Goal: Information Seeking & Learning: Learn about a topic

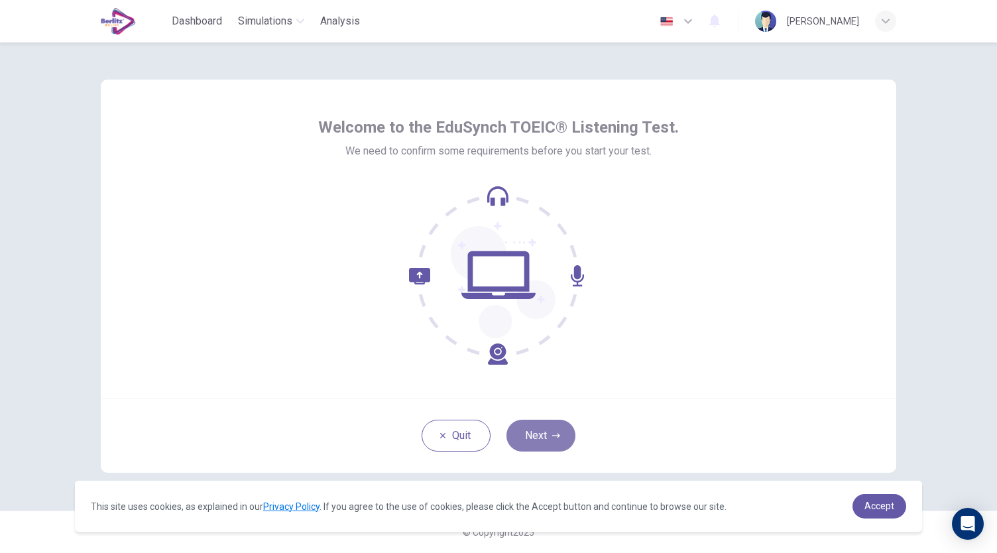
click at [546, 446] on button "Next" at bounding box center [540, 436] width 69 height 32
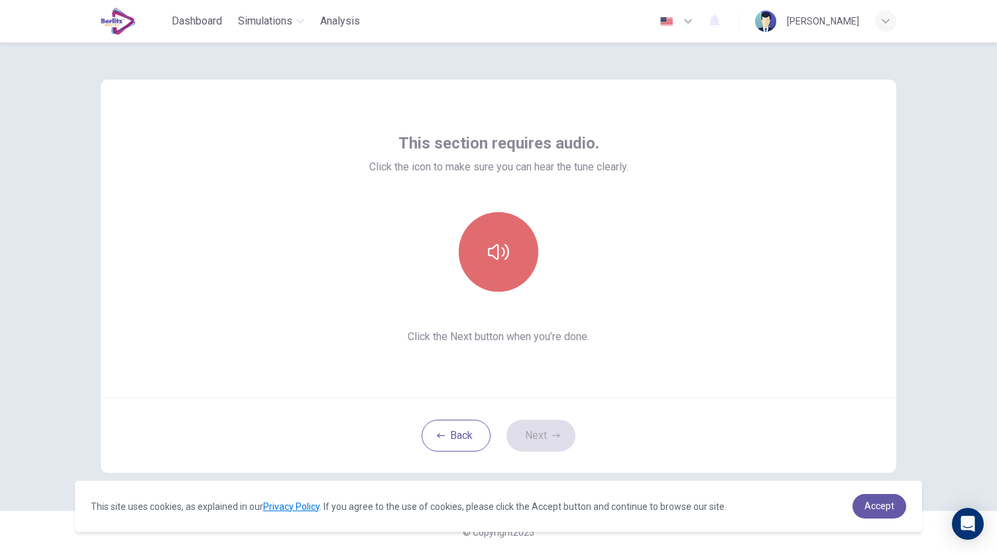
click at [505, 270] on button "button" at bounding box center [499, 252] width 80 height 80
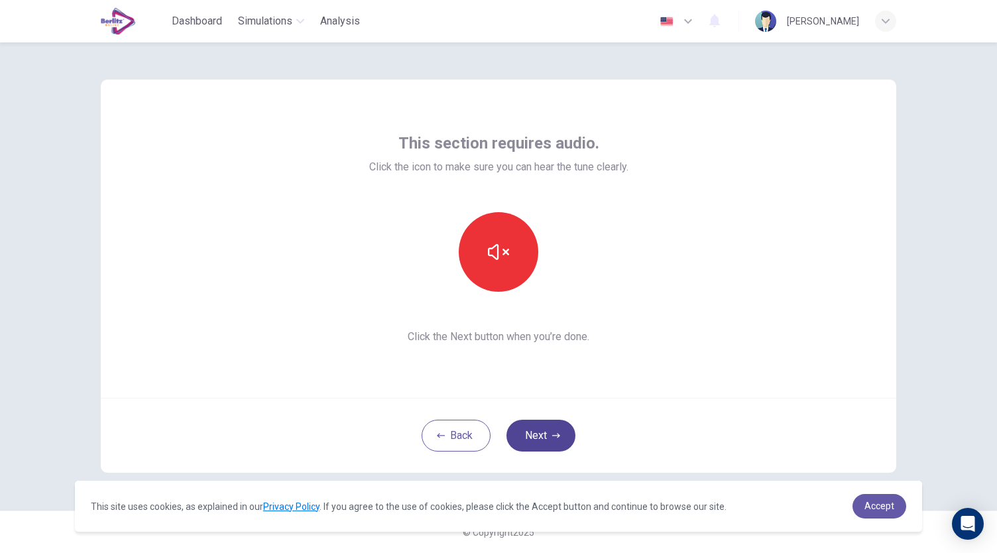
click at [555, 441] on button "Next" at bounding box center [540, 436] width 69 height 32
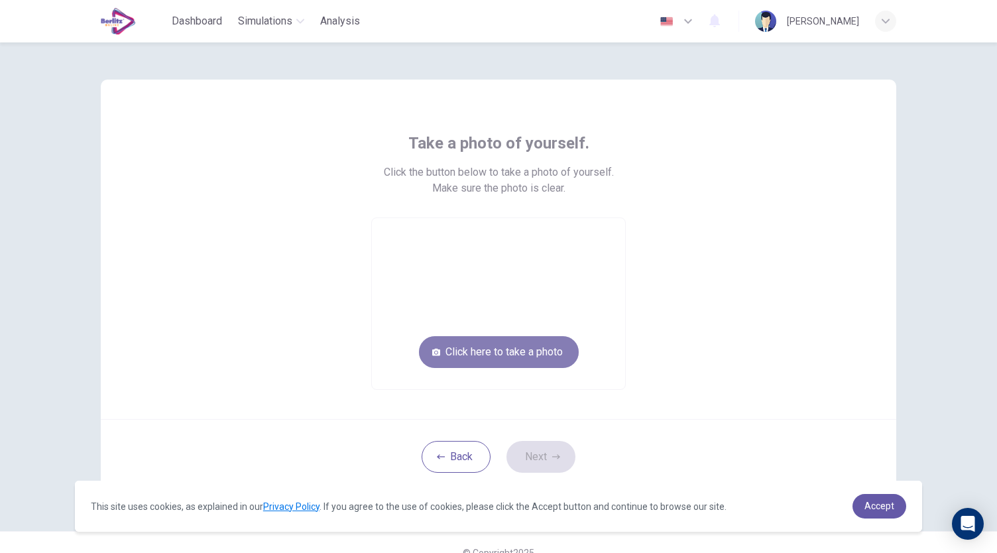
click at [497, 348] on button "Click here to take a photo" at bounding box center [499, 352] width 160 height 32
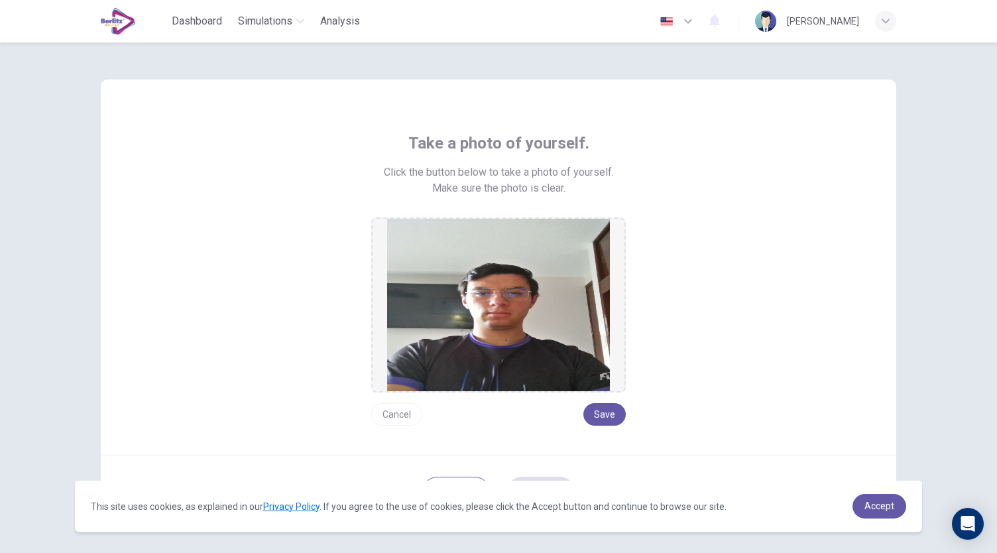
click at [388, 410] on button "Cancel" at bounding box center [396, 414] width 51 height 23
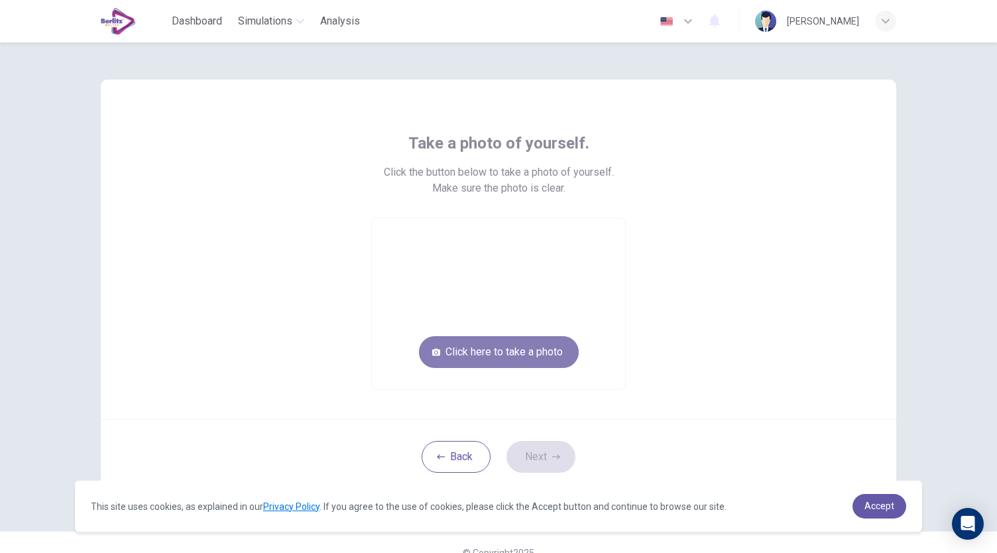
click at [500, 357] on button "Click here to take a photo" at bounding box center [499, 352] width 160 height 32
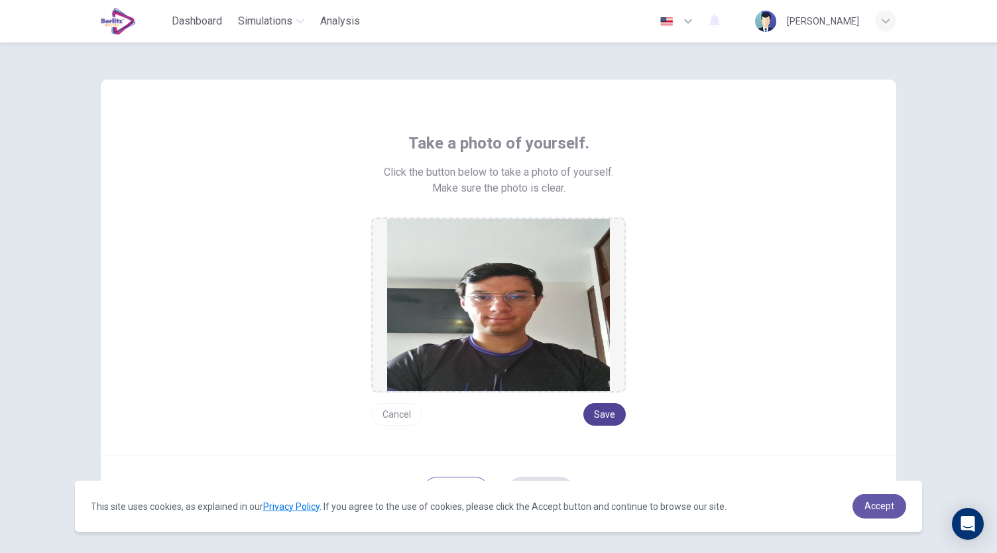
click at [601, 412] on button "Save" at bounding box center [604, 414] width 42 height 23
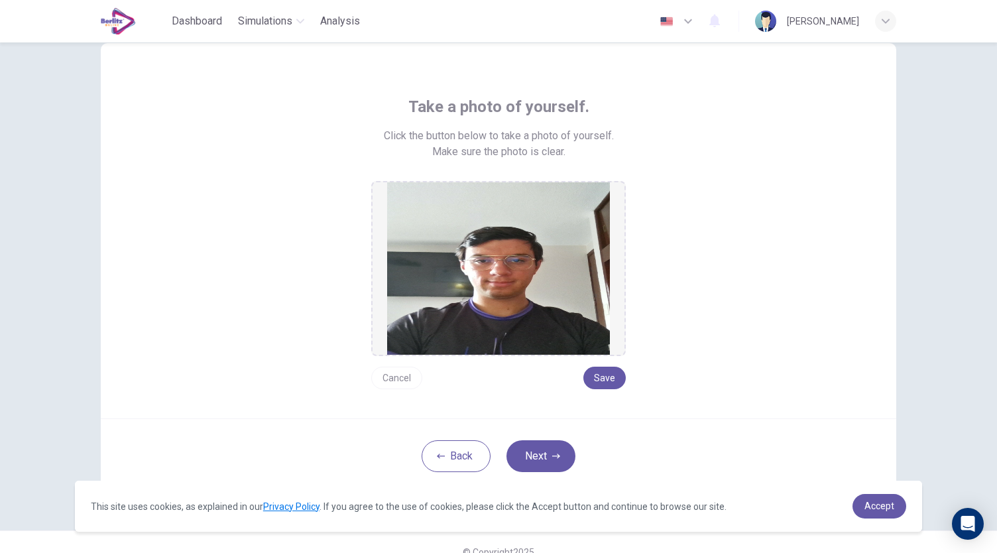
scroll to position [56, 0]
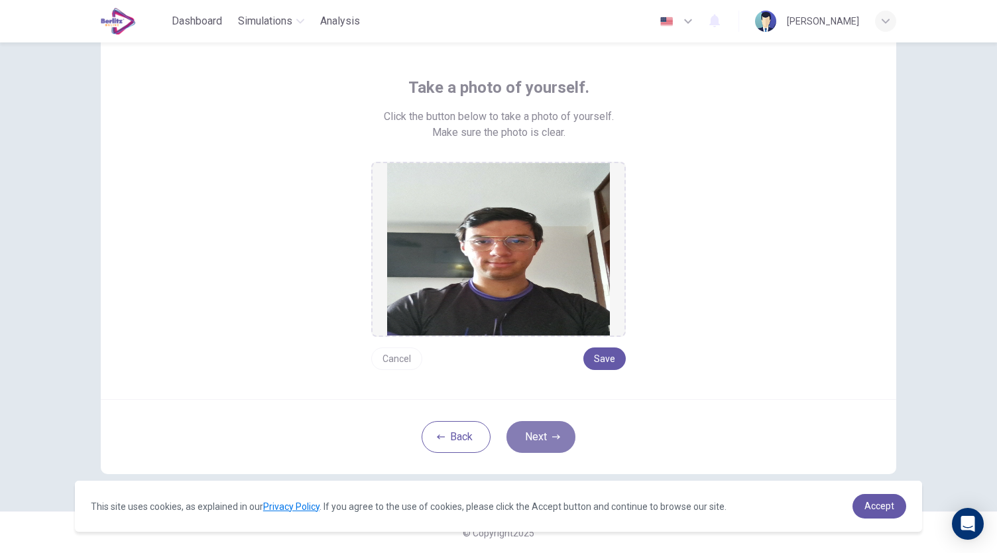
click at [555, 428] on button "Next" at bounding box center [540, 437] width 69 height 32
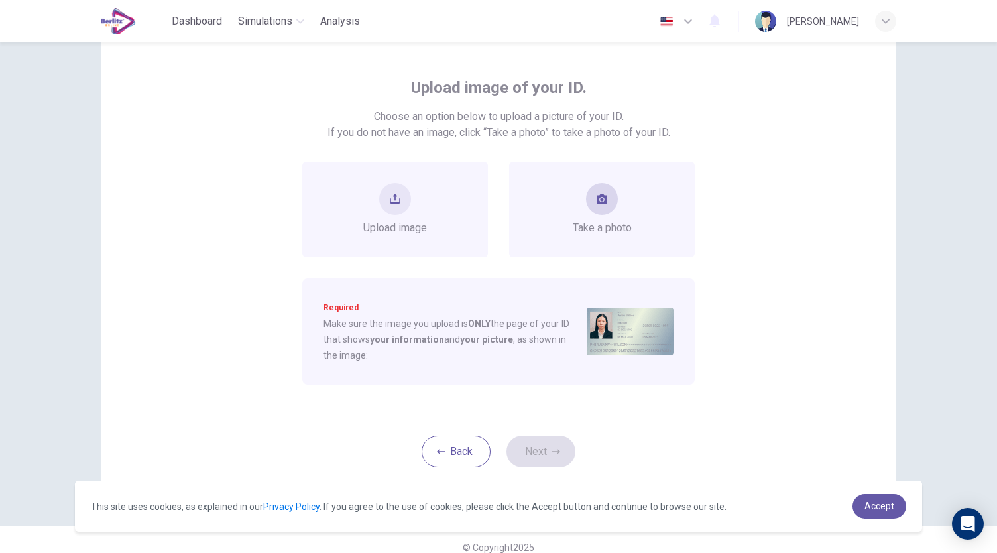
click at [599, 221] on span "Take a photo" at bounding box center [602, 228] width 59 height 16
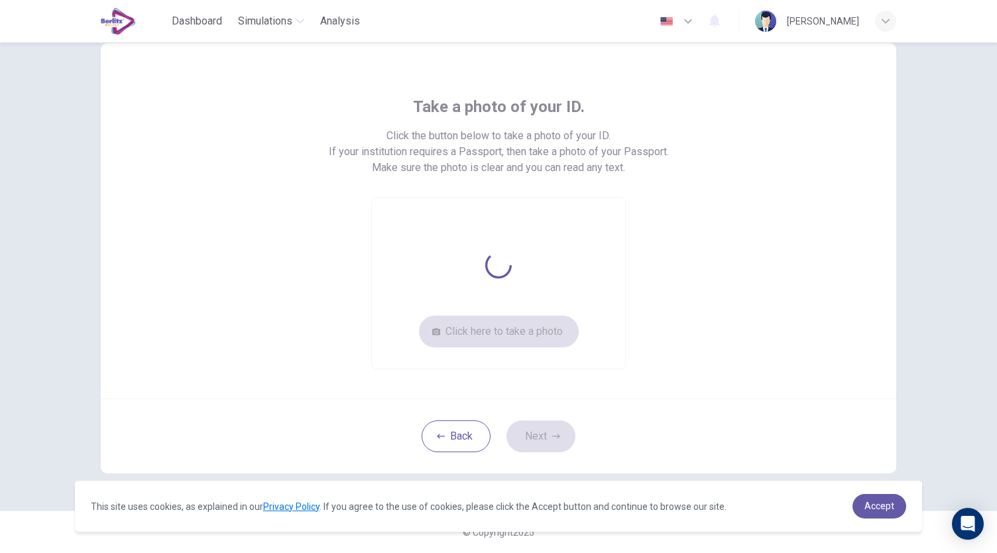
scroll to position [36, 0]
click at [530, 316] on button "Click here to take a photo" at bounding box center [499, 332] width 160 height 32
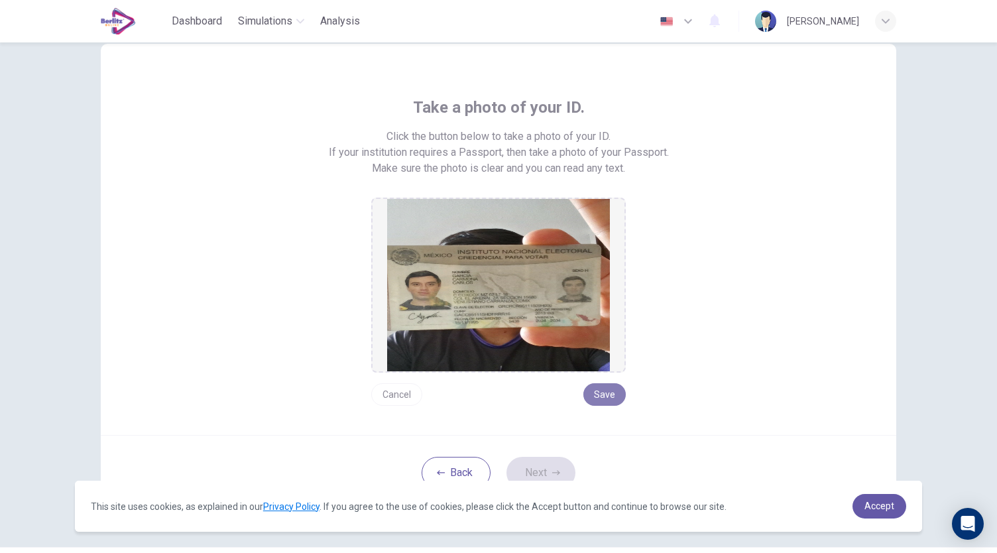
click at [614, 388] on button "Save" at bounding box center [604, 394] width 42 height 23
click at [552, 469] on icon "button" at bounding box center [556, 473] width 8 height 8
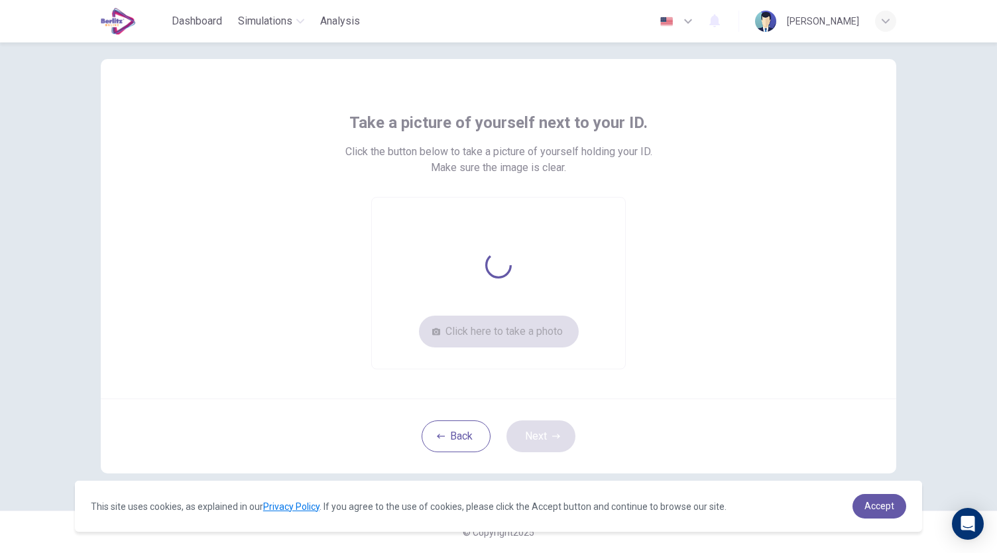
scroll to position [20, 0]
click at [525, 335] on button "Click here to take a photo" at bounding box center [499, 332] width 160 height 32
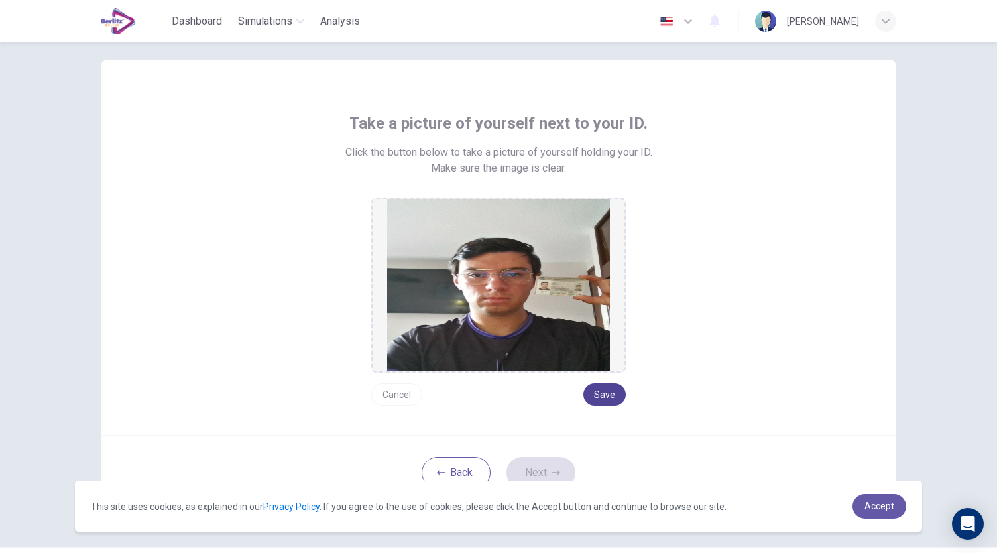
click at [610, 389] on button "Save" at bounding box center [604, 394] width 42 height 23
click at [544, 469] on button "Next" at bounding box center [540, 473] width 69 height 32
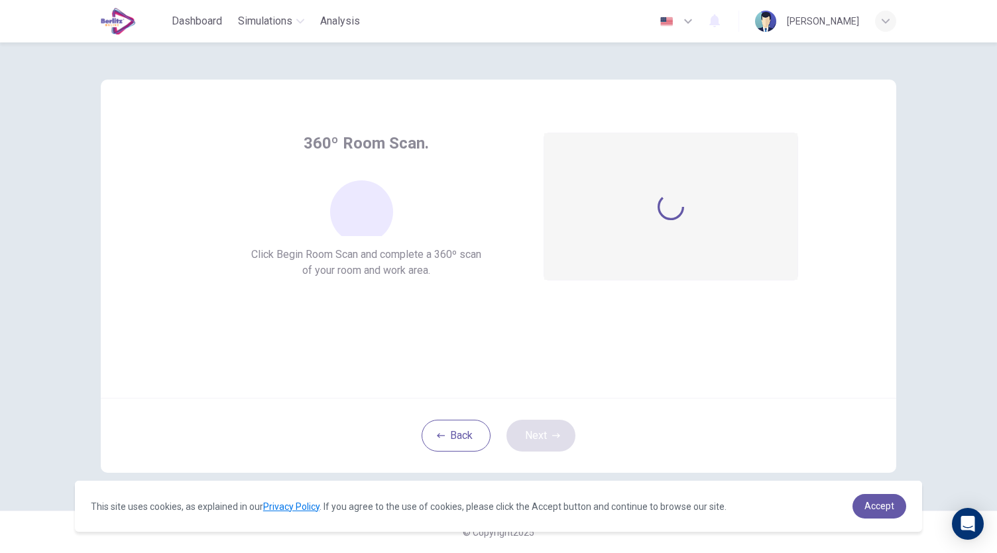
scroll to position [0, 0]
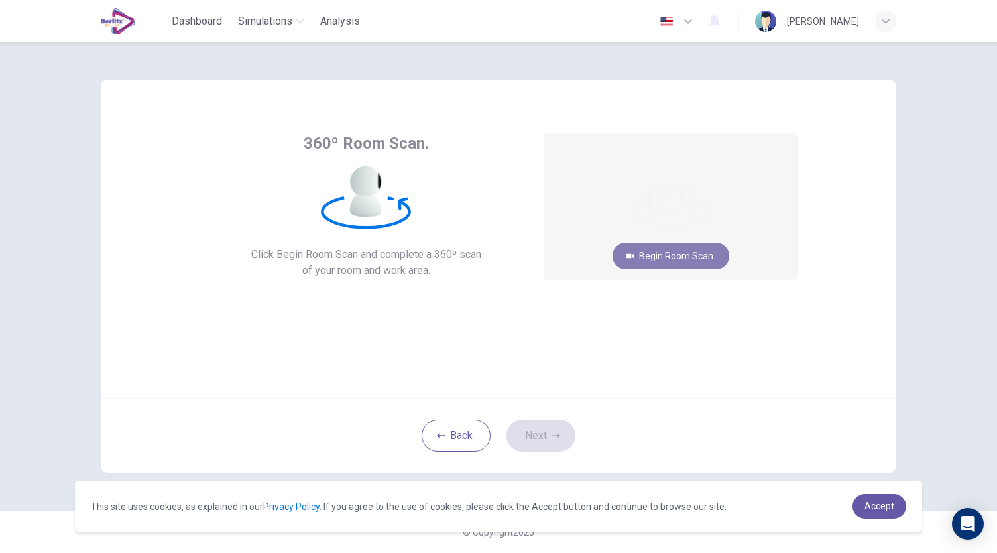
click at [636, 261] on button "Begin Room Scan" at bounding box center [670, 256] width 117 height 27
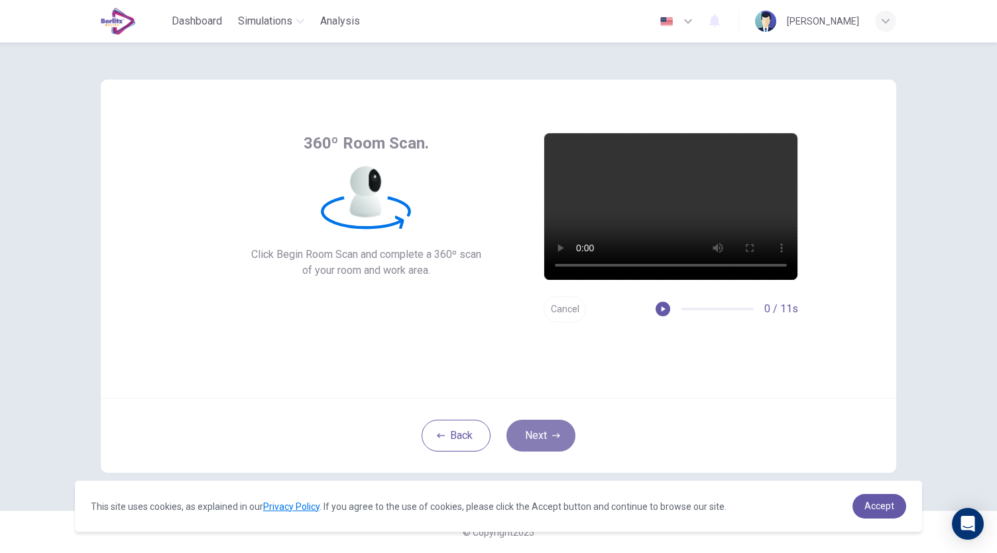
click at [530, 430] on button "Next" at bounding box center [540, 436] width 69 height 32
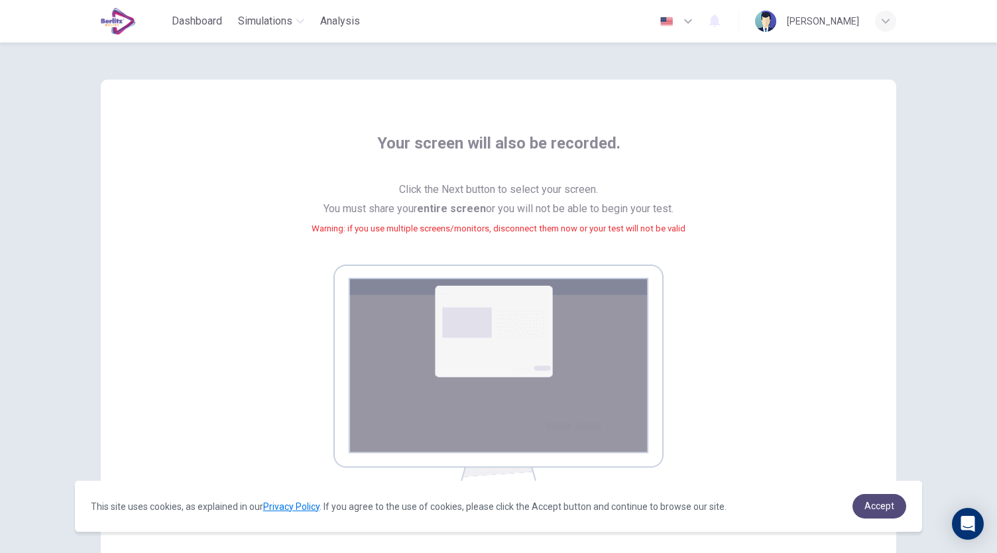
click at [870, 501] on span "Accept" at bounding box center [879, 505] width 30 height 11
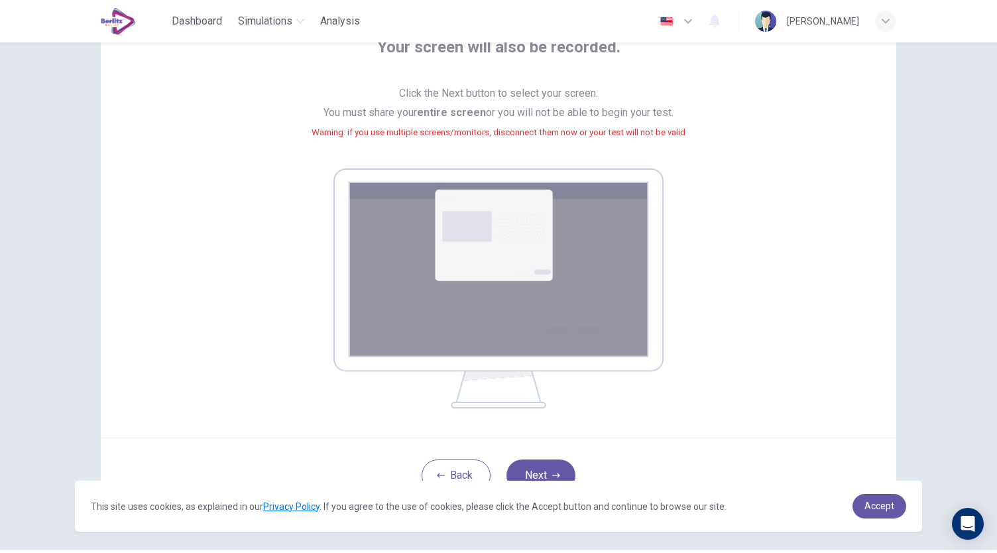
scroll to position [135, 0]
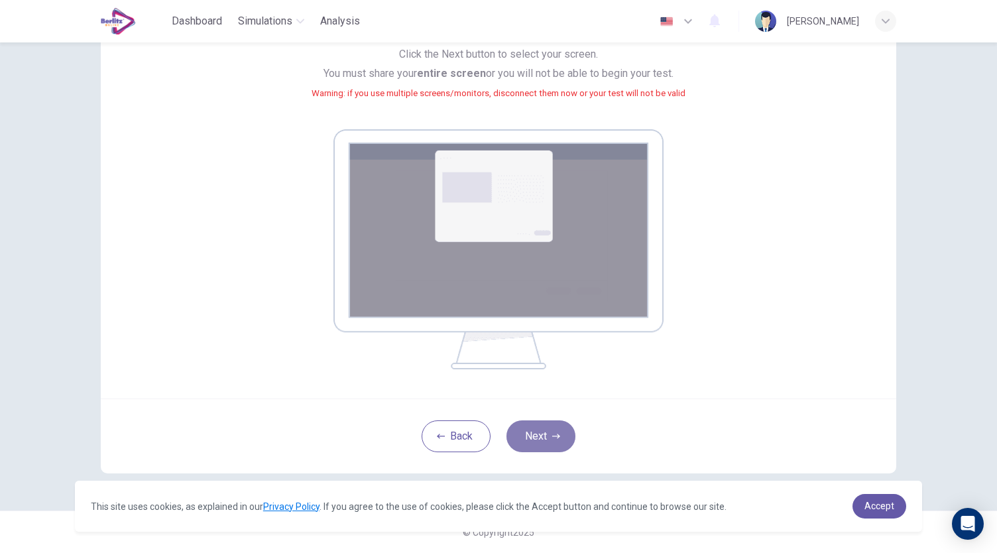
click at [553, 435] on icon "button" at bounding box center [556, 436] width 8 height 8
click at [546, 424] on button "Next" at bounding box center [540, 436] width 69 height 32
click at [546, 445] on button "Next" at bounding box center [540, 436] width 69 height 32
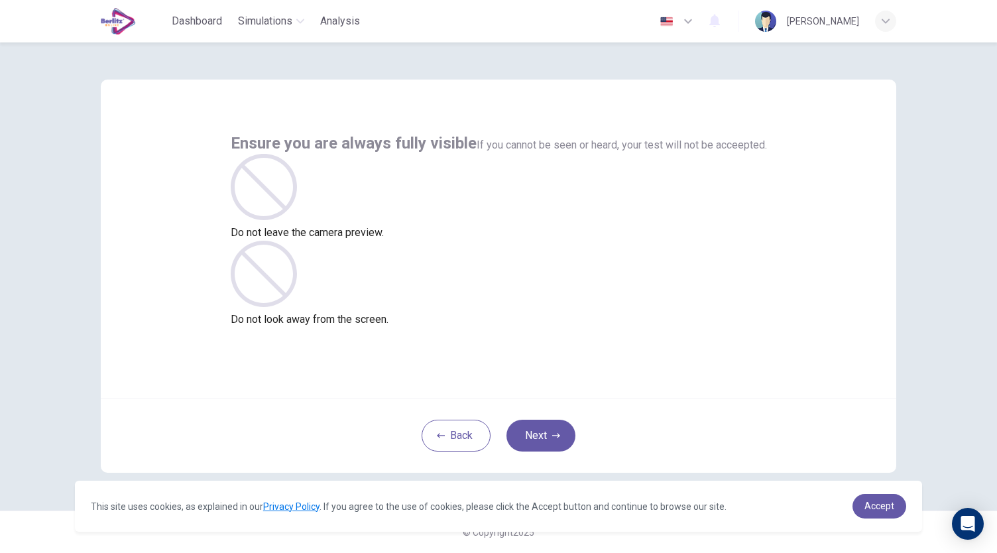
scroll to position [0, 0]
click at [549, 429] on button "Next" at bounding box center [540, 436] width 69 height 32
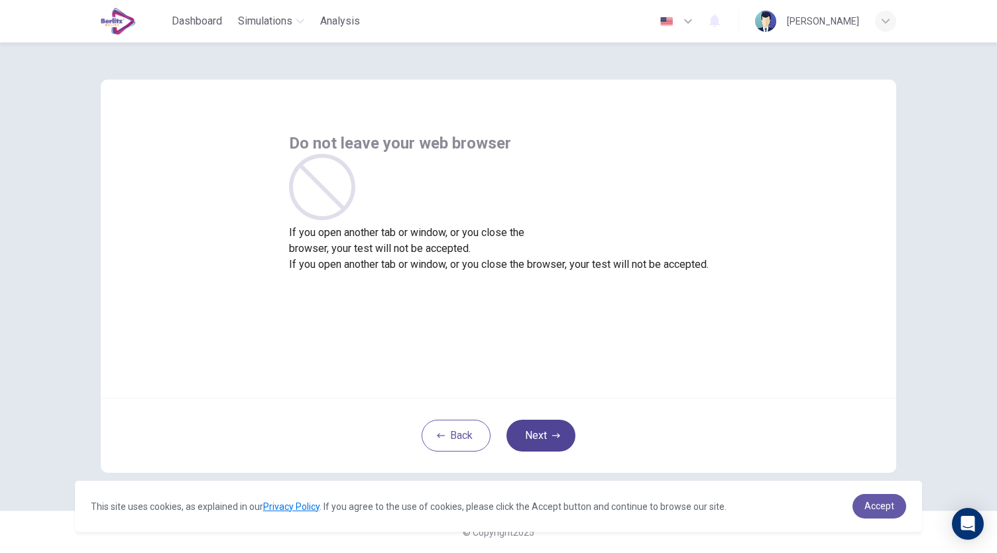
click at [549, 429] on button "Next" at bounding box center [540, 436] width 69 height 32
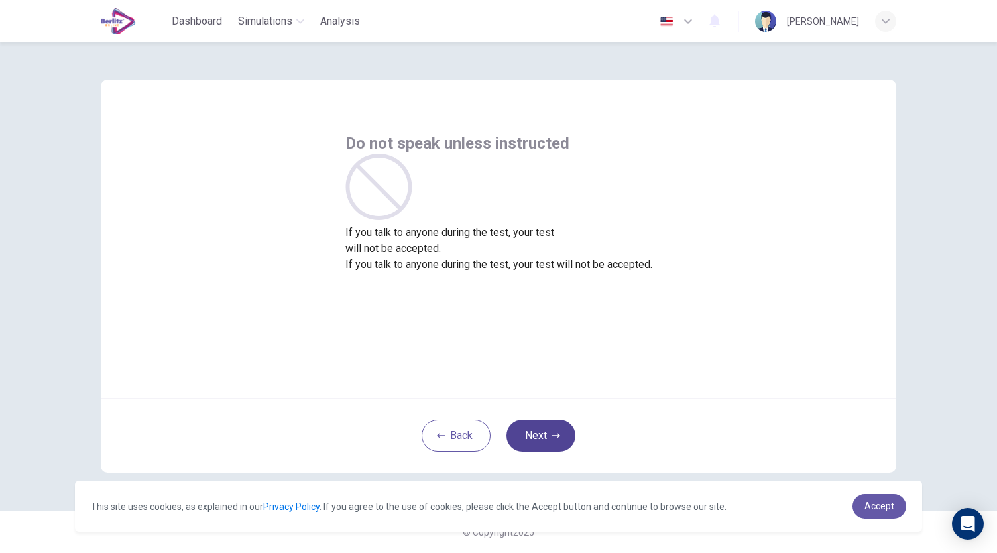
click at [549, 429] on button "Next" at bounding box center [540, 436] width 69 height 32
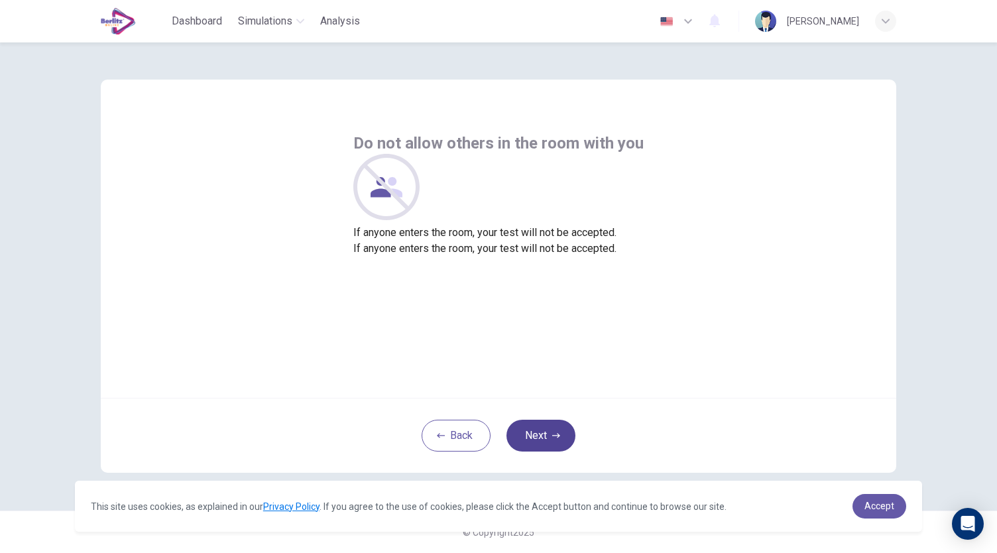
click at [549, 429] on button "Next" at bounding box center [540, 436] width 69 height 32
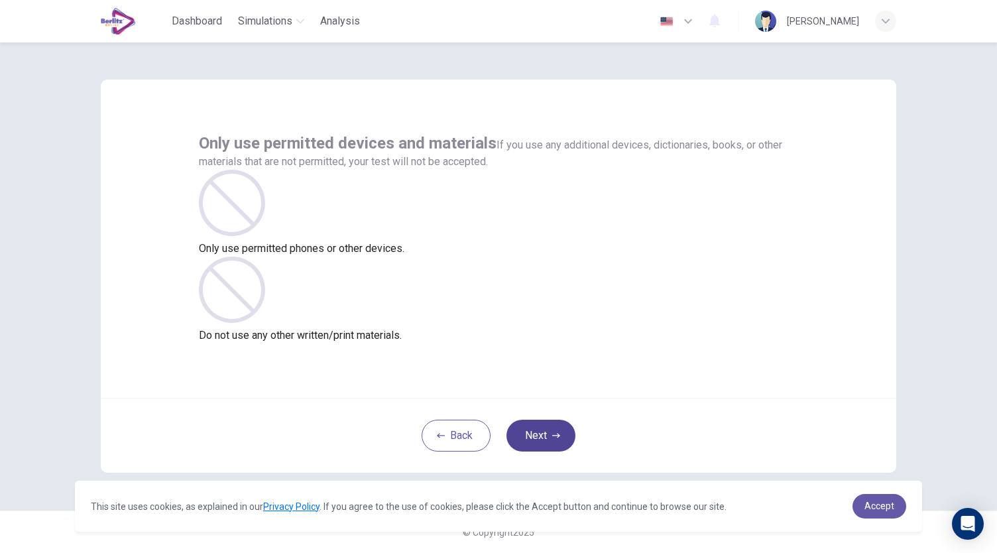
click at [549, 429] on button "Next" at bounding box center [540, 436] width 69 height 32
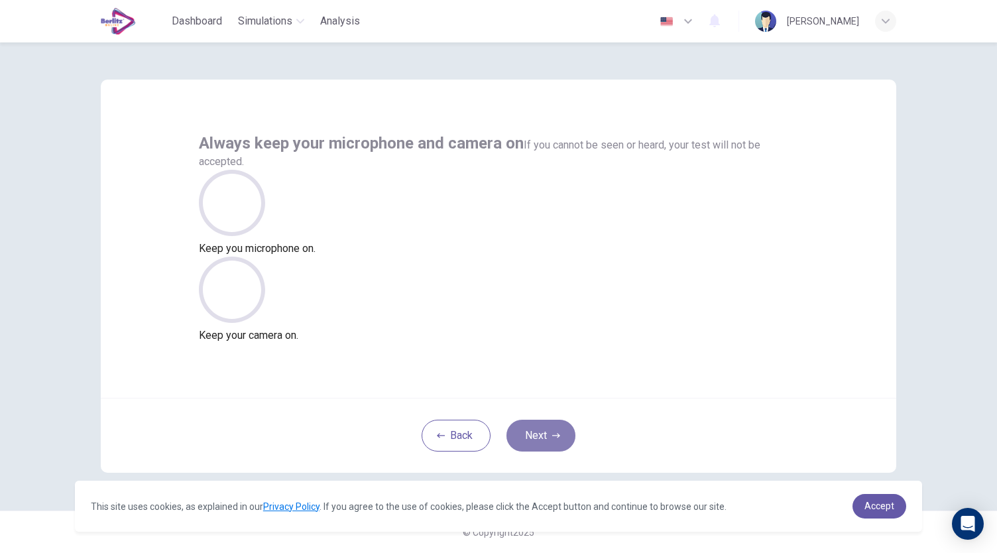
click at [549, 429] on button "Next" at bounding box center [540, 436] width 69 height 32
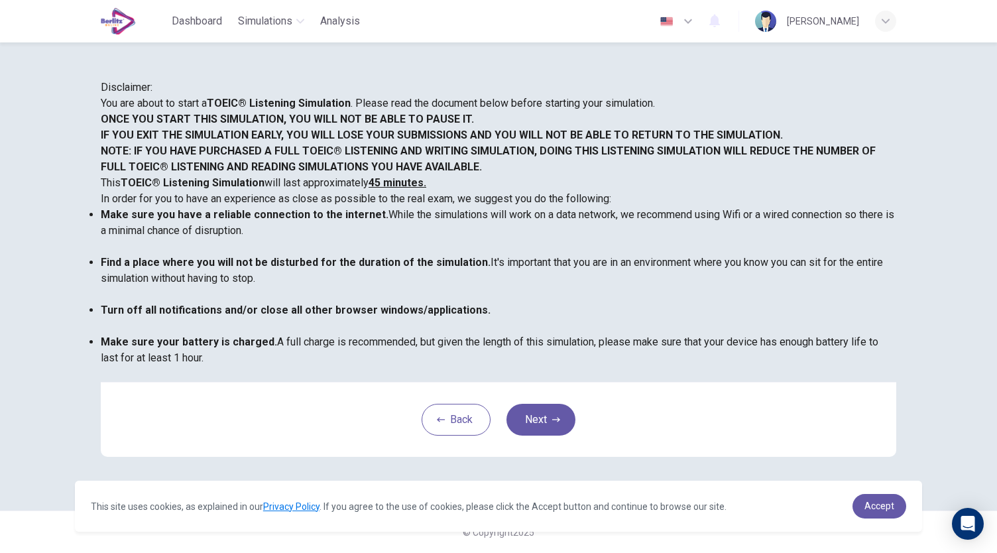
scroll to position [34, 0]
click at [876, 511] on span "Accept" at bounding box center [879, 505] width 30 height 11
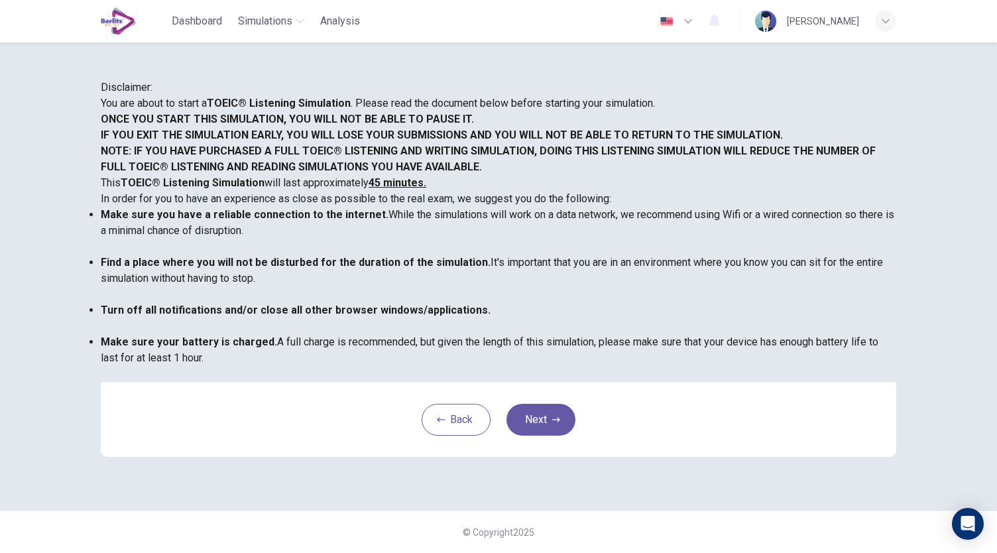
scroll to position [184, 0]
click at [555, 435] on button "Next" at bounding box center [540, 420] width 69 height 32
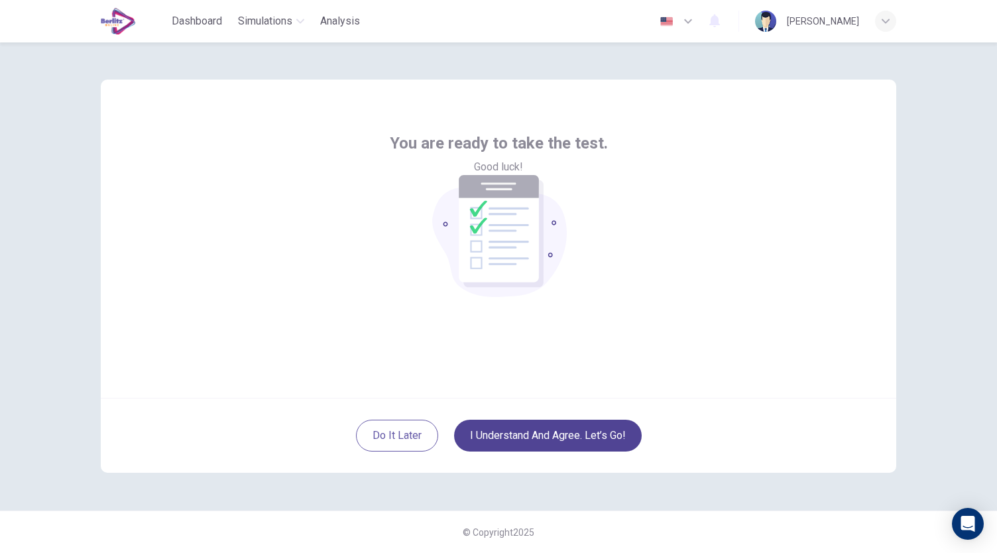
scroll to position [0, 0]
click at [550, 439] on button "I understand and agree. Let’s go!" at bounding box center [548, 436] width 188 height 32
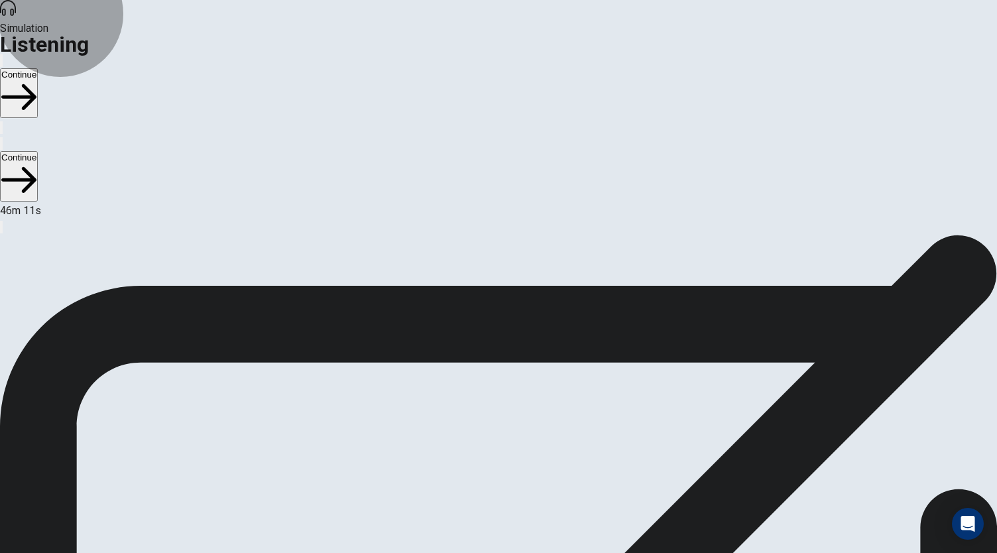
click at [38, 68] on button "Continue" at bounding box center [19, 93] width 38 height 50
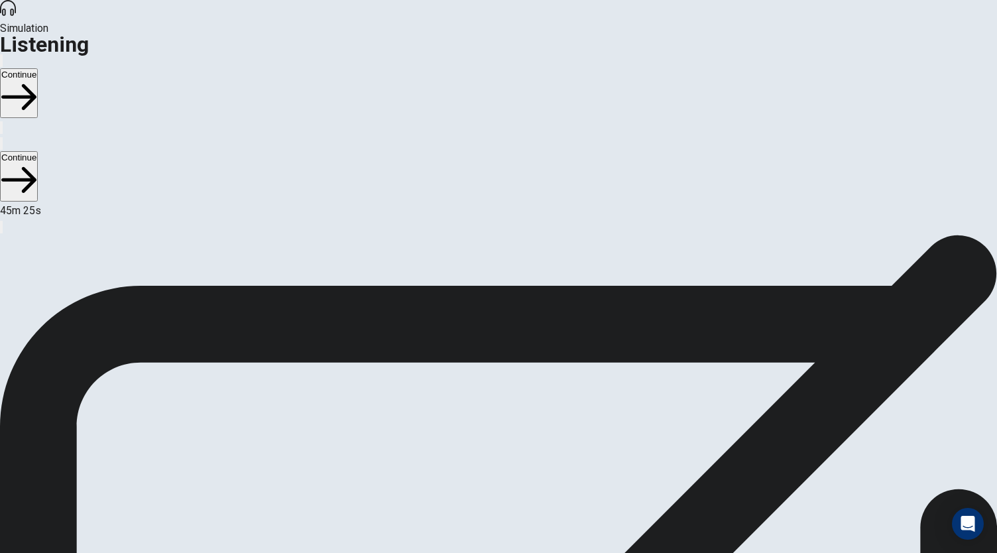
click at [38, 68] on button "Continue" at bounding box center [19, 93] width 38 height 50
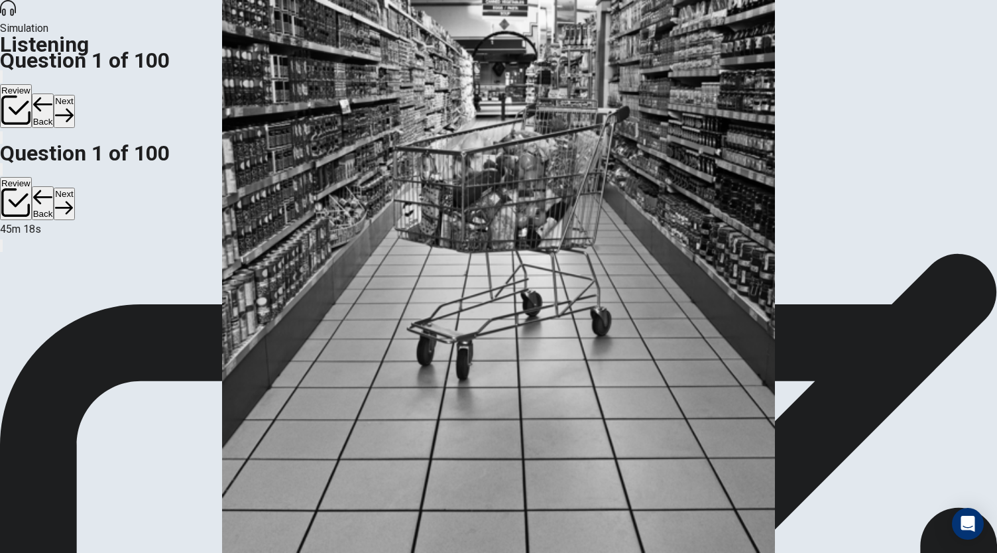
click at [74, 95] on button "Next" at bounding box center [64, 111] width 21 height 32
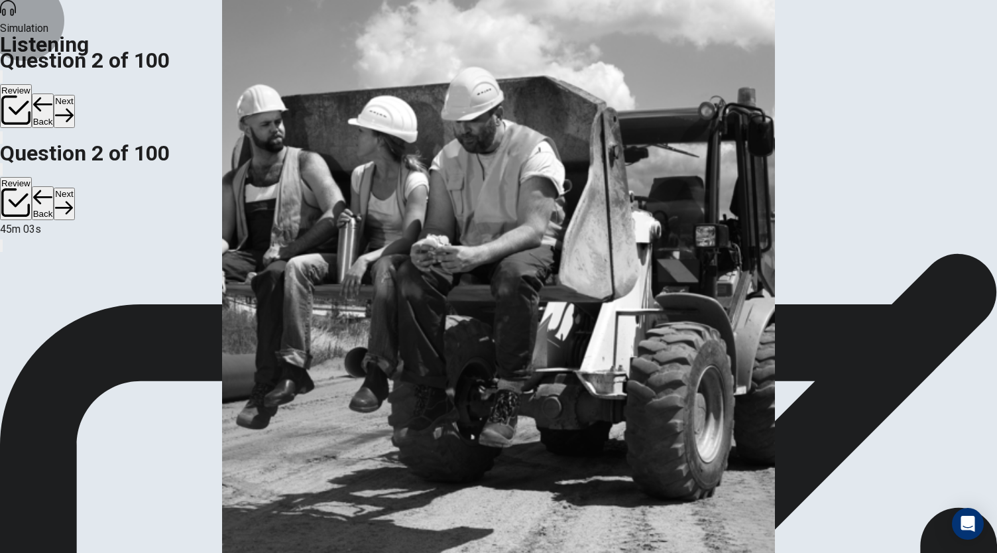
click at [74, 95] on button "Next" at bounding box center [64, 111] width 21 height 32
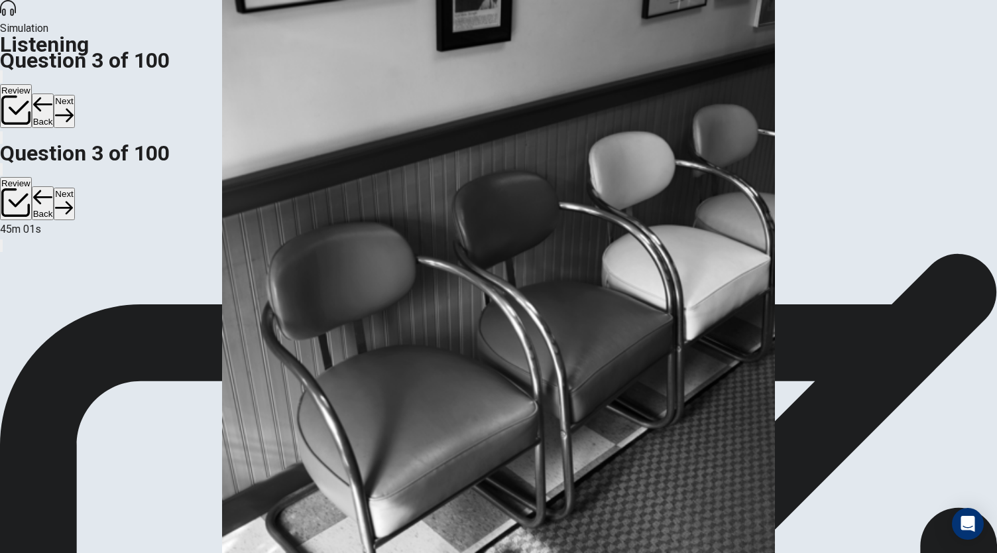
click at [74, 95] on button "Next" at bounding box center [64, 111] width 21 height 32
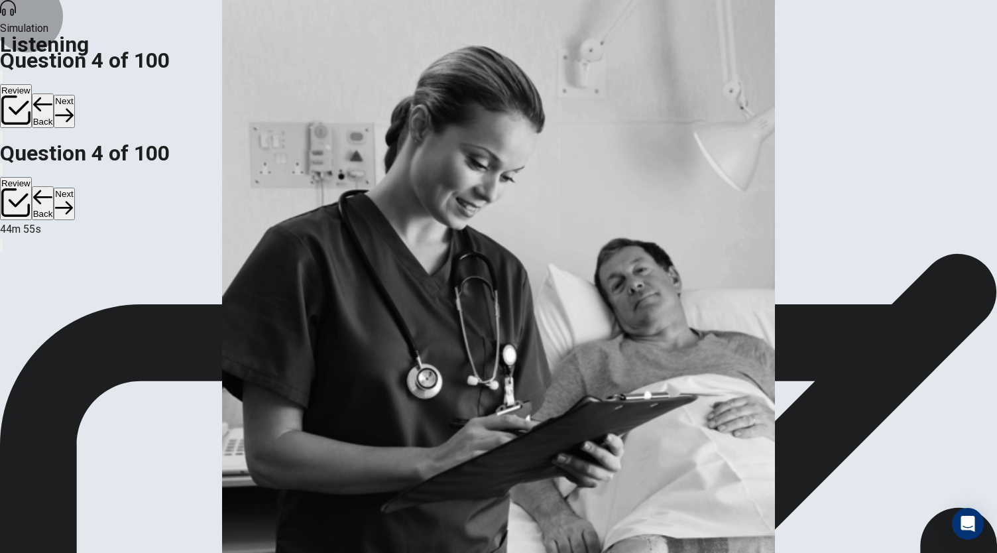
click at [74, 95] on button "Next" at bounding box center [64, 111] width 21 height 32
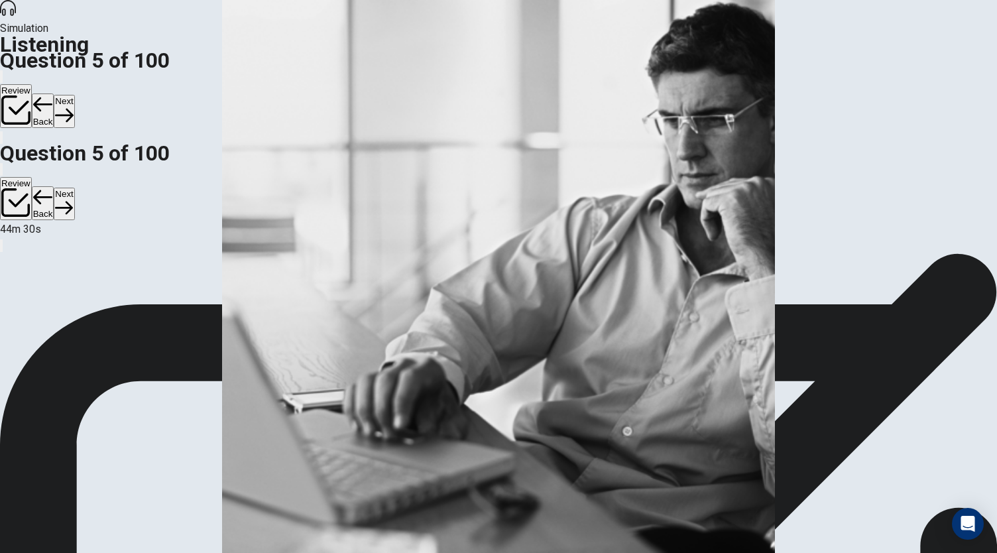
click at [74, 95] on button "Next" at bounding box center [64, 111] width 21 height 32
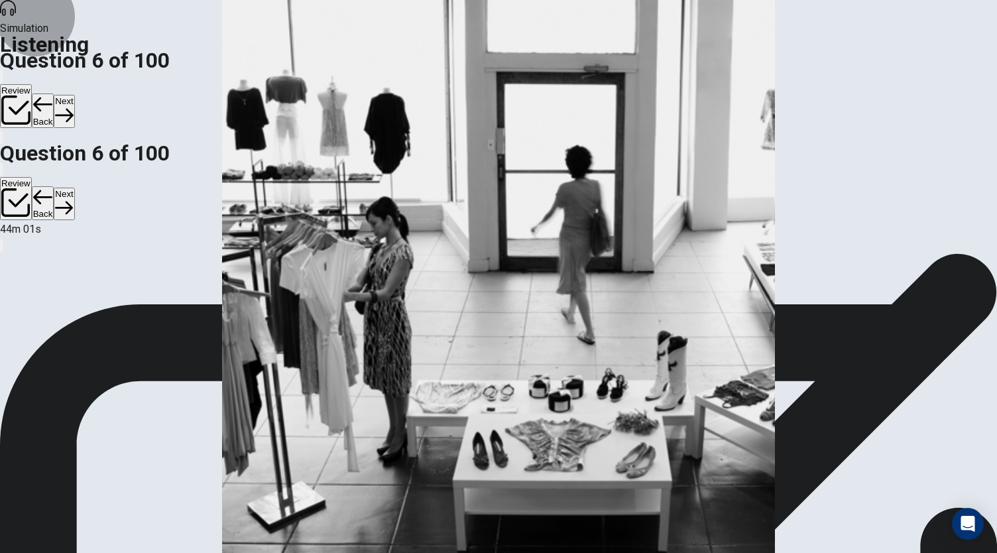
click at [74, 95] on button "Next" at bounding box center [64, 111] width 21 height 32
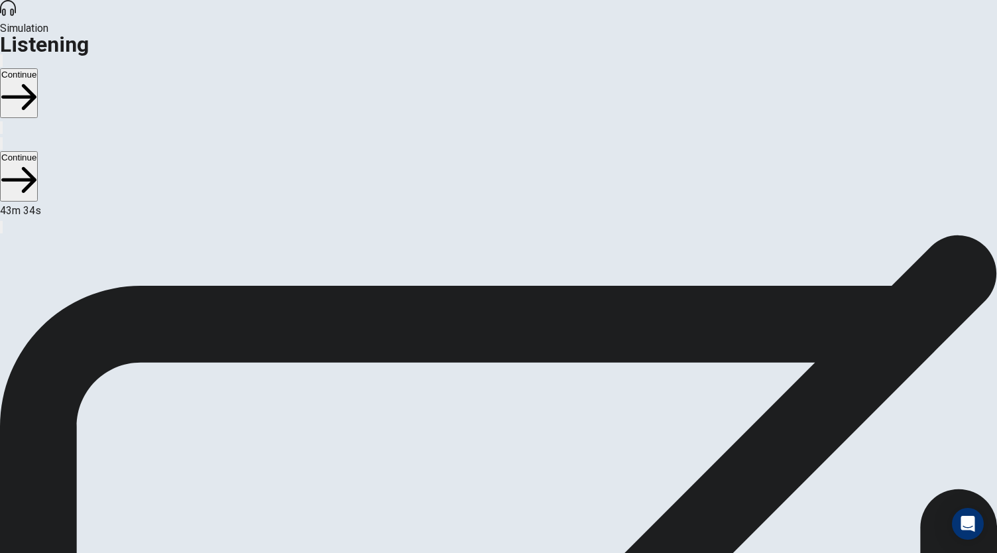
click at [38, 68] on button "Continue" at bounding box center [19, 93] width 38 height 50
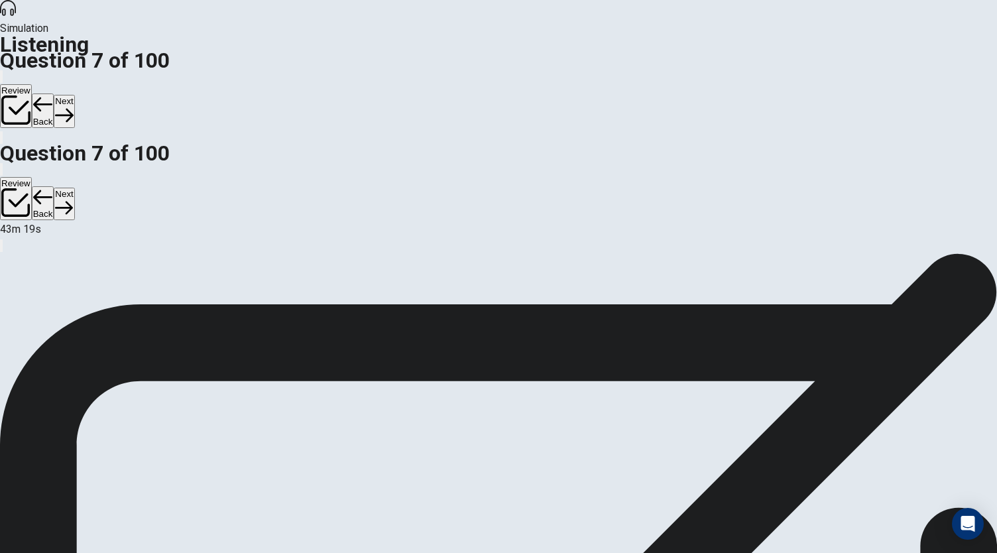
click at [74, 95] on button "Next" at bounding box center [64, 111] width 21 height 32
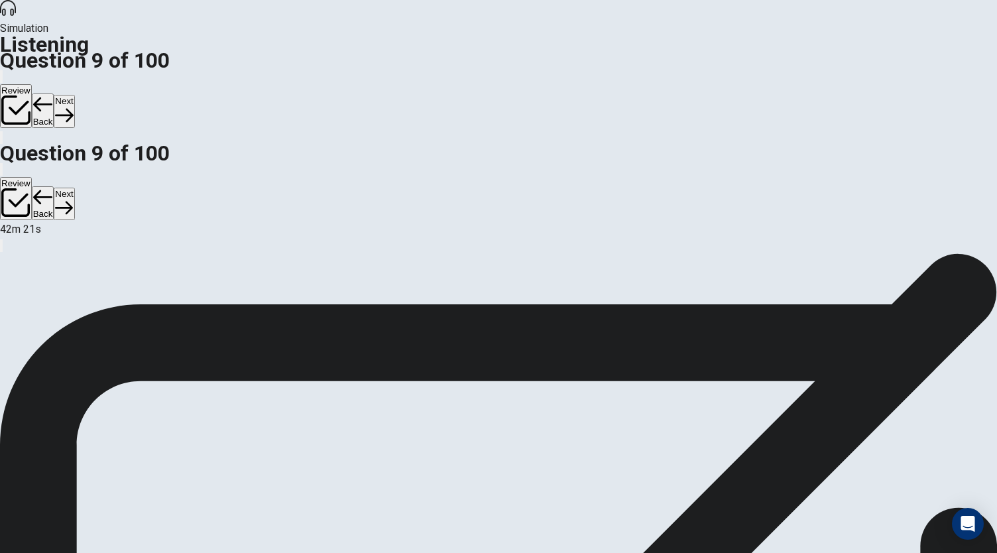
click at [74, 95] on button "Next" at bounding box center [64, 111] width 21 height 32
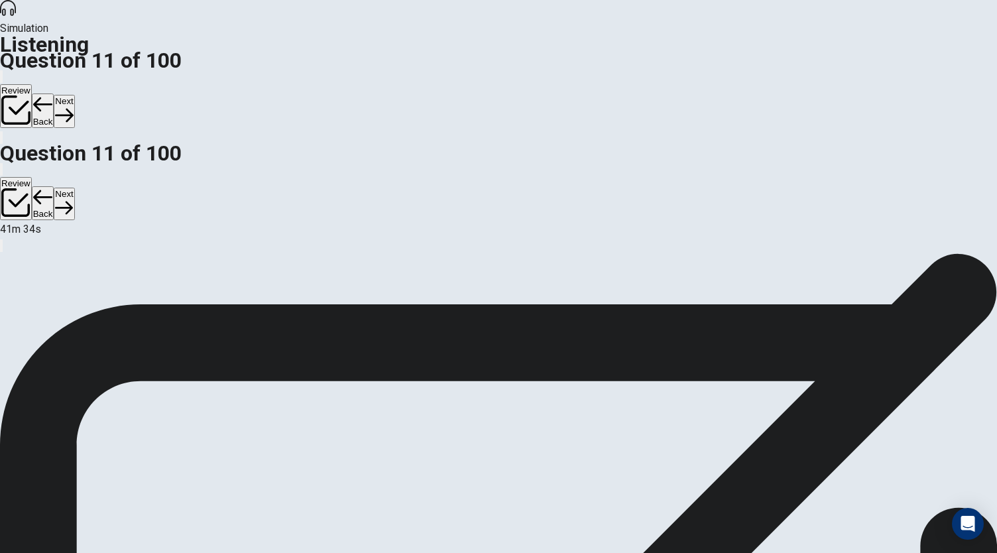
click at [73, 106] on icon "button" at bounding box center [64, 115] width 18 height 18
click at [74, 95] on button "Next" at bounding box center [64, 111] width 21 height 32
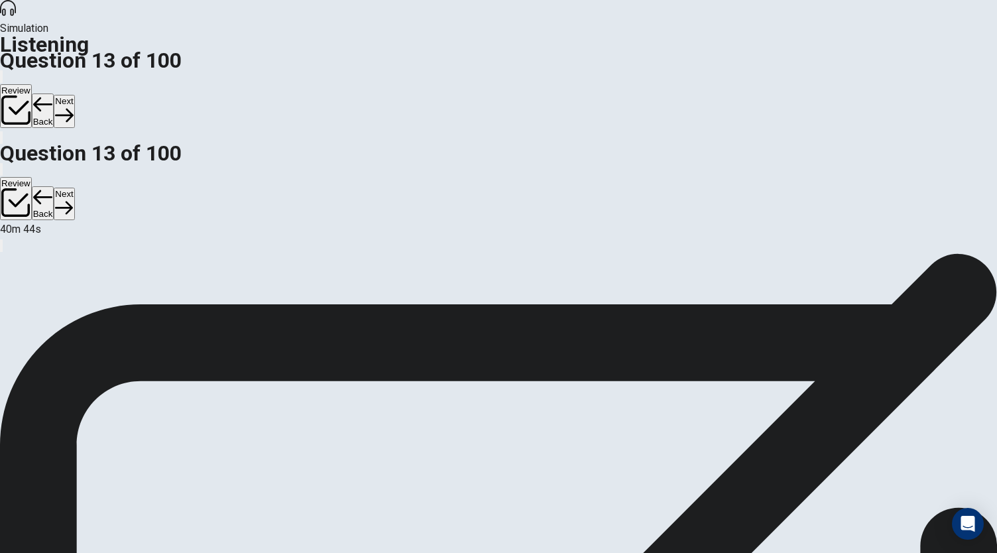
click at [74, 95] on button "Next" at bounding box center [64, 111] width 21 height 32
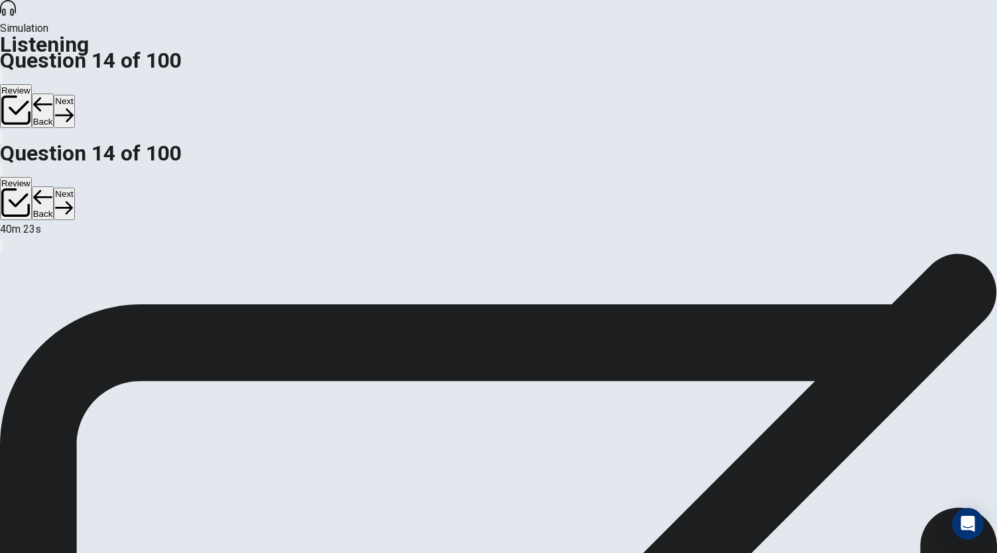
click at [74, 95] on button "Next" at bounding box center [64, 111] width 21 height 32
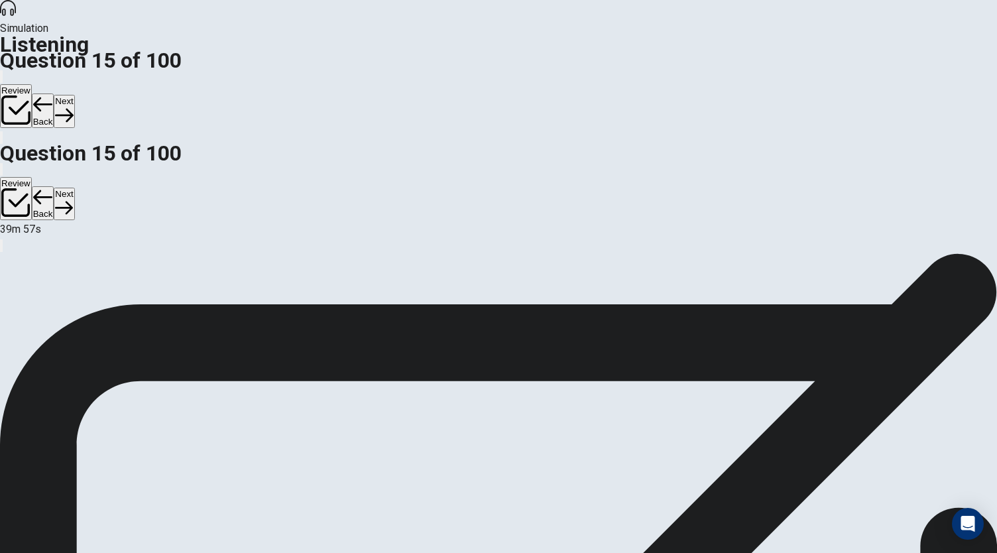
click at [74, 95] on button "Next" at bounding box center [64, 111] width 21 height 32
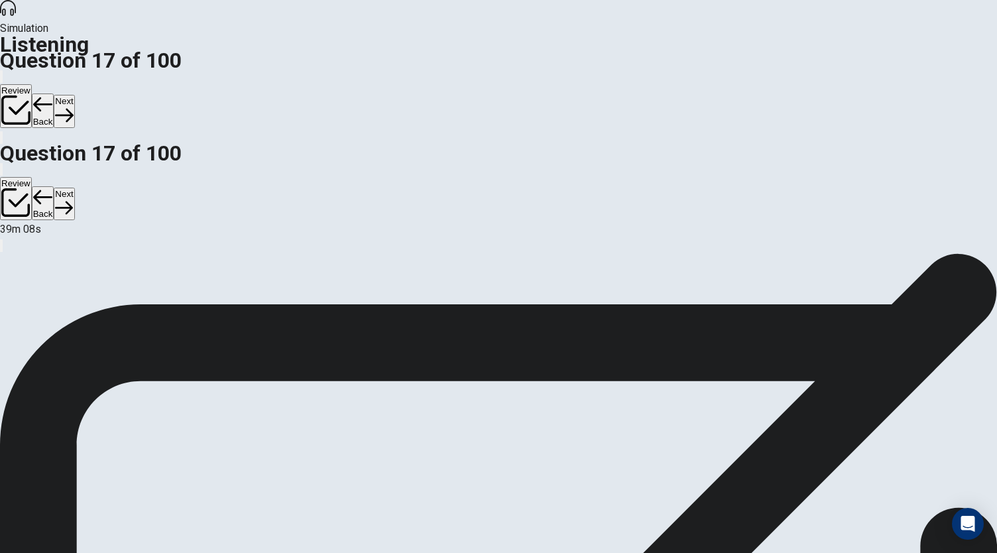
click at [74, 95] on button "Next" at bounding box center [64, 111] width 21 height 32
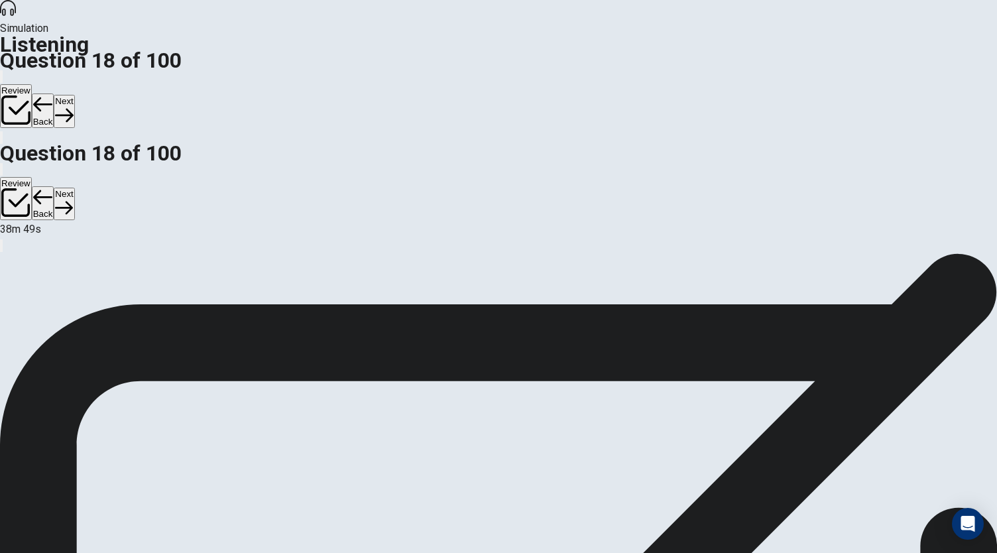
click at [74, 95] on button "Next" at bounding box center [64, 111] width 21 height 32
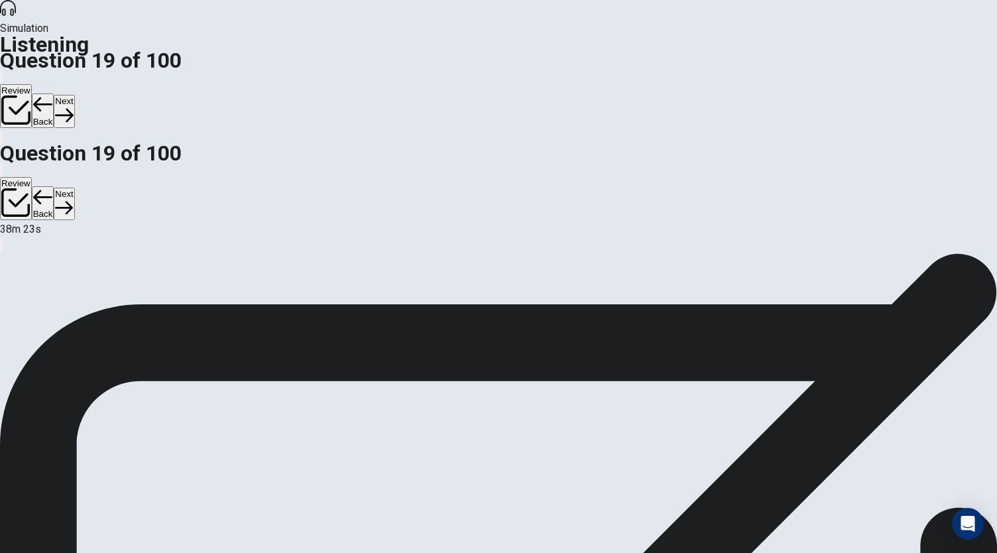
click at [74, 95] on button "Next" at bounding box center [64, 111] width 21 height 32
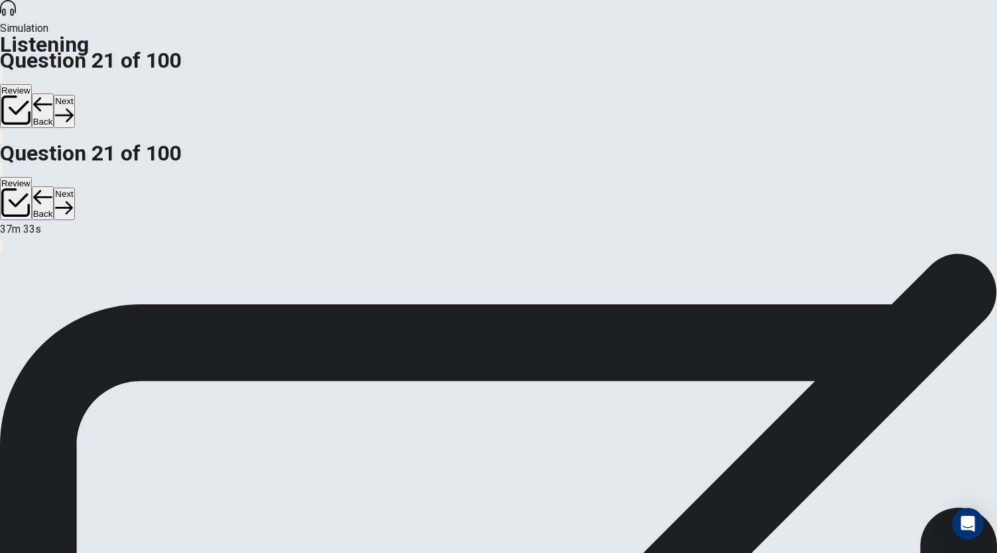
click at [74, 95] on button "Next" at bounding box center [64, 111] width 21 height 32
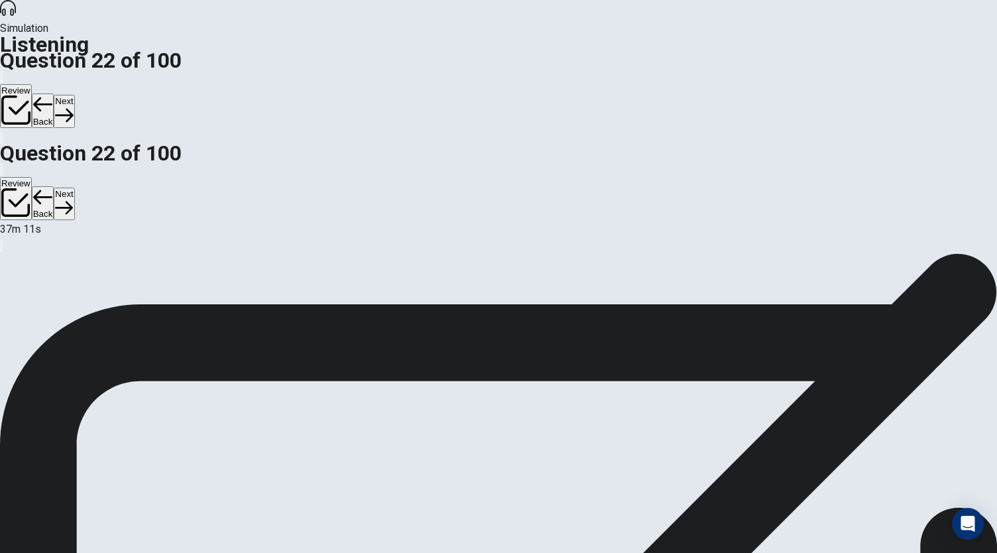
click at [74, 95] on button "Next" at bounding box center [64, 111] width 21 height 32
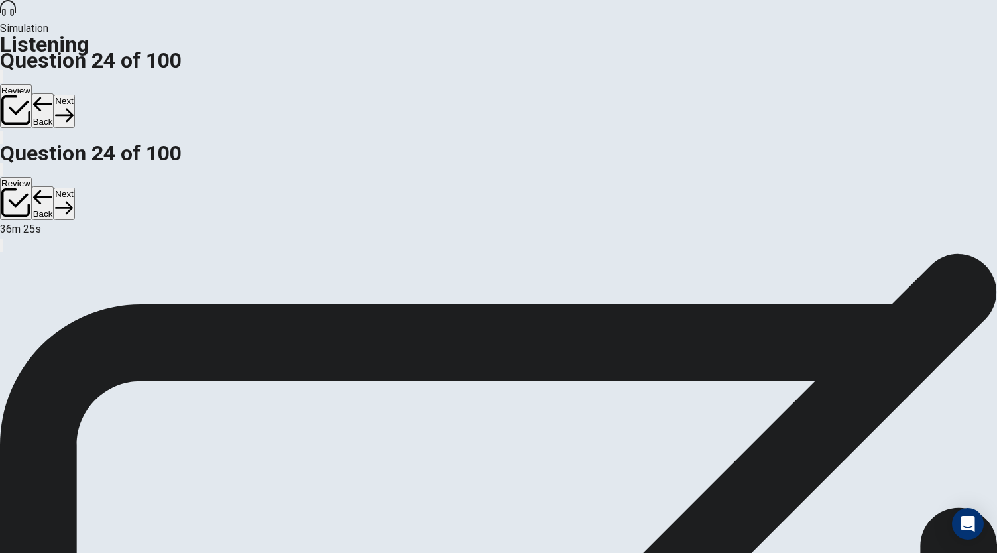
click at [74, 95] on button "Next" at bounding box center [64, 111] width 21 height 32
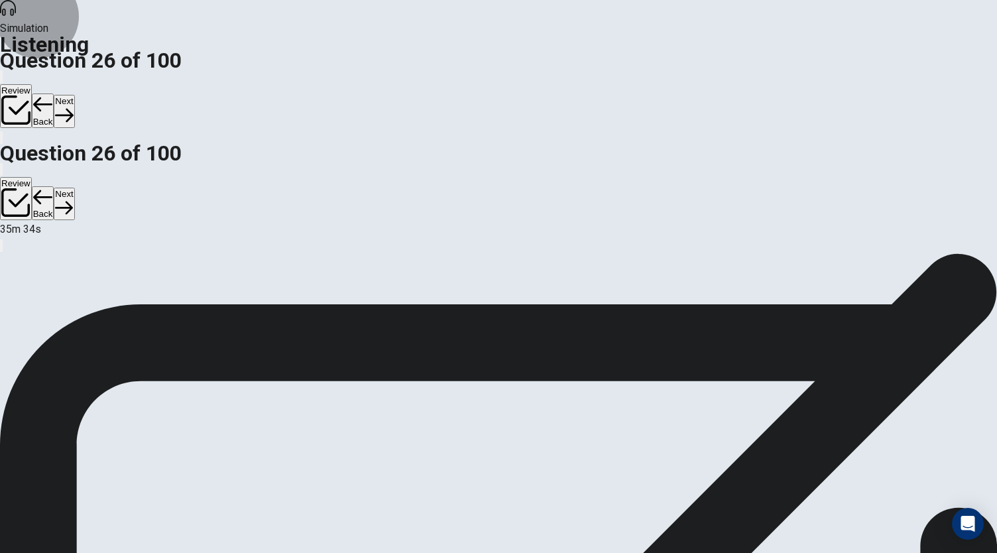
click at [74, 95] on button "Next" at bounding box center [64, 111] width 21 height 32
click at [73, 106] on icon "button" at bounding box center [64, 115] width 18 height 18
click at [74, 95] on button "Next" at bounding box center [64, 111] width 21 height 32
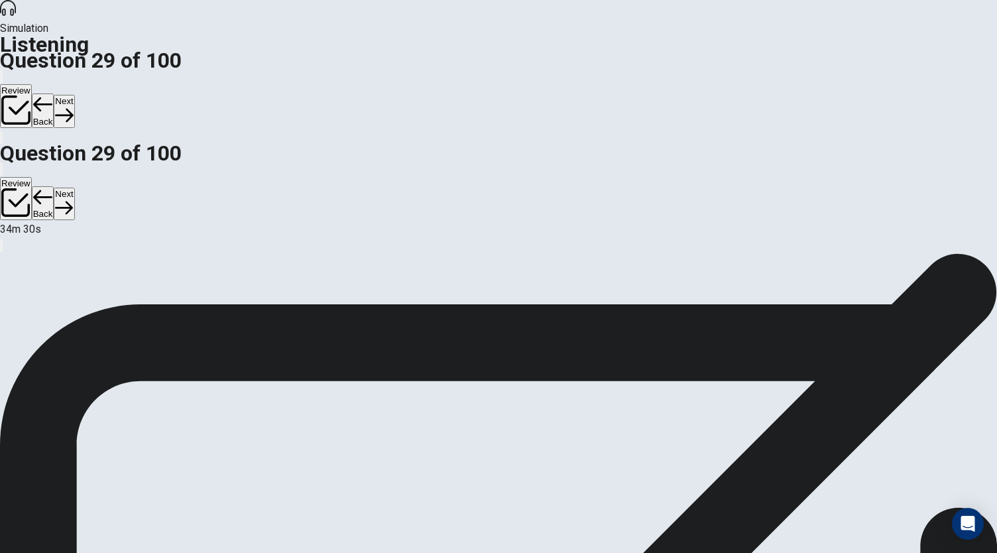
click at [74, 95] on button "Next" at bounding box center [64, 111] width 21 height 32
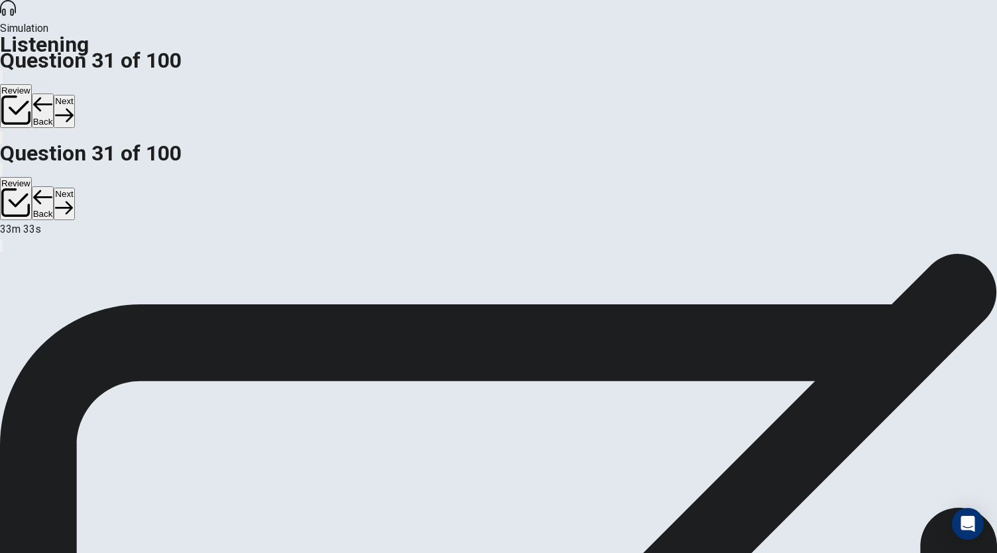
click at [74, 95] on button "Next" at bounding box center [64, 111] width 21 height 32
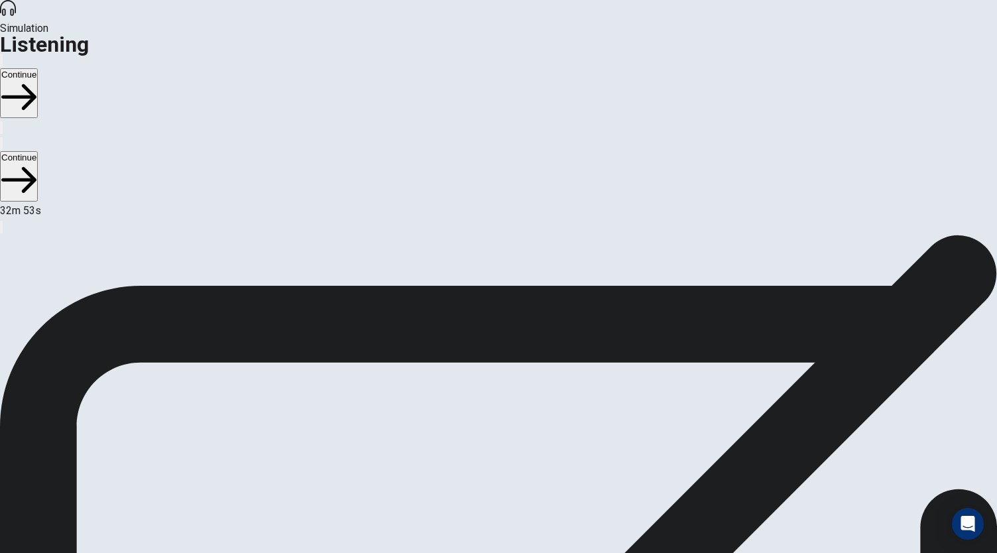
click at [38, 68] on button "Continue" at bounding box center [19, 93] width 38 height 50
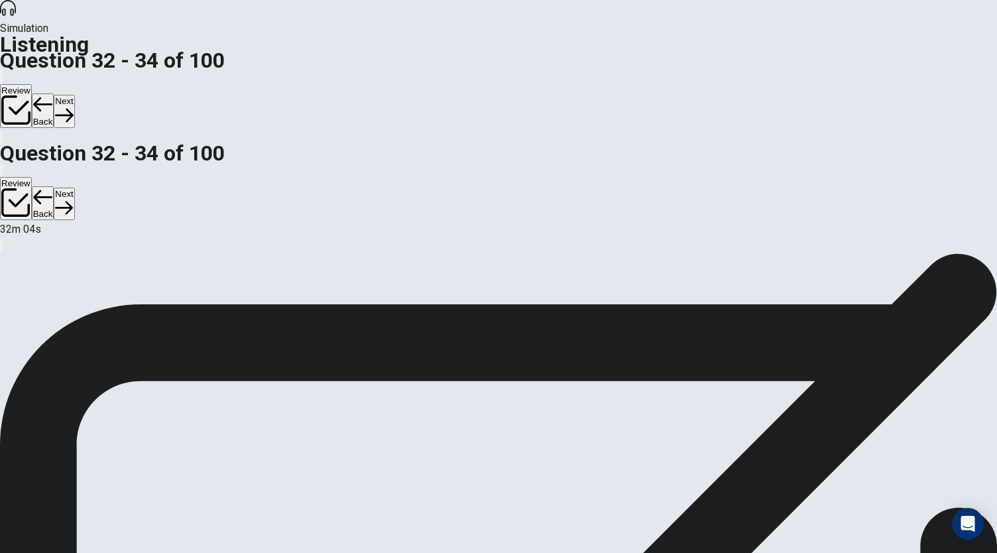
scroll to position [133, 0]
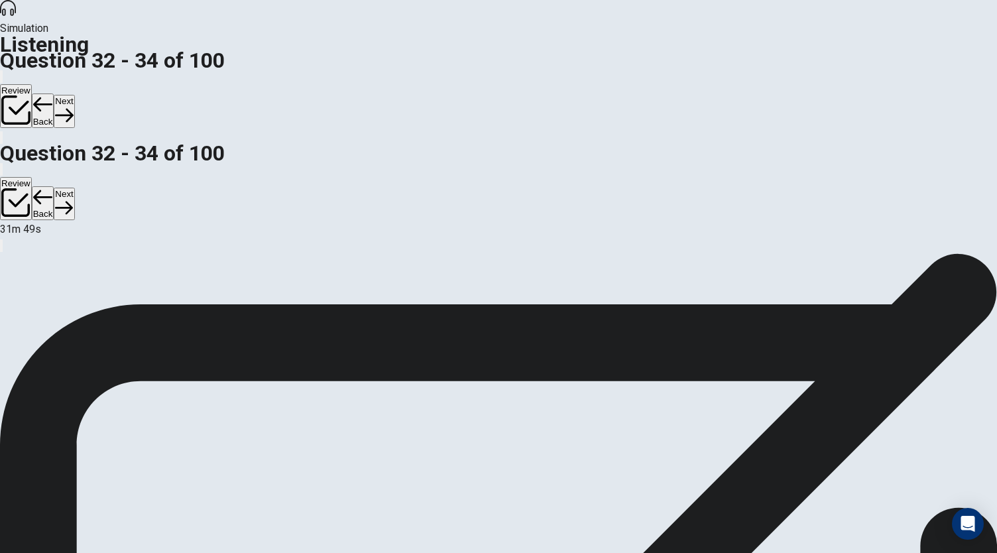
click at [74, 95] on button "Next" at bounding box center [64, 111] width 21 height 32
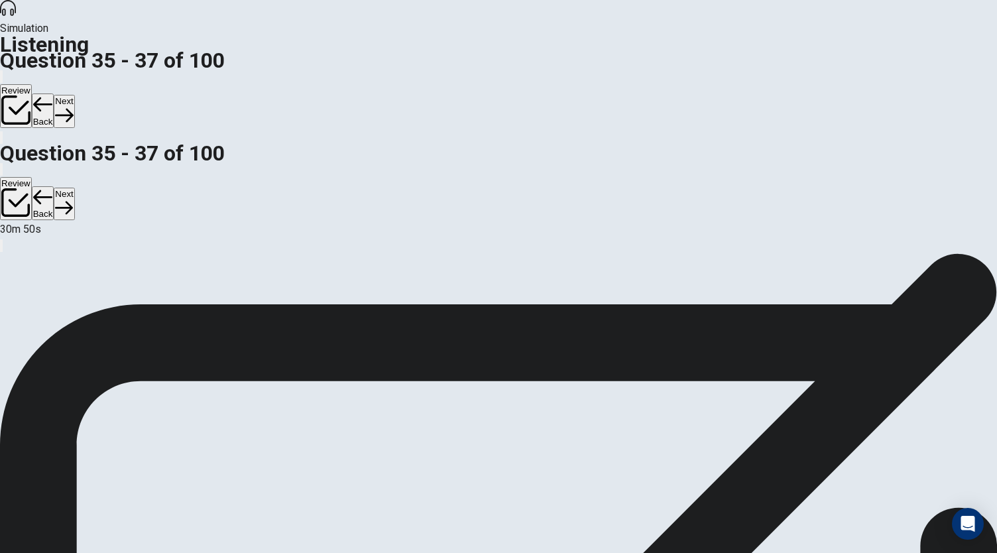
scroll to position [79, 0]
drag, startPoint x: 882, startPoint y: 320, endPoint x: 864, endPoint y: 140, distance: 181.1
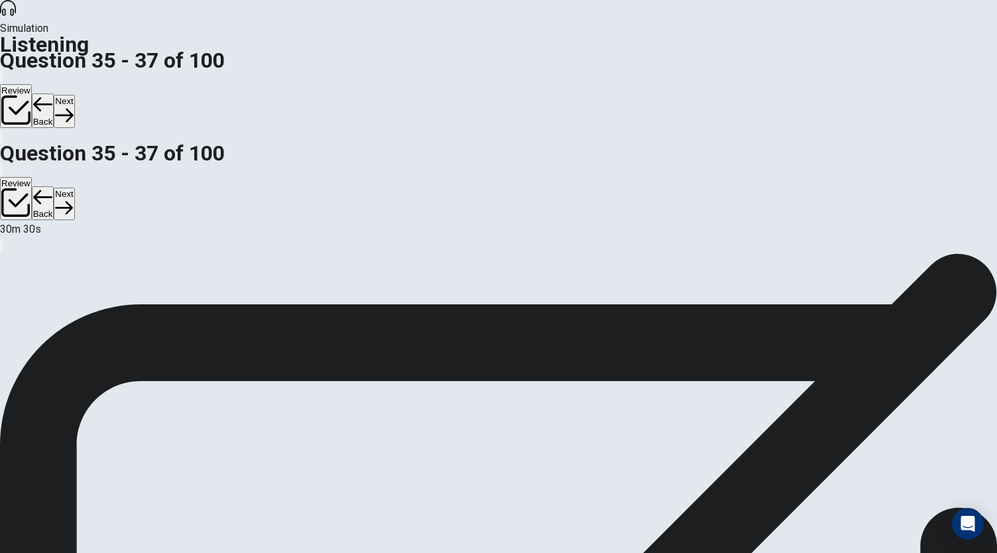
scroll to position [133, 0]
click at [74, 95] on button "Next" at bounding box center [64, 111] width 21 height 32
drag, startPoint x: 874, startPoint y: 268, endPoint x: 870, endPoint y: 146, distance: 122.1
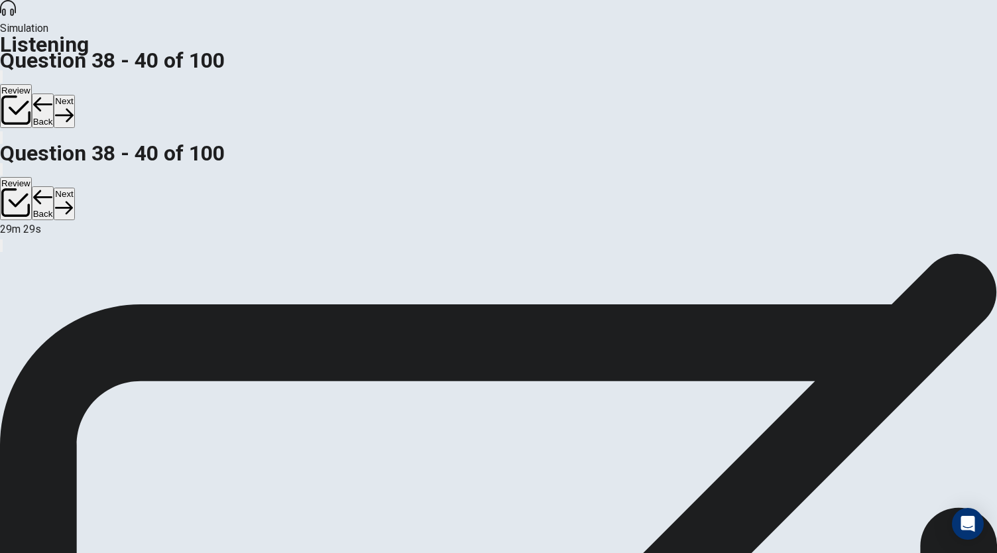
scroll to position [133, 0]
drag, startPoint x: 882, startPoint y: 201, endPoint x: 888, endPoint y: 306, distance: 104.9
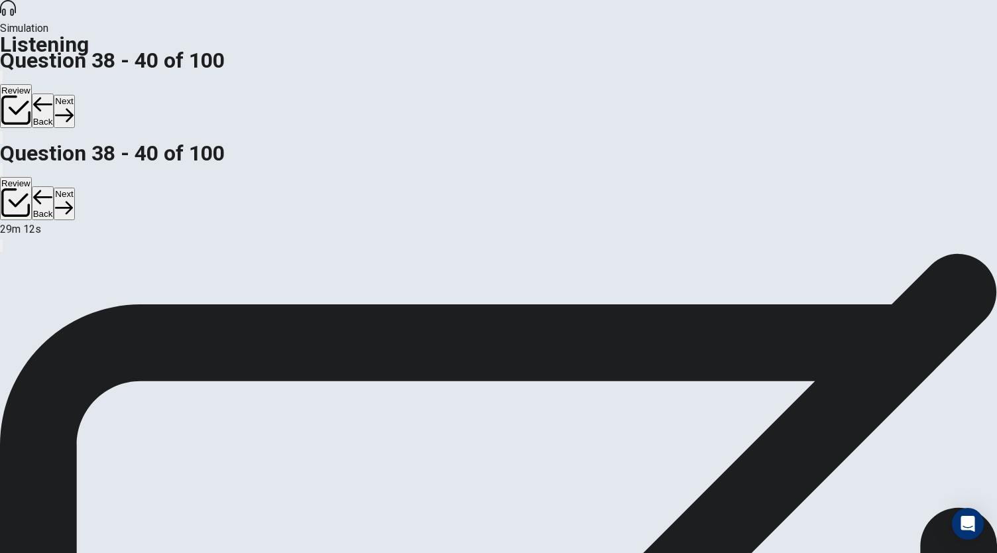
scroll to position [79, 0]
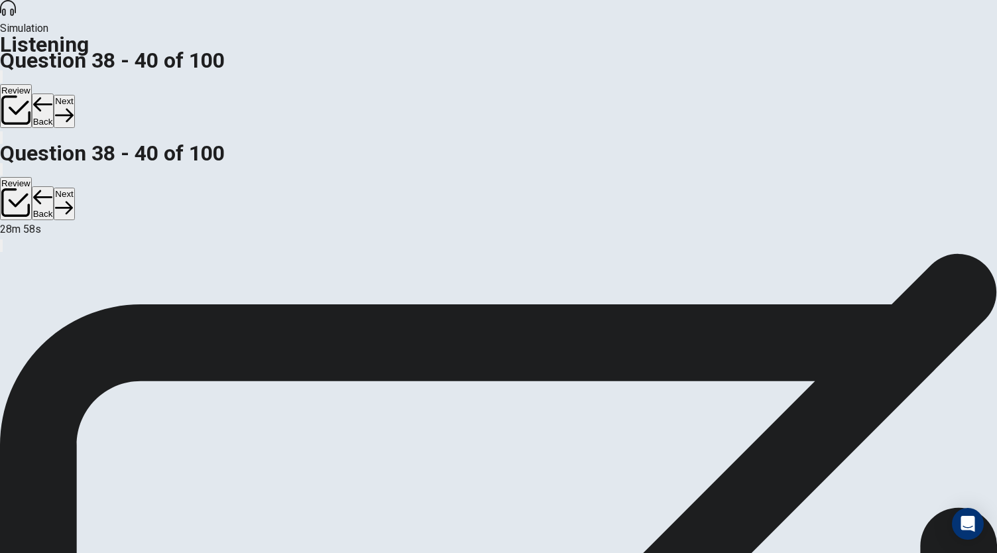
click at [74, 95] on button "Next" at bounding box center [64, 111] width 21 height 32
drag, startPoint x: 874, startPoint y: 284, endPoint x: 870, endPoint y: 204, distance: 80.3
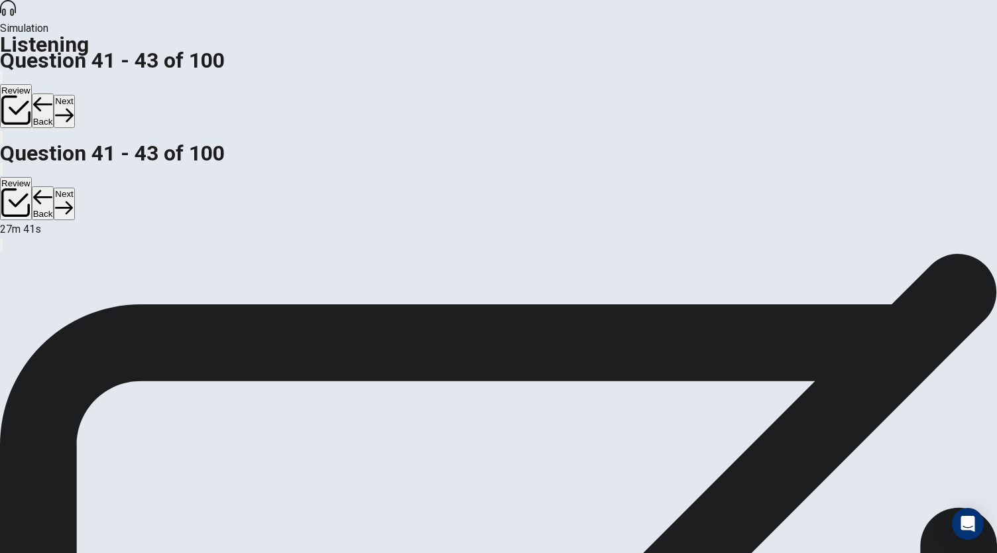
scroll to position [133, 0]
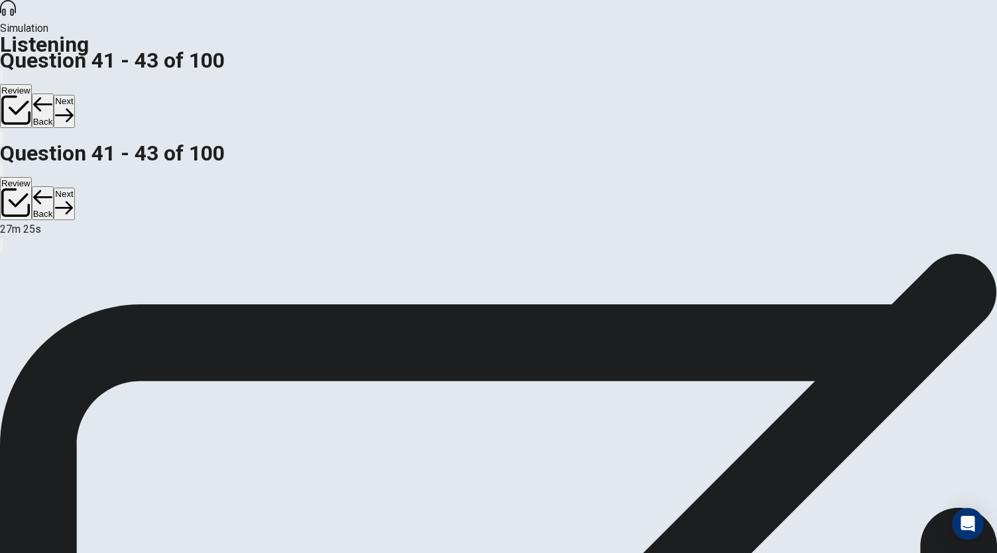
click at [74, 95] on button "Next" at bounding box center [64, 111] width 21 height 32
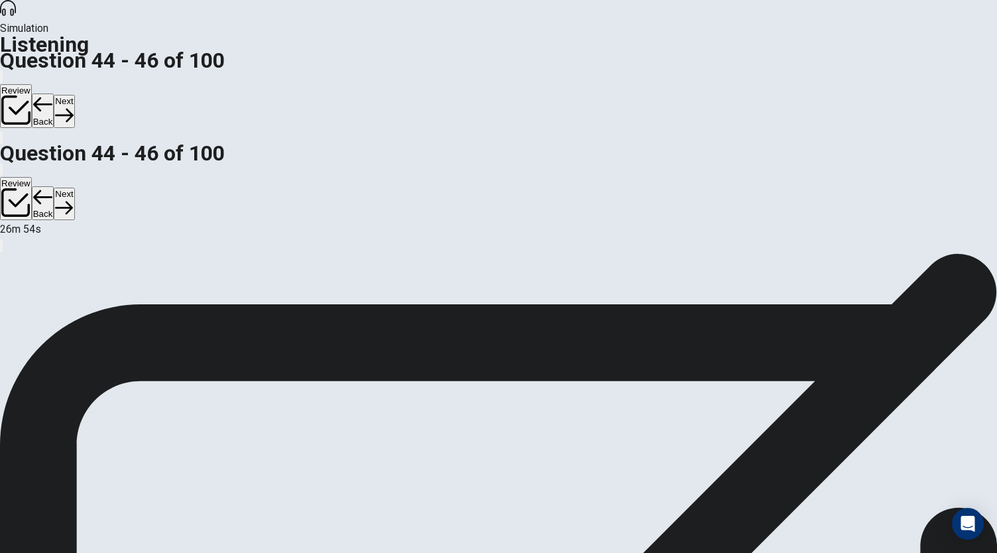
drag, startPoint x: 873, startPoint y: 243, endPoint x: 875, endPoint y: 323, distance: 80.2
drag, startPoint x: 874, startPoint y: 286, endPoint x: 880, endPoint y: 197, distance: 89.0
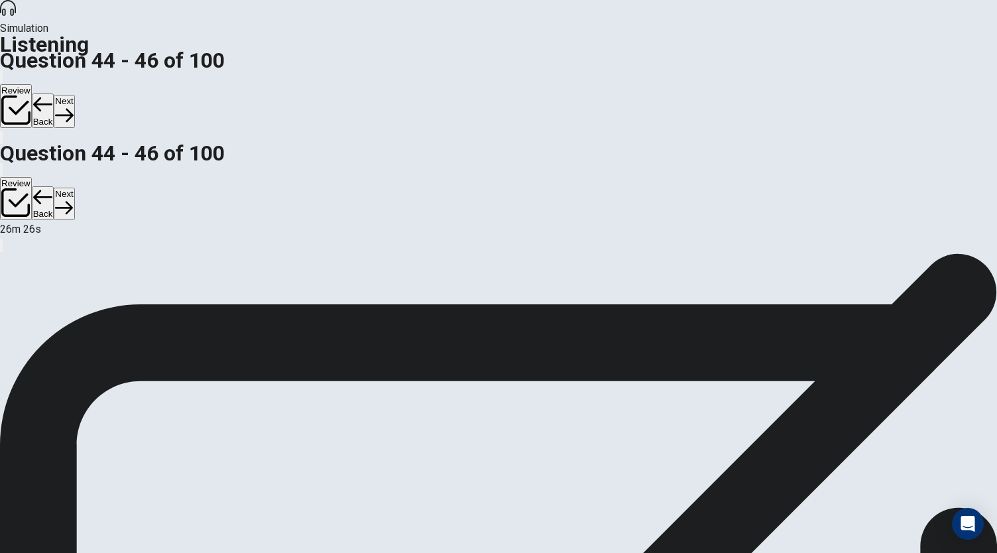
click at [54, 93] on button "Back" at bounding box center [43, 110] width 23 height 34
click at [74, 95] on button "Next" at bounding box center [64, 111] width 21 height 32
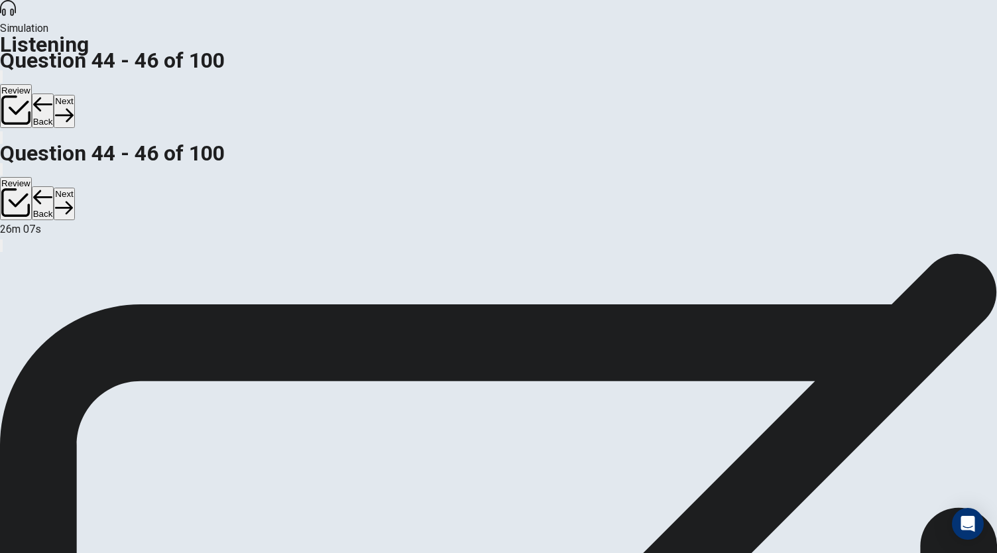
click at [74, 95] on button "Next" at bounding box center [64, 111] width 21 height 32
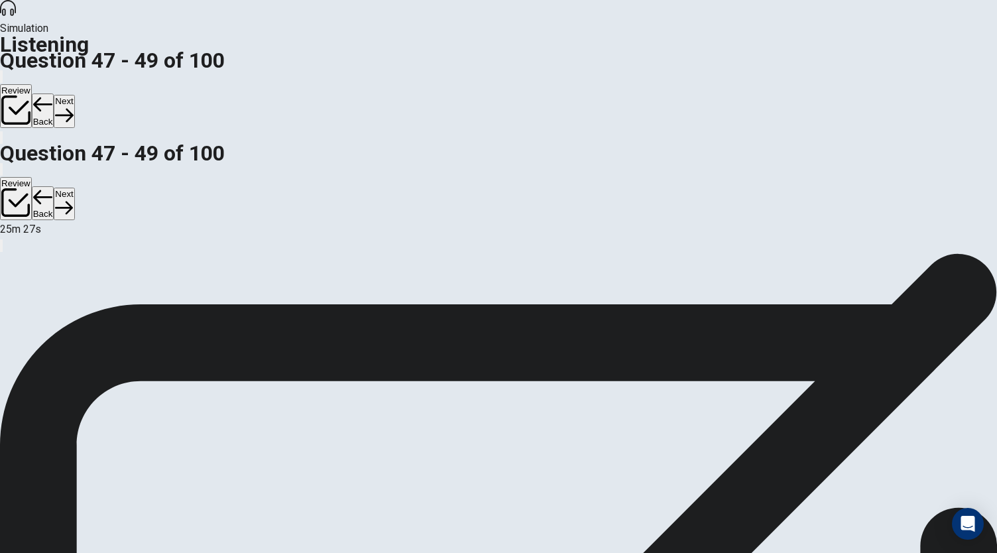
scroll to position [148, 0]
click at [74, 95] on button "Next" at bounding box center [64, 111] width 21 height 32
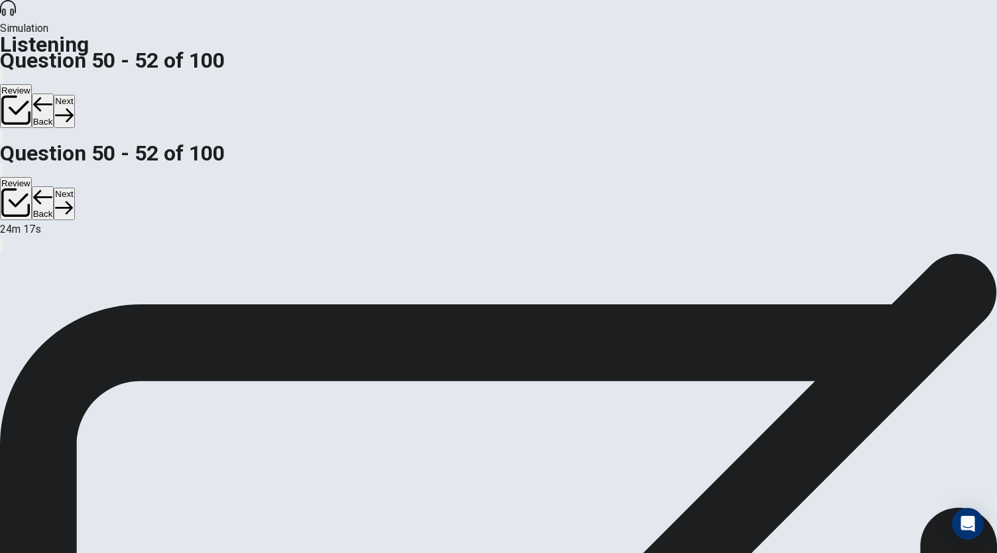
scroll to position [0, 0]
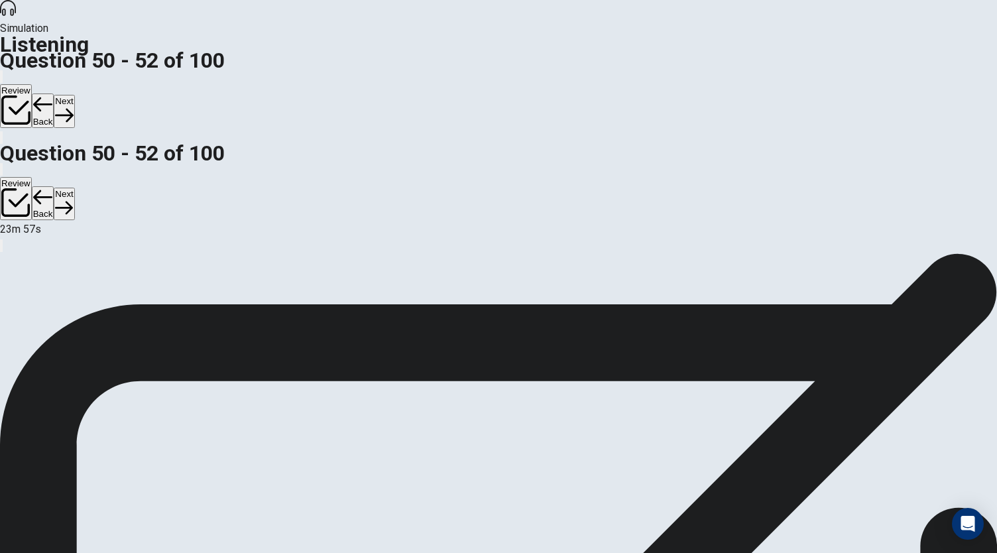
drag, startPoint x: 874, startPoint y: 229, endPoint x: 884, endPoint y: 331, distance: 102.6
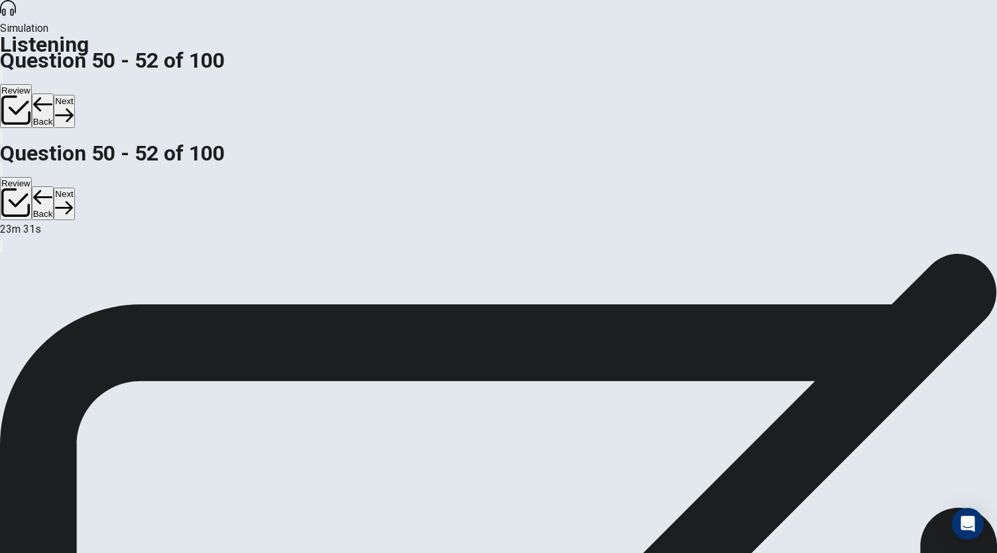
scroll to position [79, 0]
click at [74, 95] on button "Next" at bounding box center [64, 111] width 21 height 32
drag, startPoint x: 874, startPoint y: 200, endPoint x: 872, endPoint y: 73, distance: 127.3
click at [872, 73] on div "Simulation Listening Question 53 - 55 of 100 Review Back Next Question 53 - 55 …" at bounding box center [498, 276] width 997 height 553
drag, startPoint x: 883, startPoint y: 170, endPoint x: 884, endPoint y: 66, distance: 104.1
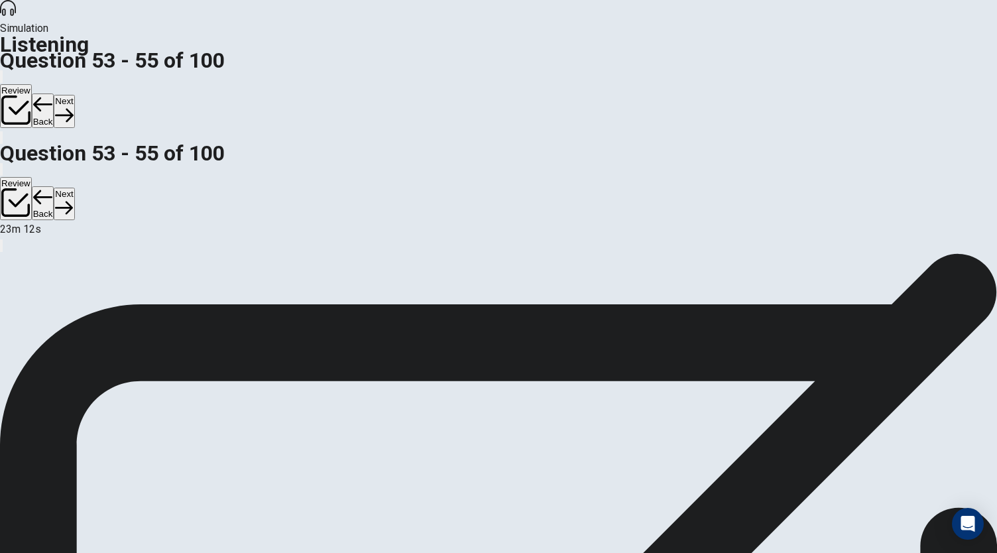
click at [884, 66] on div "Simulation Listening Question 53 - 55 of 100 Review Back Next Question 53 - 55 …" at bounding box center [498, 276] width 997 height 553
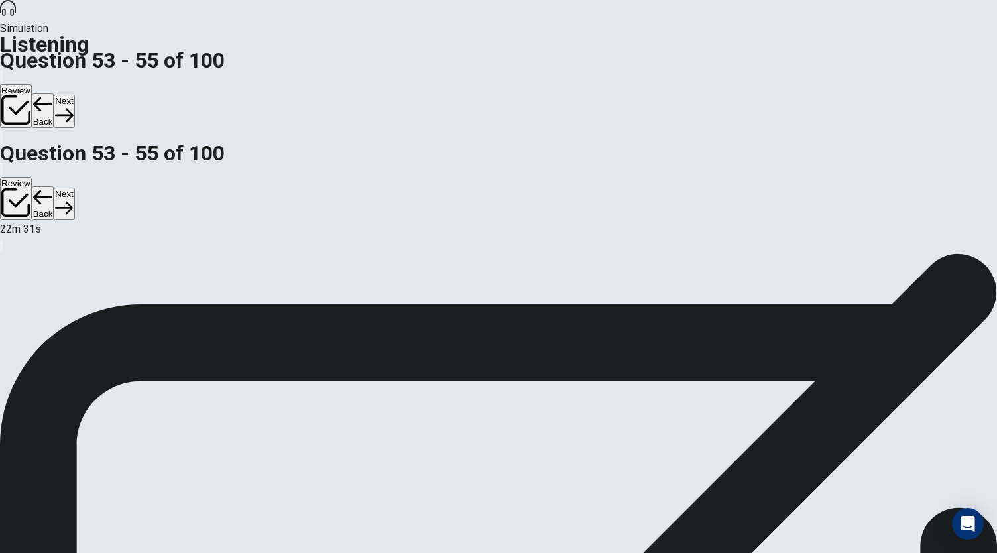
scroll to position [133, 0]
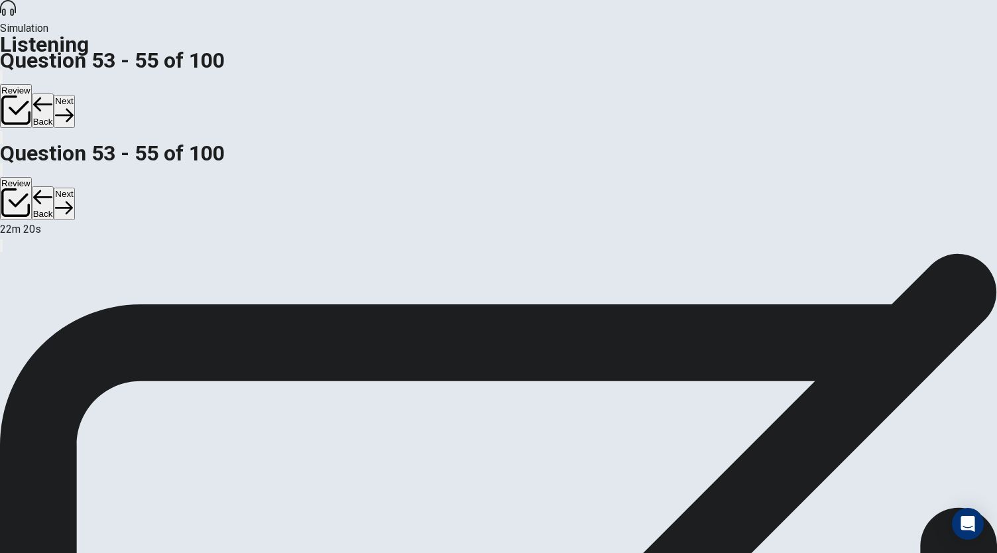
scroll to position [79, 0]
drag, startPoint x: 994, startPoint y: 258, endPoint x: 992, endPoint y: 170, distance: 88.2
click at [992, 253] on div "53 . Why is the woman calling? A To return an old car B To talk about a car sal…" at bounding box center [498, 253] width 997 height 0
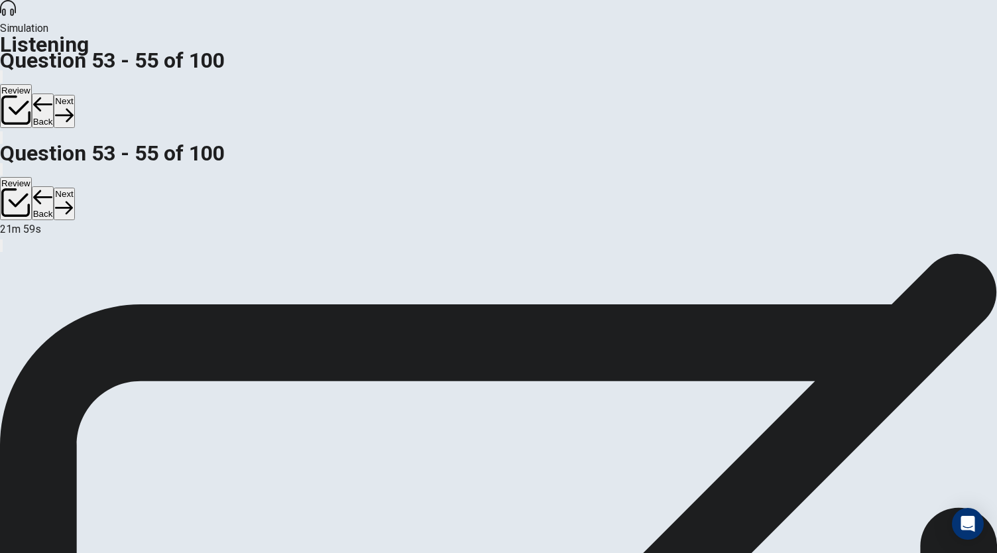
scroll to position [0, 0]
click at [74, 95] on button "Next" at bounding box center [64, 111] width 21 height 32
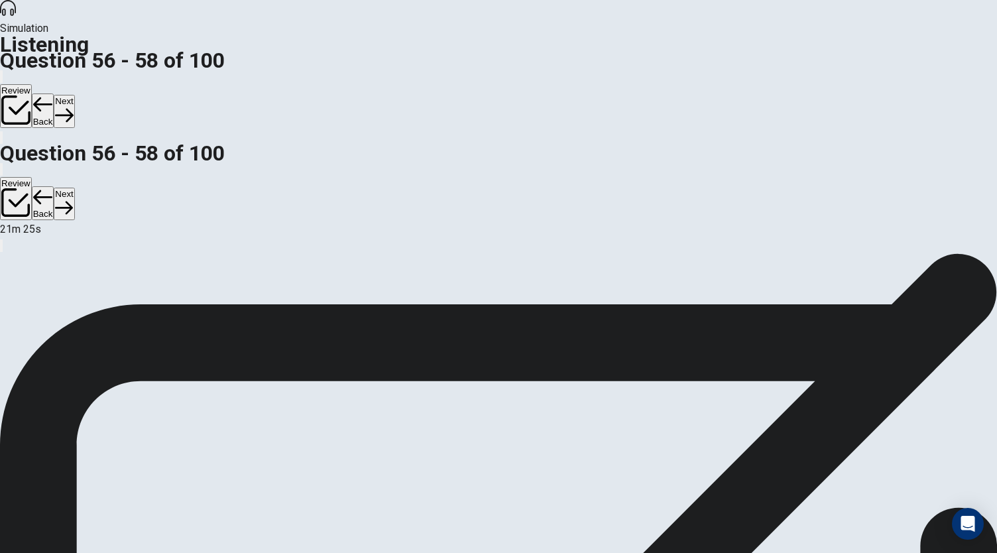
scroll to position [133, 0]
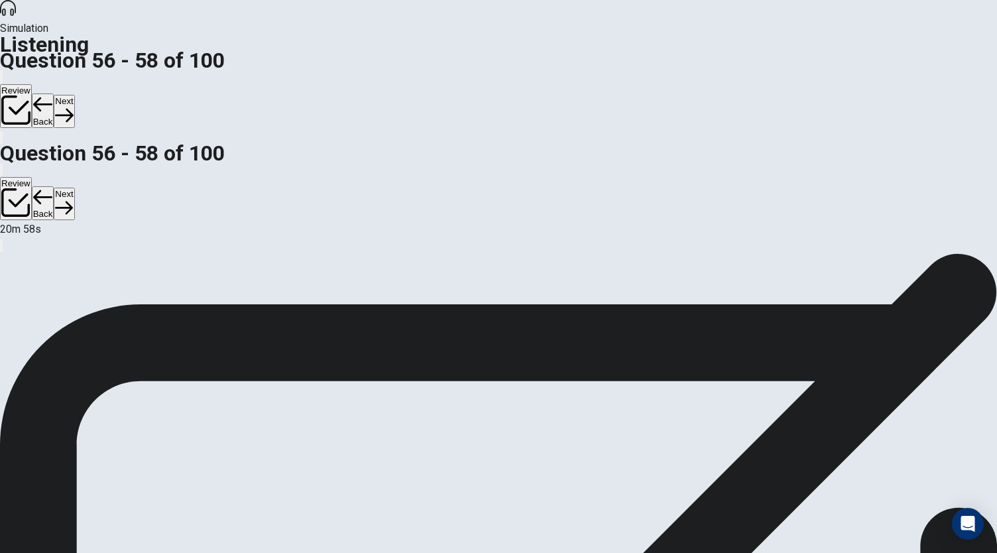
drag, startPoint x: 990, startPoint y: 261, endPoint x: 986, endPoint y: 341, distance: 81.0
click at [986, 253] on div "56 . What are the speakers mainly talking about? A Fixing a car B Completing a …" at bounding box center [498, 253] width 997 height 0
click at [74, 95] on button "Next" at bounding box center [64, 111] width 21 height 32
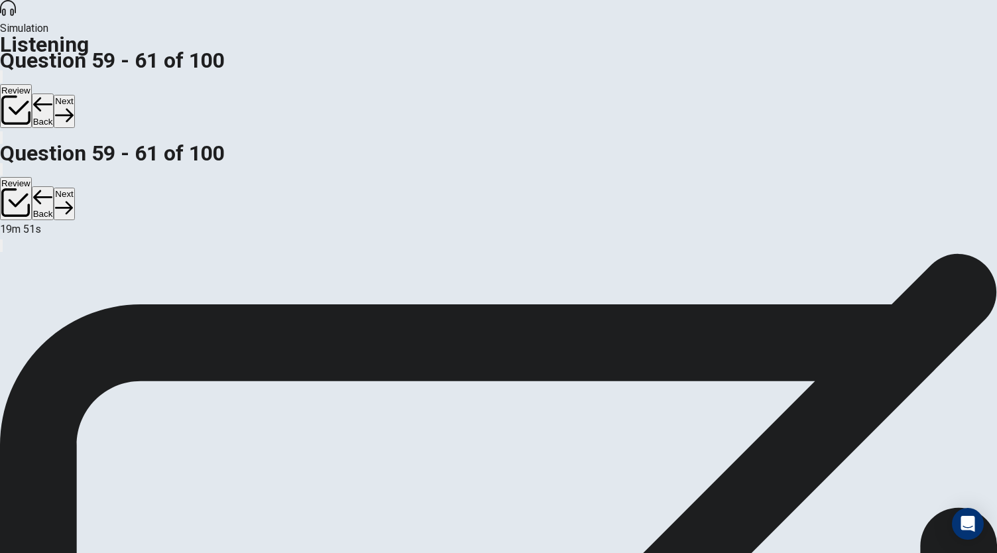
scroll to position [79, 0]
click at [74, 95] on button "Next" at bounding box center [64, 111] width 21 height 32
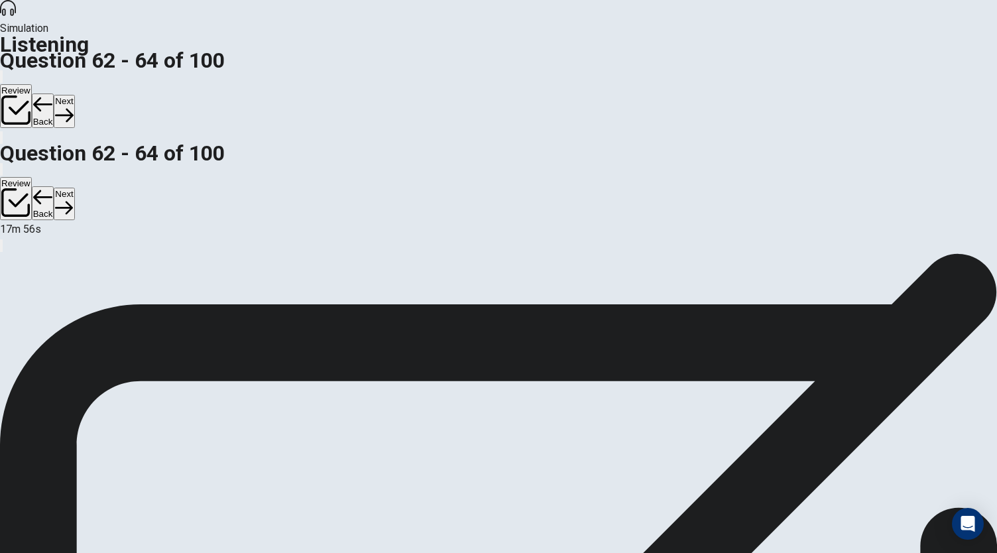
click at [74, 95] on button "Next" at bounding box center [64, 111] width 21 height 32
drag, startPoint x: 874, startPoint y: 369, endPoint x: 868, endPoint y: 231, distance: 138.0
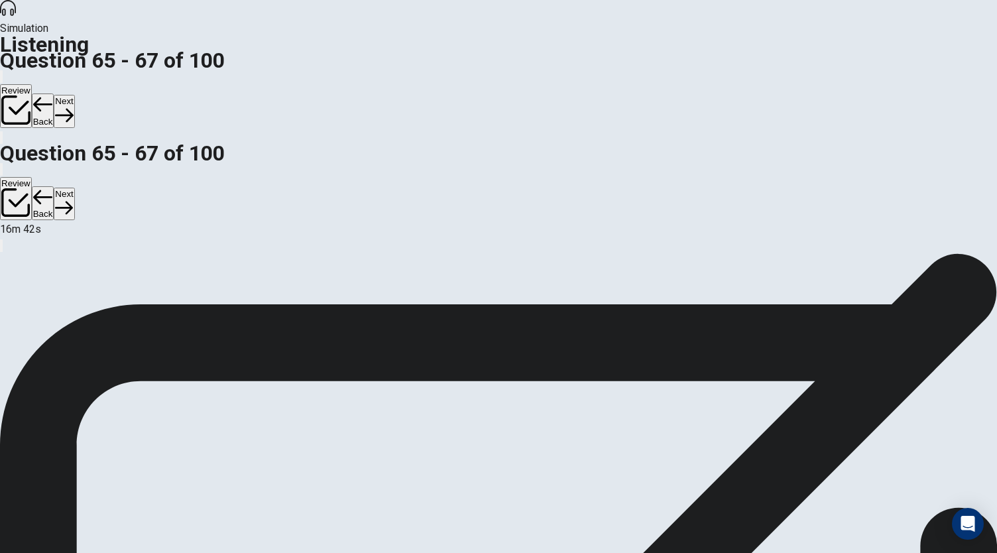
scroll to position [79, 0]
click at [74, 95] on button "Next" at bounding box center [64, 111] width 21 height 32
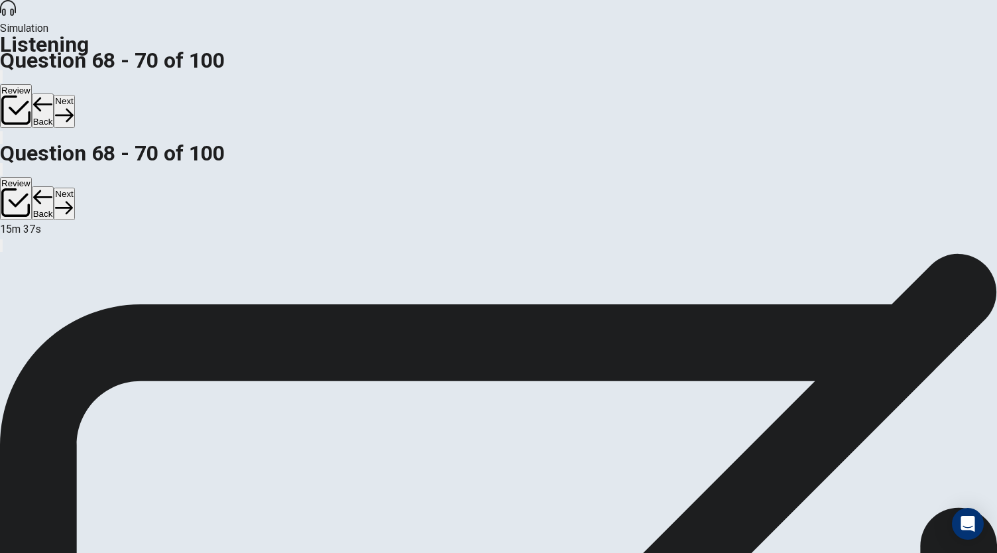
click at [74, 95] on button "Next" at bounding box center [64, 111] width 21 height 32
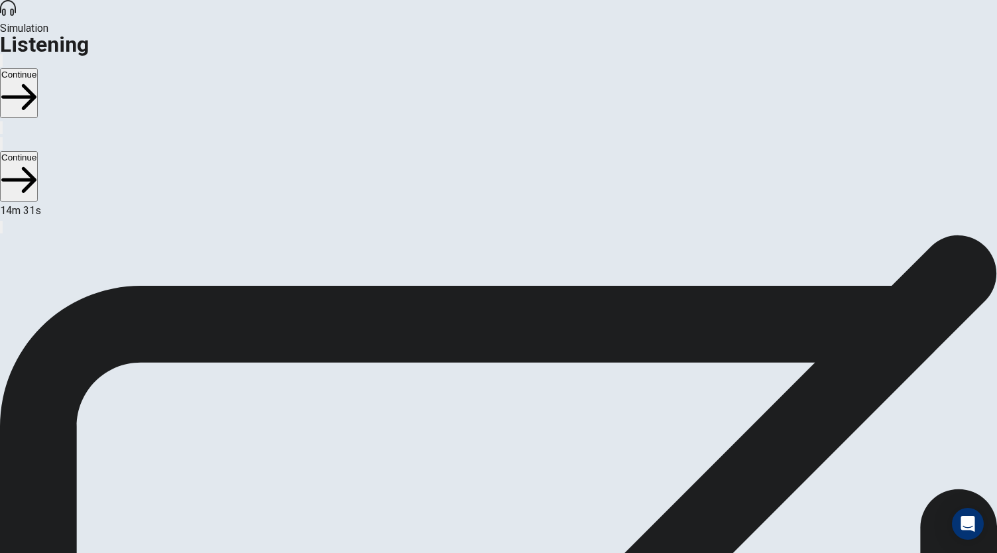
scroll to position [0, 0]
click at [38, 68] on button "Continue" at bounding box center [19, 93] width 38 height 50
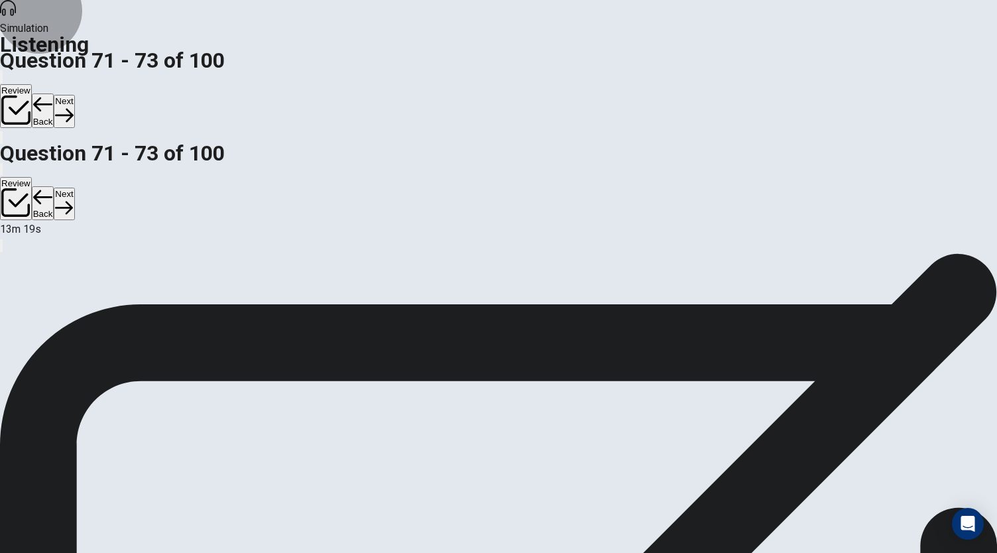
click at [73, 106] on icon "button" at bounding box center [64, 115] width 18 height 18
drag, startPoint x: 882, startPoint y: 202, endPoint x: 880, endPoint y: 235, distance: 33.2
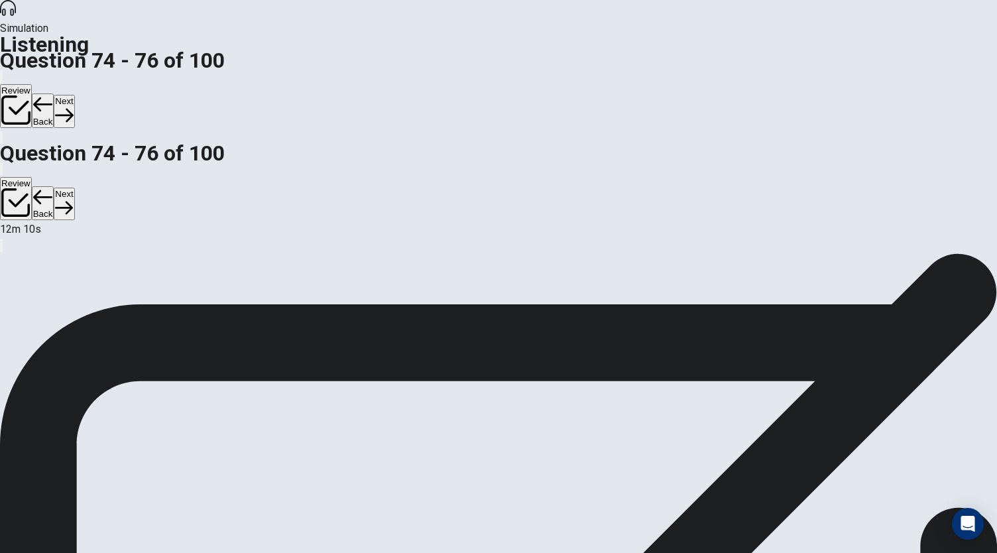
drag, startPoint x: 882, startPoint y: 454, endPoint x: 862, endPoint y: 303, distance: 152.4
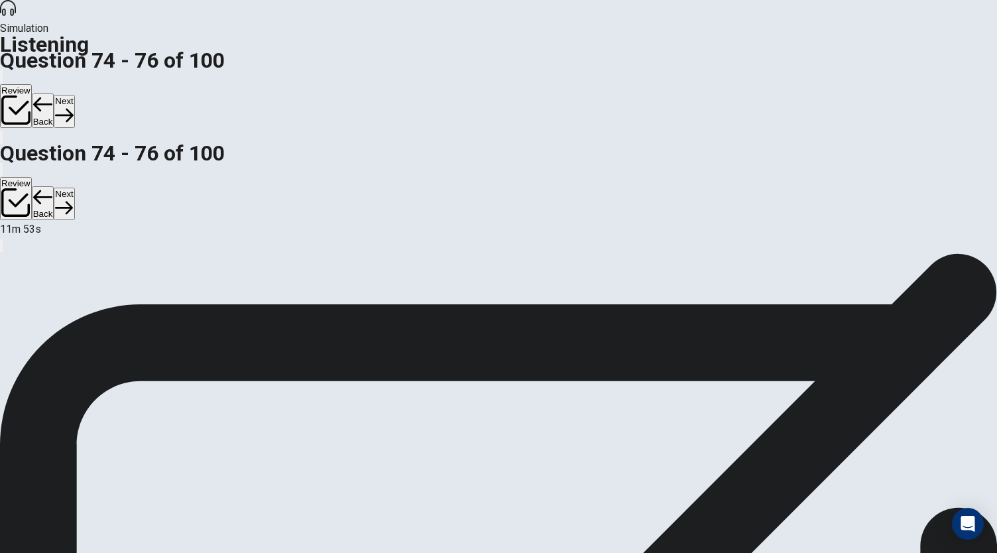
click at [73, 106] on icon "button" at bounding box center [64, 115] width 18 height 18
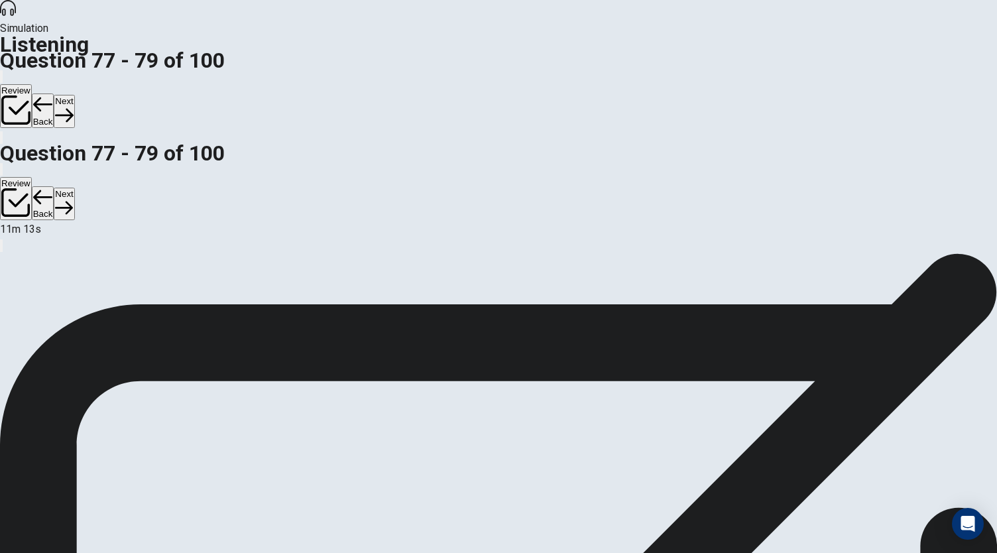
scroll to position [148, 0]
drag, startPoint x: 874, startPoint y: 306, endPoint x: 882, endPoint y: 392, distance: 86.5
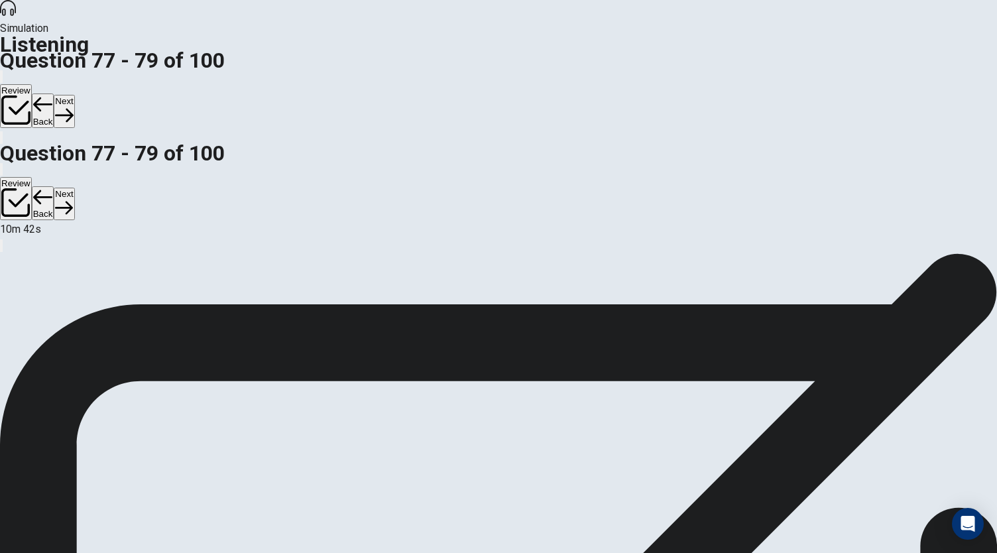
click at [73, 106] on icon "button" at bounding box center [64, 115] width 18 height 18
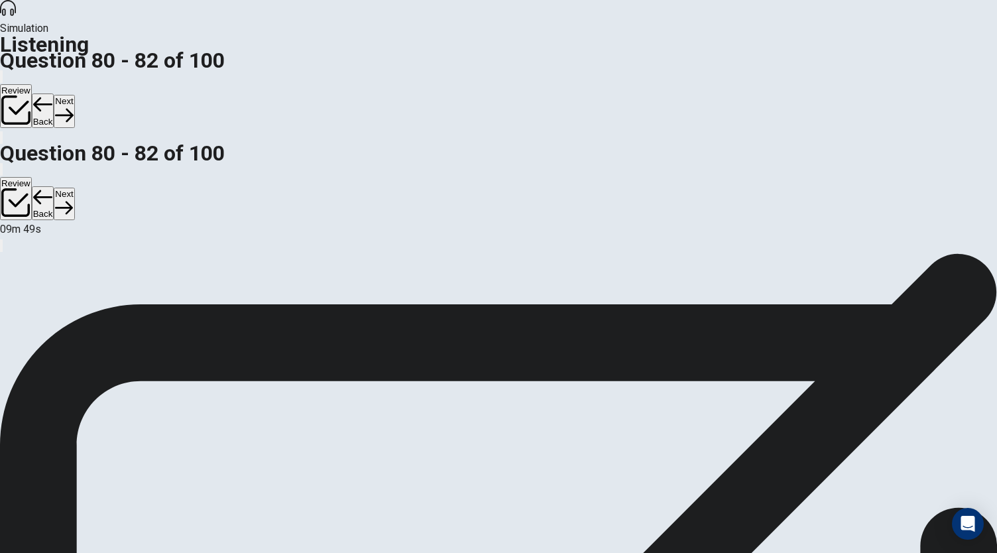
scroll to position [148, 0]
drag, startPoint x: 874, startPoint y: 326, endPoint x: 875, endPoint y: 223, distance: 102.8
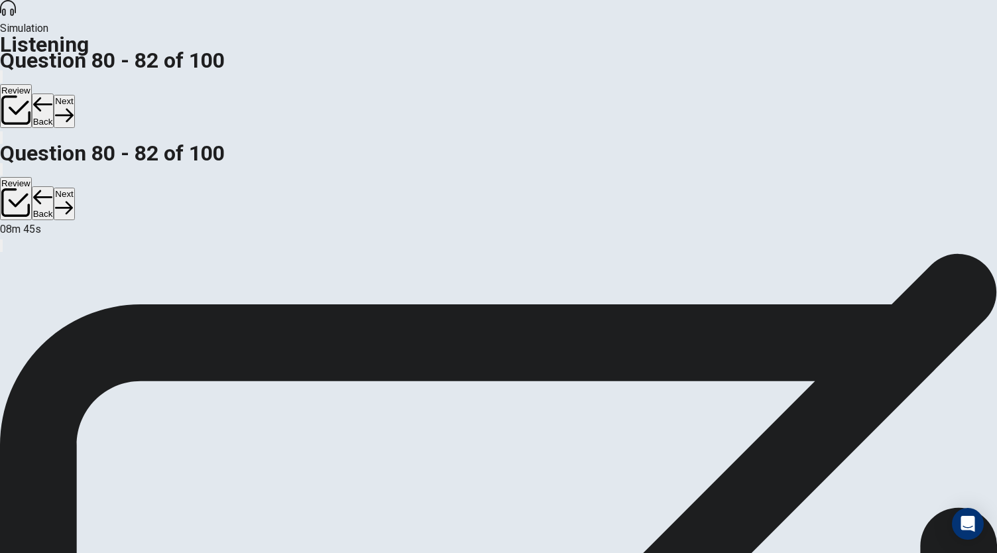
click at [74, 95] on button "Next" at bounding box center [64, 111] width 21 height 32
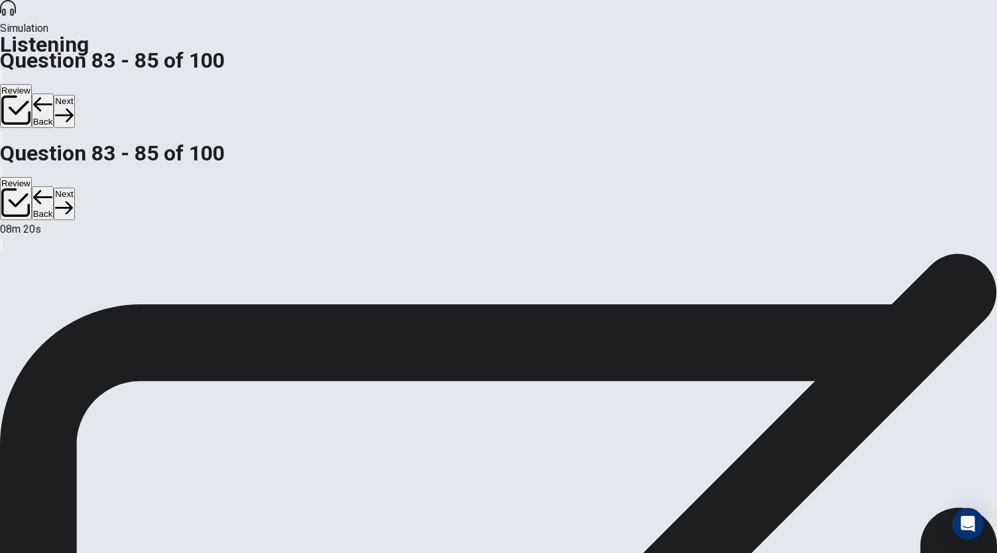
scroll to position [148, 0]
click at [74, 95] on button "Next" at bounding box center [64, 111] width 21 height 32
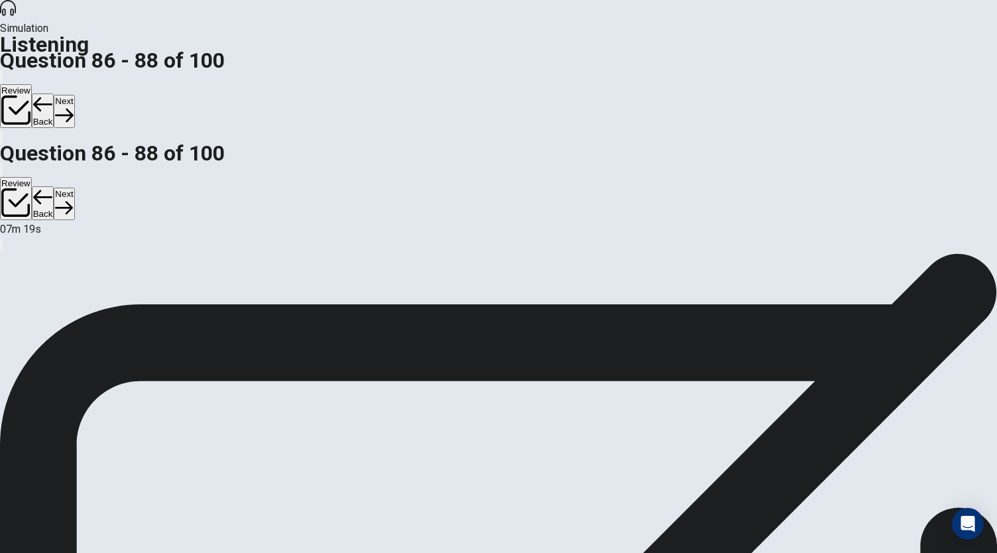
scroll to position [0, 0]
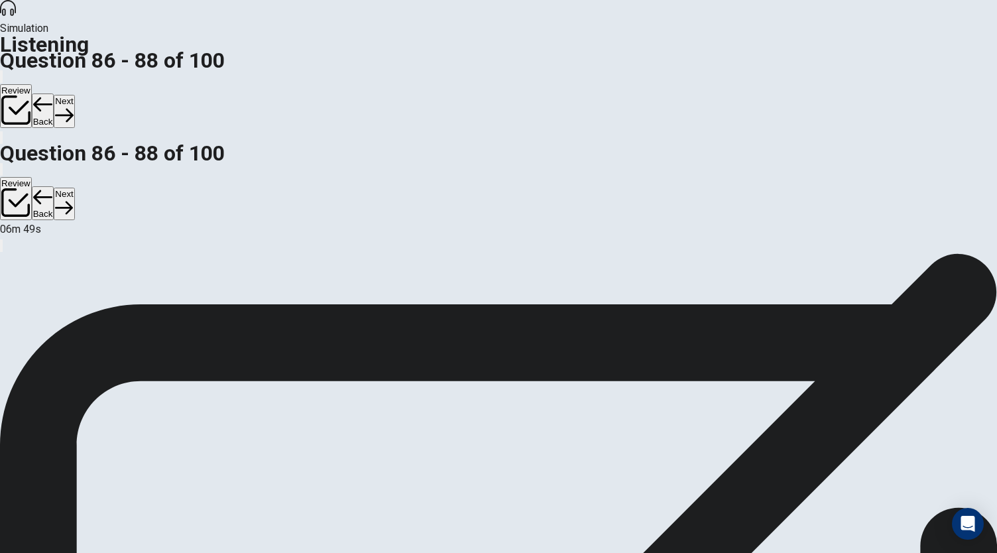
scroll to position [79, 0]
click at [74, 95] on button "Next" at bounding box center [64, 111] width 21 height 32
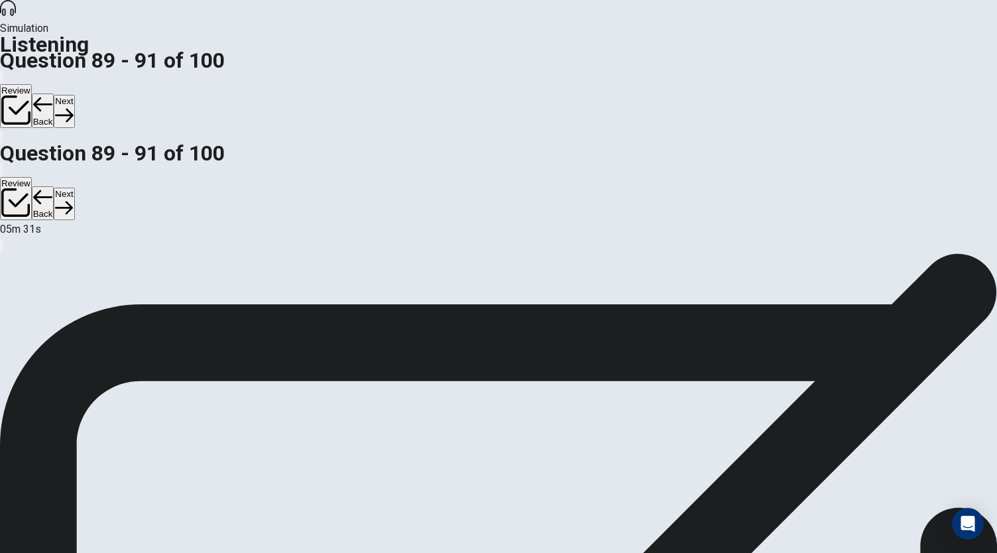
scroll to position [133, 0]
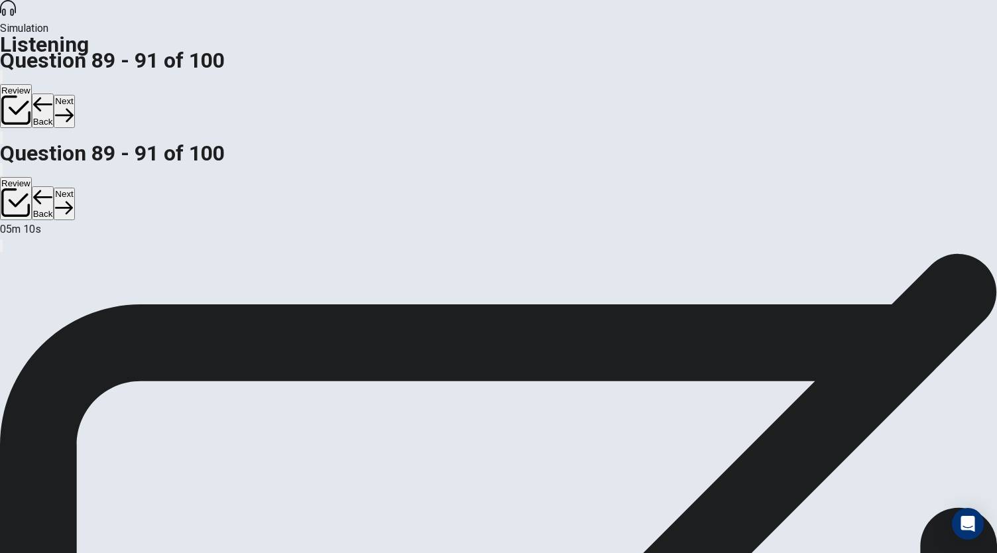
click at [74, 95] on button "Next" at bounding box center [64, 111] width 21 height 32
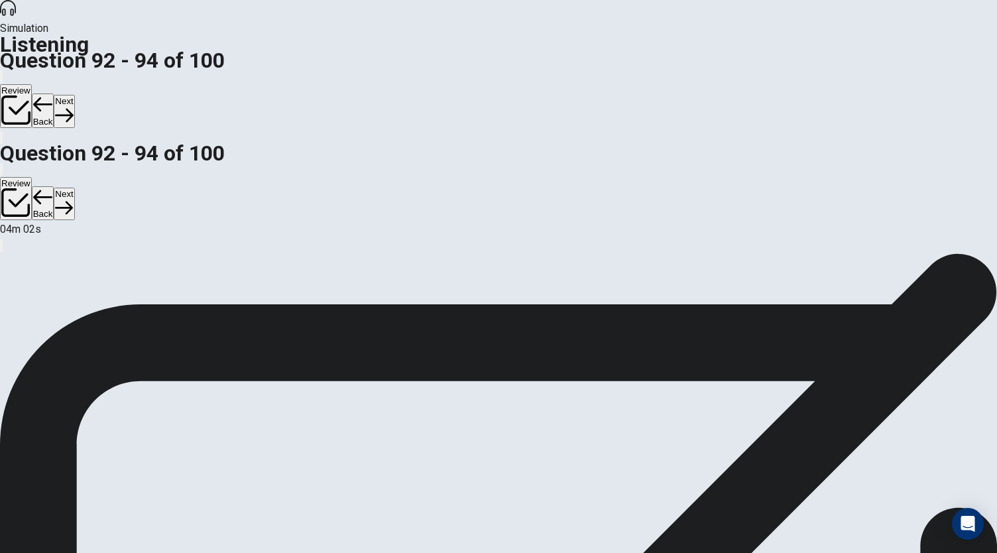
scroll to position [79, 0]
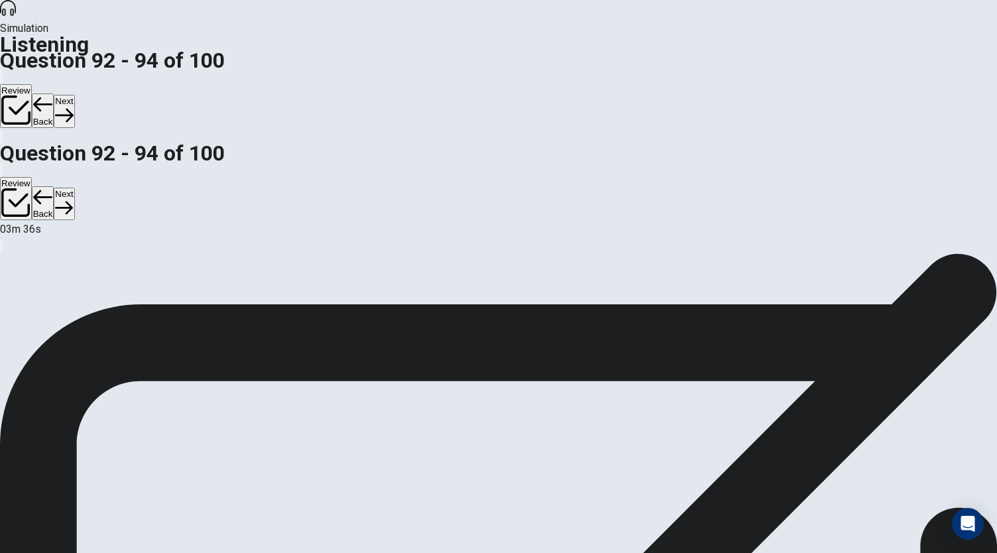
click at [74, 95] on button "Next" at bounding box center [64, 111] width 21 height 32
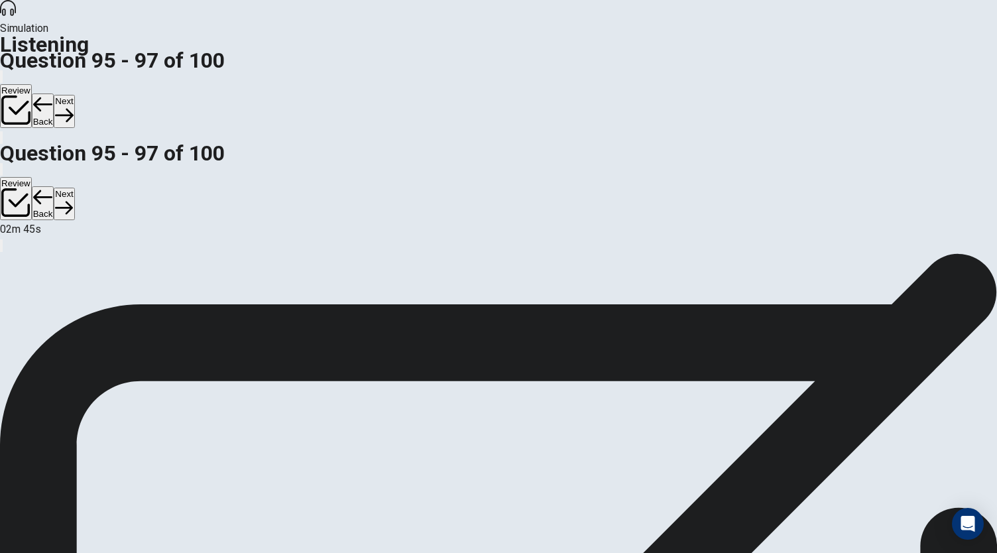
scroll to position [164, 0]
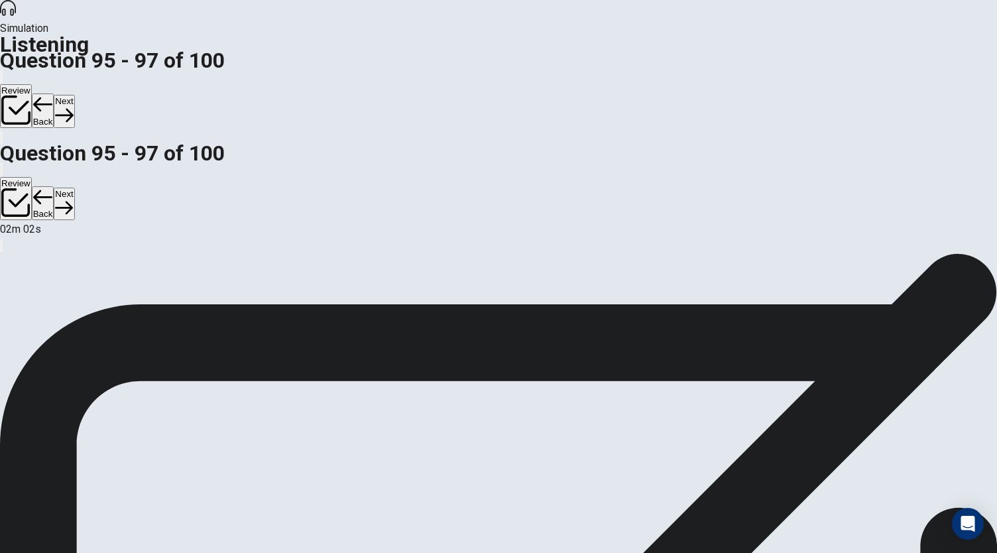
scroll to position [164, 0]
click at [74, 95] on button "Next" at bounding box center [64, 111] width 21 height 32
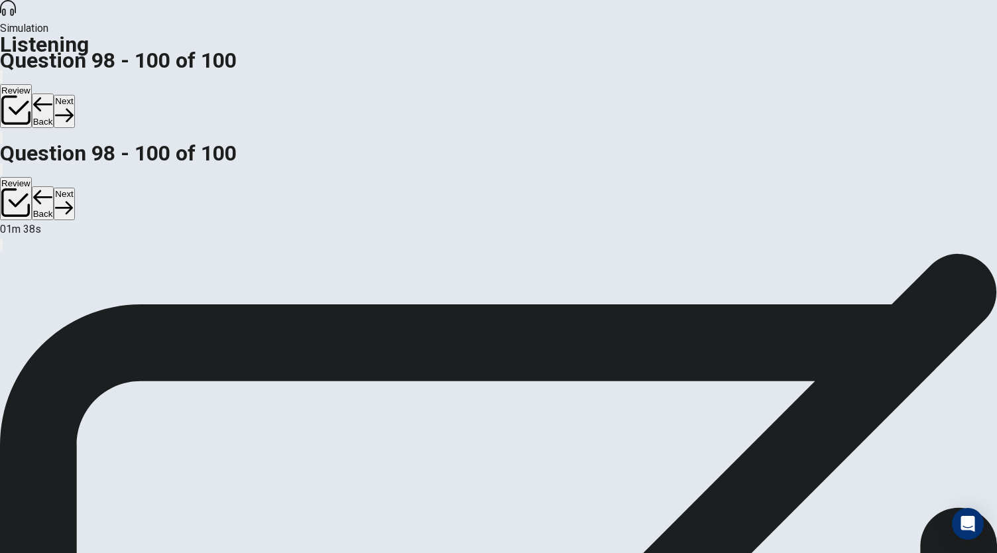
drag, startPoint x: 873, startPoint y: 218, endPoint x: 872, endPoint y: 296, distance: 78.2
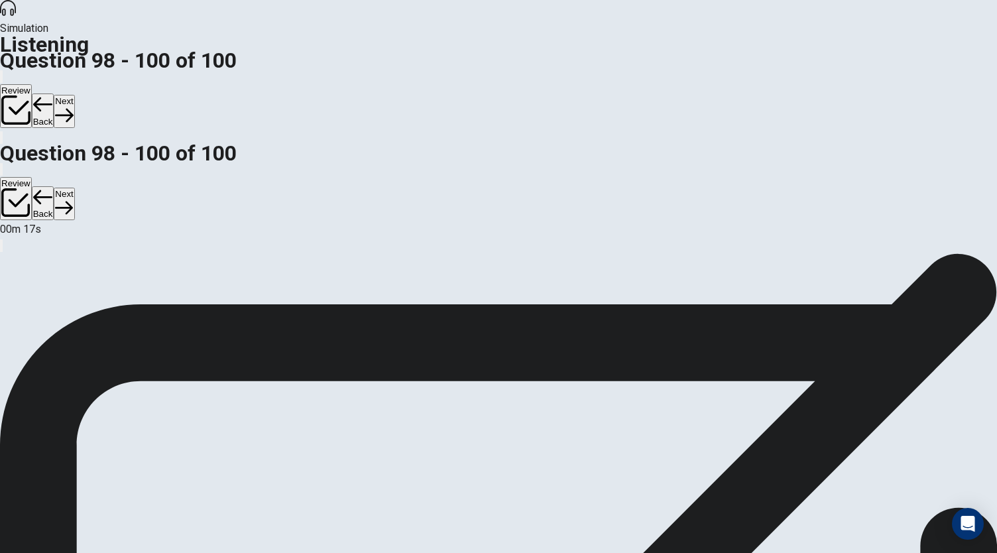
click at [74, 95] on button "Next" at bounding box center [64, 111] width 21 height 32
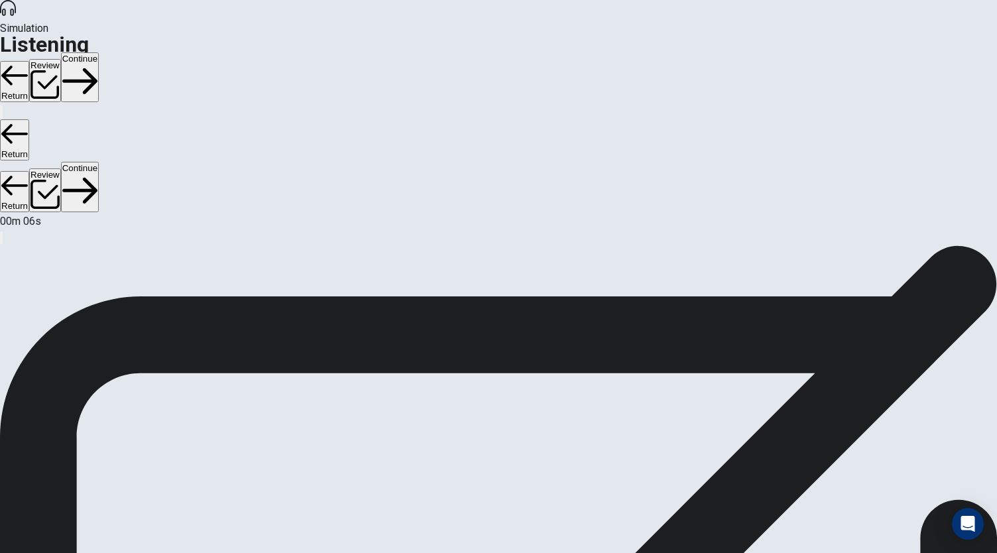
click at [61, 59] on button "Review" at bounding box center [45, 81] width 32 height 44
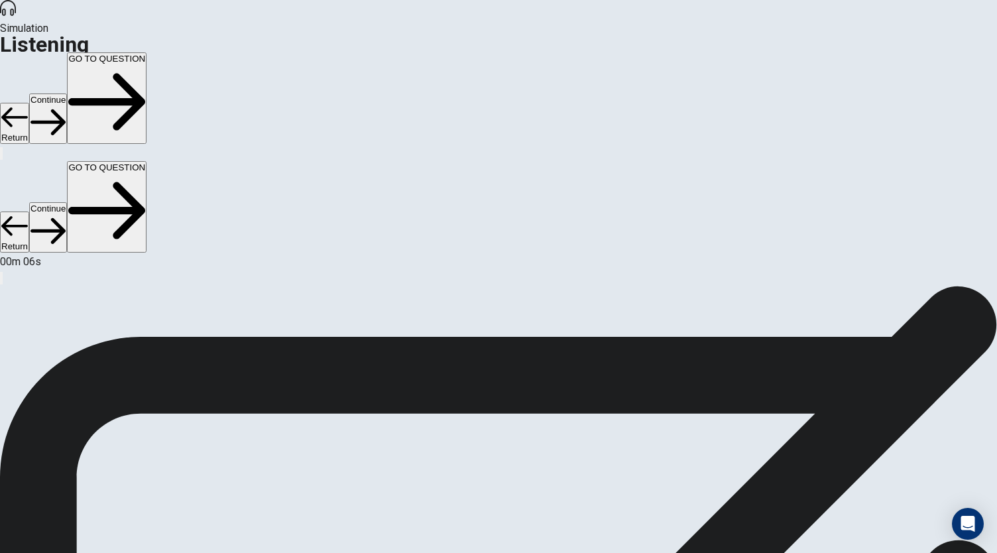
scroll to position [79, 0]
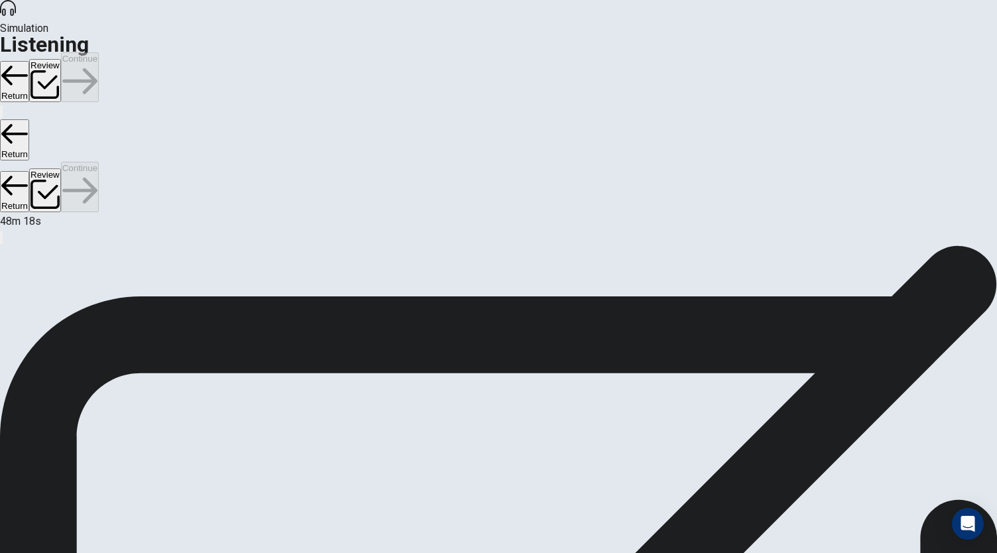
scroll to position [42, 0]
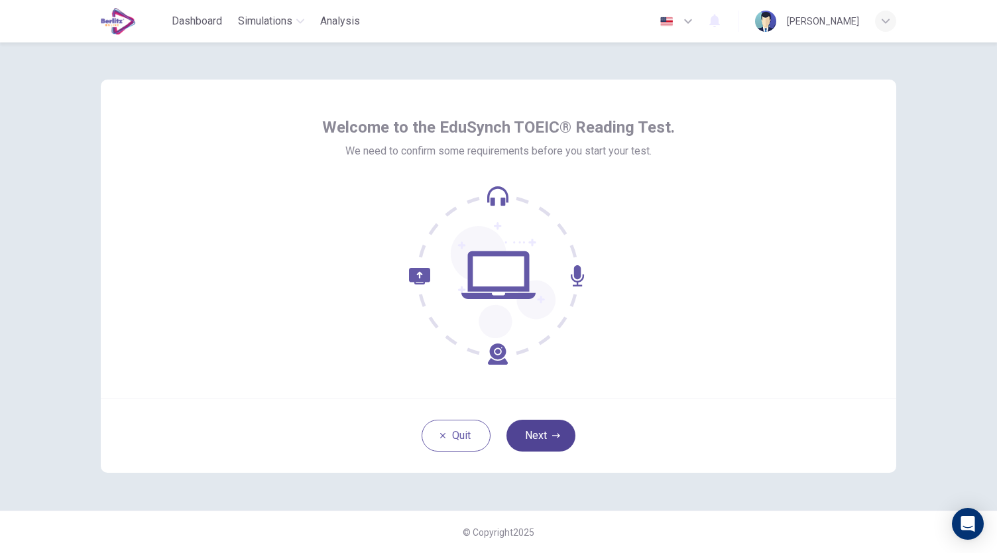
click at [557, 429] on button "Next" at bounding box center [540, 436] width 69 height 32
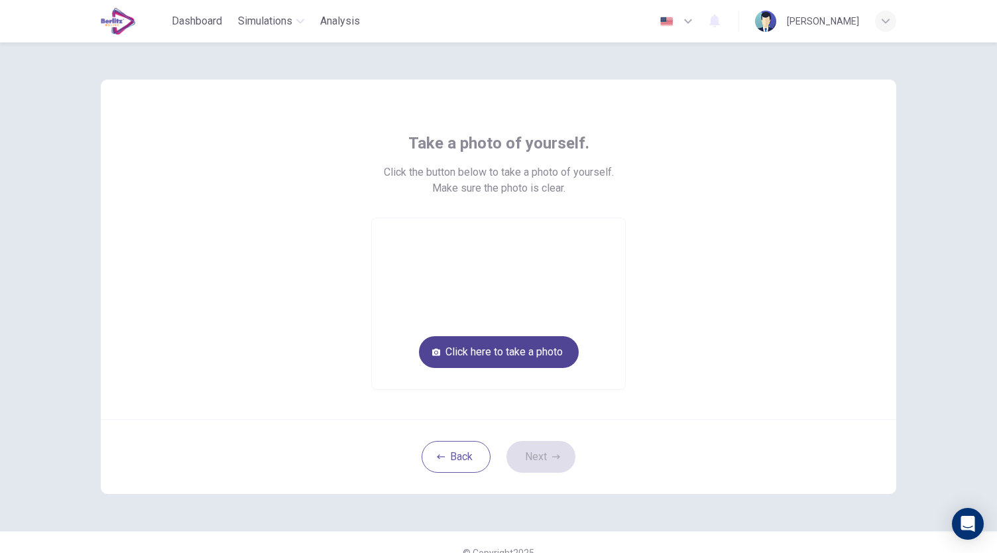
click at [534, 357] on button "Click here to take a photo" at bounding box center [499, 352] width 160 height 32
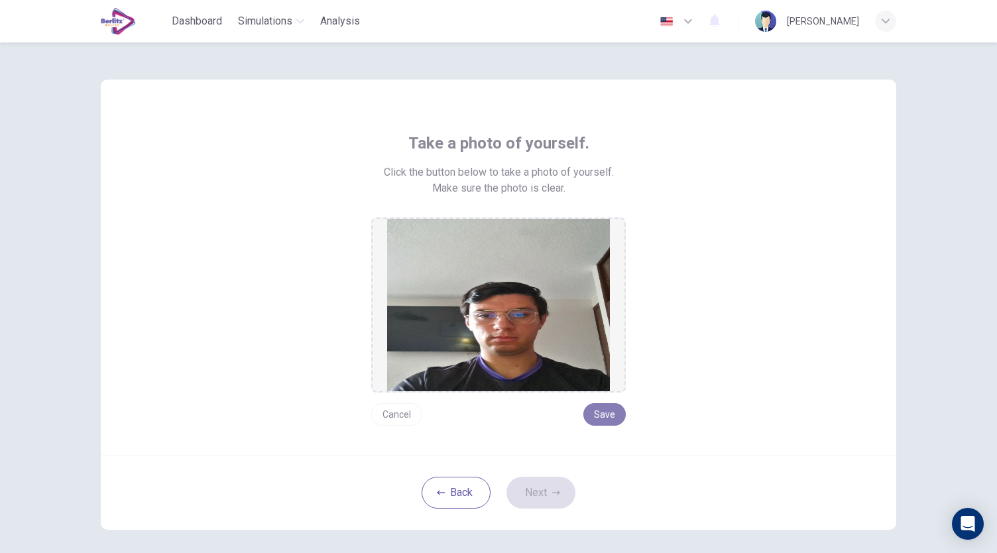
click at [610, 417] on button "Save" at bounding box center [604, 414] width 42 height 23
click at [550, 496] on button "Next" at bounding box center [540, 493] width 69 height 32
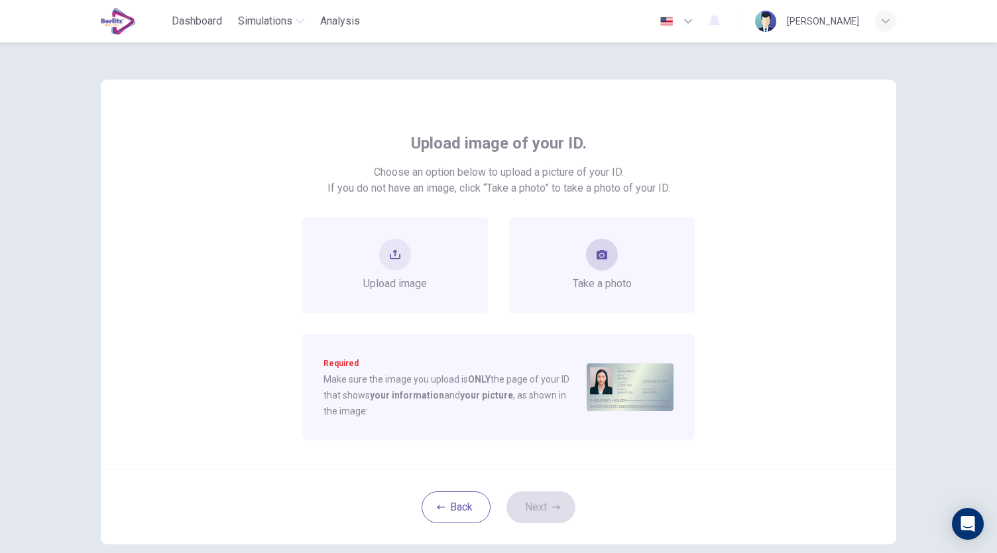
click at [608, 270] on div "Take a photo" at bounding box center [602, 265] width 59 height 53
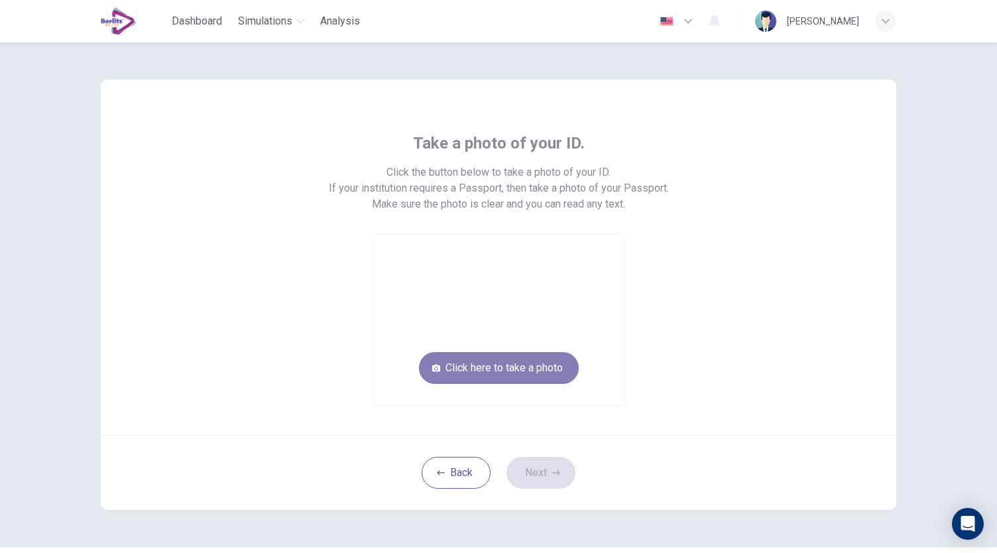
click at [548, 365] on button "Click here to take a photo" at bounding box center [499, 368] width 160 height 32
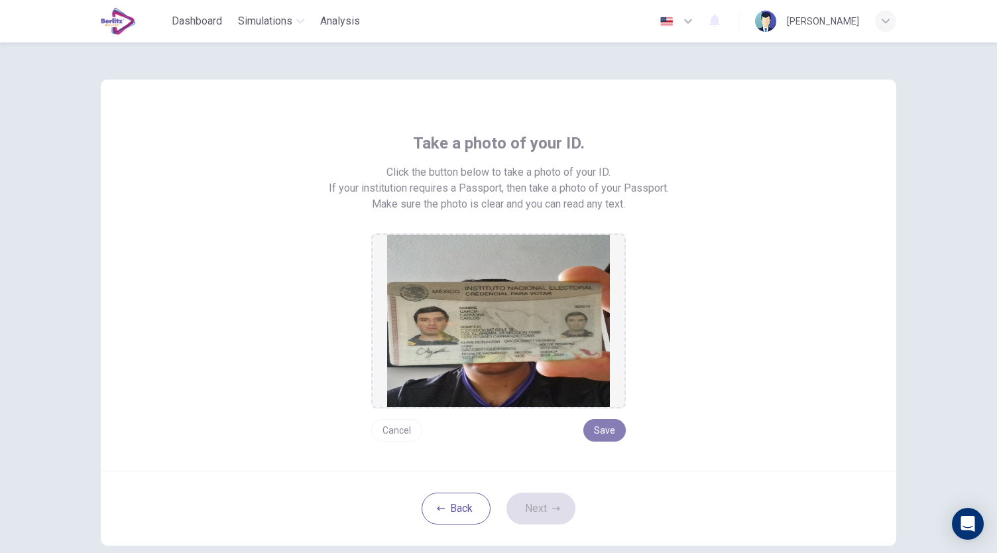
click at [609, 434] on button "Save" at bounding box center [604, 430] width 42 height 23
click at [559, 514] on button "Next" at bounding box center [540, 509] width 69 height 32
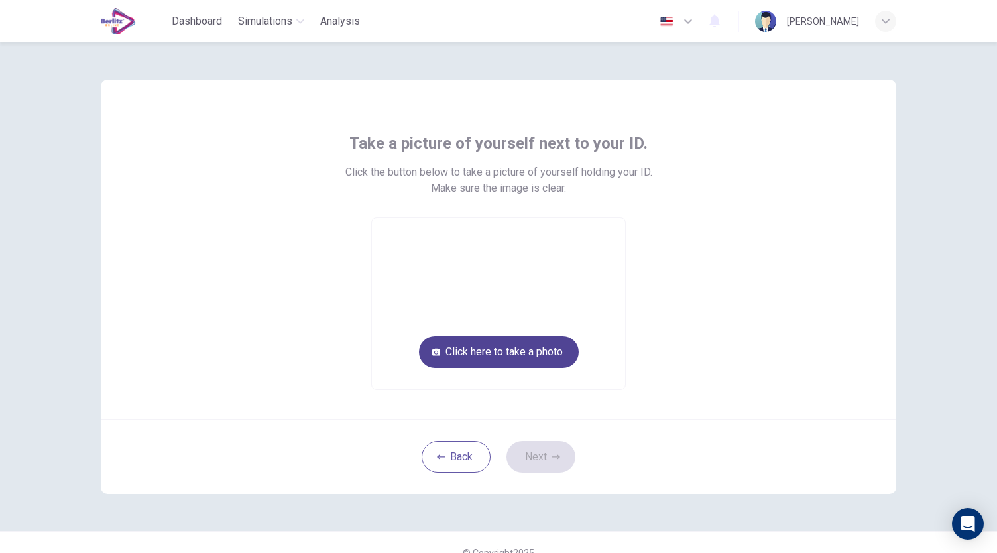
click at [537, 357] on button "Click here to take a photo" at bounding box center [499, 352] width 160 height 32
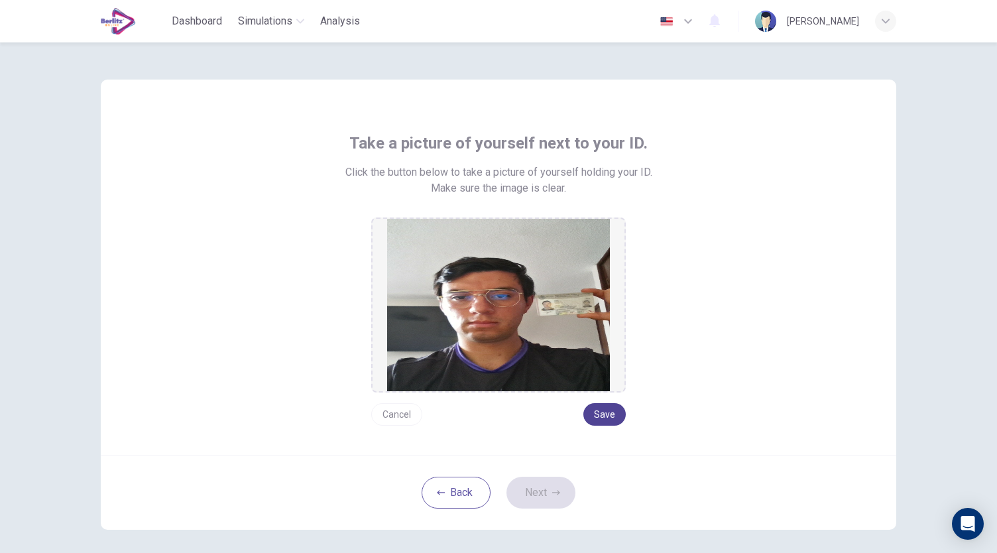
click at [605, 417] on button "Save" at bounding box center [604, 414] width 42 height 23
click at [546, 498] on button "Next" at bounding box center [540, 493] width 69 height 32
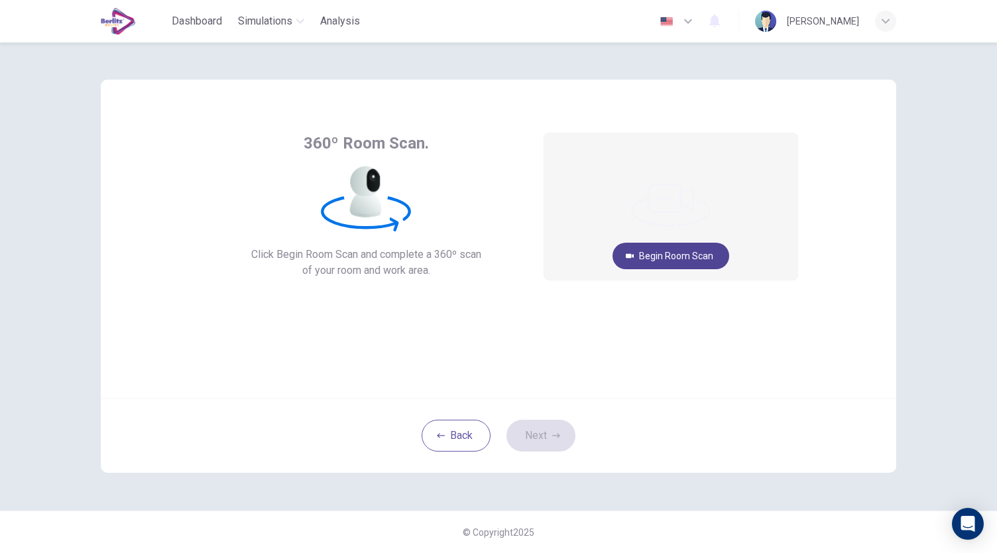
click at [692, 259] on button "Begin Room Scan" at bounding box center [670, 256] width 117 height 27
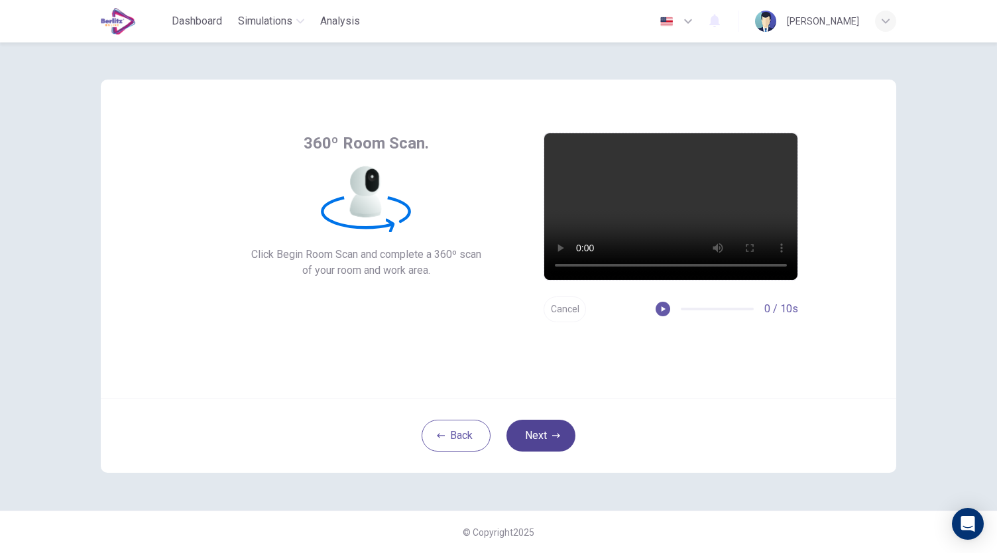
click at [548, 430] on button "Next" at bounding box center [540, 436] width 69 height 32
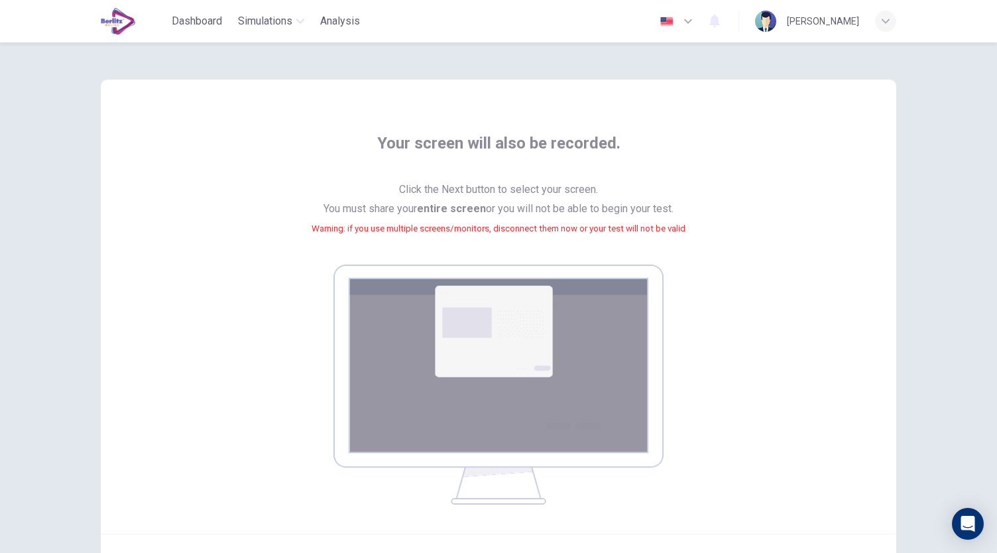
scroll to position [135, 0]
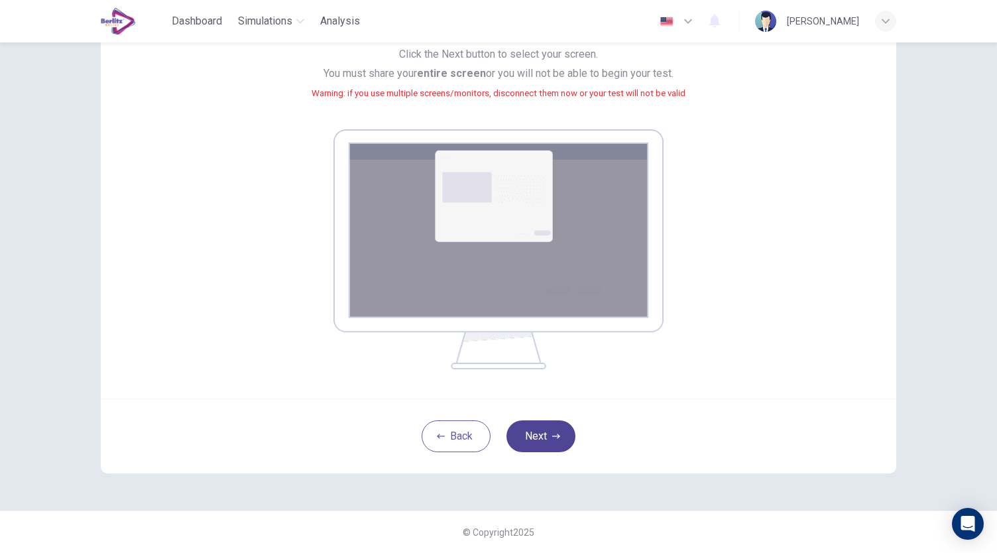
click at [553, 434] on icon "button" at bounding box center [556, 436] width 8 height 8
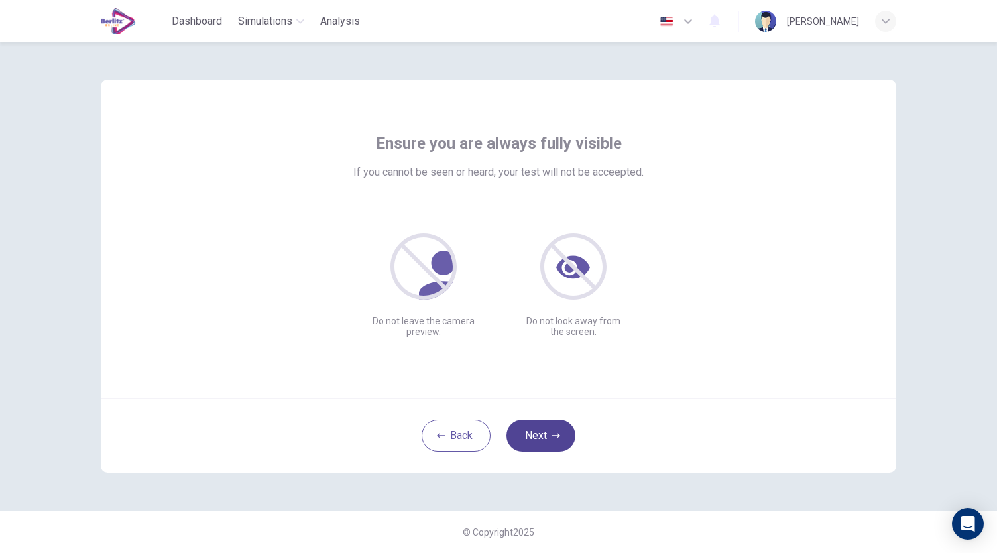
click at [543, 430] on button "Next" at bounding box center [540, 436] width 69 height 32
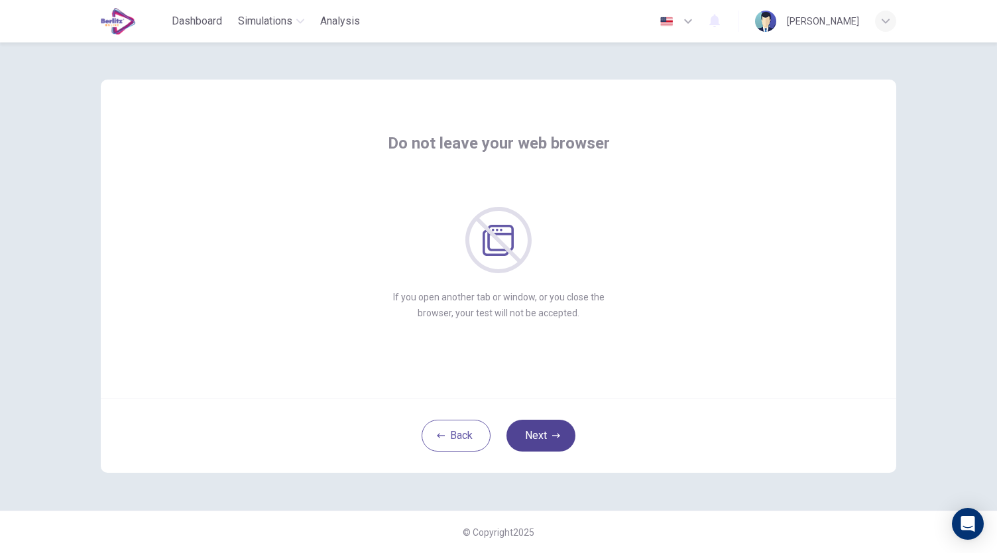
click at [543, 430] on button "Next" at bounding box center [540, 436] width 69 height 32
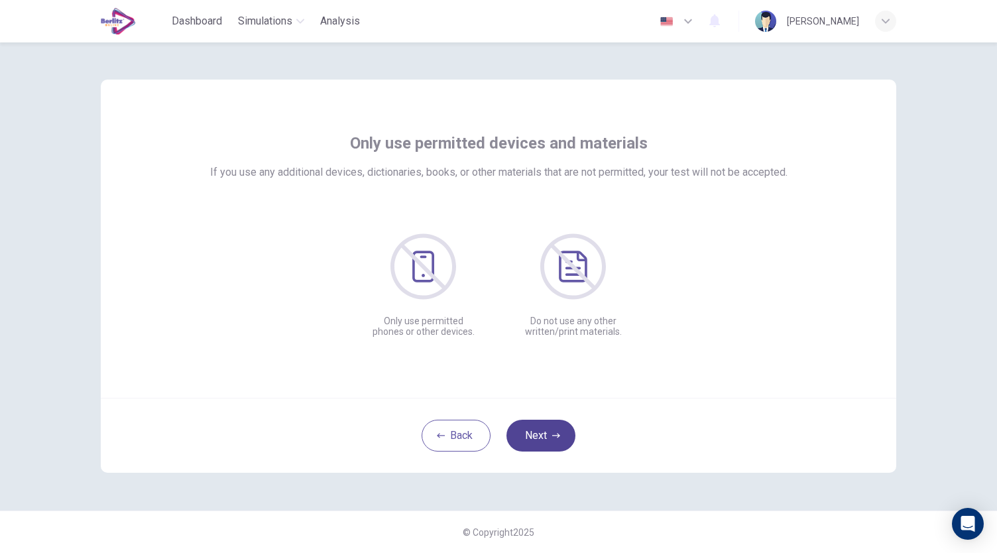
click at [543, 430] on button "Next" at bounding box center [540, 436] width 69 height 32
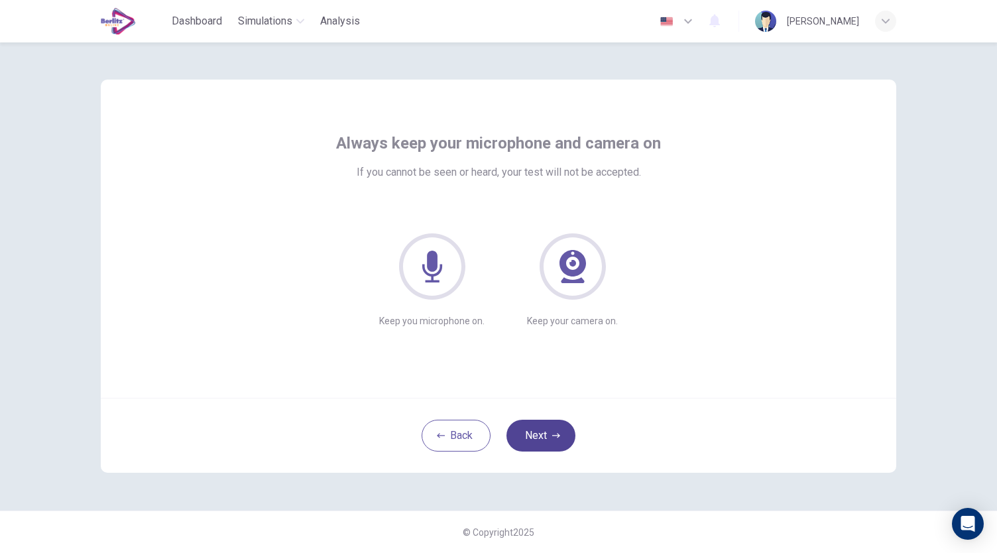
click at [543, 430] on button "Next" at bounding box center [540, 436] width 69 height 32
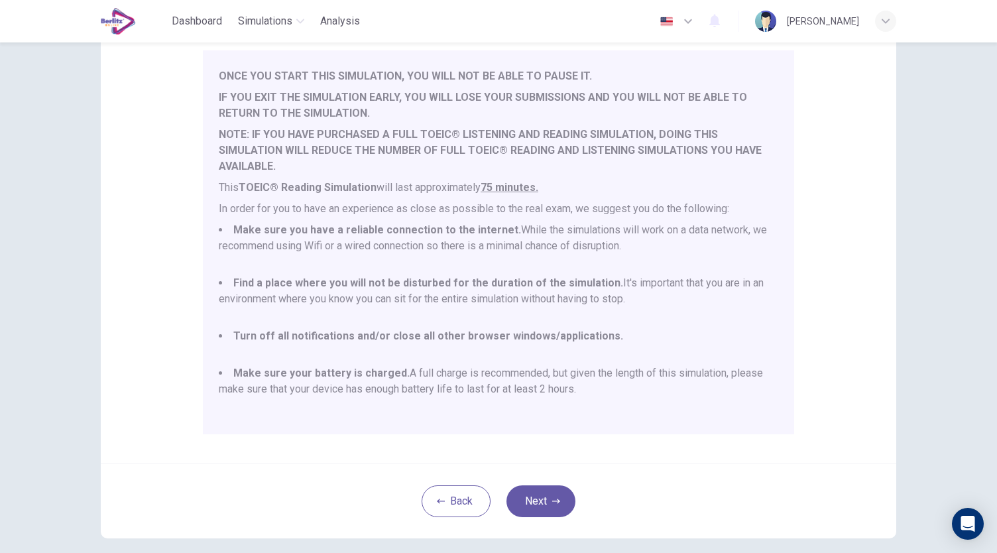
scroll to position [184, 0]
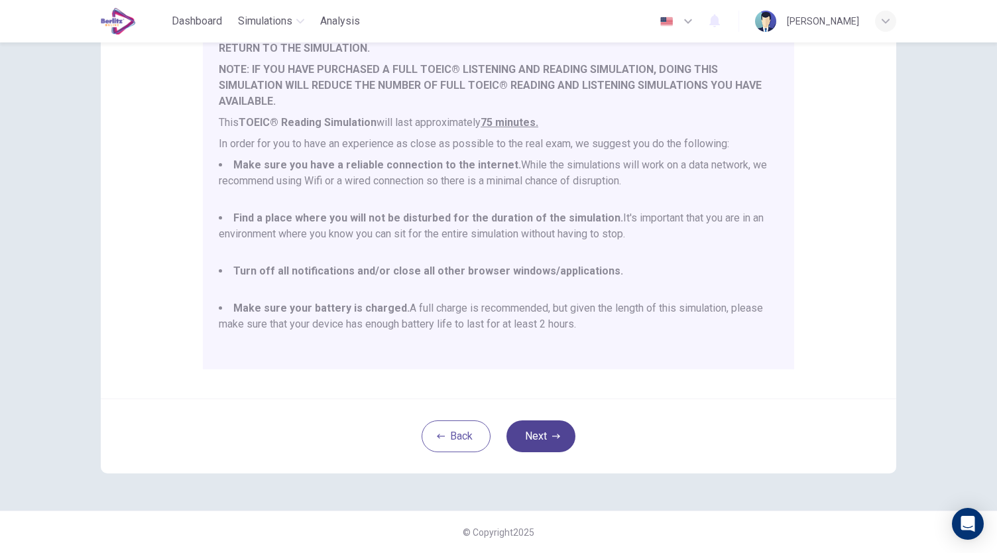
click at [544, 435] on button "Next" at bounding box center [540, 436] width 69 height 32
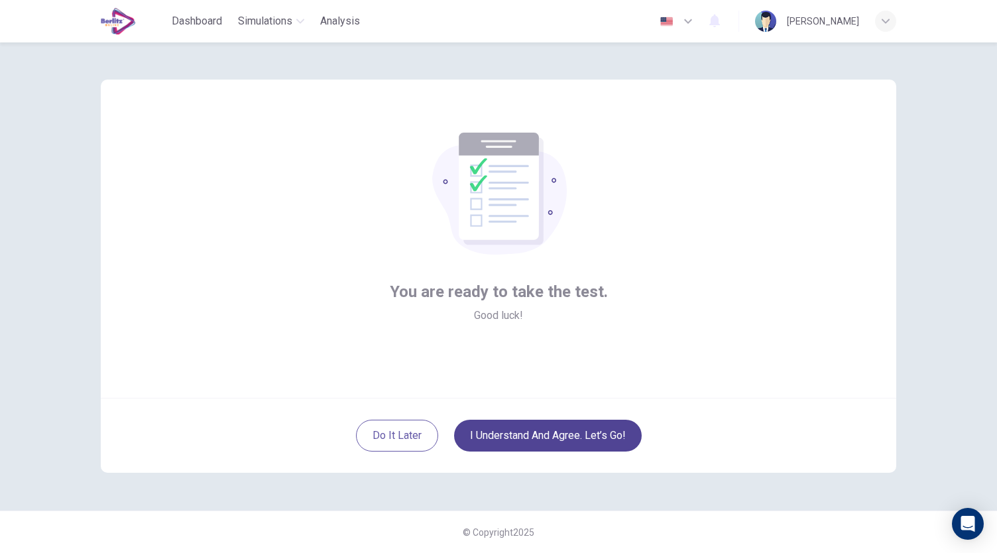
scroll to position [0, 0]
click at [595, 438] on button "I understand and agree. Let’s go!" at bounding box center [548, 436] width 188 height 32
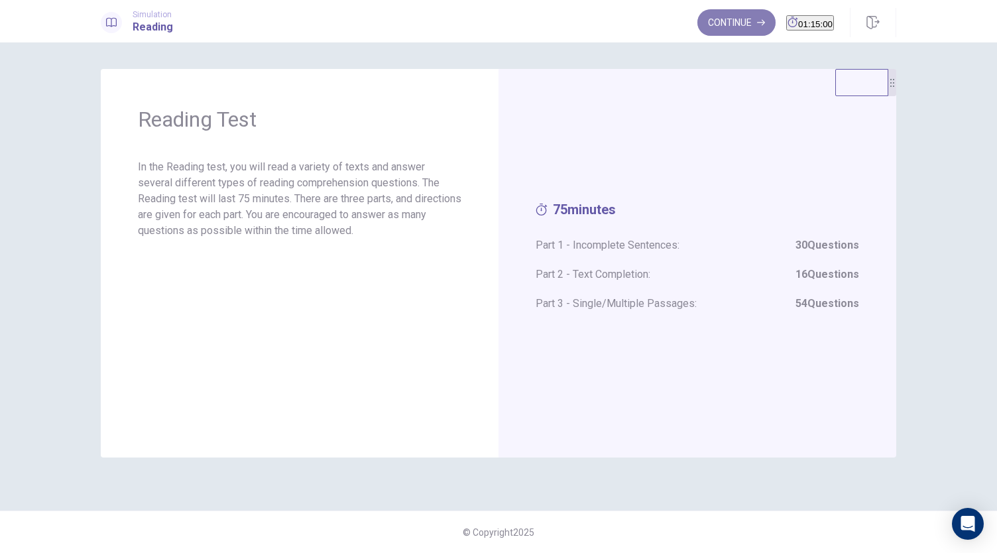
click at [713, 17] on button "Continue" at bounding box center [736, 22] width 78 height 27
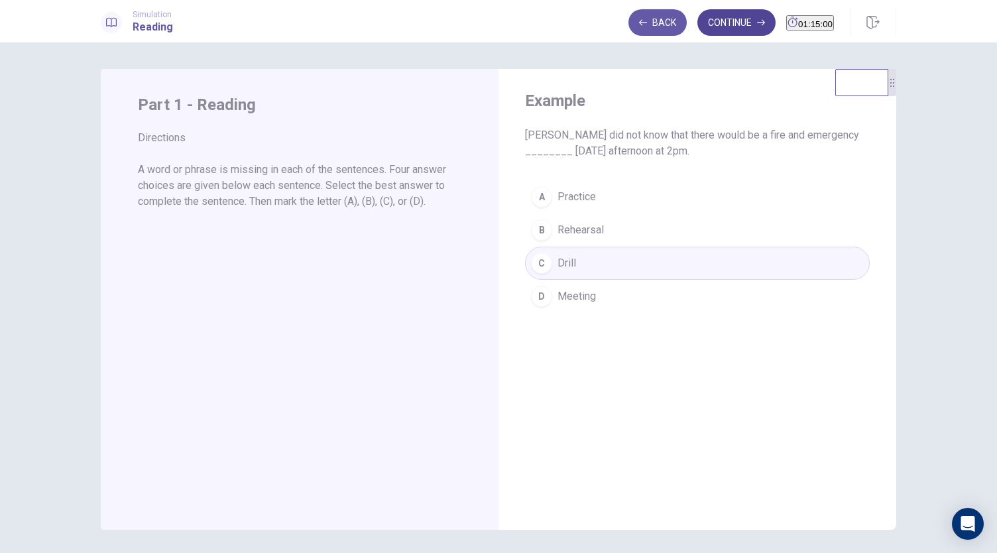
click at [702, 20] on button "Continue" at bounding box center [736, 22] width 78 height 27
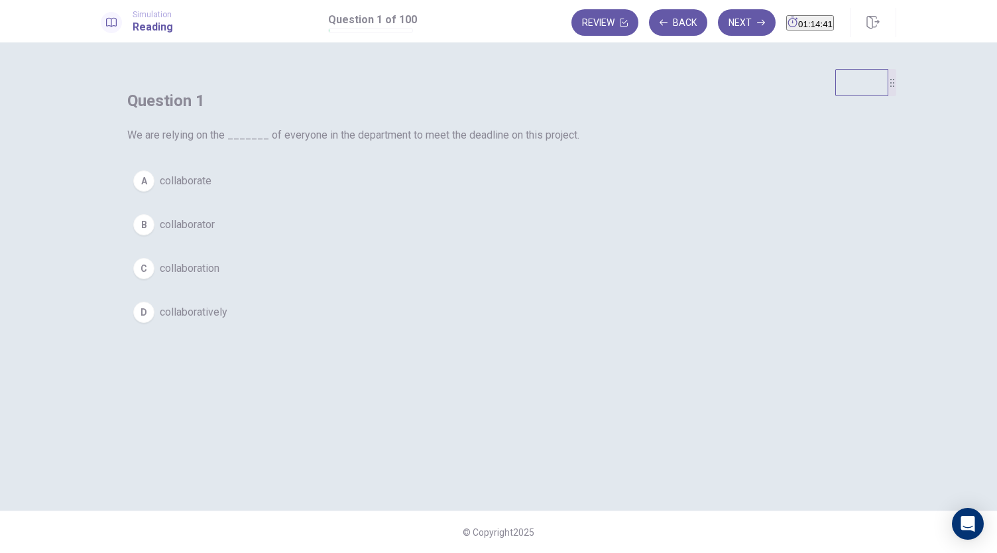
click at [219, 276] on span "collaboration" at bounding box center [190, 269] width 60 height 16
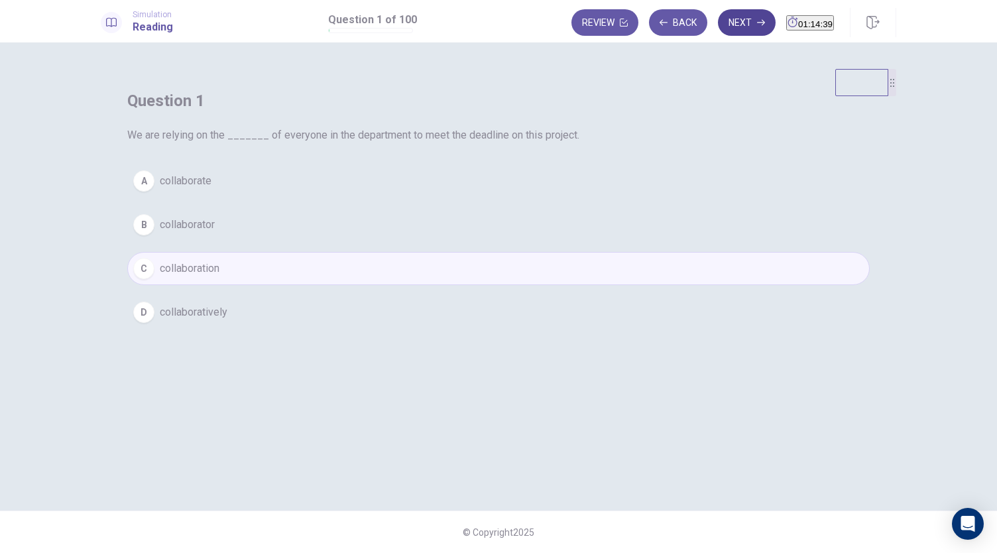
click at [718, 25] on button "Next" at bounding box center [747, 22] width 58 height 27
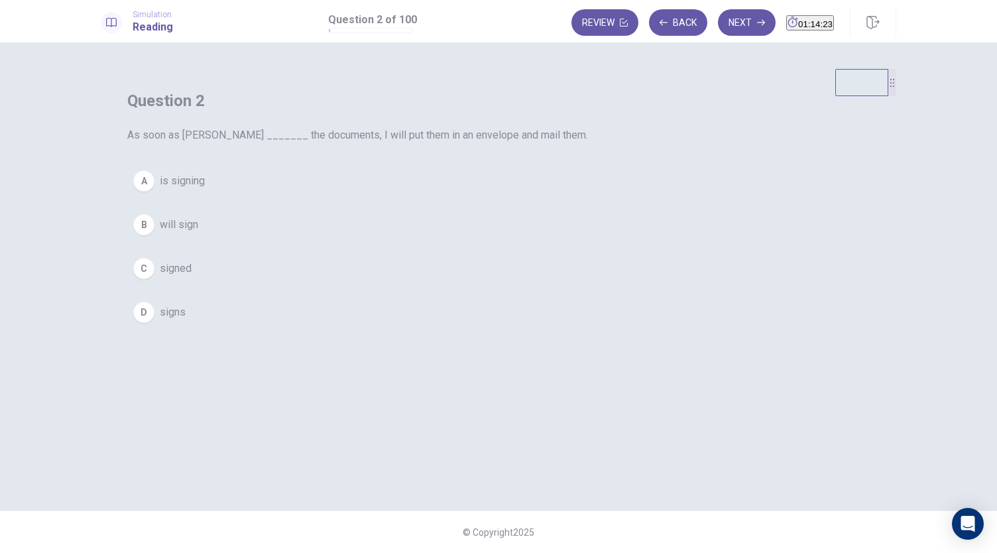
click at [453, 241] on button "B will sign" at bounding box center [498, 224] width 742 height 33
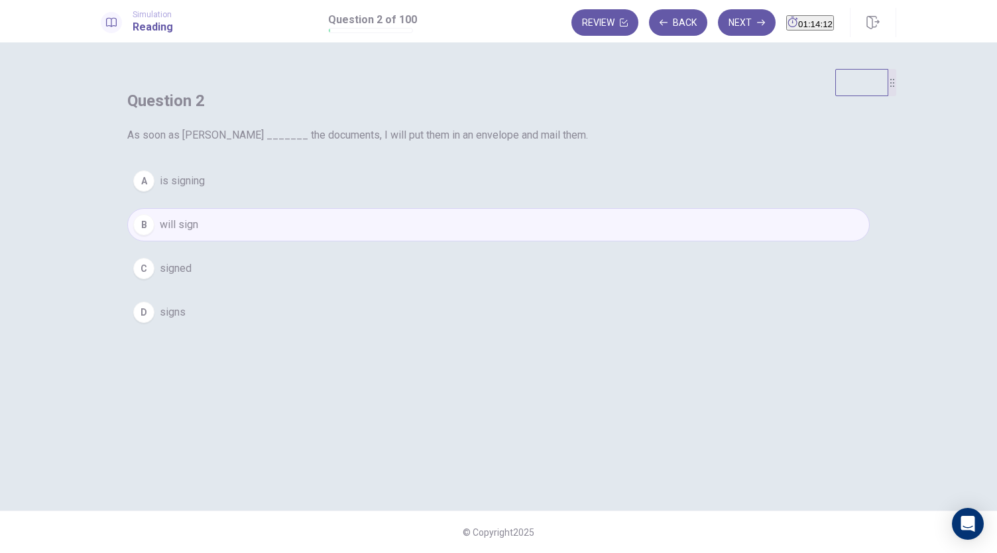
click at [445, 329] on button "D signs" at bounding box center [498, 312] width 742 height 33
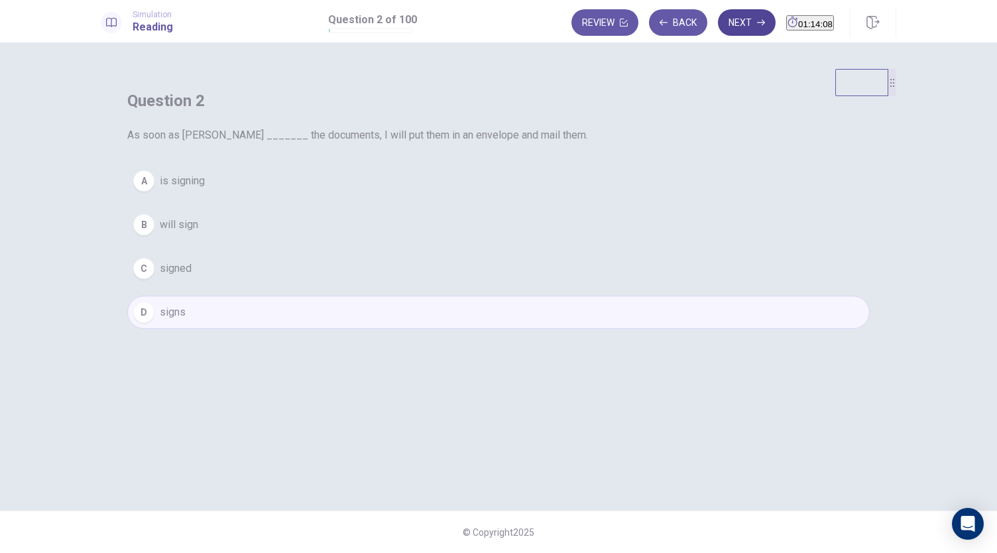
click at [757, 21] on icon "button" at bounding box center [761, 23] width 8 height 8
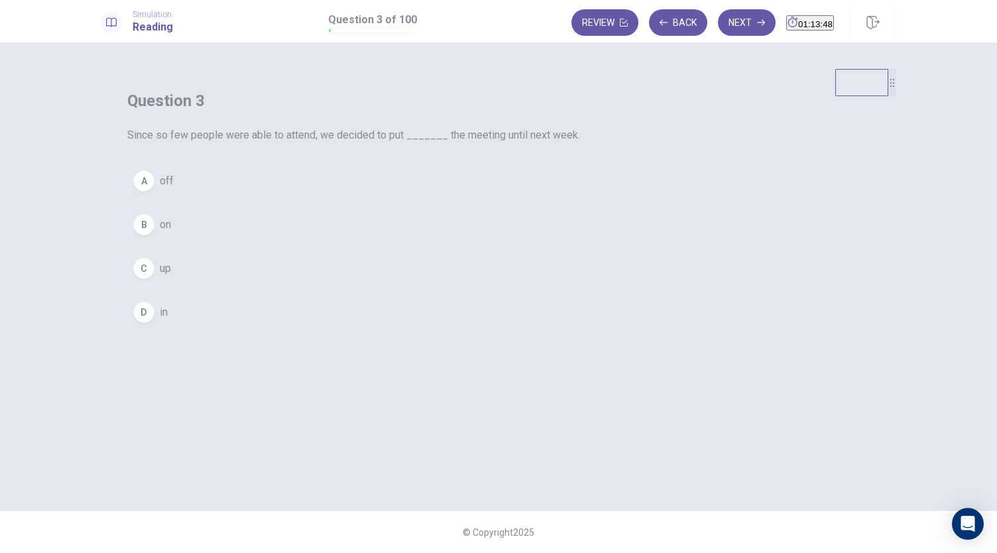
click at [434, 198] on button "A off" at bounding box center [498, 180] width 742 height 33
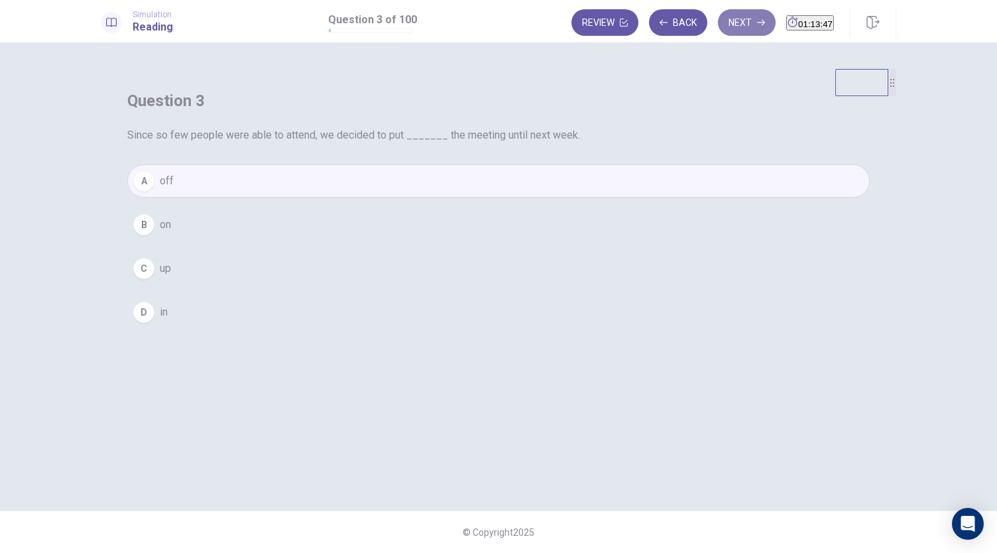
click at [723, 31] on button "Next" at bounding box center [747, 22] width 58 height 27
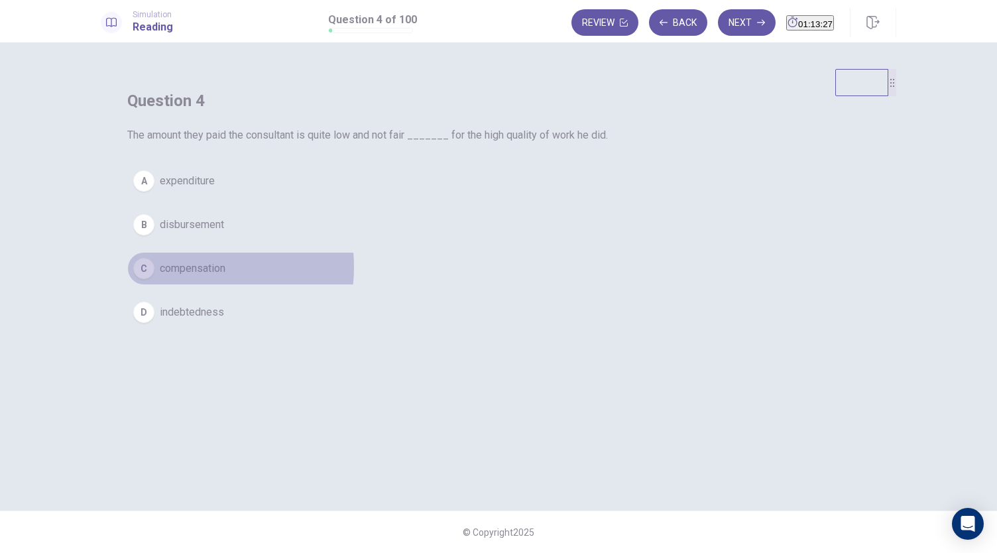
click at [225, 276] on span "compensation" at bounding box center [193, 269] width 66 height 16
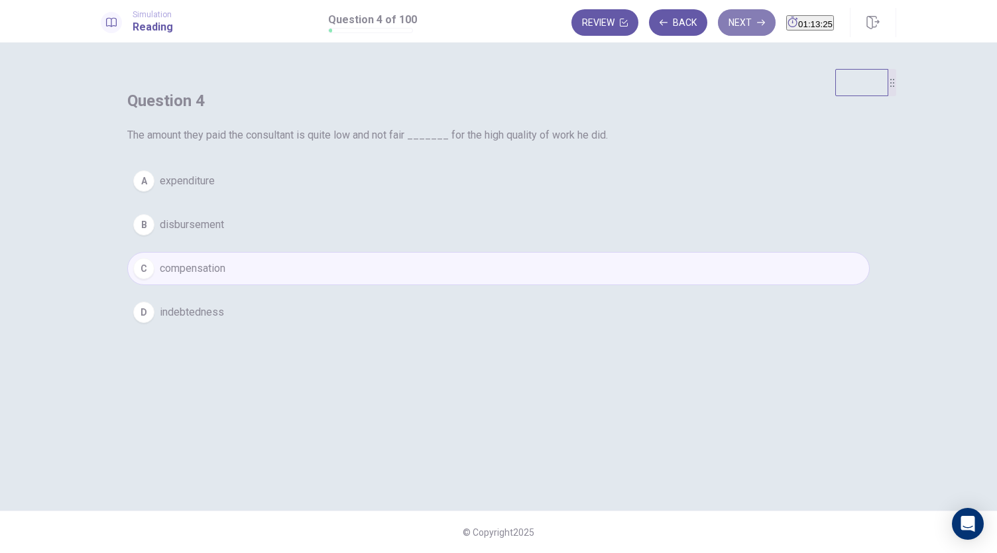
click at [725, 25] on button "Next" at bounding box center [747, 22] width 58 height 27
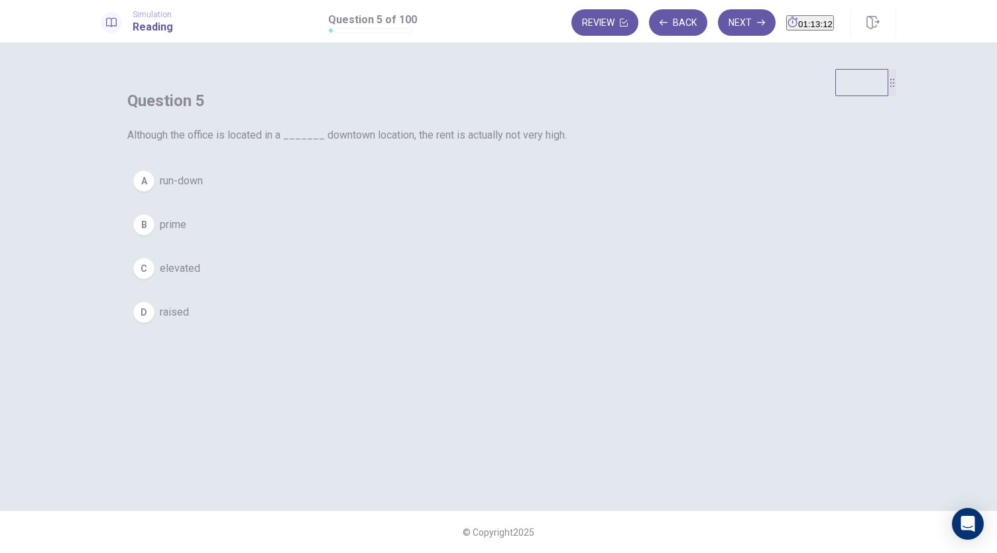
click at [203, 189] on span "run-down" at bounding box center [181, 181] width 43 height 16
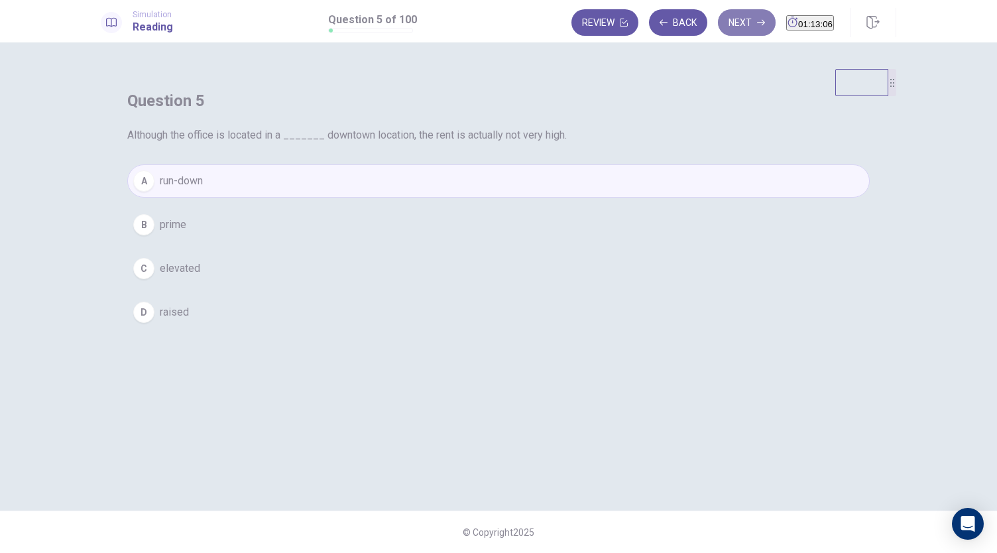
click at [729, 26] on button "Next" at bounding box center [747, 22] width 58 height 27
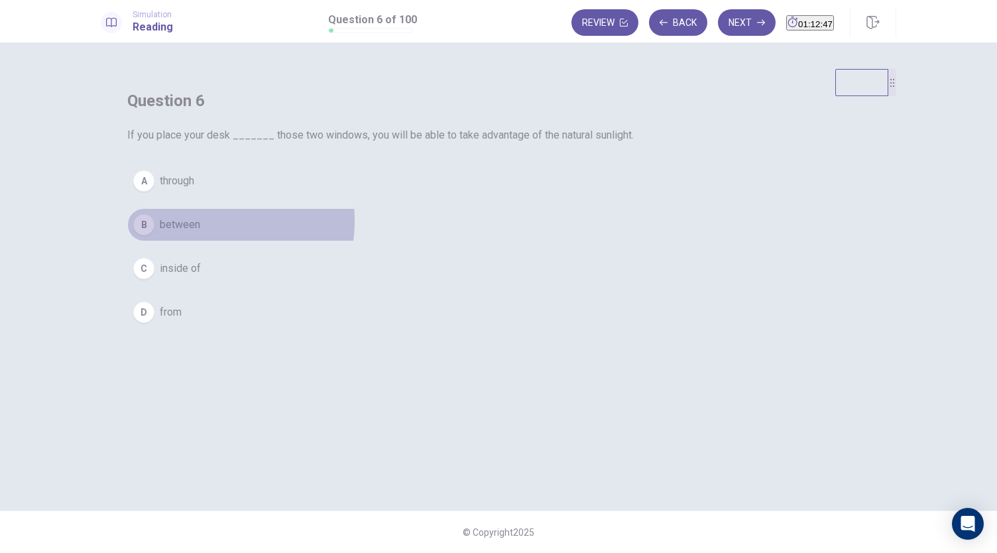
click at [200, 233] on span "between" at bounding box center [180, 225] width 40 height 16
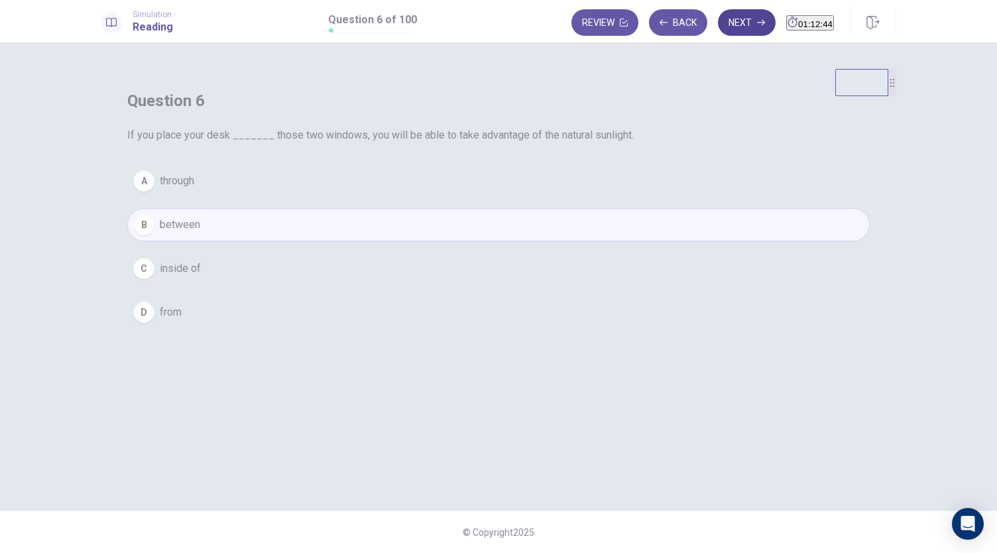
click at [724, 25] on button "Next" at bounding box center [747, 22] width 58 height 27
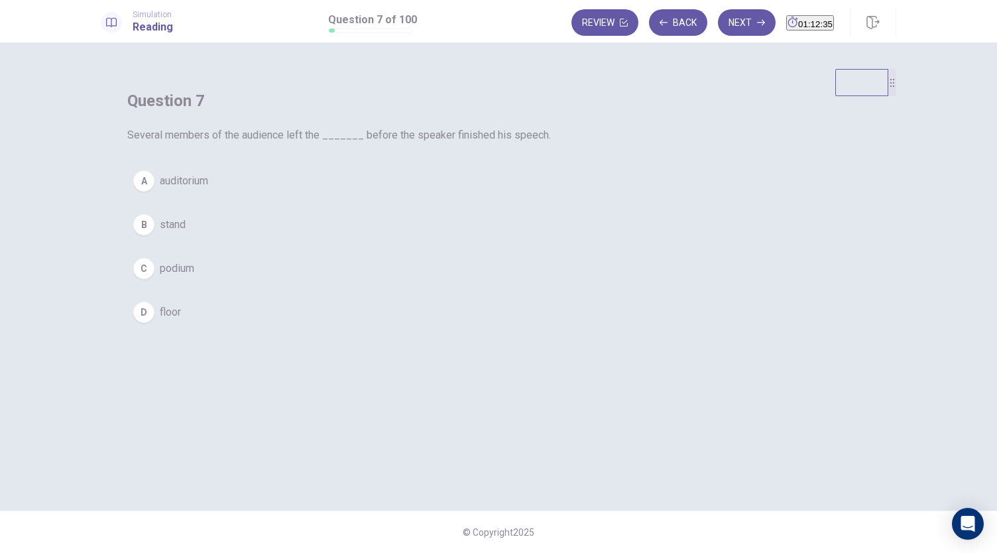
click at [471, 198] on button "A auditorium" at bounding box center [498, 180] width 742 height 33
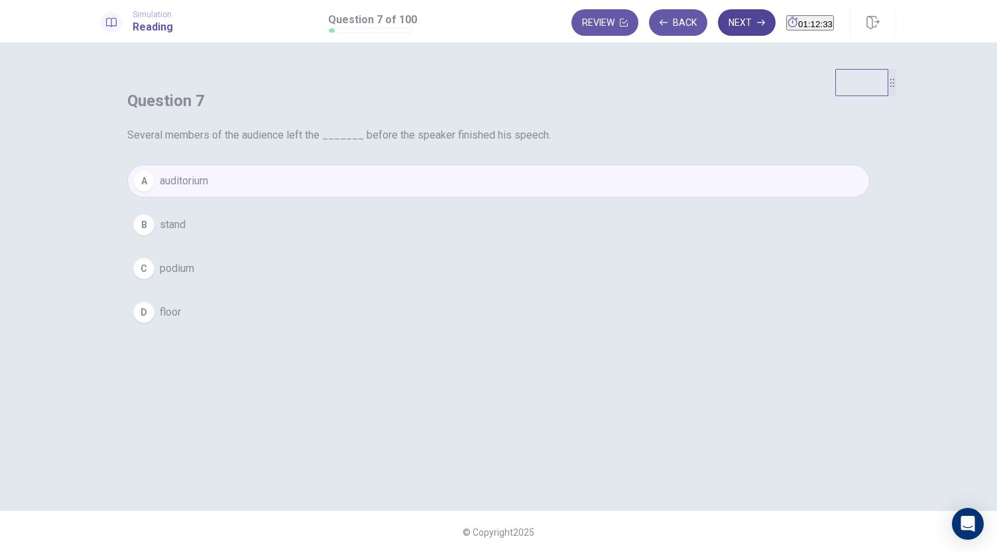
click at [721, 24] on button "Next" at bounding box center [747, 22] width 58 height 27
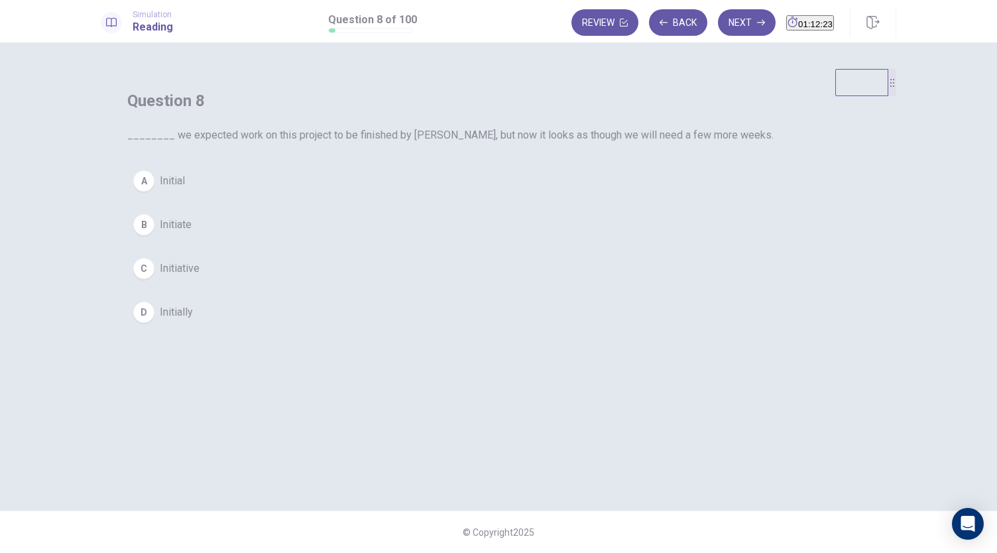
click at [193, 320] on span "Initially" at bounding box center [176, 312] width 33 height 16
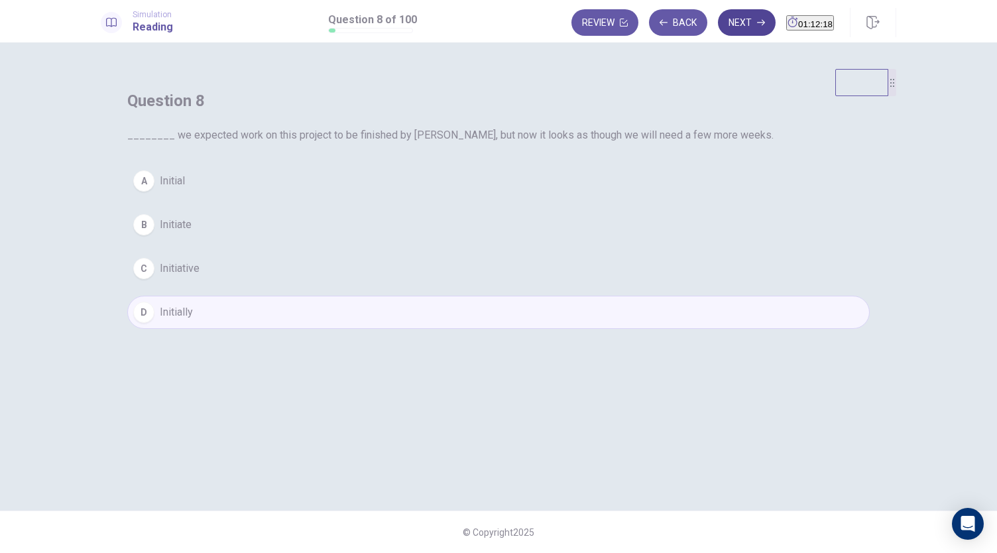
click at [718, 29] on button "Next" at bounding box center [747, 22] width 58 height 27
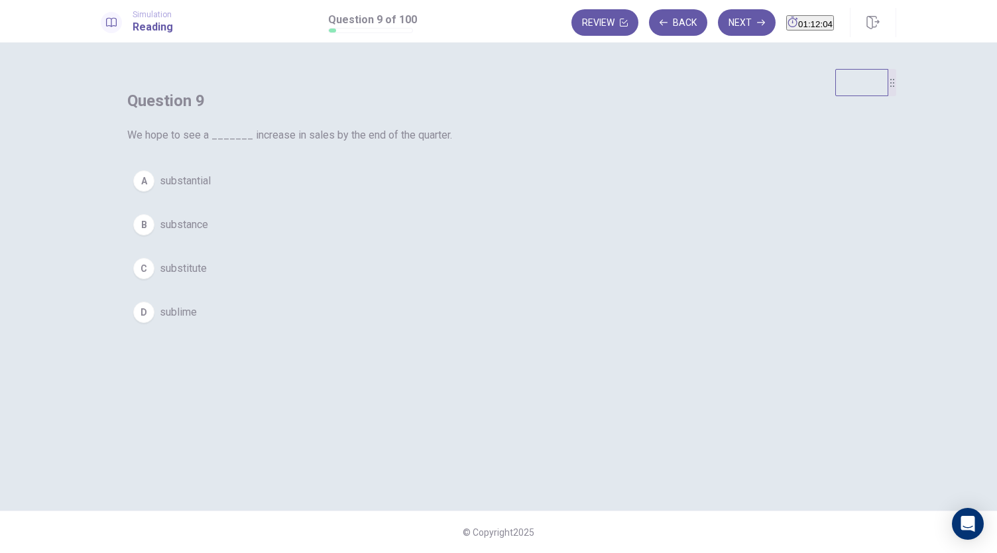
click at [469, 198] on button "A substantial" at bounding box center [498, 180] width 742 height 33
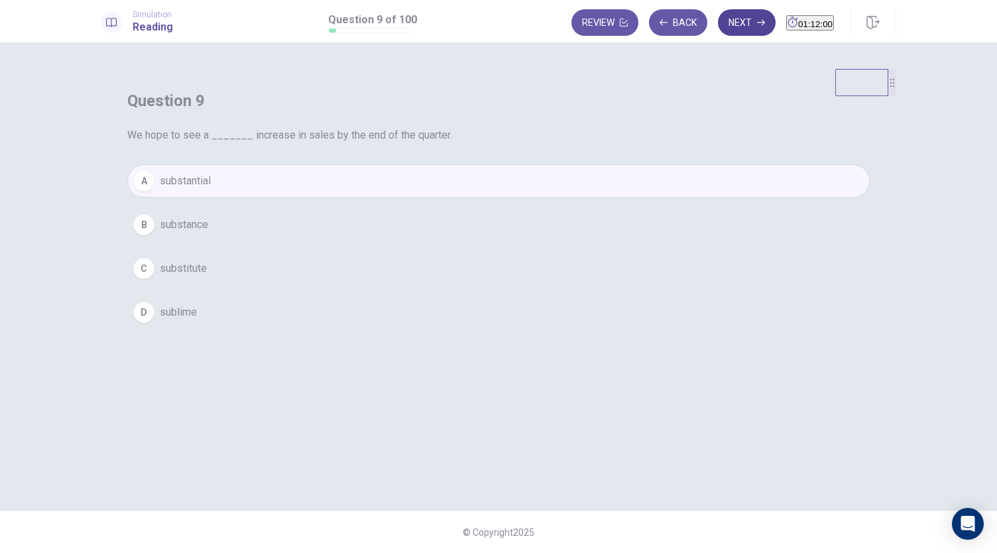
click at [728, 15] on button "Next" at bounding box center [747, 22] width 58 height 27
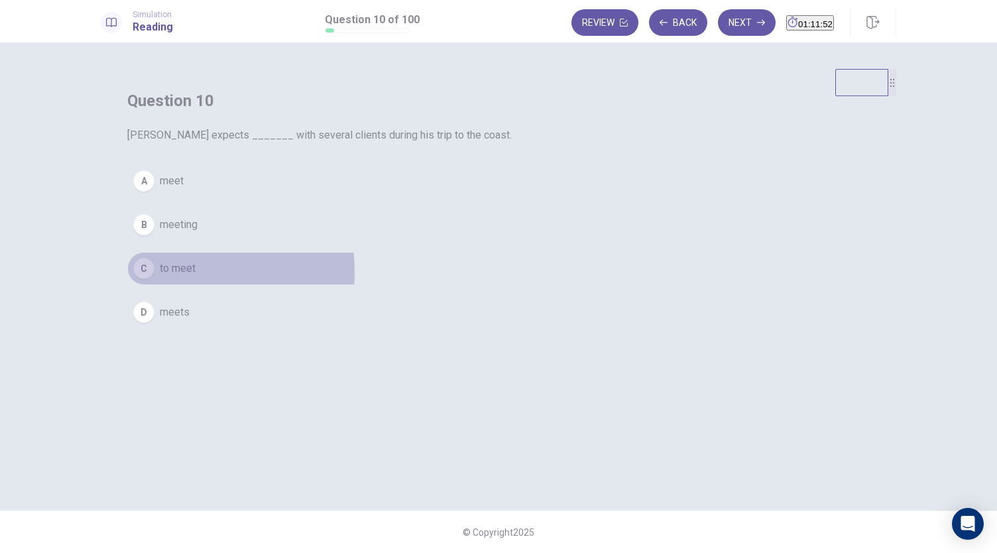
click at [196, 276] on span "to meet" at bounding box center [178, 269] width 36 height 16
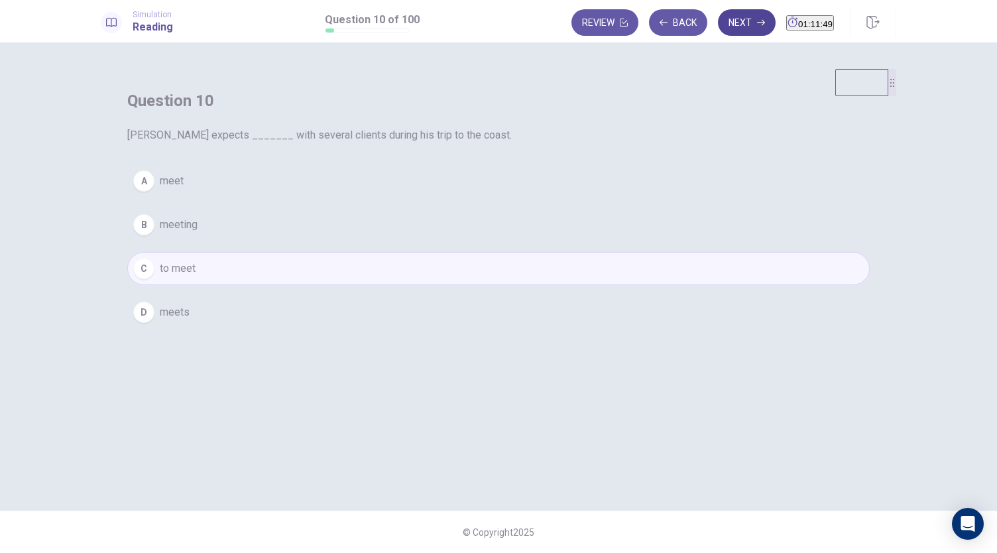
click at [727, 19] on button "Next" at bounding box center [747, 22] width 58 height 27
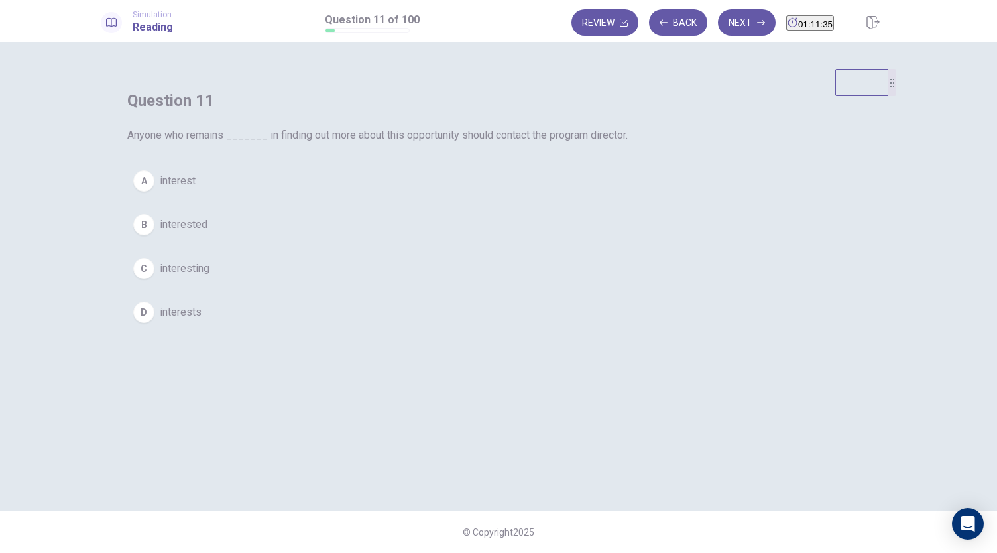
click at [459, 198] on button "A interest" at bounding box center [498, 180] width 742 height 33
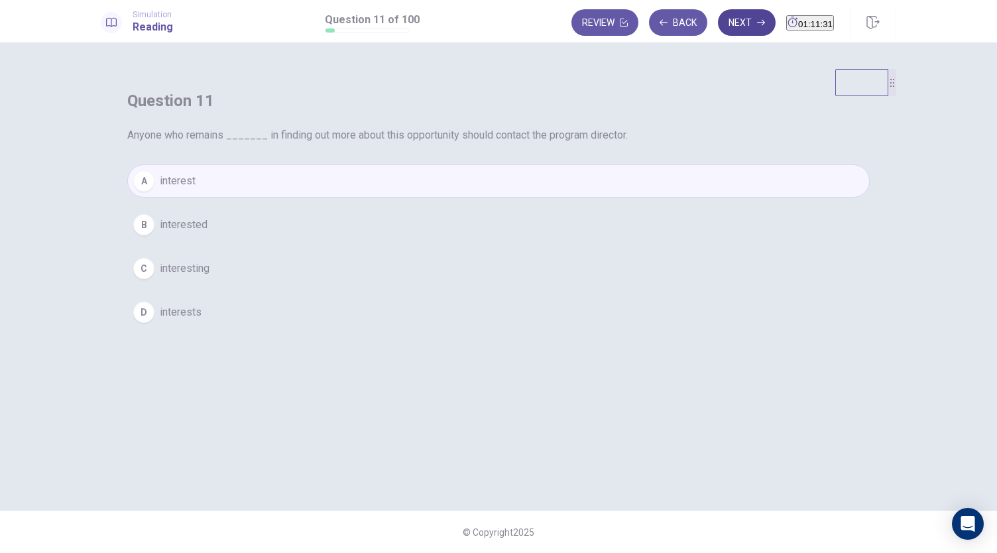
click at [725, 21] on button "Next" at bounding box center [747, 22] width 58 height 27
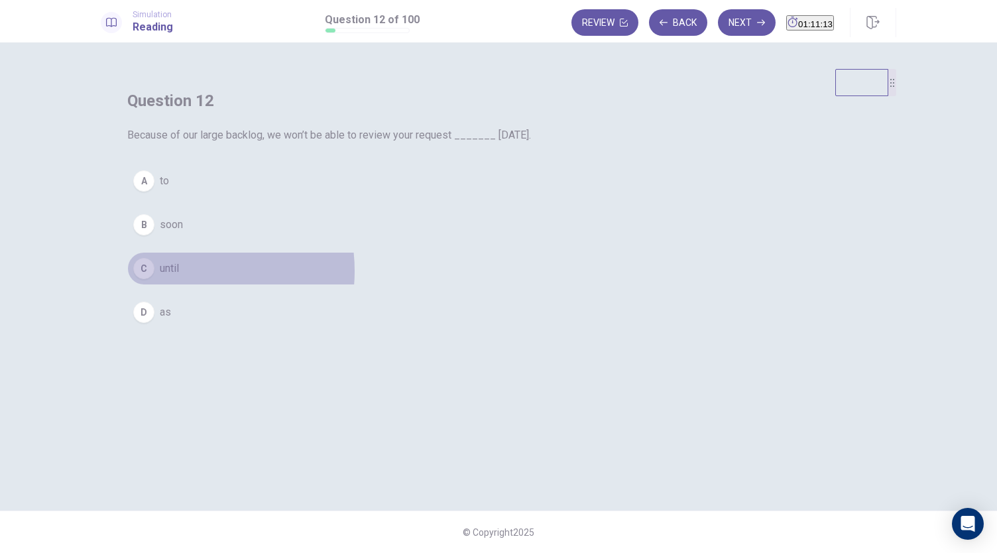
click at [436, 285] on button "C until" at bounding box center [498, 268] width 742 height 33
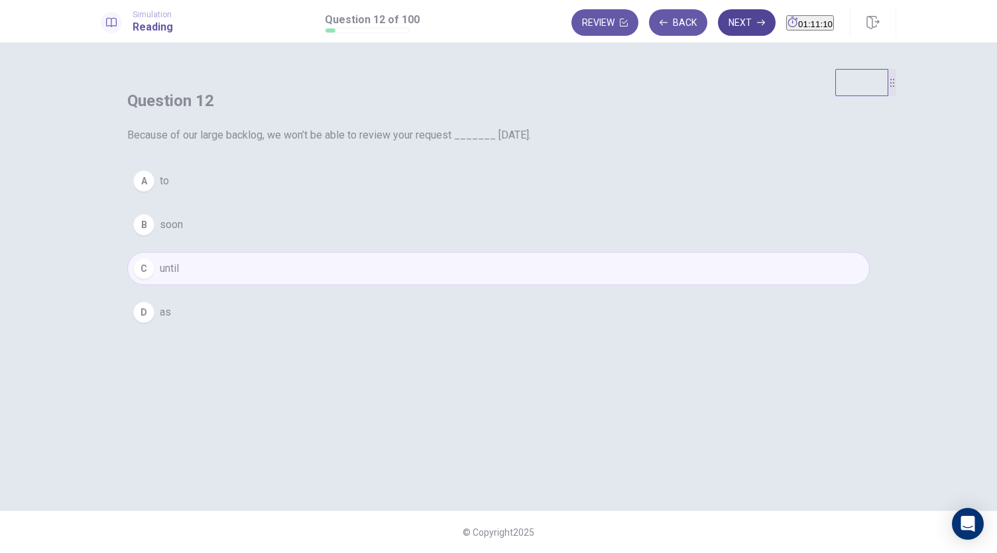
click at [721, 29] on button "Next" at bounding box center [747, 22] width 58 height 27
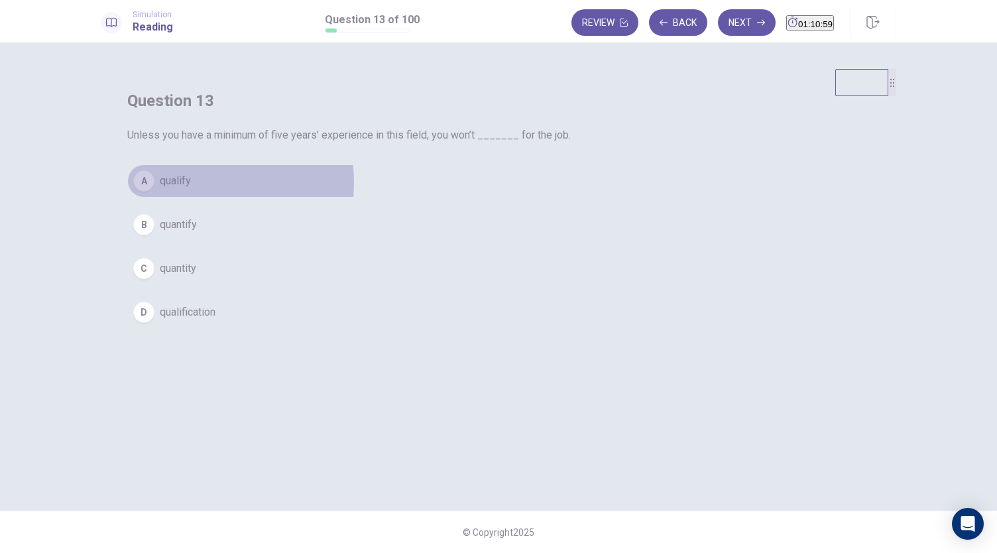
click at [191, 189] on span "qualify" at bounding box center [175, 181] width 31 height 16
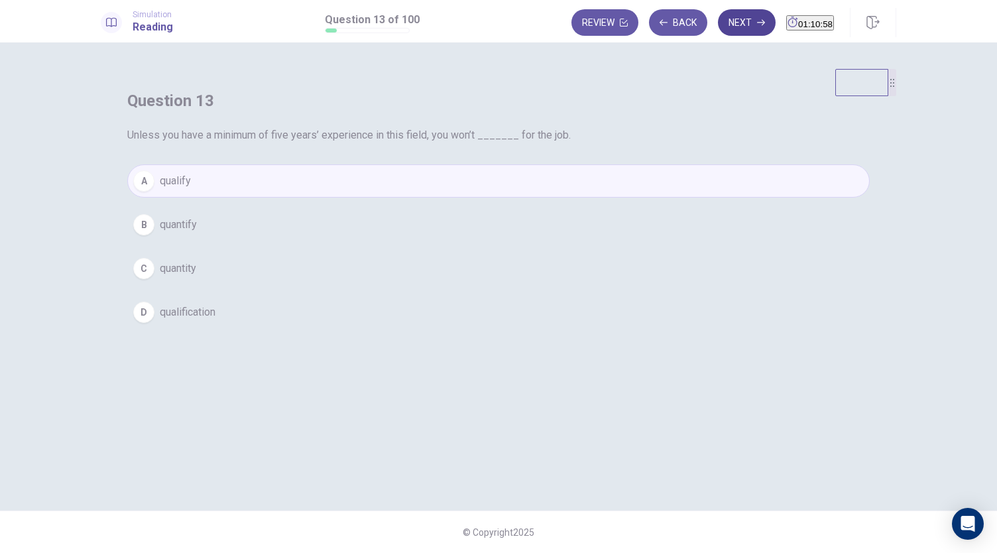
click at [719, 19] on button "Next" at bounding box center [747, 22] width 58 height 27
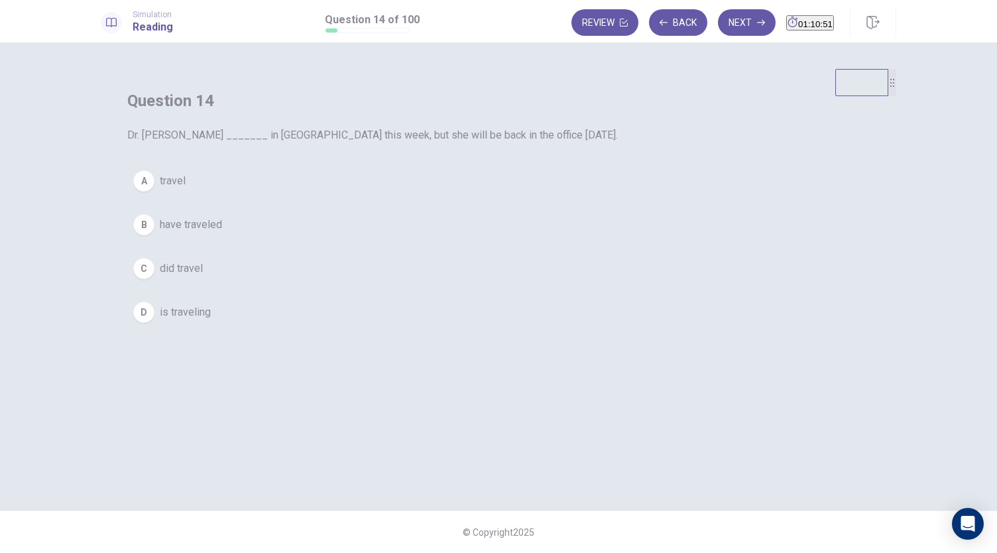
click at [211, 320] on span "is traveling" at bounding box center [185, 312] width 51 height 16
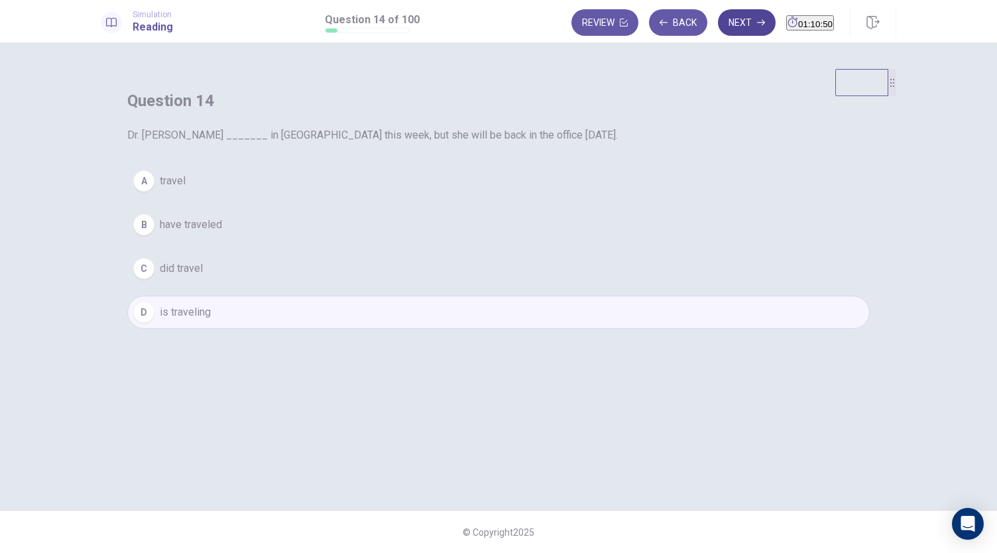
click at [728, 21] on button "Next" at bounding box center [747, 22] width 58 height 27
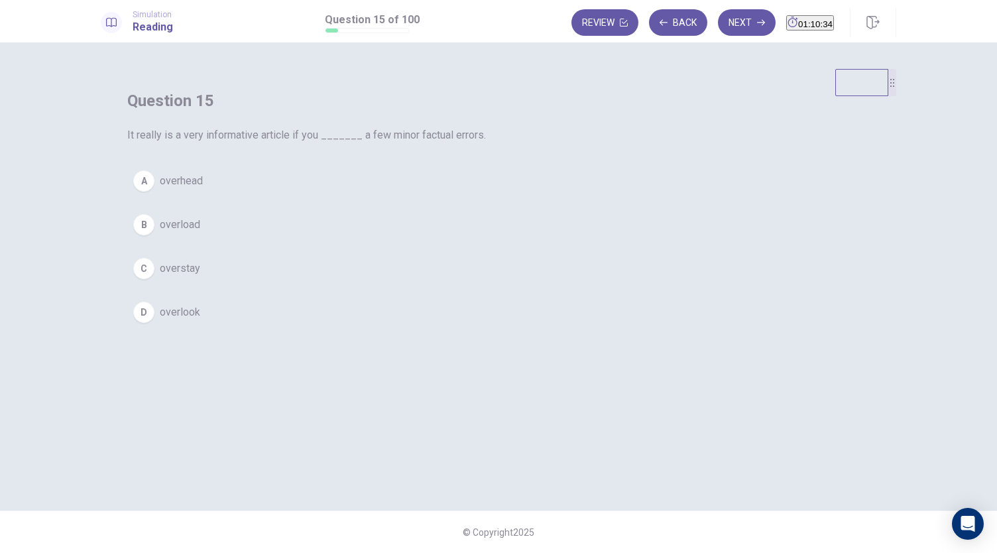
click at [200, 320] on span "overlook" at bounding box center [180, 312] width 40 height 16
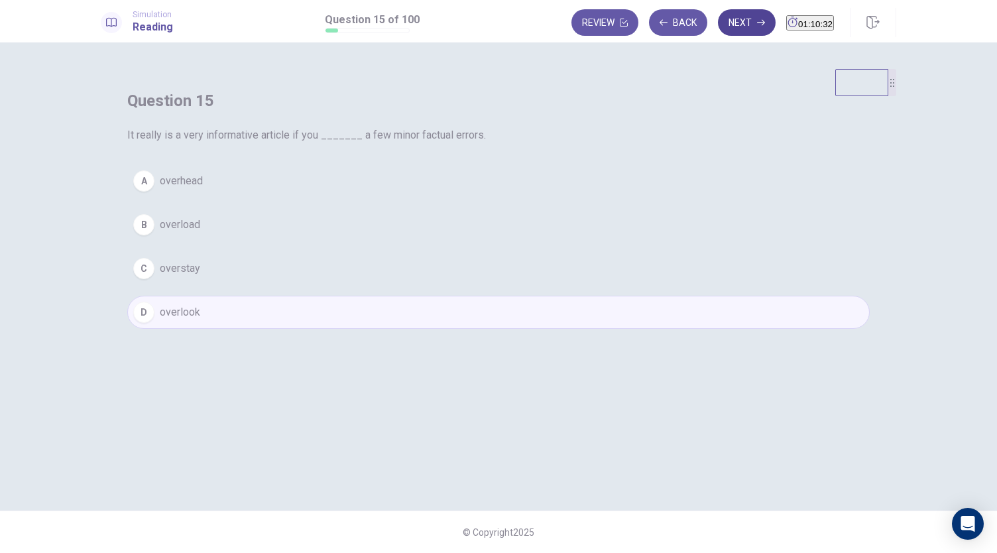
click at [721, 23] on button "Next" at bounding box center [747, 22] width 58 height 27
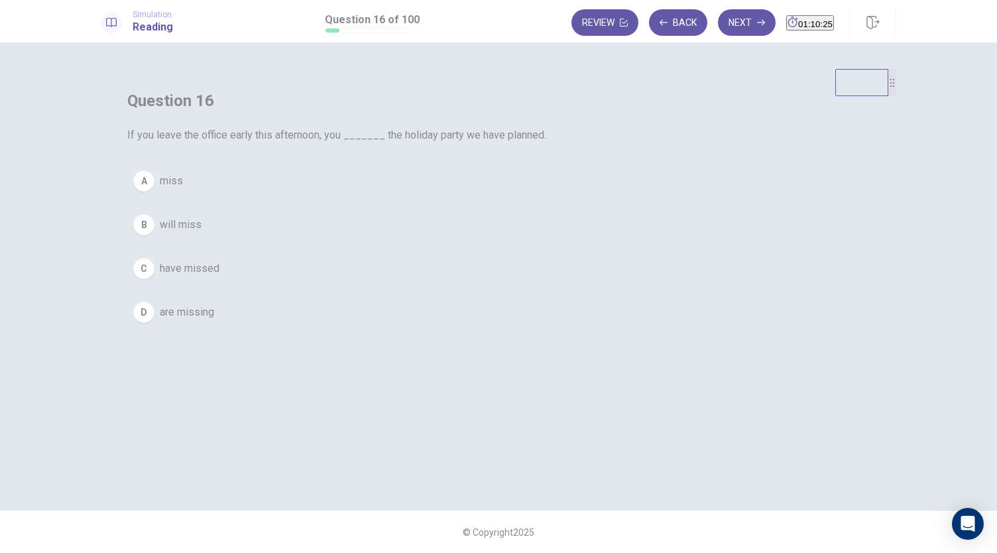
click at [467, 241] on button "B will miss" at bounding box center [498, 224] width 742 height 33
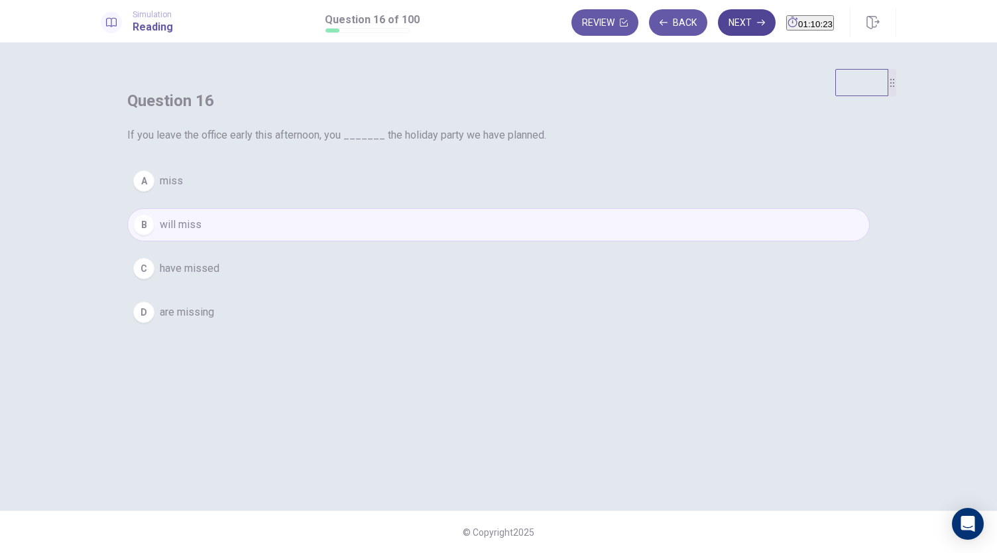
click at [721, 30] on button "Next" at bounding box center [747, 22] width 58 height 27
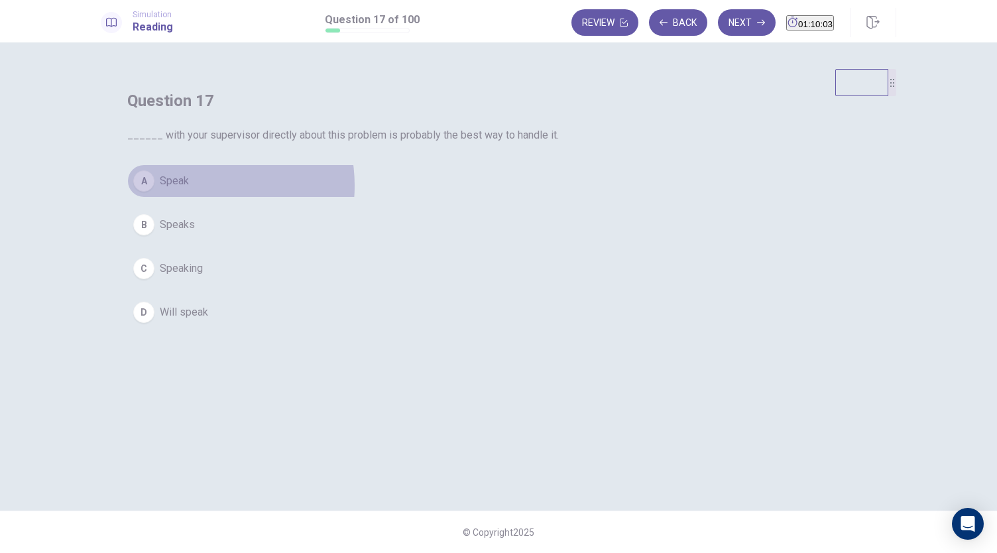
click at [448, 198] on button "A Speak" at bounding box center [498, 180] width 742 height 33
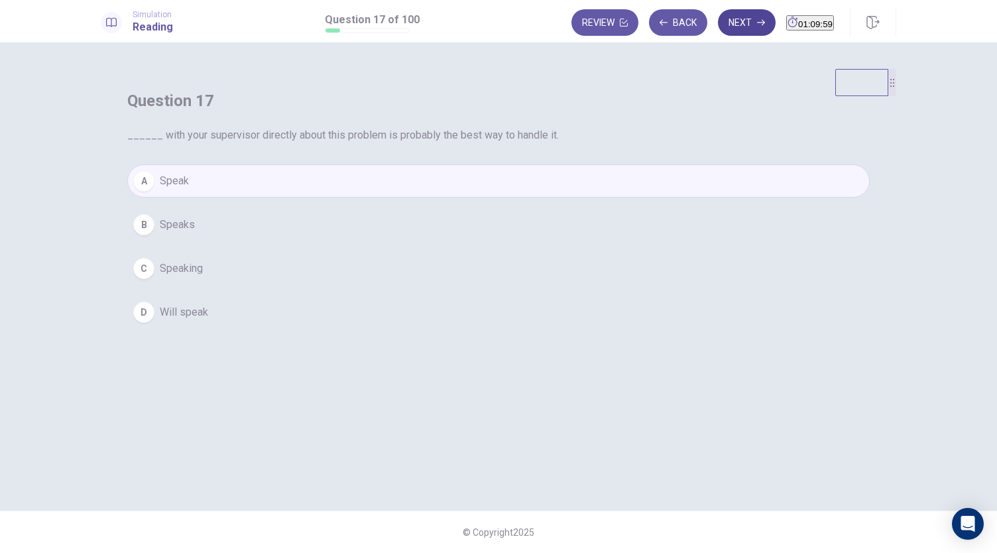
click at [728, 22] on button "Next" at bounding box center [747, 22] width 58 height 27
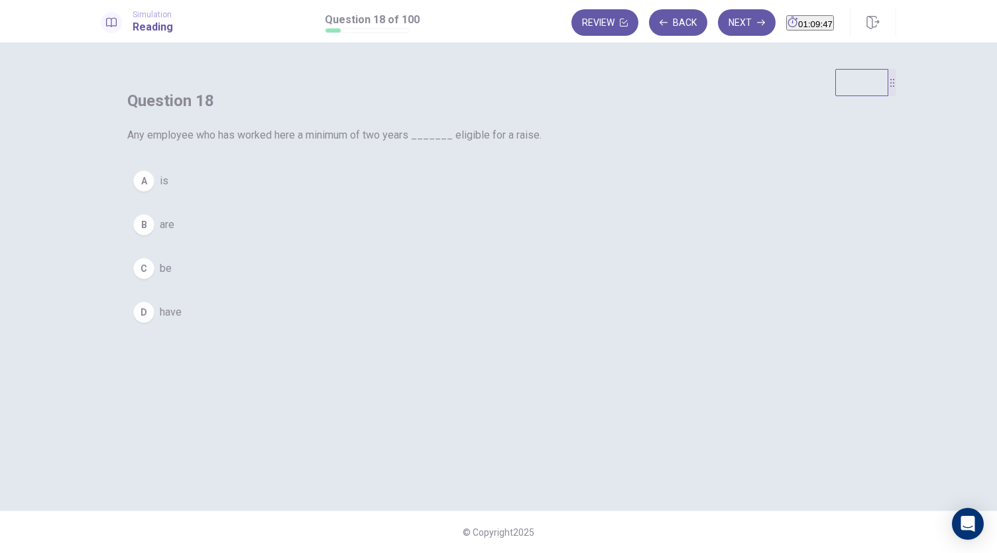
click at [434, 241] on button "B are" at bounding box center [498, 224] width 742 height 33
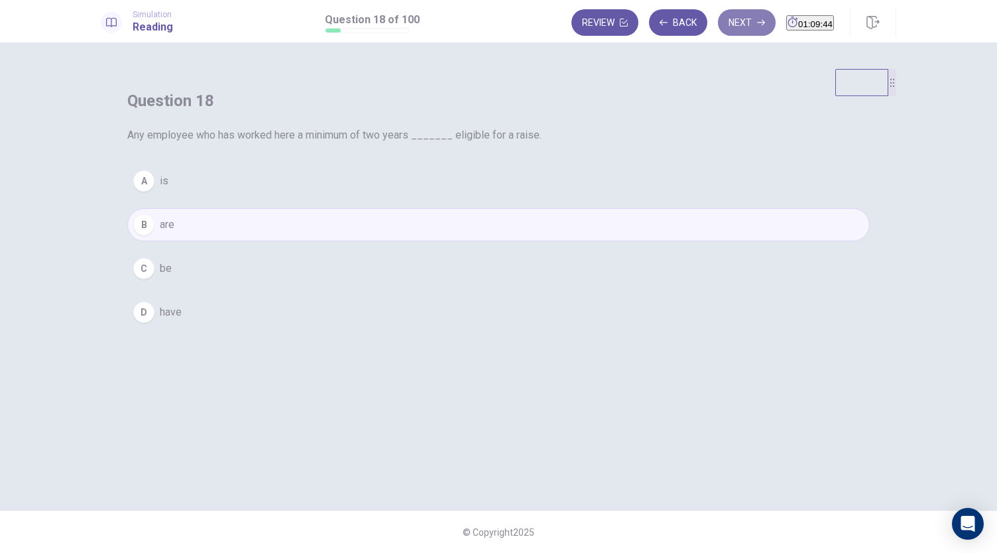
click at [757, 25] on icon "button" at bounding box center [761, 23] width 8 height 8
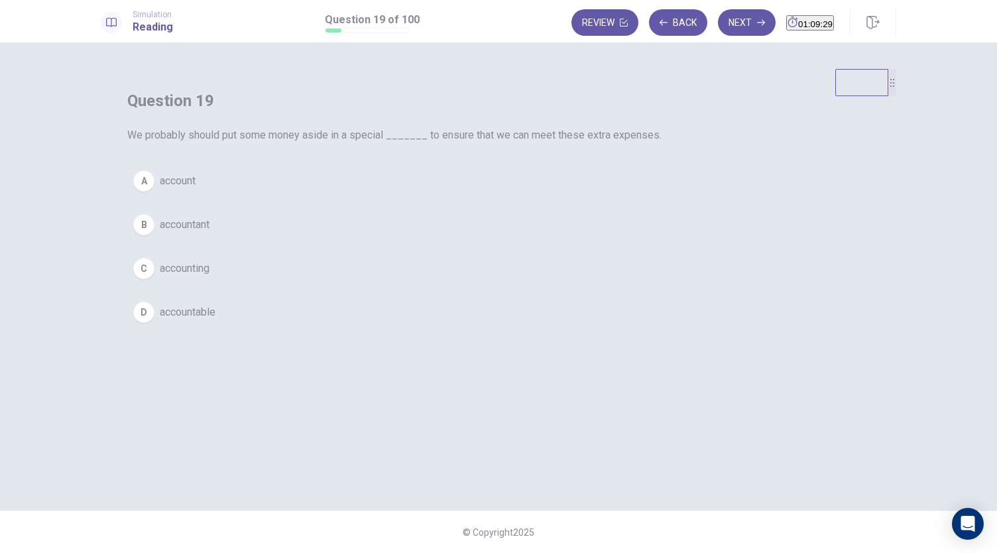
click at [461, 198] on button "A account" at bounding box center [498, 180] width 742 height 33
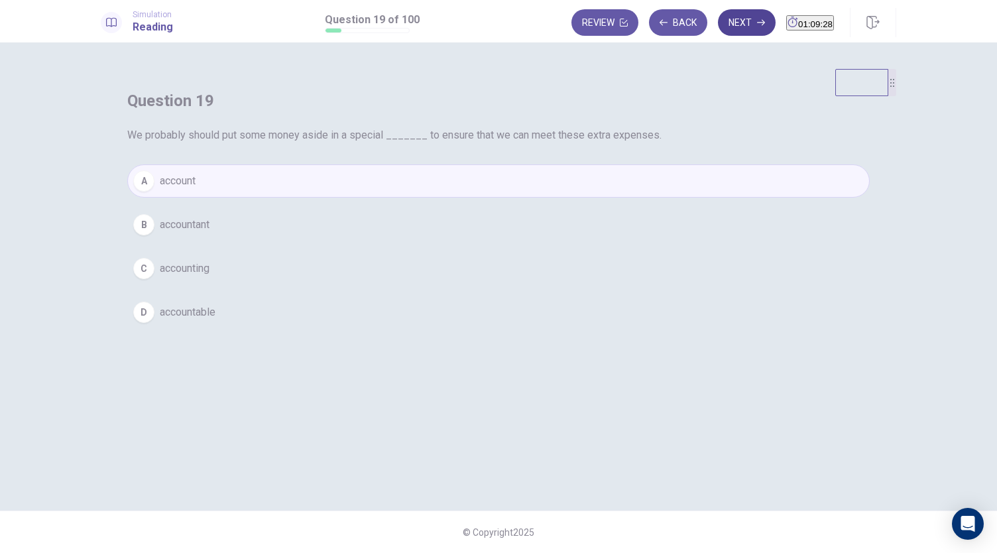
click at [718, 23] on button "Next" at bounding box center [747, 22] width 58 height 27
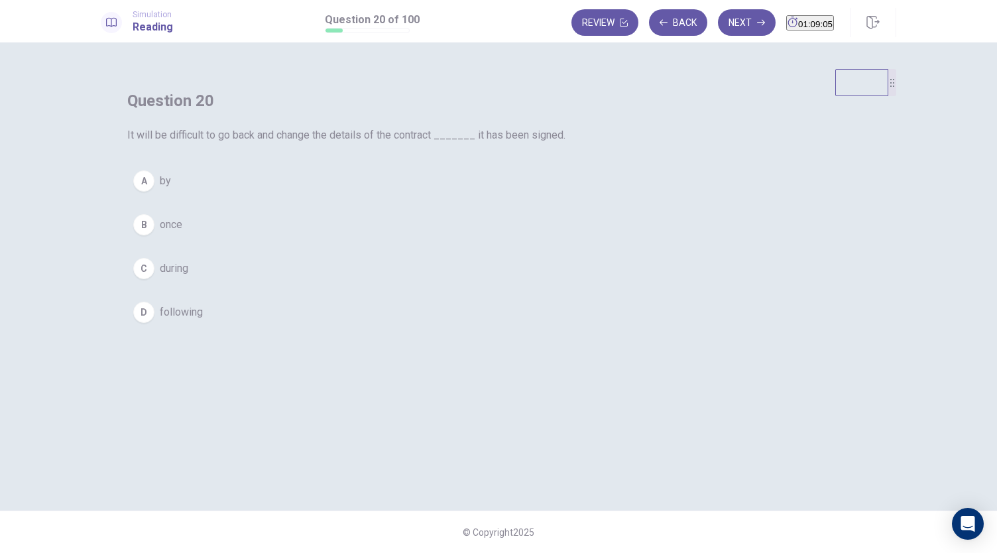
click at [182, 233] on span "once" at bounding box center [171, 225] width 23 height 16
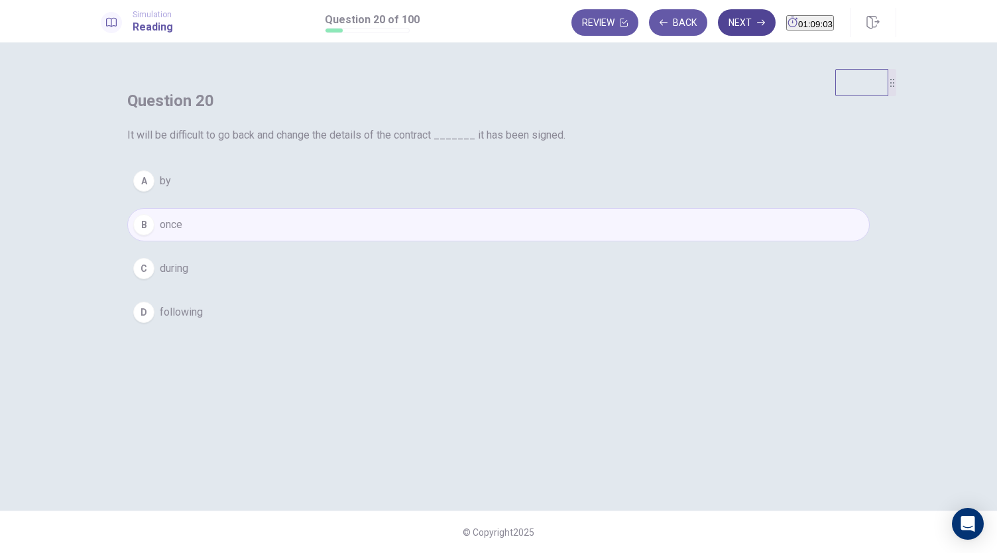
click at [719, 16] on button "Next" at bounding box center [747, 22] width 58 height 27
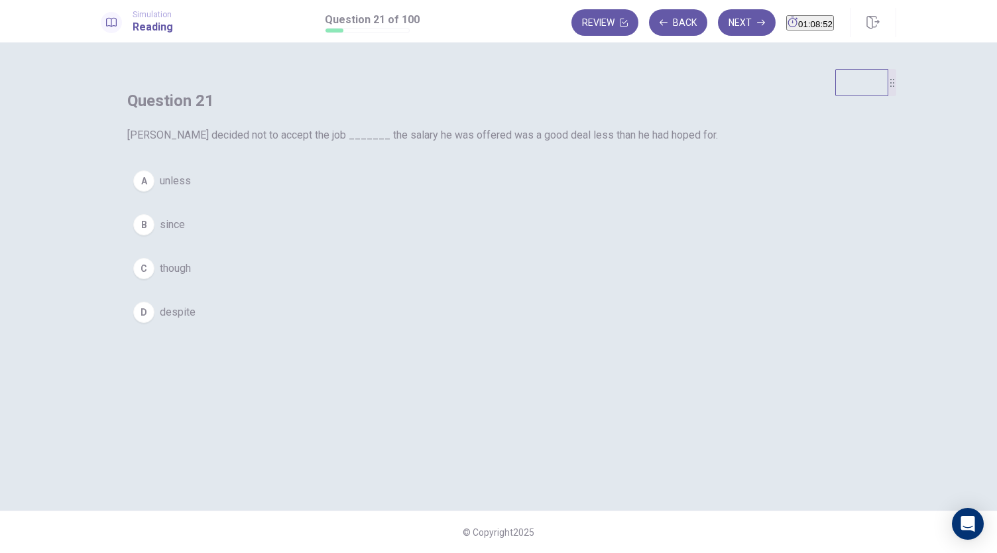
click at [191, 189] on span "unless" at bounding box center [175, 181] width 31 height 16
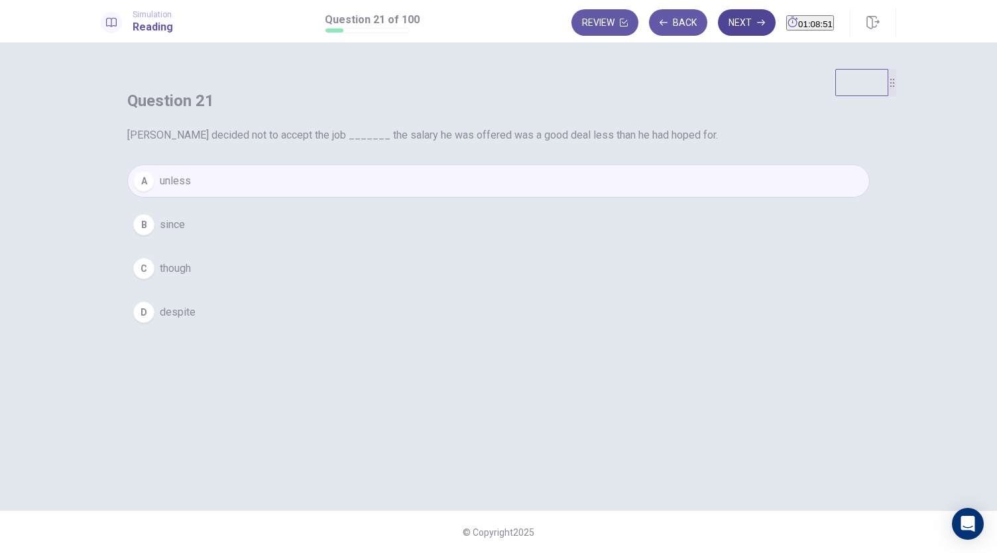
click at [718, 26] on button "Next" at bounding box center [747, 22] width 58 height 27
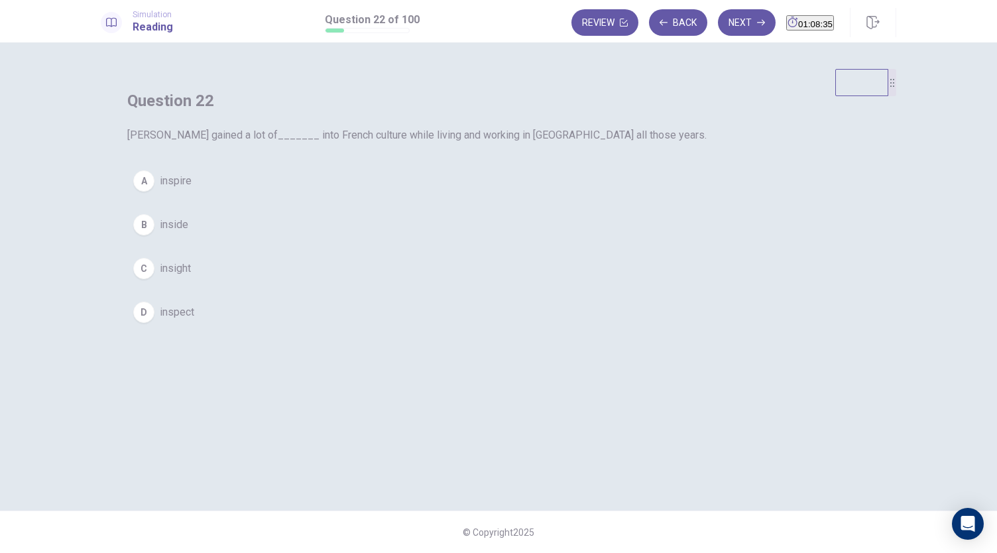
click at [192, 189] on span "inspire" at bounding box center [176, 181] width 32 height 16
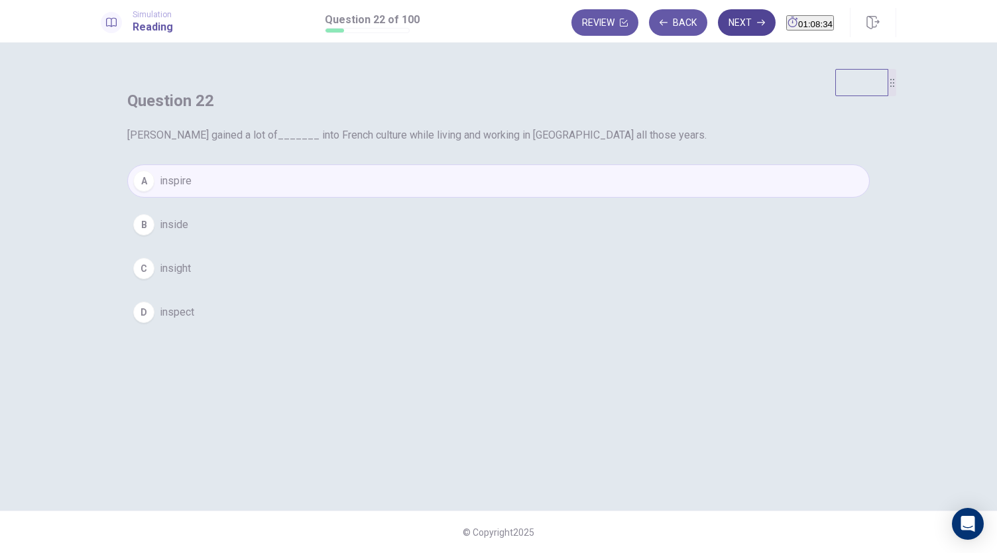
click at [719, 19] on button "Next" at bounding box center [747, 22] width 58 height 27
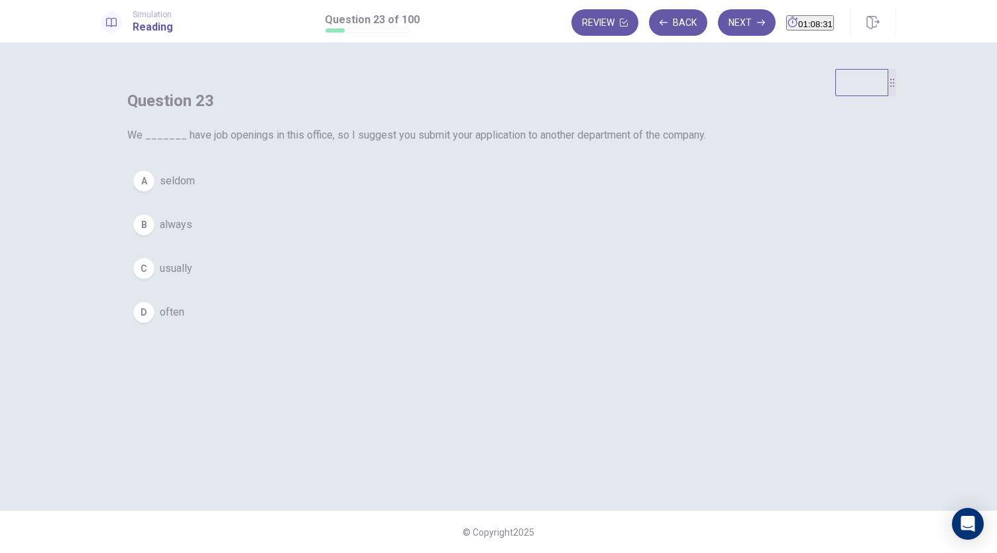
click at [587, 241] on button "B always" at bounding box center [498, 224] width 742 height 33
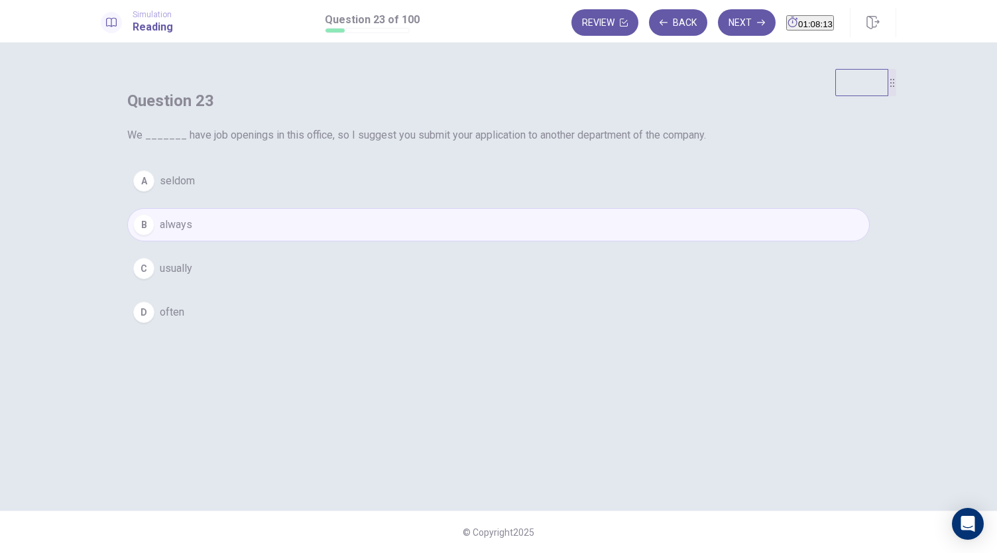
click at [463, 198] on button "A seldom" at bounding box center [498, 180] width 742 height 33
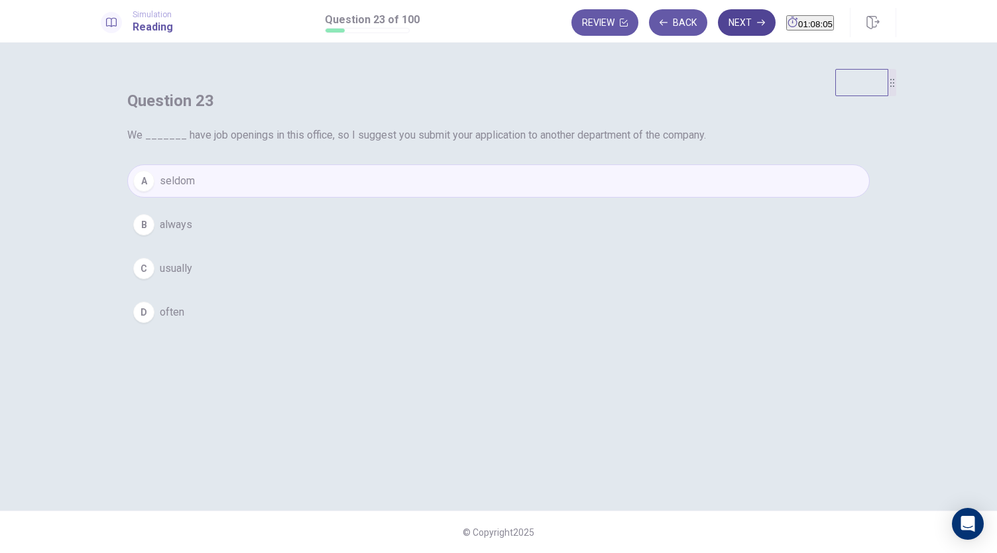
click at [724, 30] on button "Next" at bounding box center [747, 22] width 58 height 27
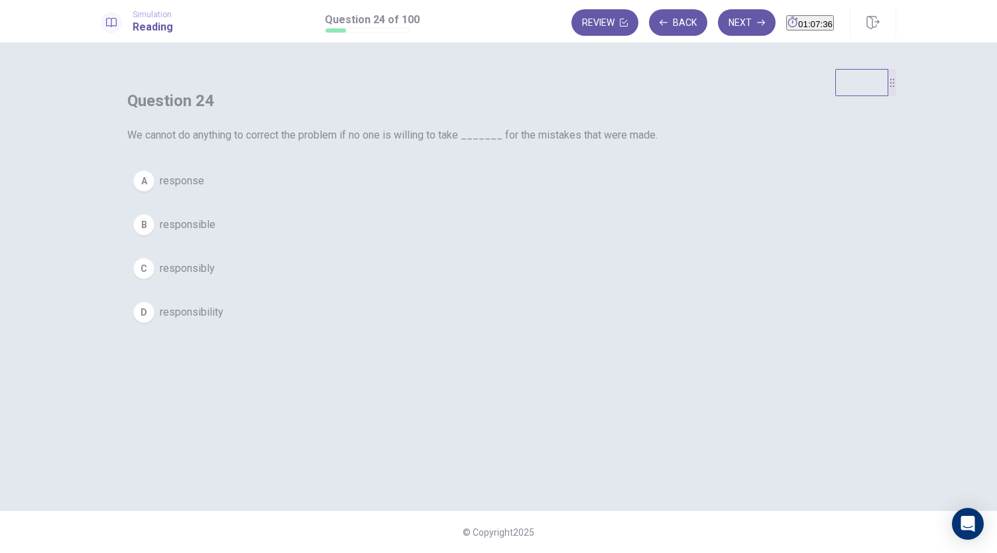
click at [453, 285] on button "C responsibly" at bounding box center [498, 268] width 742 height 33
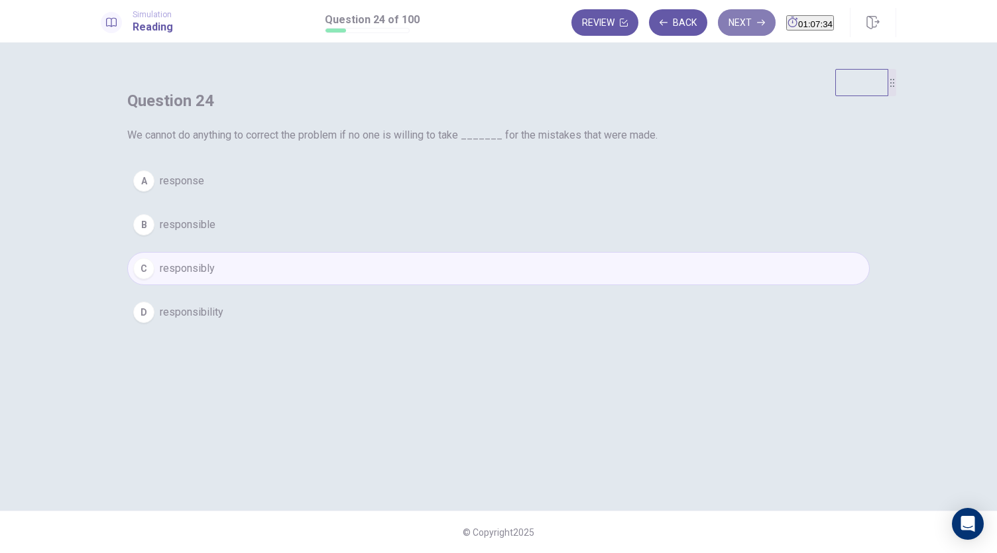
click at [727, 17] on button "Next" at bounding box center [747, 22] width 58 height 27
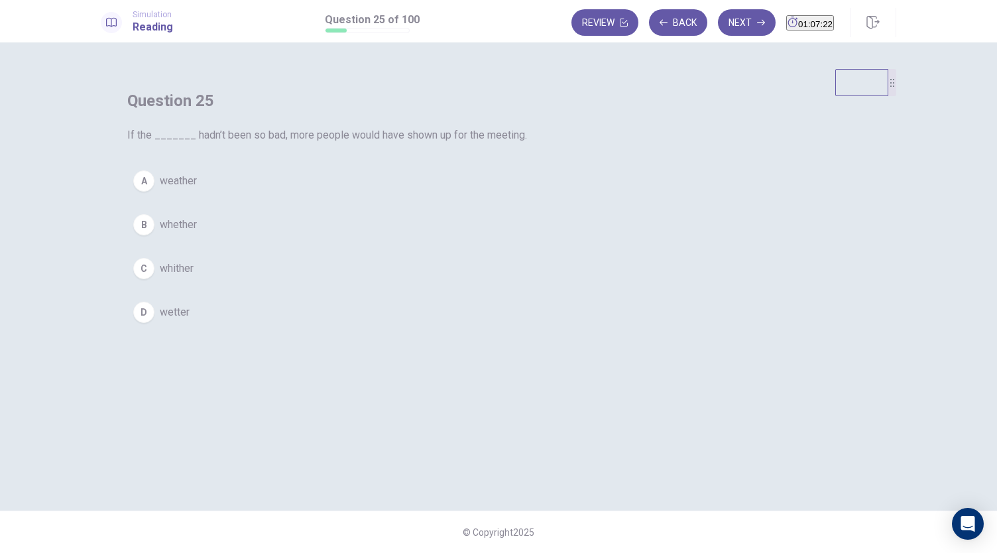
click at [197, 189] on span "weather" at bounding box center [178, 181] width 37 height 16
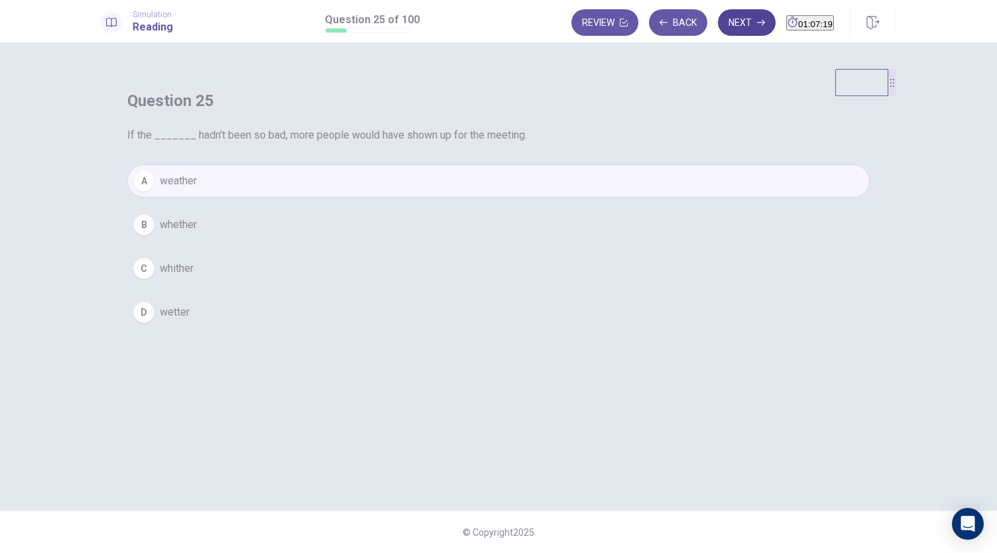
click at [719, 19] on button "Next" at bounding box center [747, 22] width 58 height 27
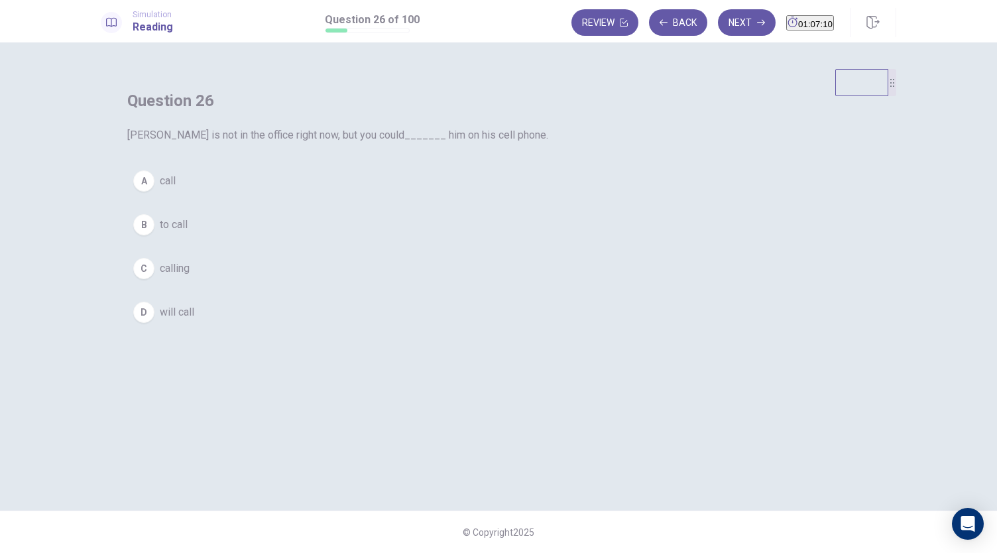
click at [176, 189] on span "call" at bounding box center [168, 181] width 16 height 16
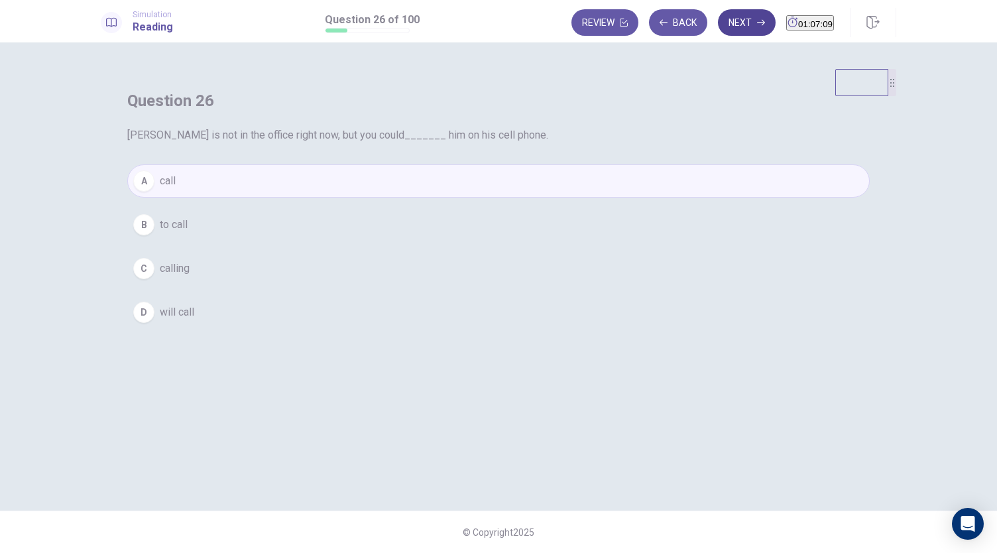
click at [728, 24] on button "Next" at bounding box center [747, 22] width 58 height 27
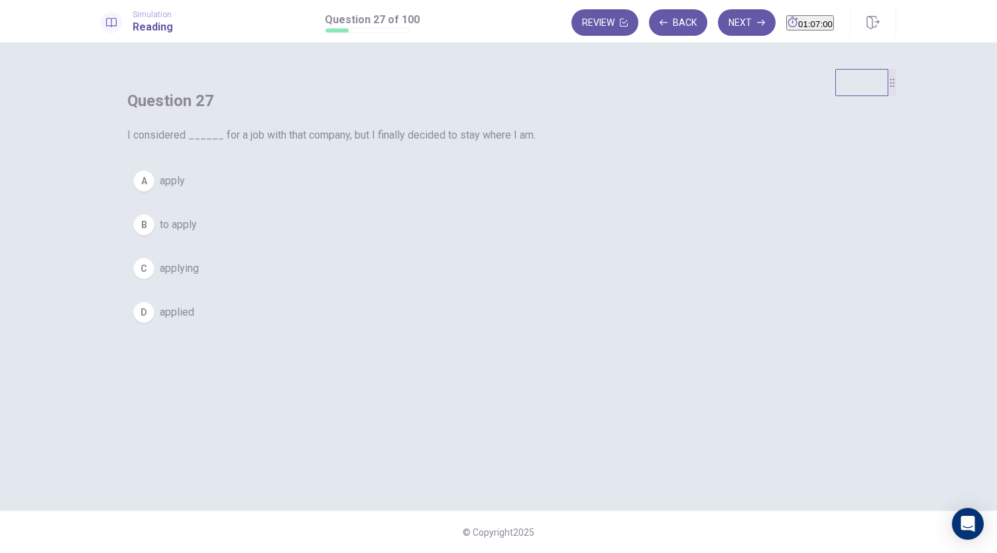
click at [197, 233] on span "to apply" at bounding box center [178, 225] width 37 height 16
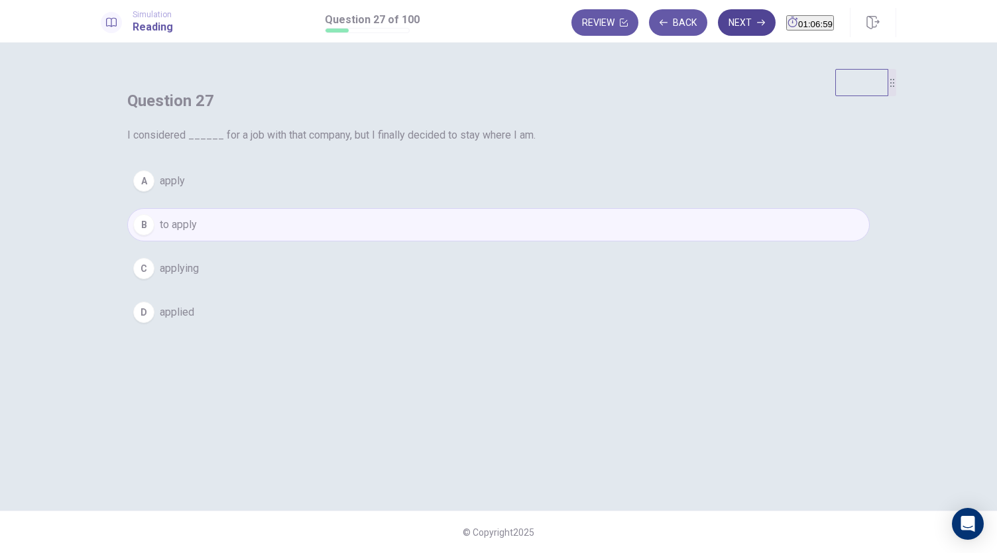
click at [728, 32] on button "Next" at bounding box center [747, 22] width 58 height 27
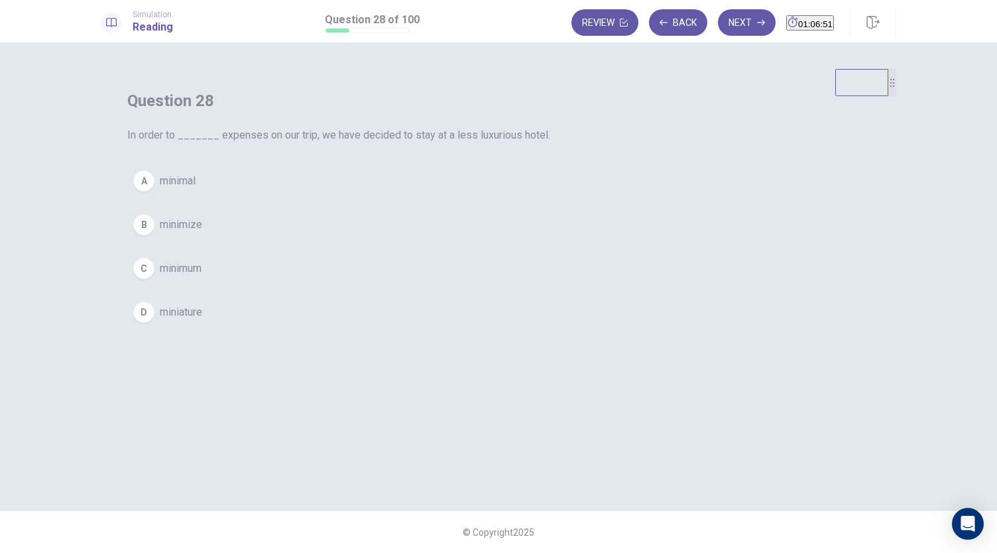
click at [202, 233] on span "minimize" at bounding box center [181, 225] width 42 height 16
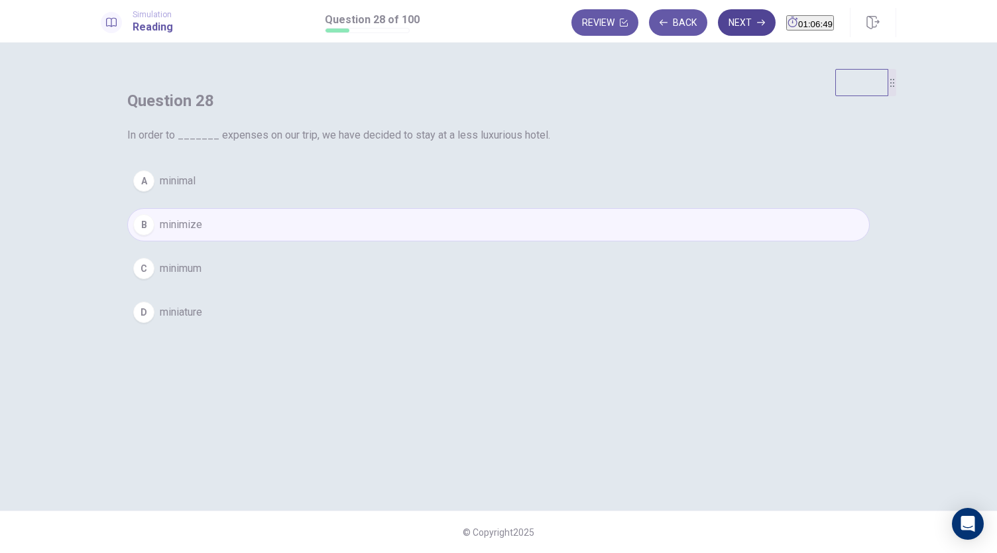
click at [720, 25] on button "Next" at bounding box center [747, 22] width 58 height 27
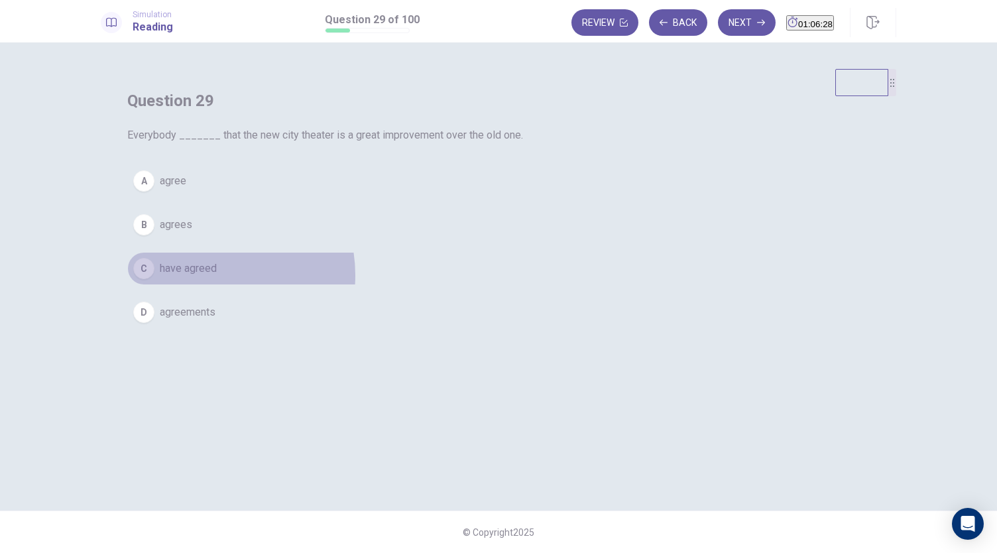
click at [217, 276] on span "have agreed" at bounding box center [188, 269] width 57 height 16
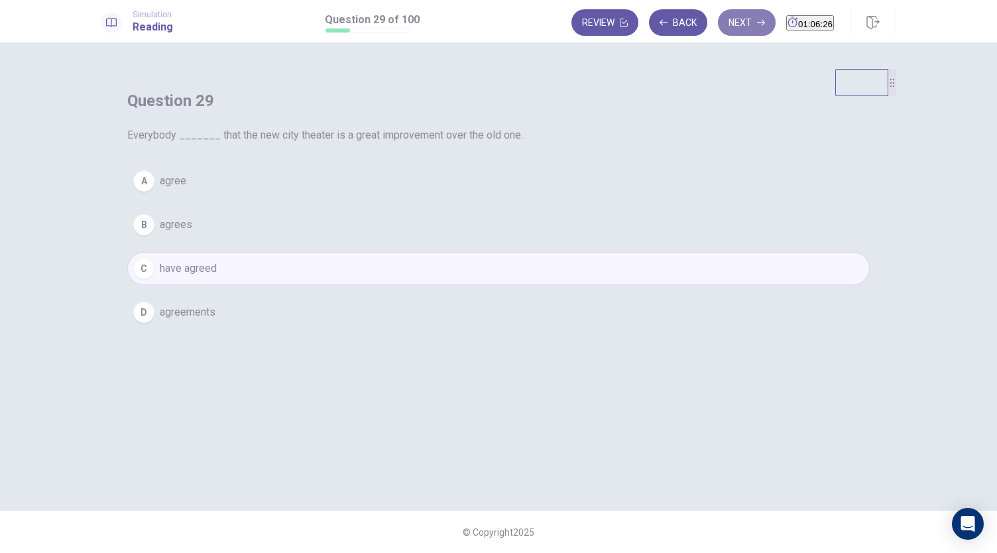
click at [757, 19] on icon "button" at bounding box center [761, 23] width 8 height 8
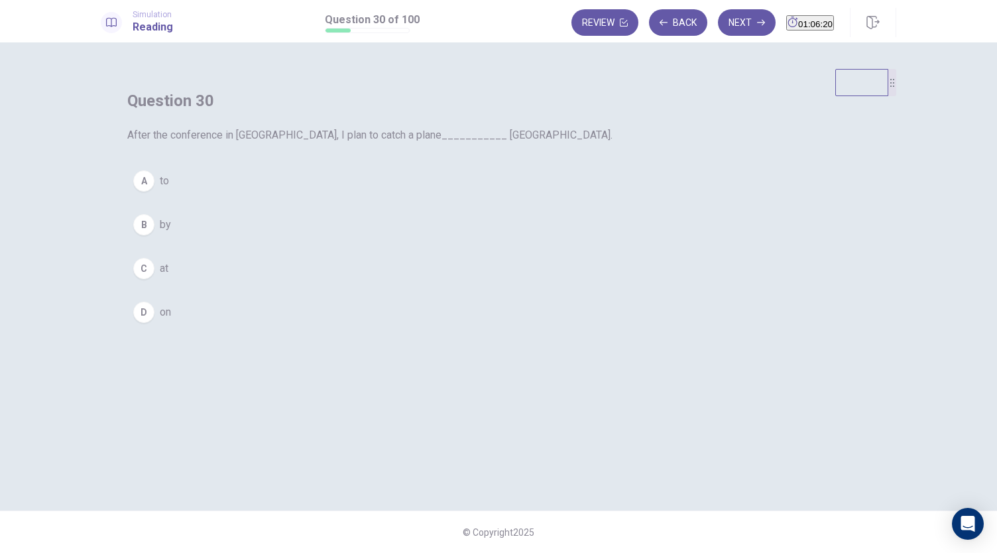
click at [430, 198] on button "A to" at bounding box center [498, 180] width 742 height 33
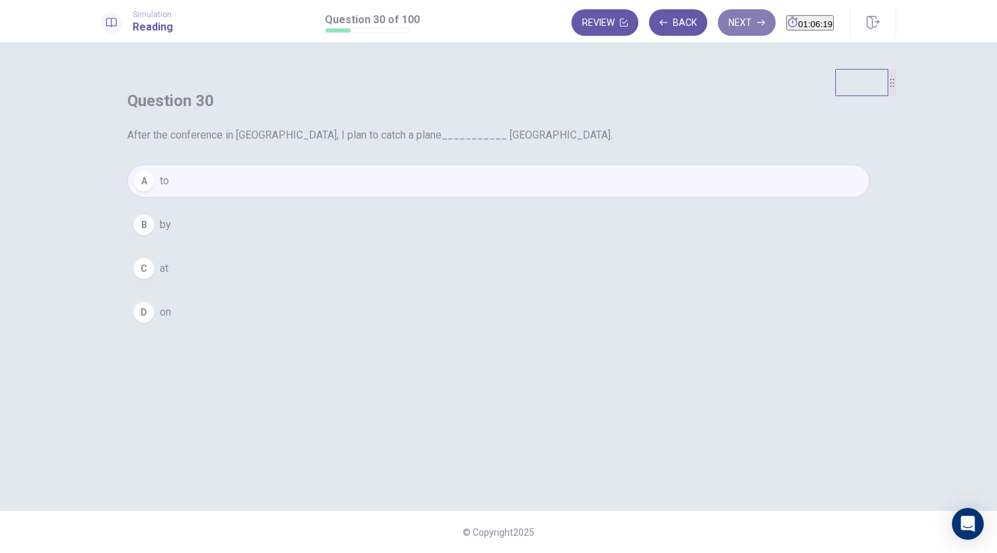
click at [723, 29] on button "Next" at bounding box center [747, 22] width 58 height 27
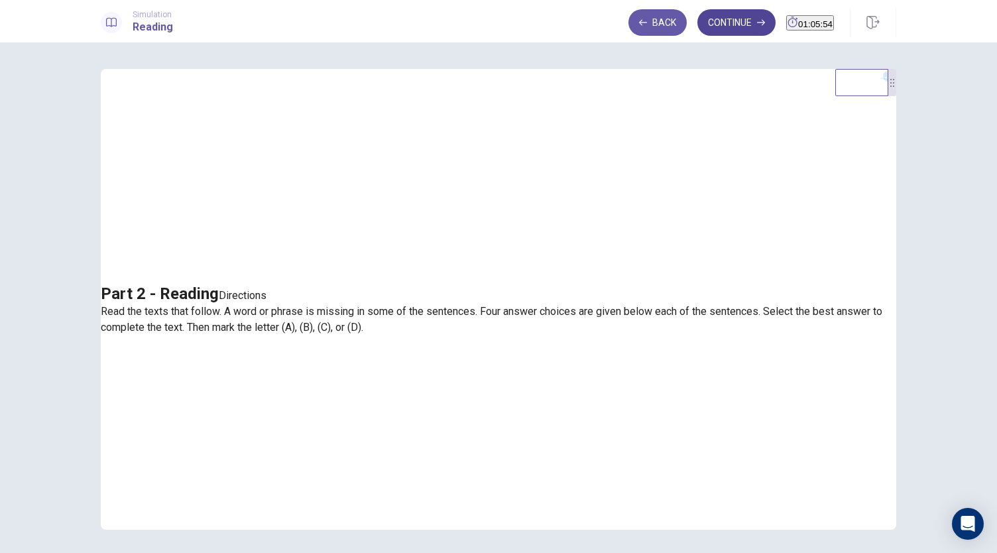
click at [730, 25] on button "Continue" at bounding box center [736, 22] width 78 height 27
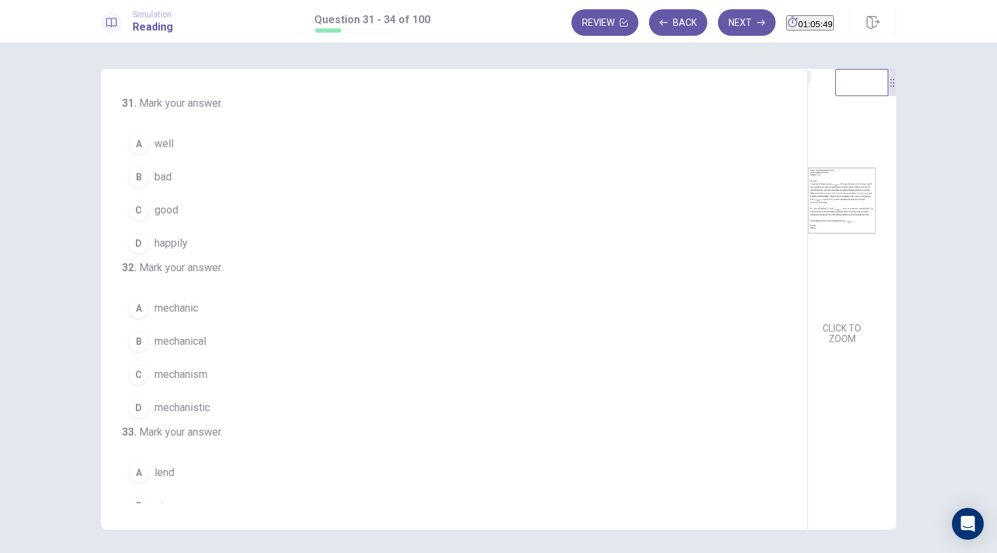
click at [808, 243] on img at bounding box center [842, 200] width 68 height 231
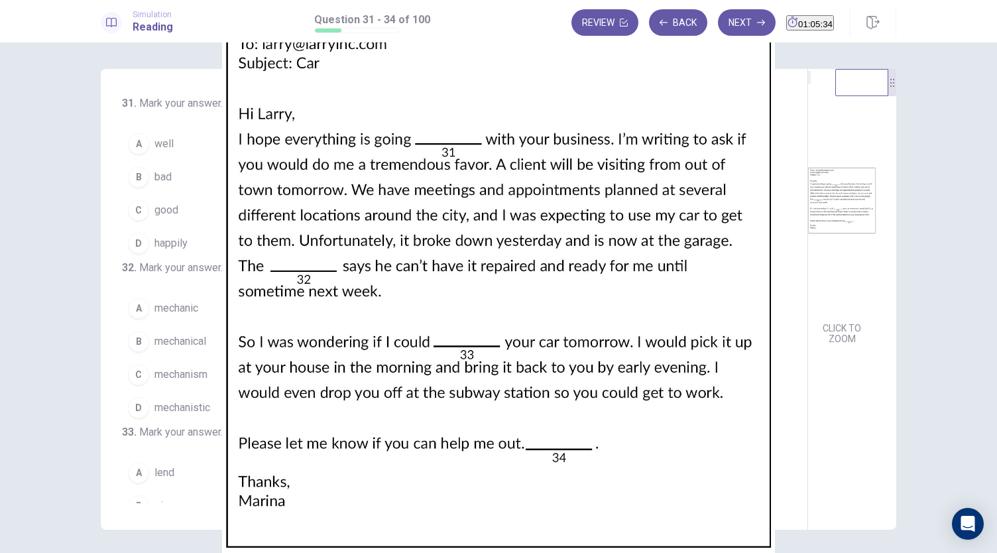
click at [500, 178] on img at bounding box center [498, 276] width 997 height 553
click at [728, 424] on img at bounding box center [498, 276] width 997 height 553
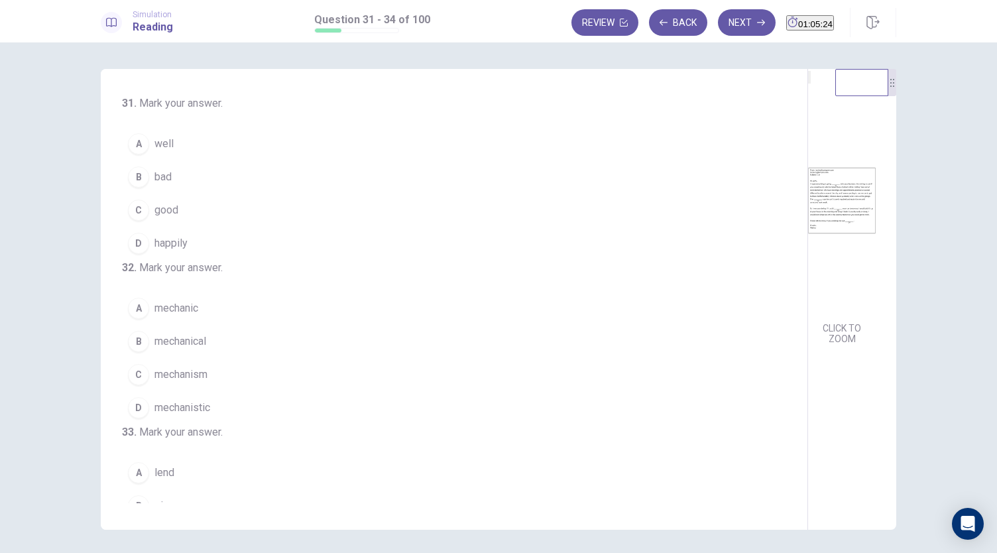
click at [168, 143] on span "well" at bounding box center [163, 144] width 19 height 16
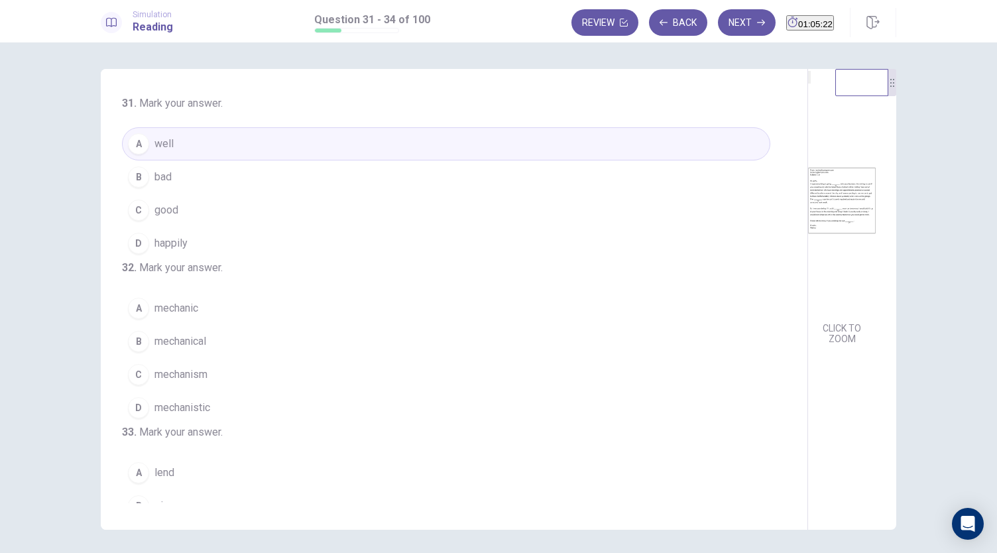
click at [808, 210] on img at bounding box center [842, 200] width 68 height 231
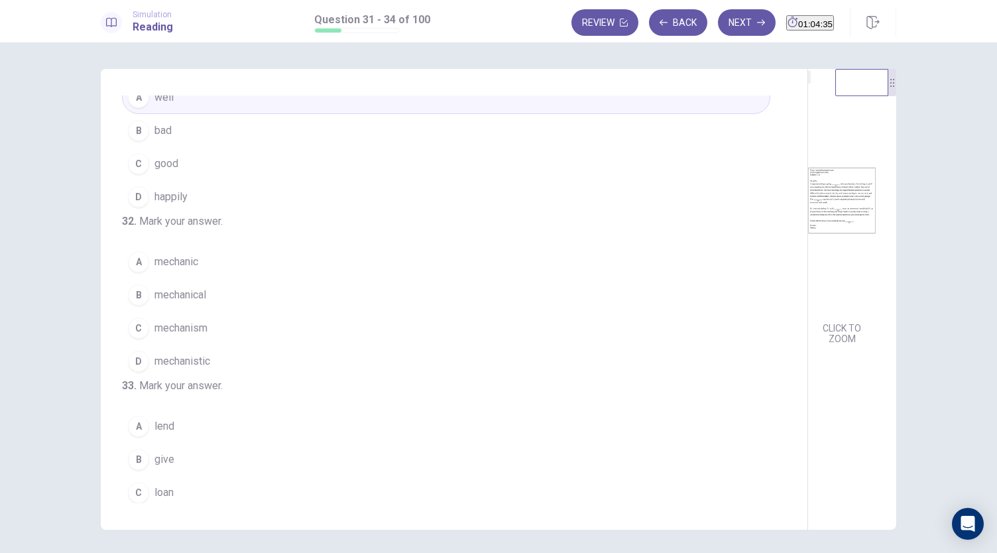
scroll to position [57, 0]
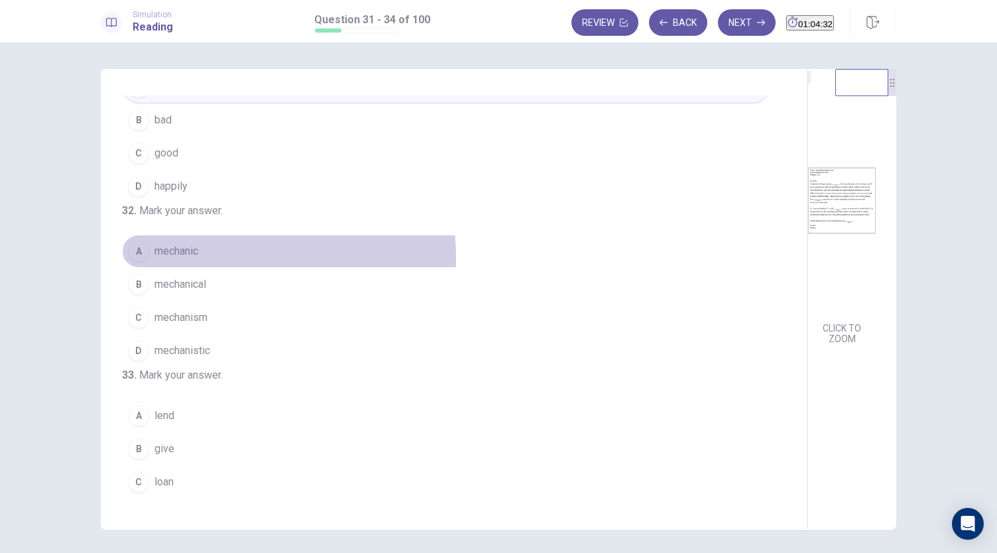
click at [217, 268] on button "A mechanic" at bounding box center [446, 251] width 648 height 33
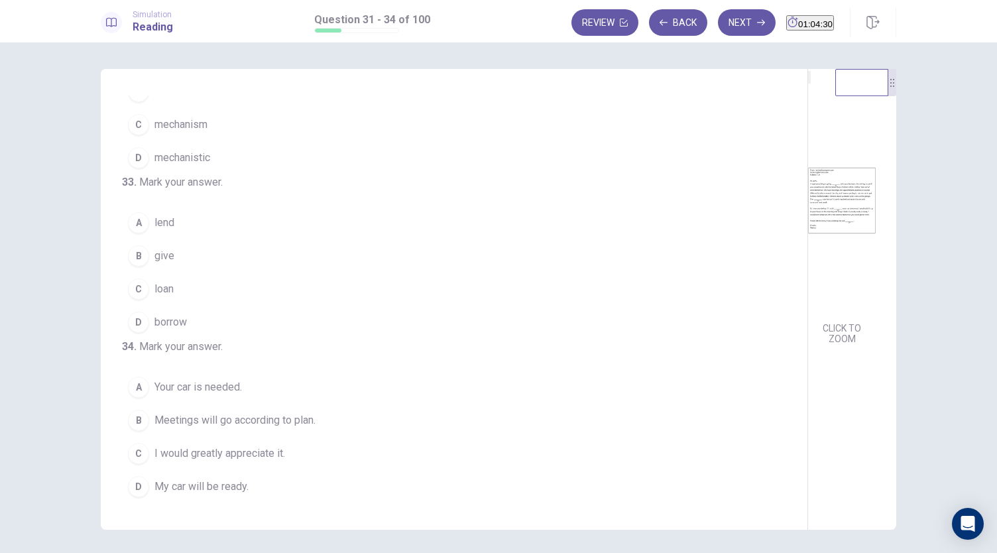
scroll to position [296, 0]
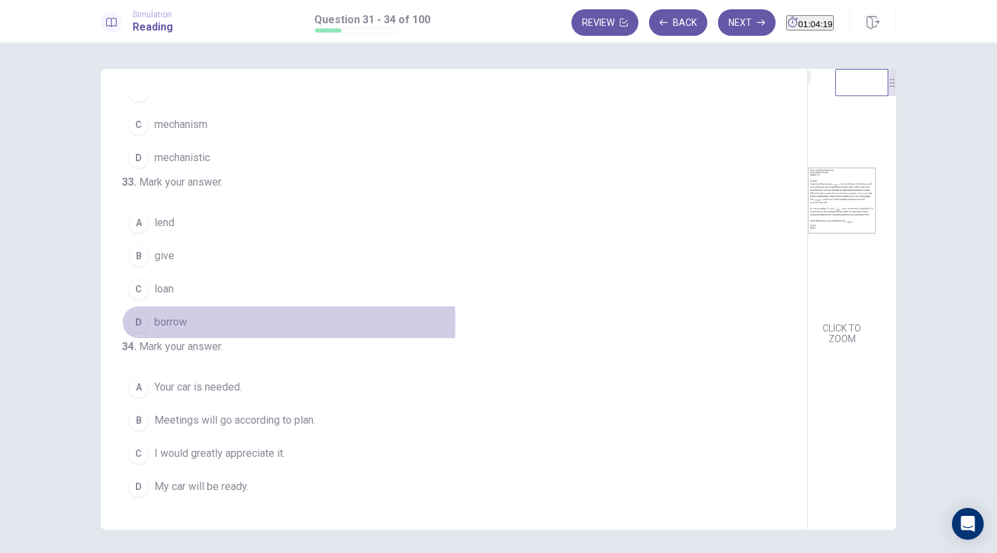
click at [178, 323] on span "borrow" at bounding box center [170, 322] width 32 height 16
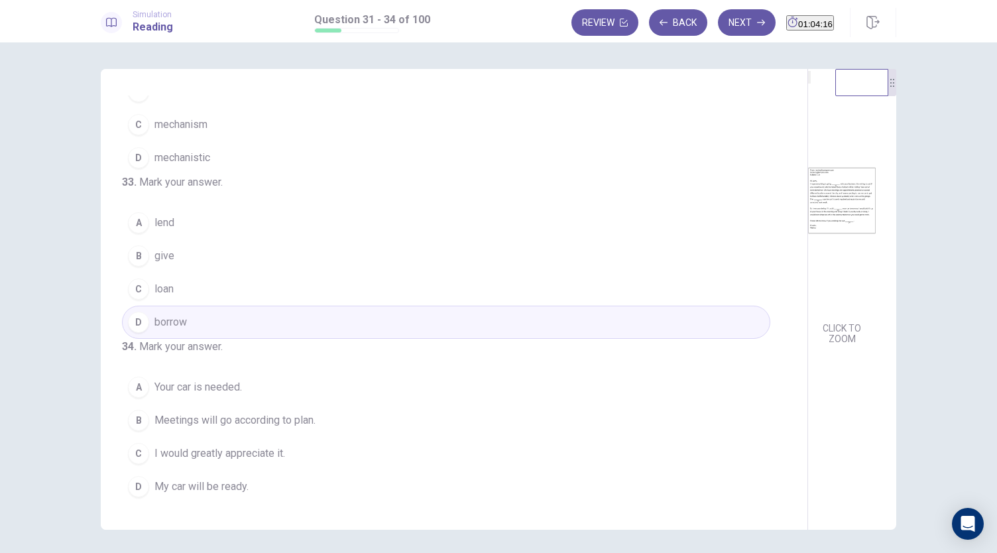
scroll to position [322, 0]
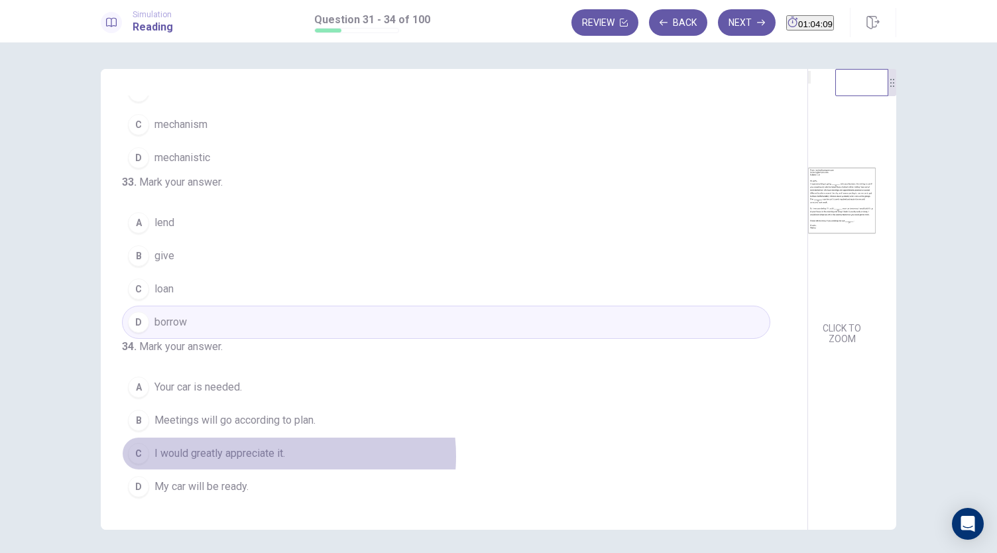
click at [277, 457] on span "I would greatly appreciate it." at bounding box center [219, 453] width 131 height 16
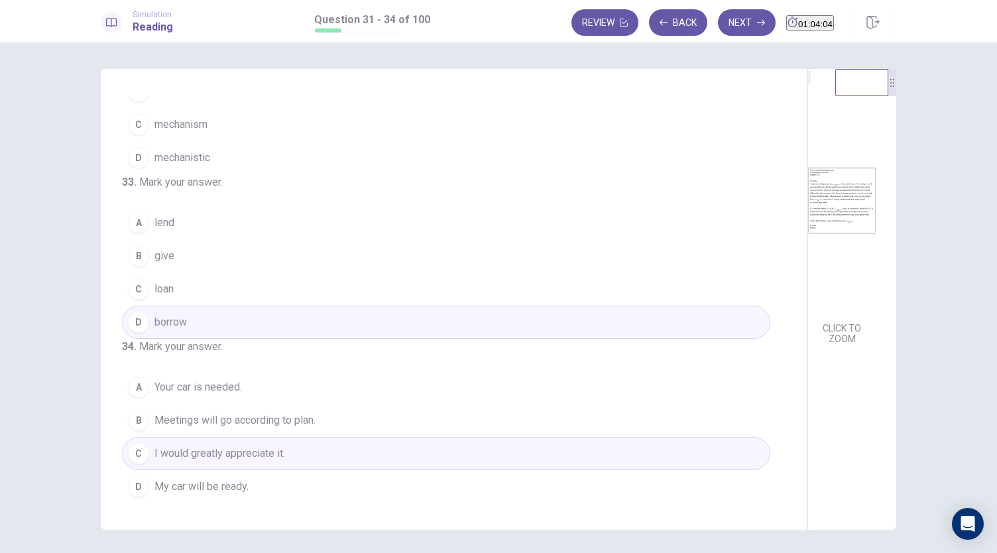
scroll to position [46, 0]
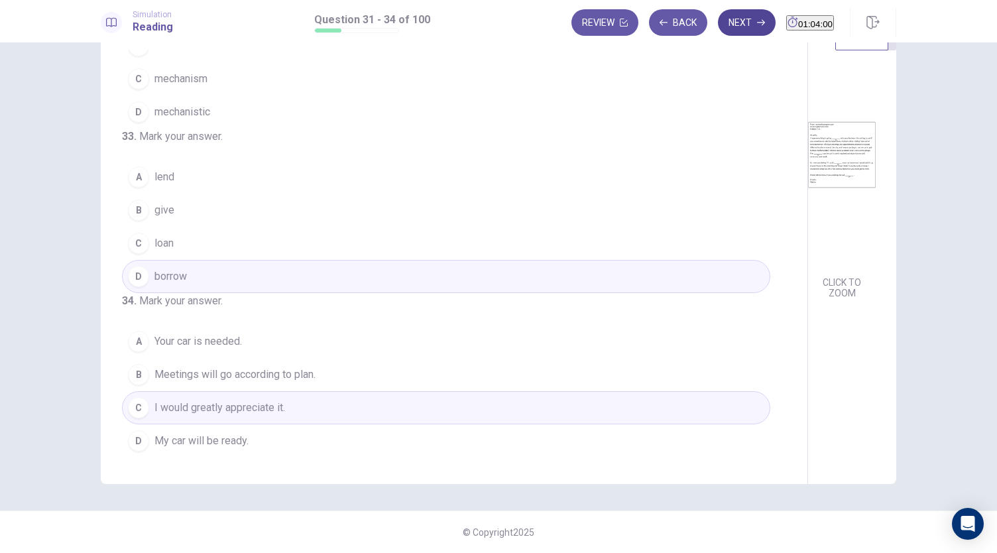
click at [729, 23] on button "Next" at bounding box center [747, 22] width 58 height 27
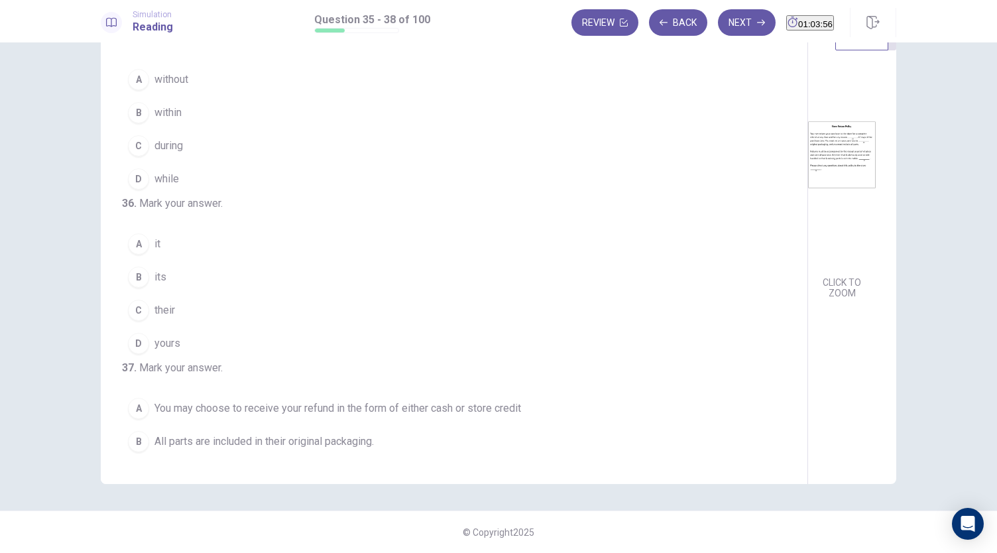
scroll to position [0, 0]
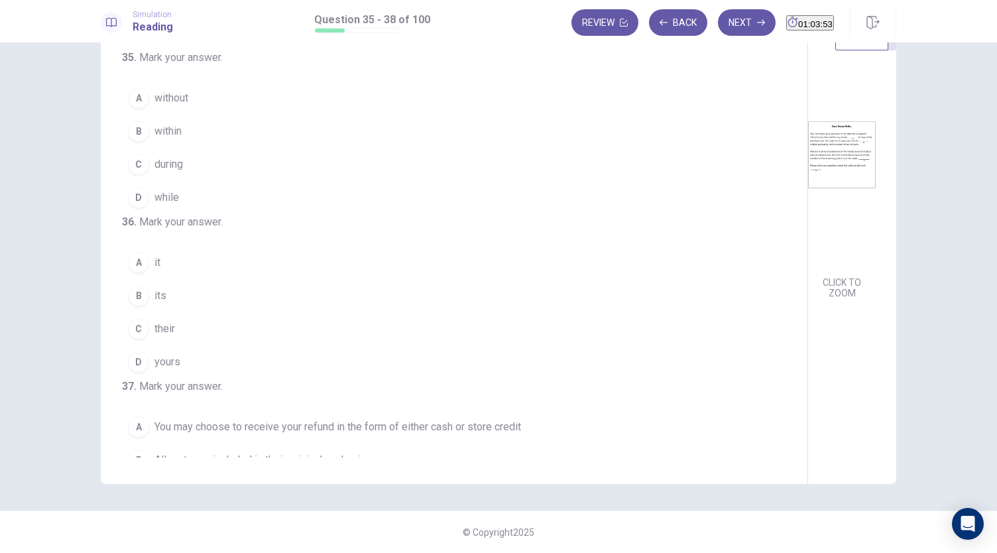
click at [808, 184] on img at bounding box center [842, 154] width 68 height 231
click at [194, 131] on button "B within" at bounding box center [446, 131] width 648 height 33
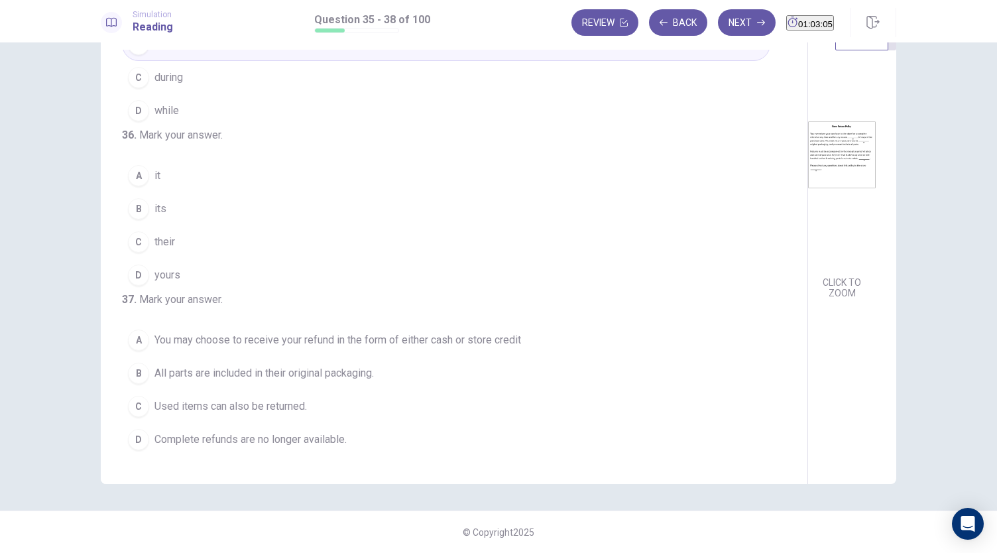
scroll to position [97, 0]
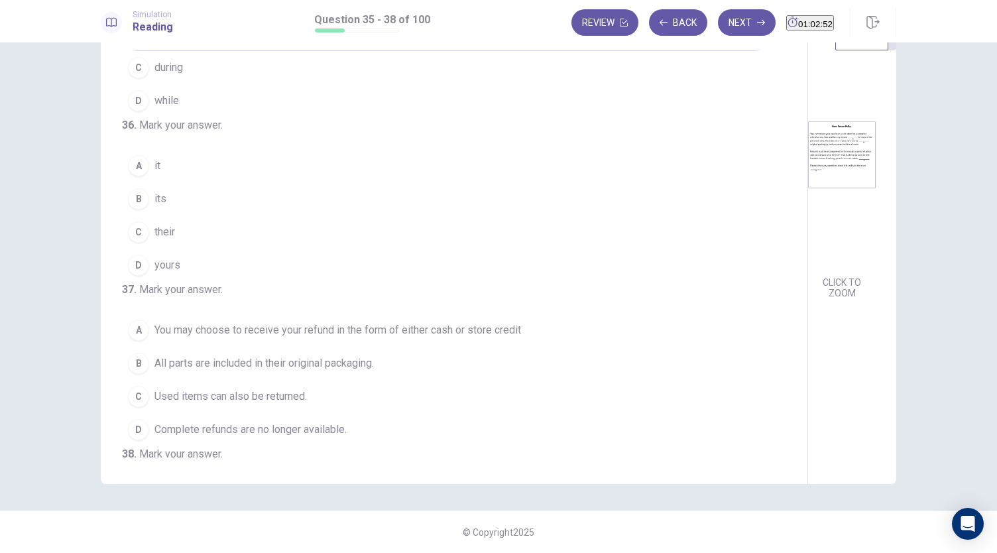
click at [273, 215] on button "B its" at bounding box center [446, 198] width 648 height 33
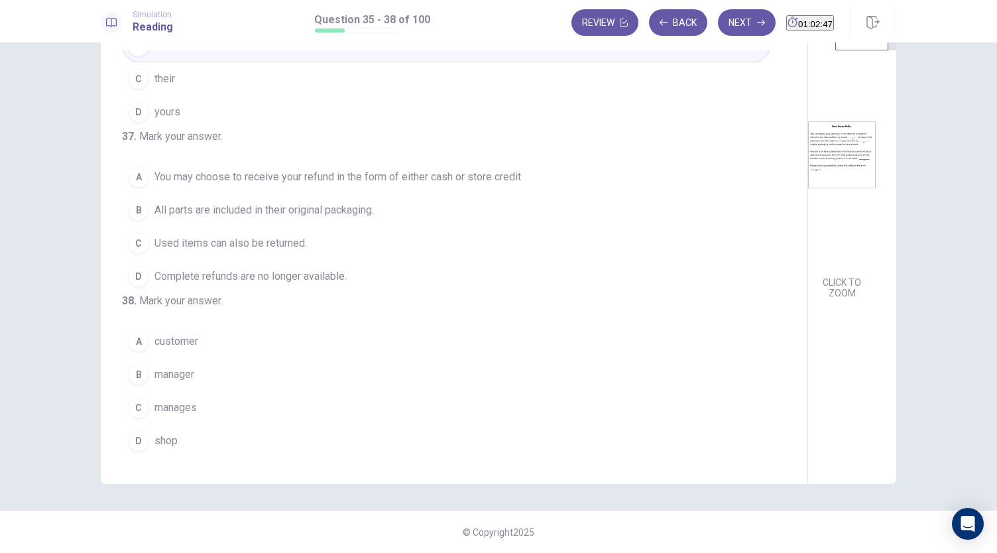
scroll to position [333, 0]
click at [367, 202] on span "All parts are included in their original packaging." at bounding box center [263, 210] width 219 height 16
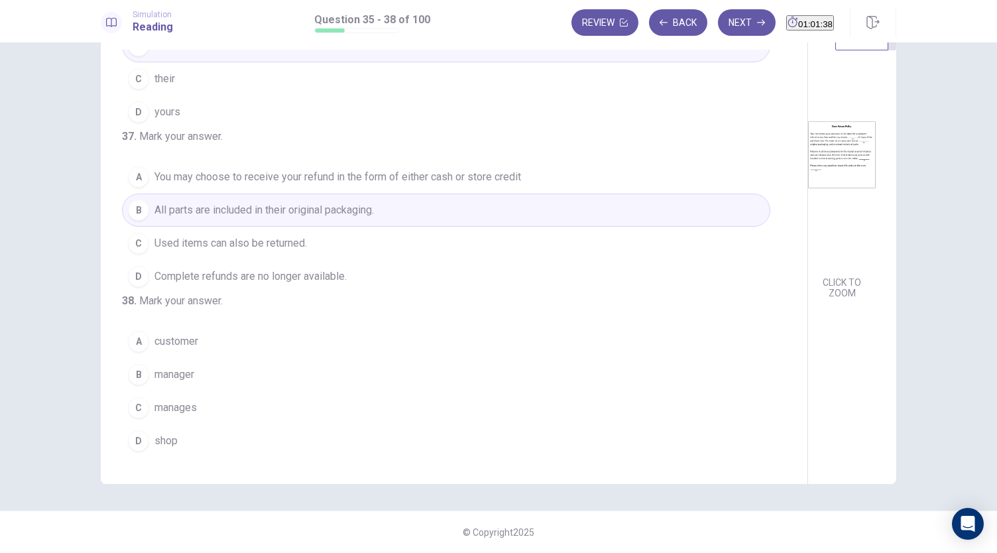
click at [199, 372] on button "B manager" at bounding box center [446, 374] width 648 height 33
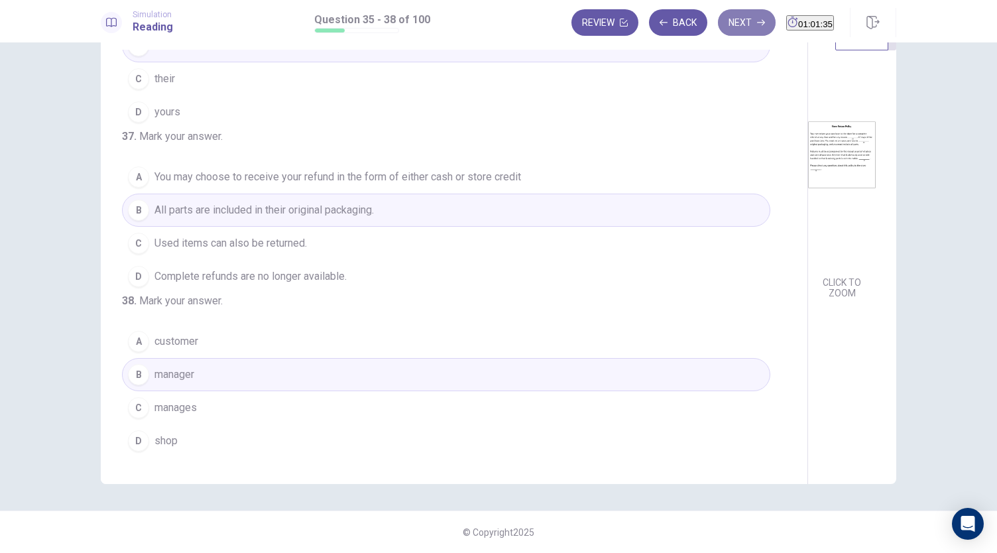
click at [724, 18] on button "Next" at bounding box center [747, 22] width 58 height 27
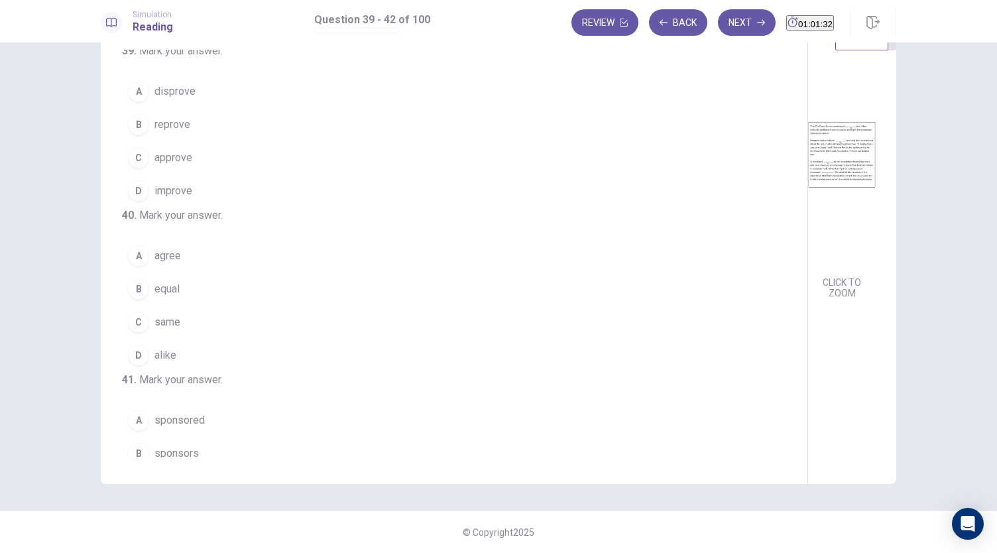
scroll to position [0, 0]
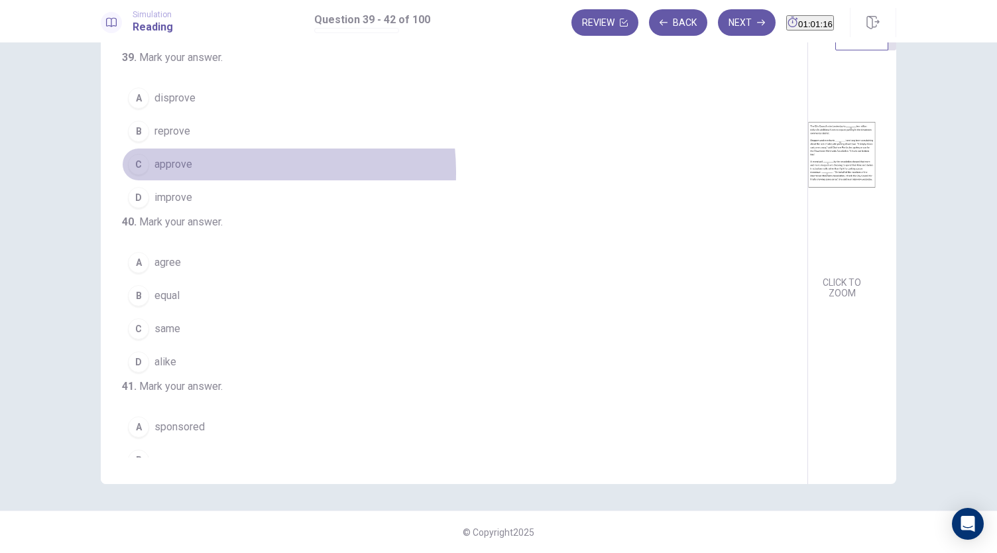
click at [193, 172] on button "C approve" at bounding box center [446, 164] width 648 height 33
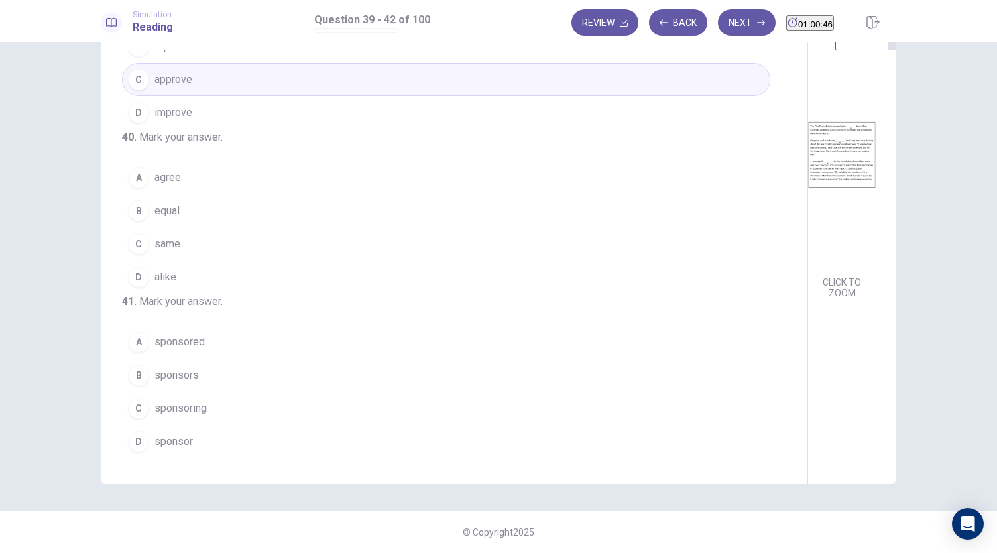
scroll to position [85, 0]
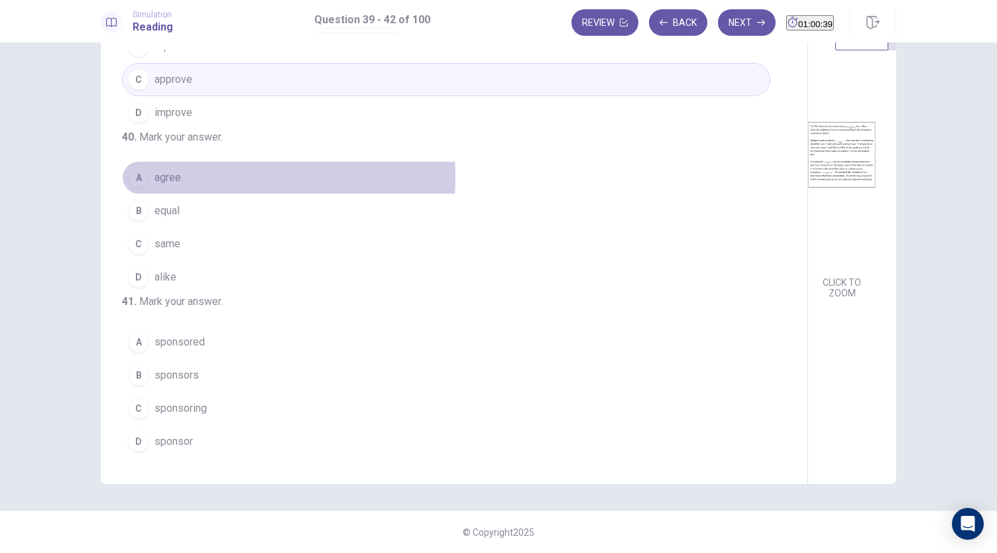
click at [244, 194] on button "A agree" at bounding box center [446, 177] width 648 height 33
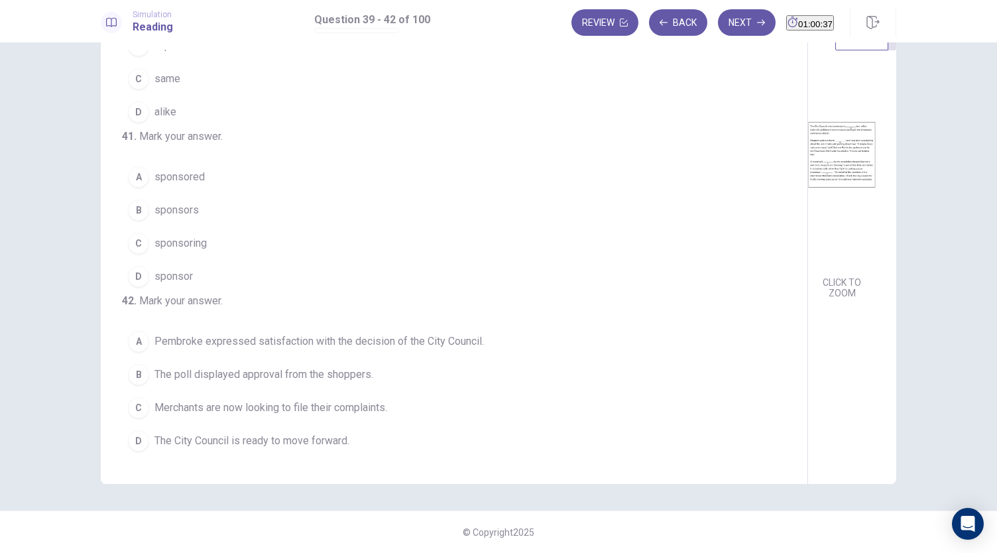
scroll to position [262, 0]
click at [221, 194] on button "A sponsored" at bounding box center [446, 176] width 648 height 33
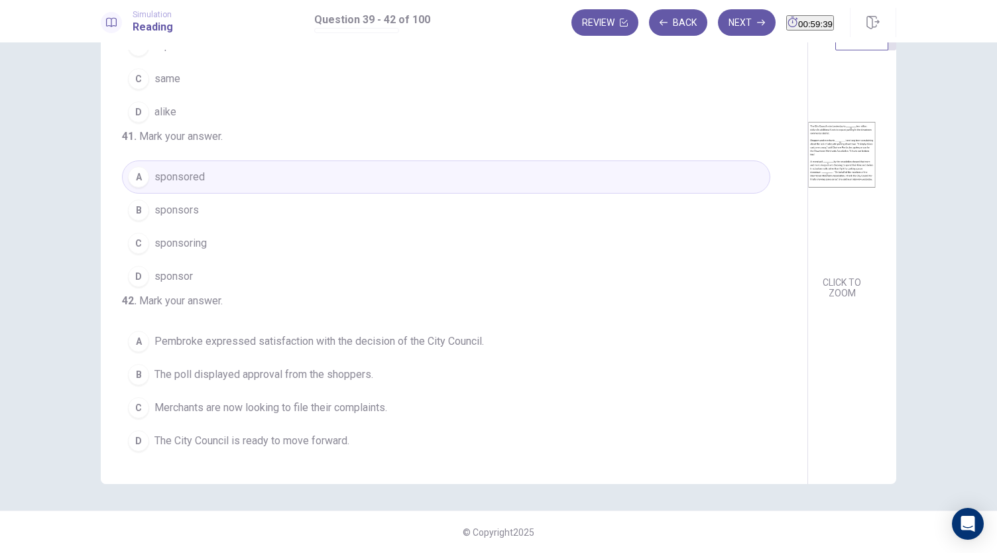
scroll to position [333, 0]
click at [396, 333] on span "Pembroke expressed satisfaction with the decision of the City Council." at bounding box center [318, 341] width 329 height 16
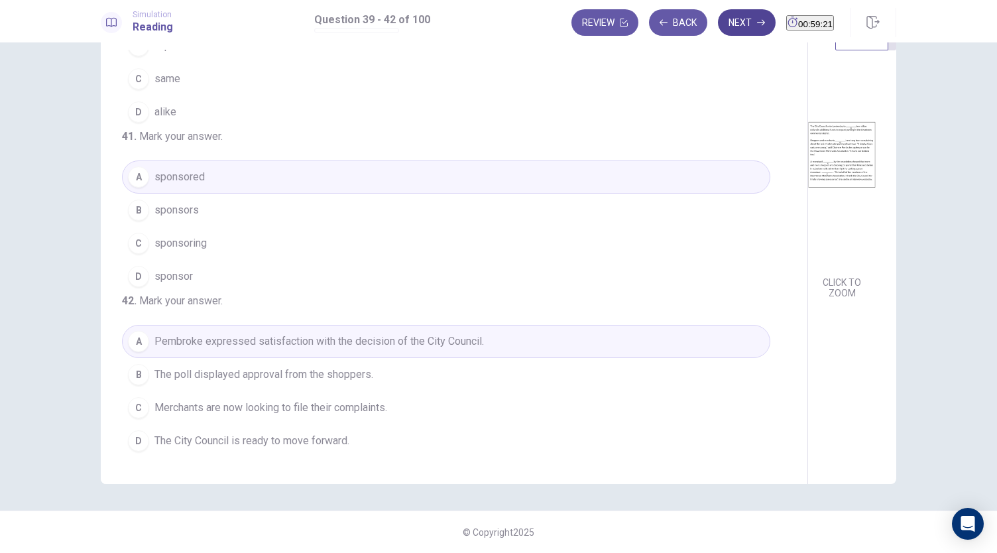
click at [724, 27] on button "Next" at bounding box center [747, 22] width 58 height 27
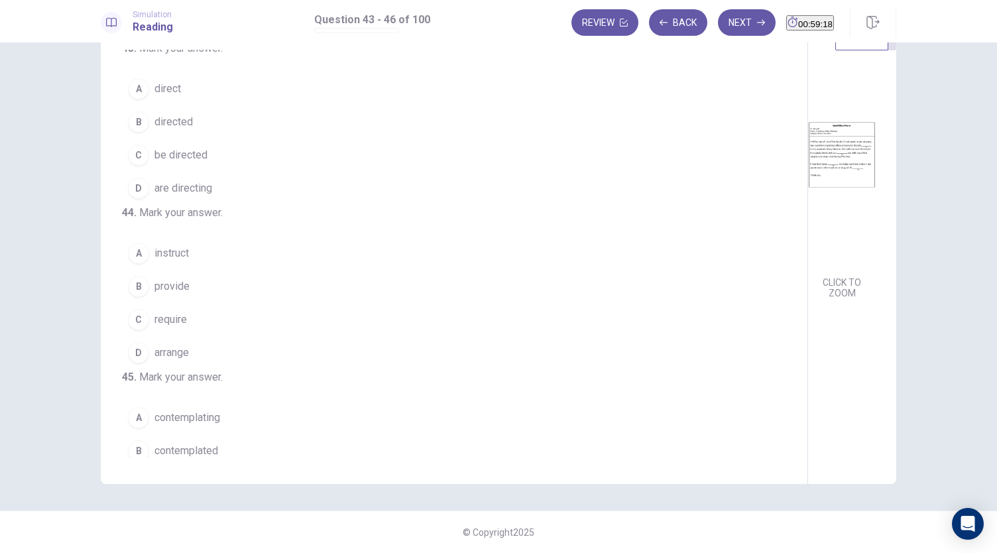
scroll to position [0, 0]
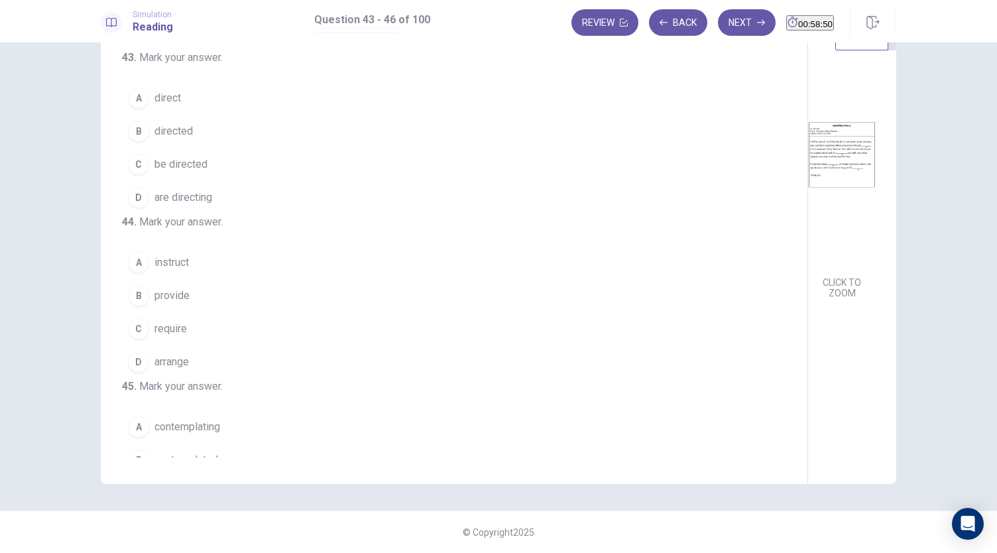
click at [232, 160] on button "C be directed" at bounding box center [446, 164] width 648 height 33
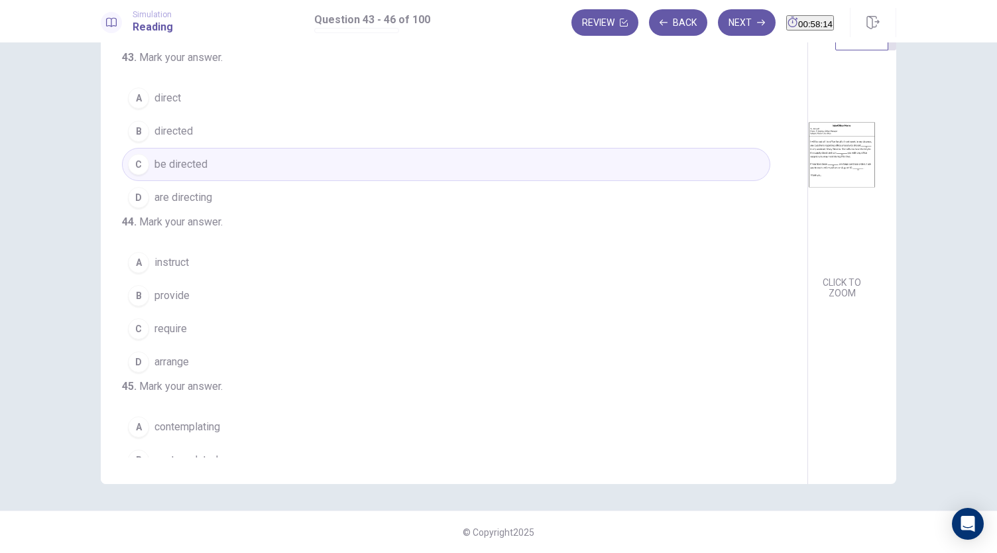
click at [276, 312] on button "B provide" at bounding box center [446, 295] width 648 height 33
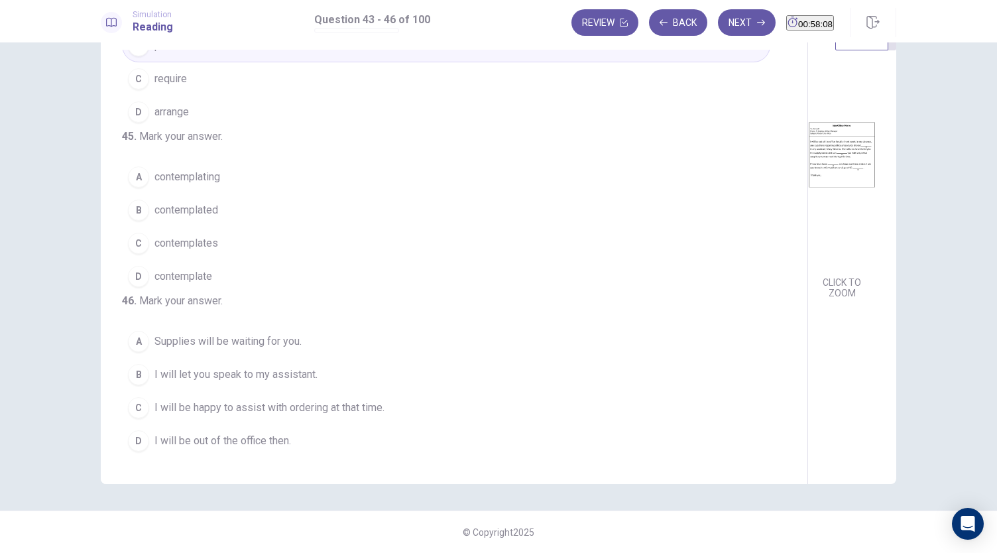
scroll to position [288, 0]
click at [223, 188] on button "A contemplating" at bounding box center [446, 176] width 648 height 33
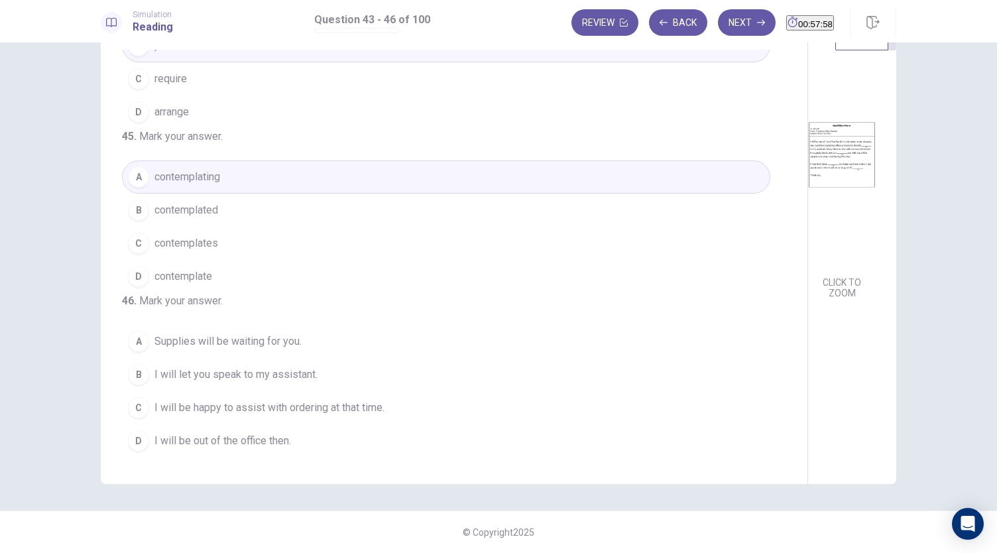
scroll to position [322, 0]
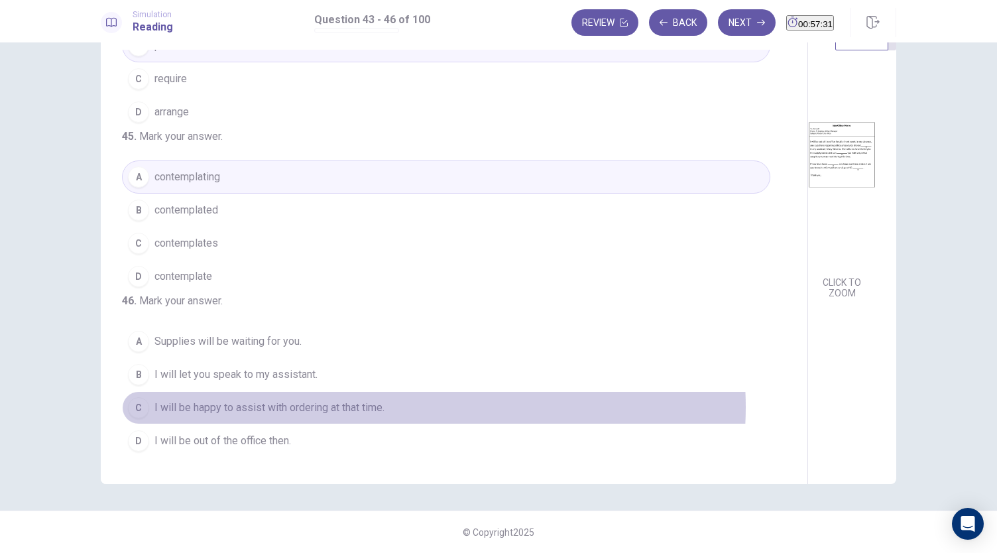
click at [430, 408] on button "C I will be happy to assist with ordering at that time." at bounding box center [446, 407] width 648 height 33
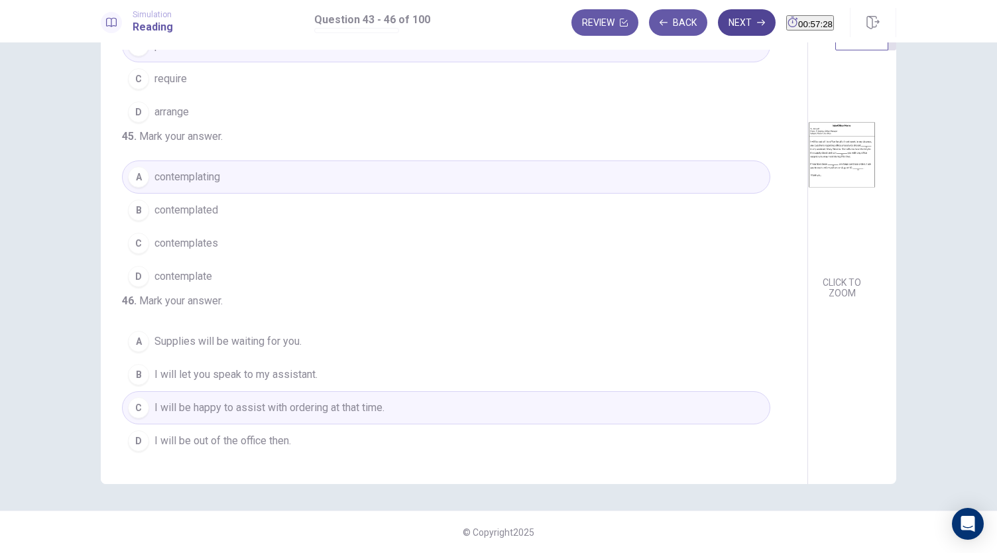
click at [741, 15] on button "Next" at bounding box center [747, 22] width 58 height 27
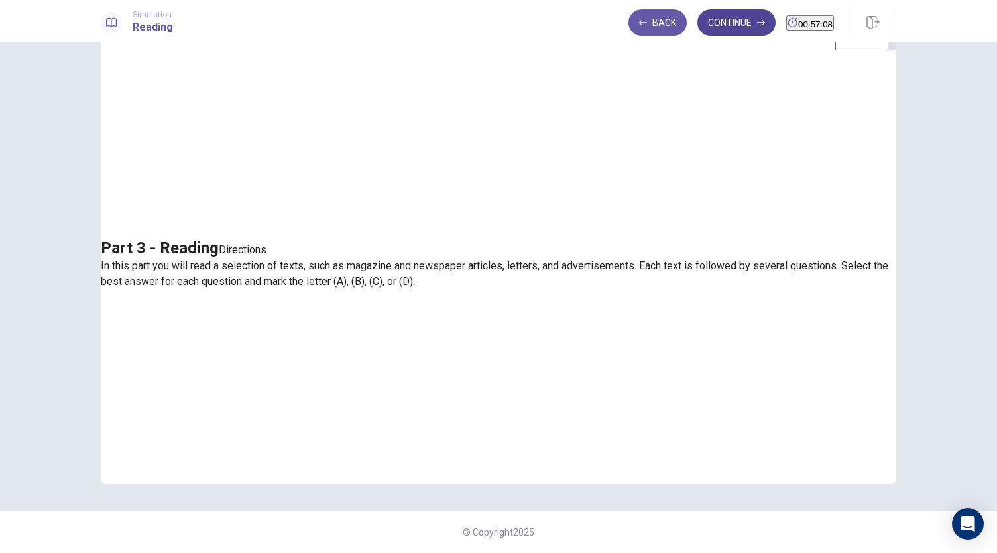
click at [703, 32] on button "Continue" at bounding box center [736, 22] width 78 height 27
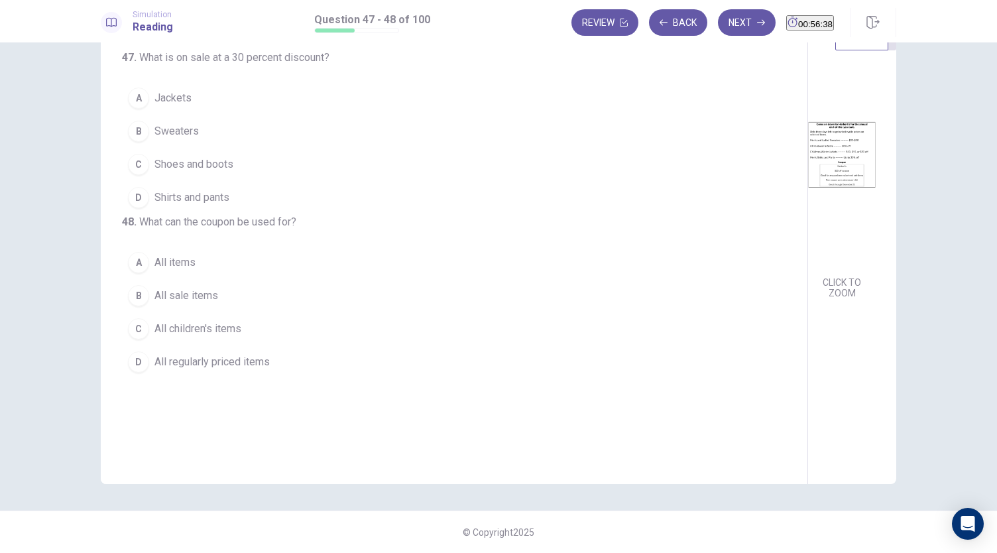
click at [289, 168] on button "C Shoes and boots" at bounding box center [446, 164] width 648 height 33
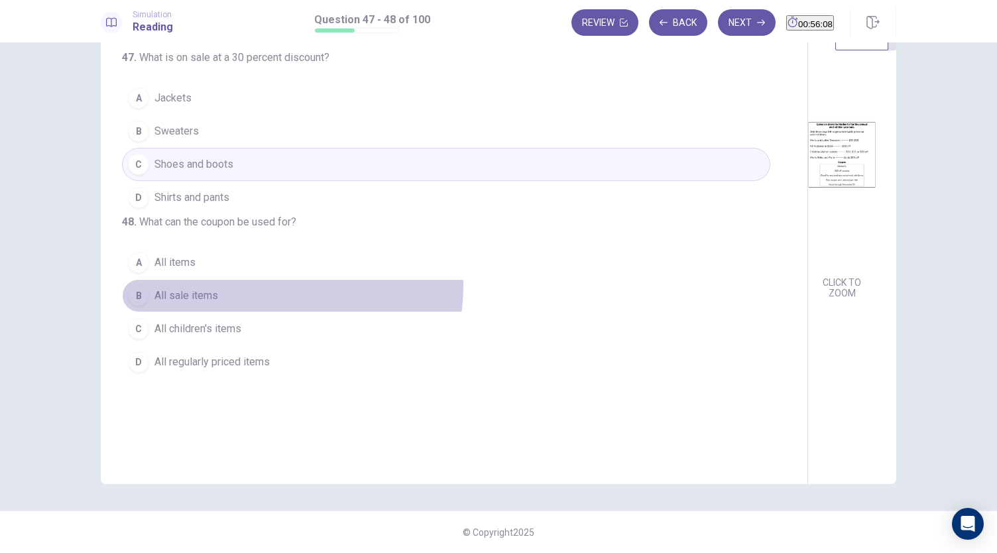
click at [269, 310] on button "B All sale items" at bounding box center [446, 295] width 648 height 33
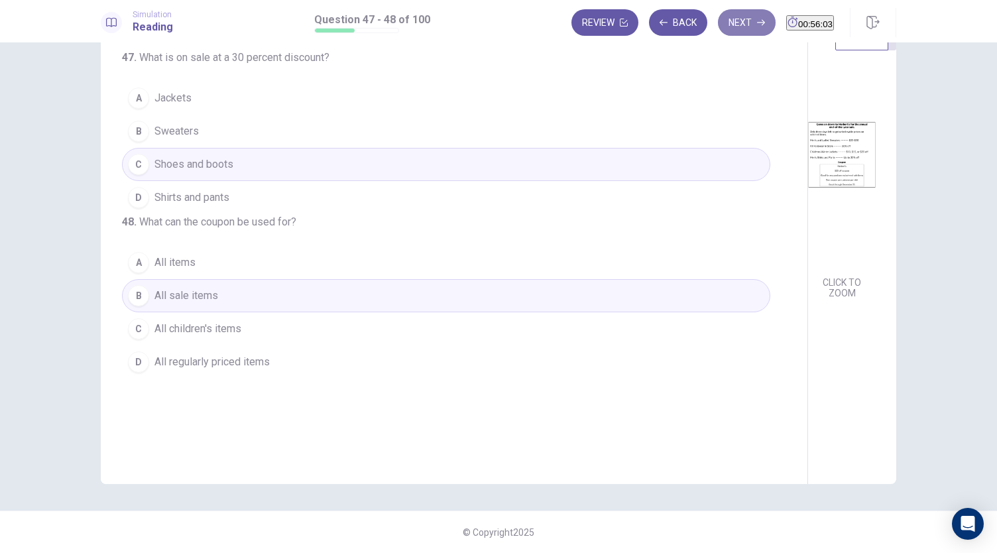
click at [718, 19] on button "Next" at bounding box center [747, 22] width 58 height 27
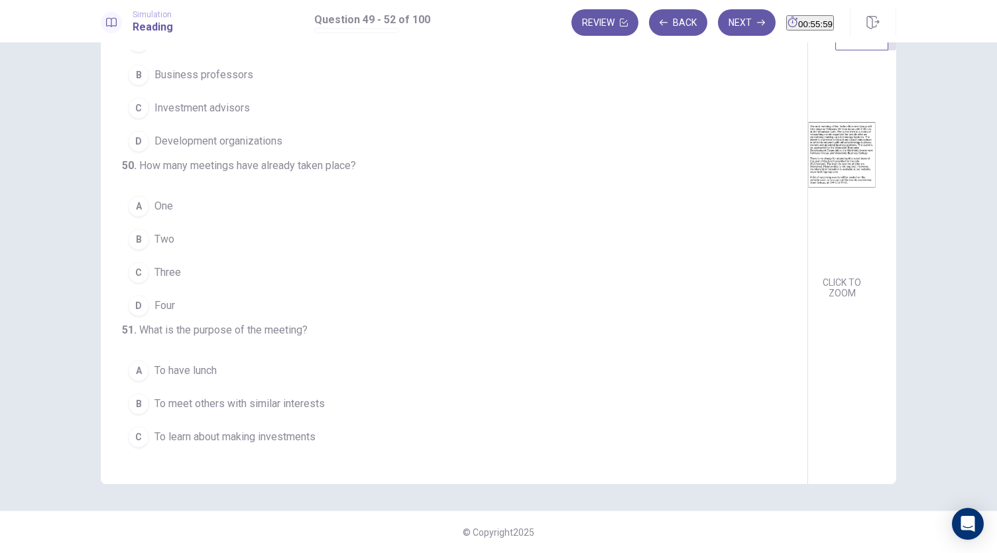
scroll to position [0, 0]
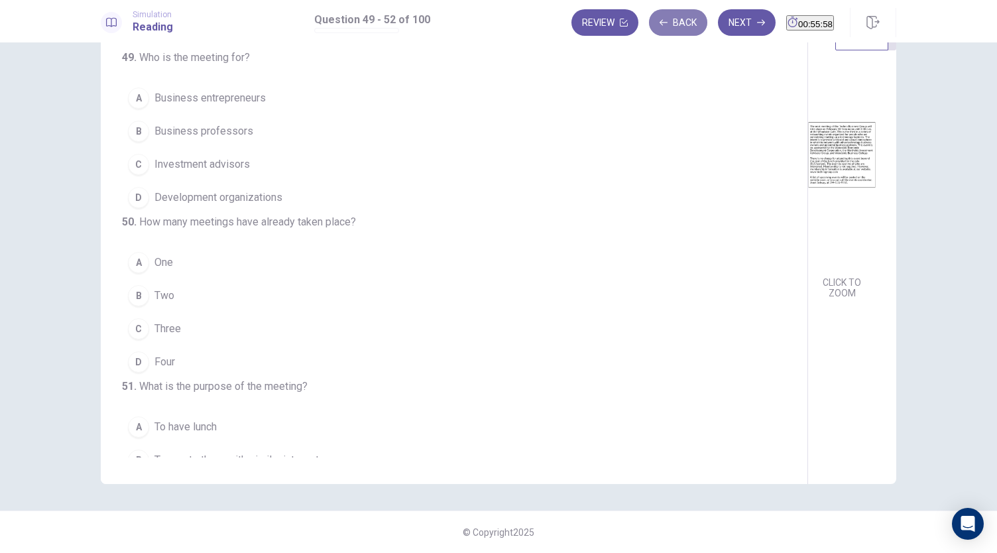
click at [664, 32] on button "Back" at bounding box center [678, 22] width 58 height 27
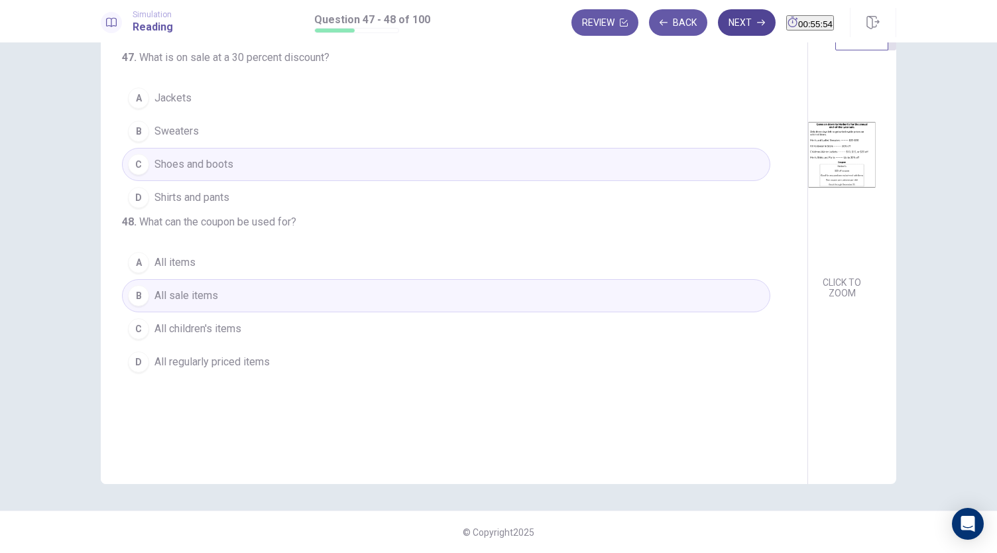
click at [721, 20] on button "Next" at bounding box center [747, 22] width 58 height 27
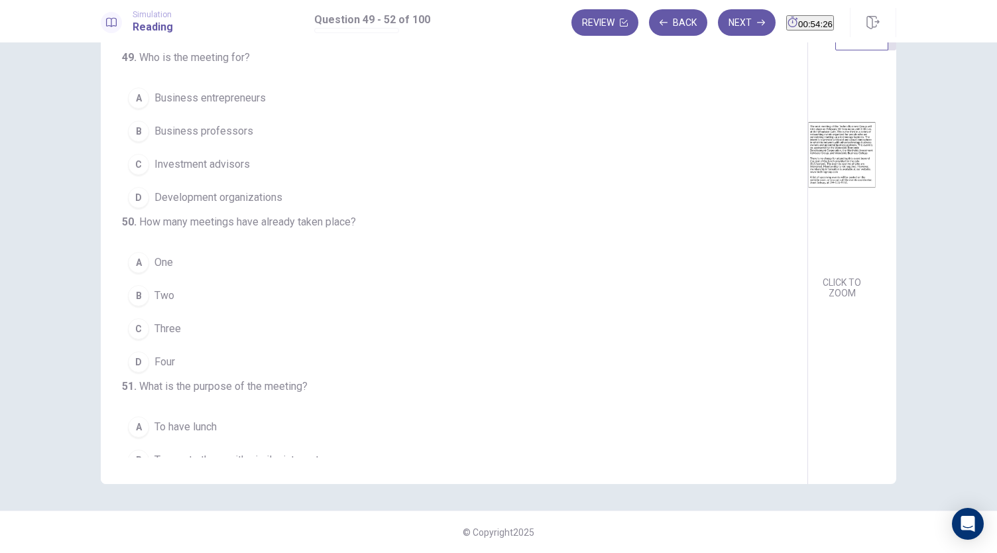
click at [257, 93] on span "Business entrepreneurs" at bounding box center [209, 98] width 111 height 16
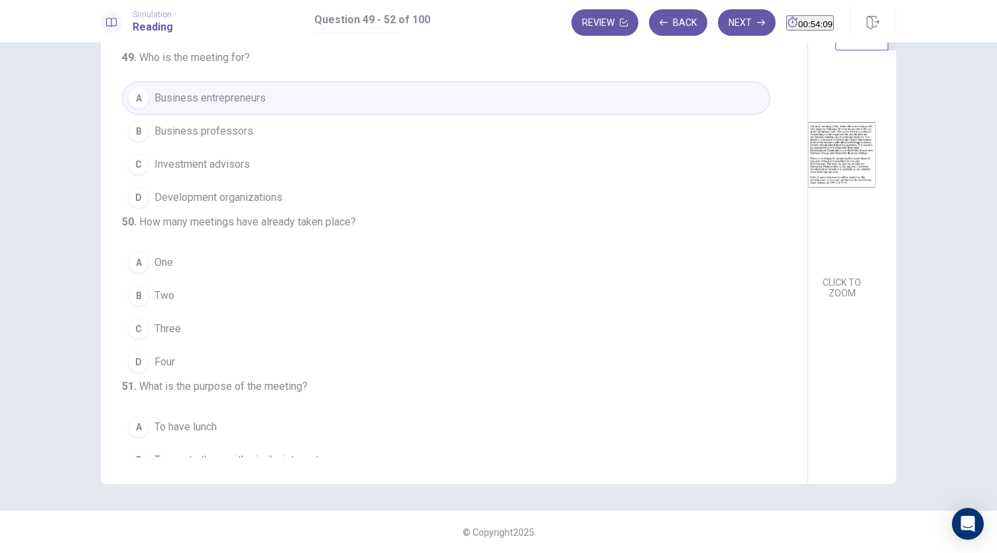
click at [188, 312] on button "B Two" at bounding box center [446, 295] width 648 height 33
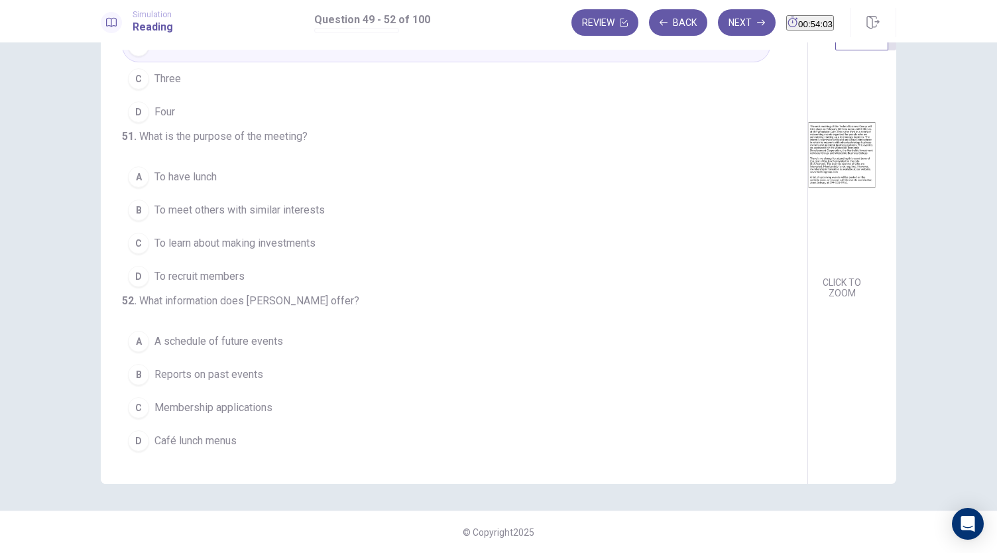
scroll to position [318, 0]
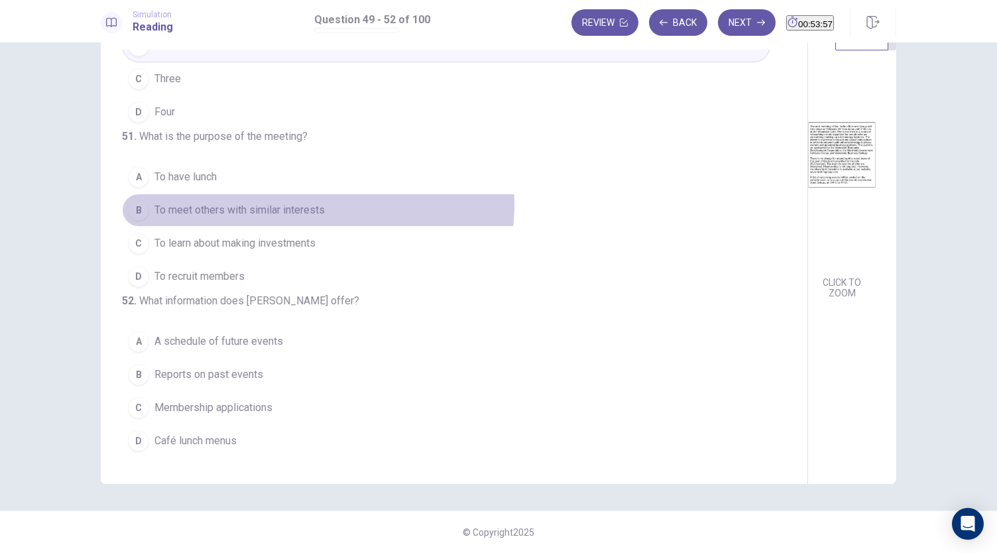
click at [314, 202] on span "To meet others with similar interests" at bounding box center [239, 210] width 170 height 16
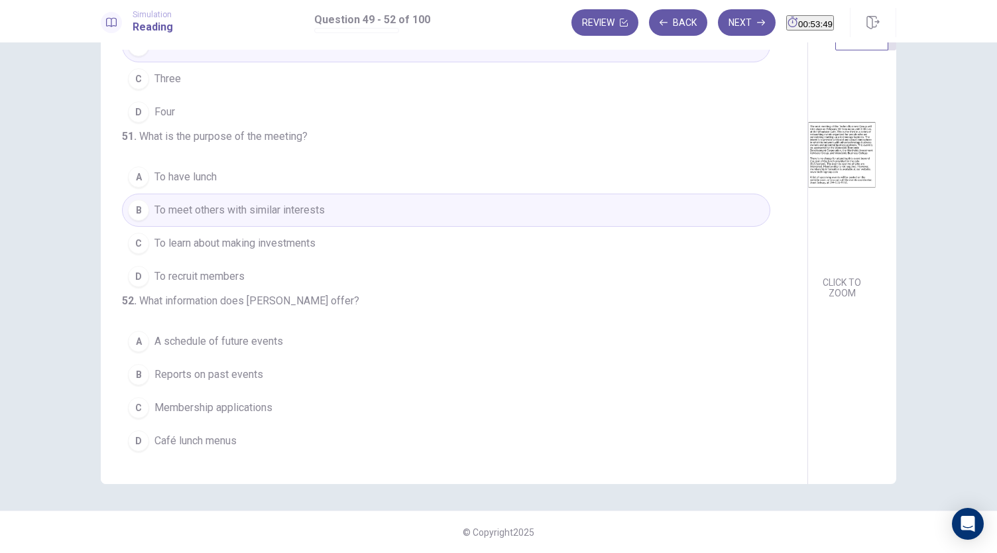
drag, startPoint x: 489, startPoint y: 281, endPoint x: 484, endPoint y: 302, distance: 21.2
click at [484, 302] on div "49 . Who is the meeting for? A Business entrepreneurs B Business professors C I…" at bounding box center [454, 253] width 707 height 461
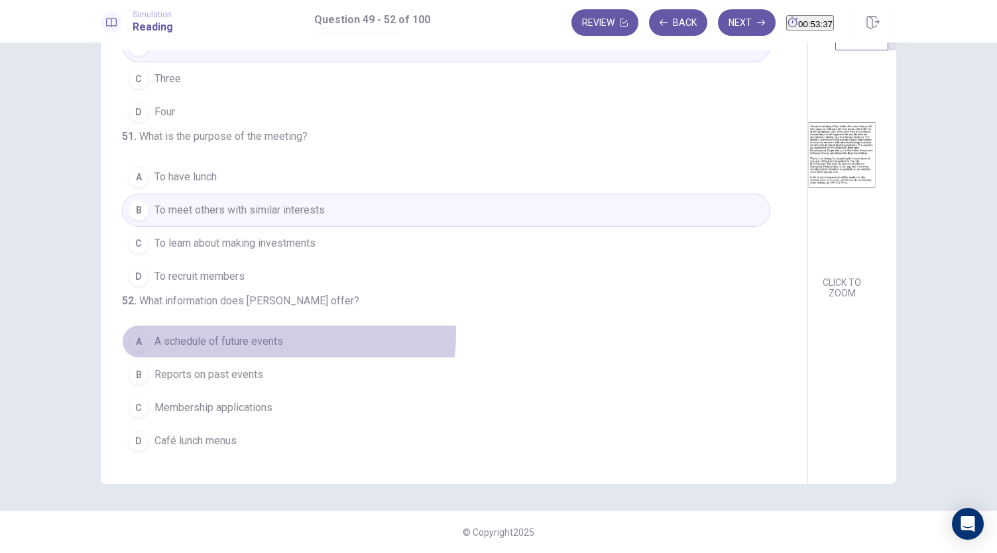
click at [264, 335] on span "A schedule of future events" at bounding box center [218, 341] width 129 height 16
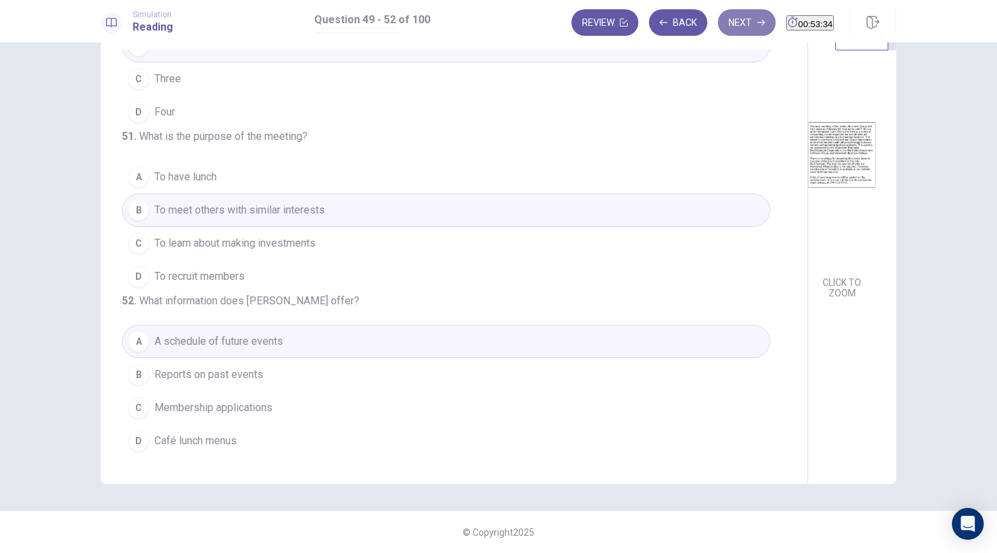
click at [732, 27] on button "Next" at bounding box center [747, 22] width 58 height 27
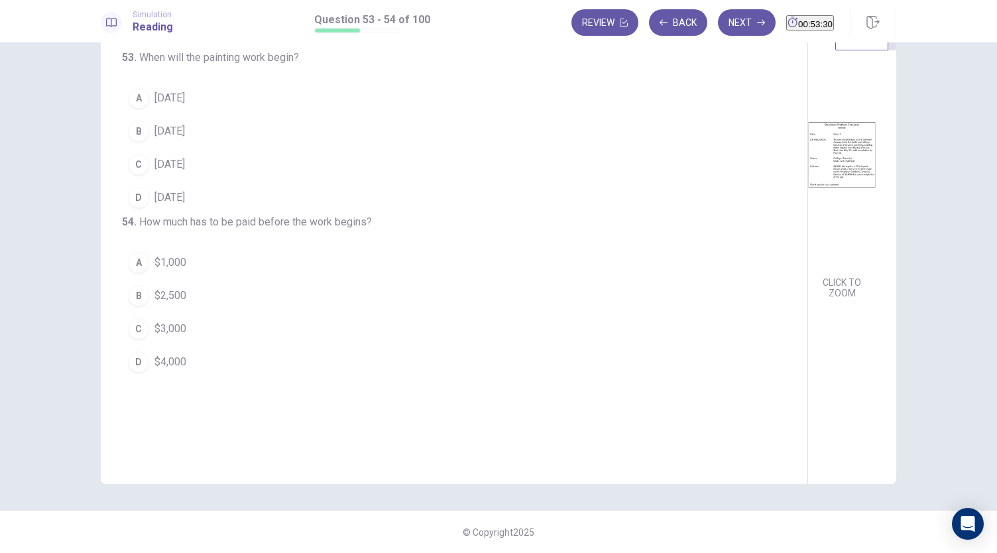
scroll to position [0, 0]
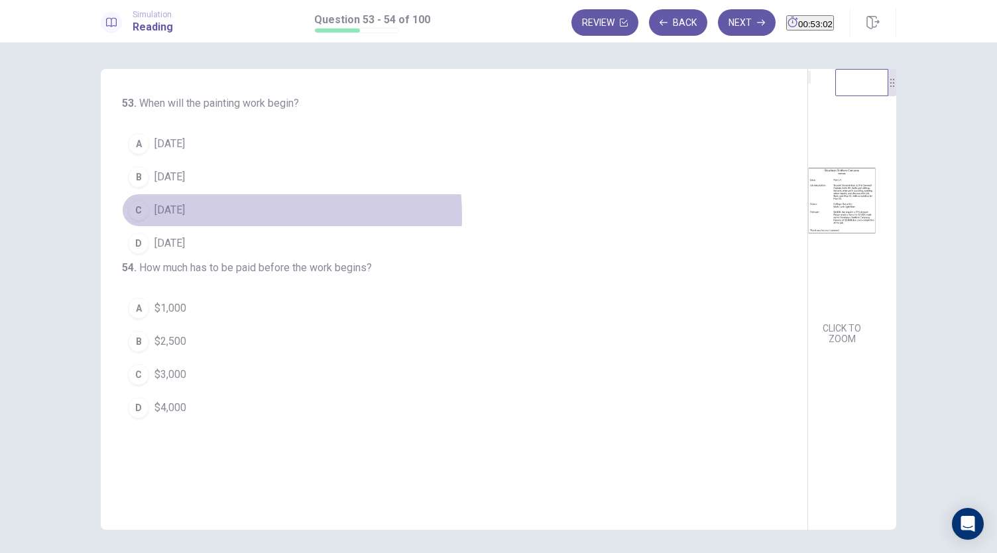
click at [198, 215] on button "C May 21" at bounding box center [446, 210] width 648 height 33
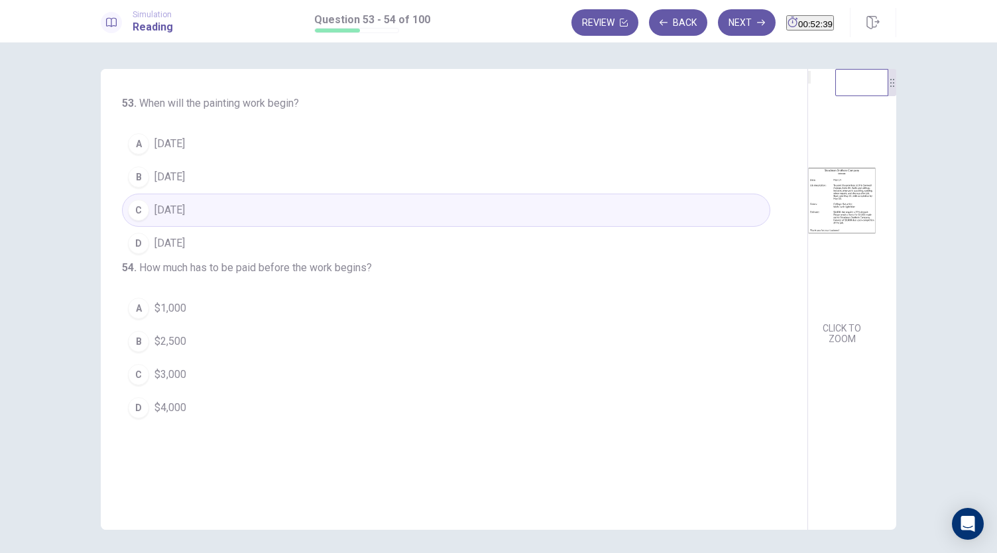
click at [201, 325] on button "A $1,000" at bounding box center [446, 308] width 648 height 33
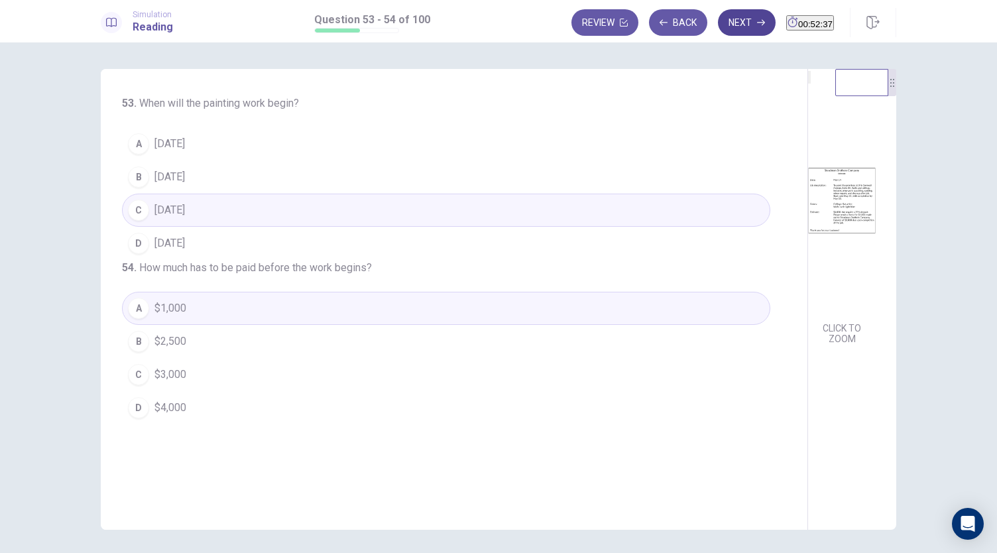
click at [718, 30] on button "Next" at bounding box center [747, 22] width 58 height 27
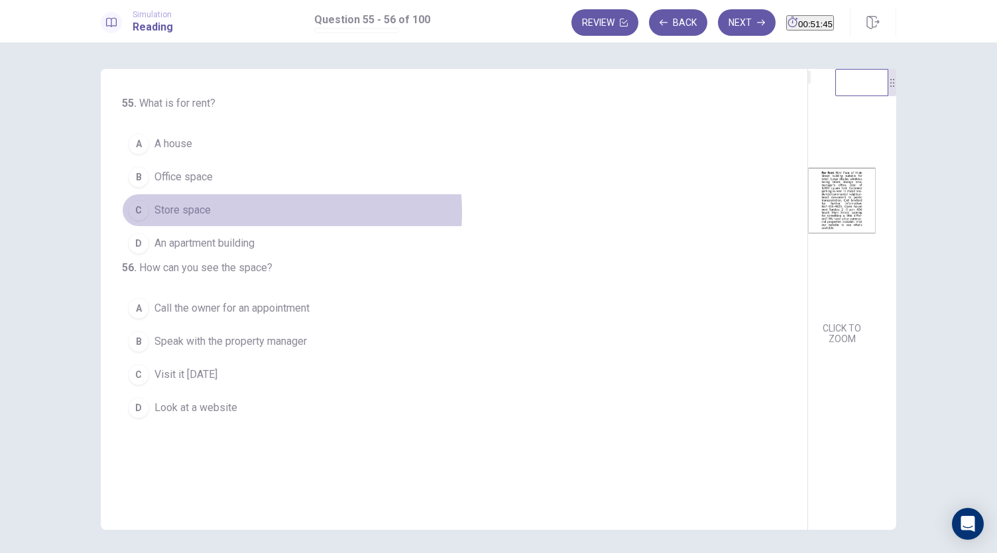
click at [240, 211] on button "C Store space" at bounding box center [446, 210] width 648 height 33
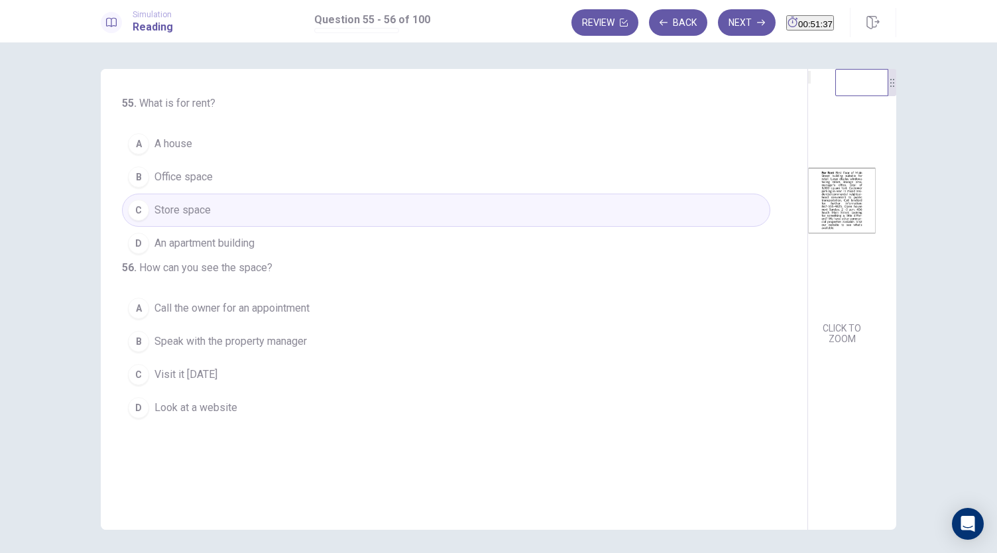
click at [200, 382] on span "Visit it next Sunday" at bounding box center [185, 375] width 63 height 16
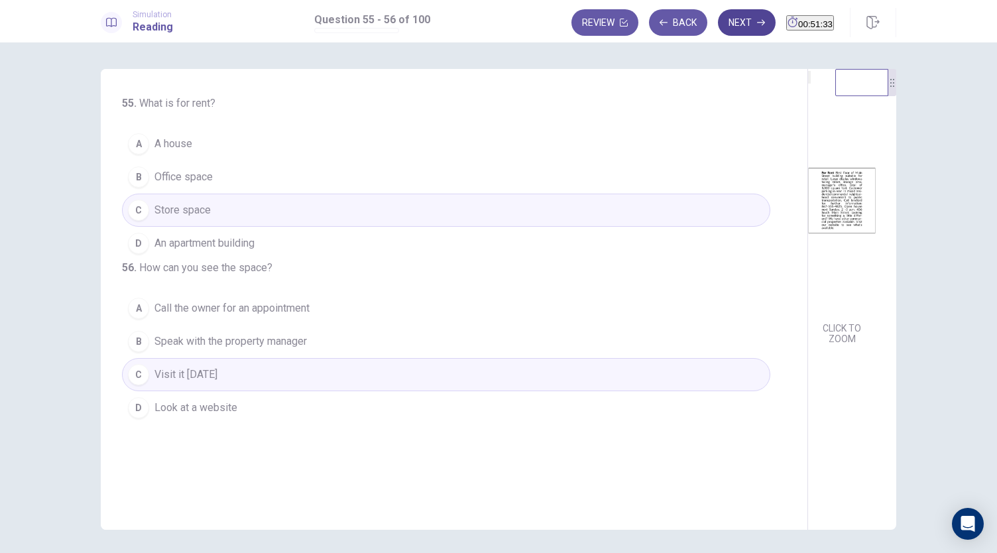
click at [724, 27] on button "Next" at bounding box center [747, 22] width 58 height 27
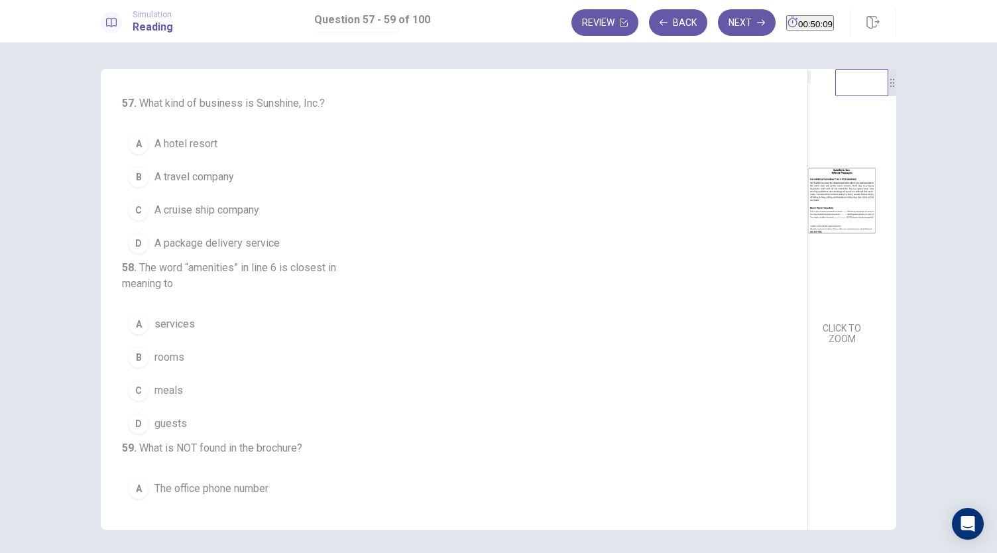
click at [255, 179] on button "B A travel company" at bounding box center [446, 176] width 648 height 33
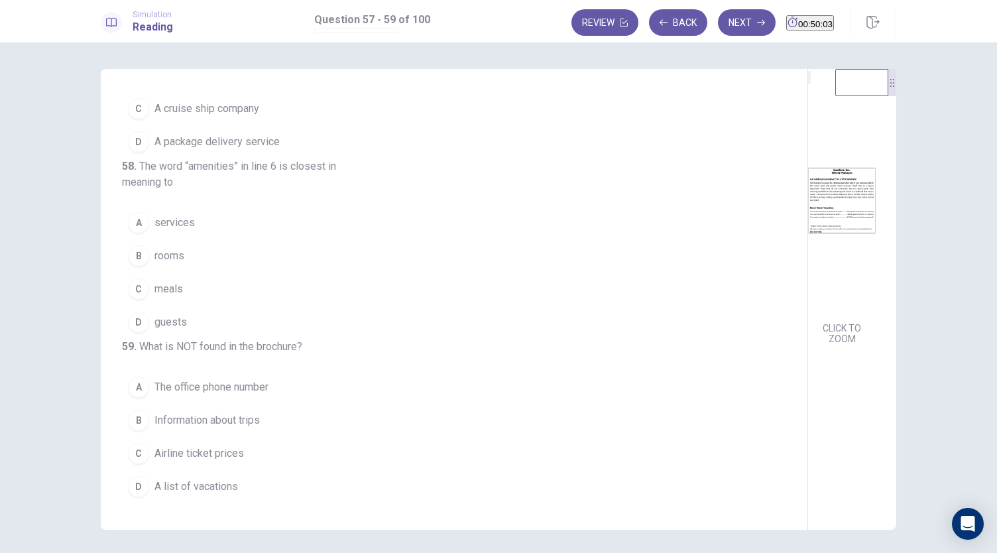
scroll to position [139, 0]
click at [200, 206] on button "A services" at bounding box center [446, 222] width 648 height 33
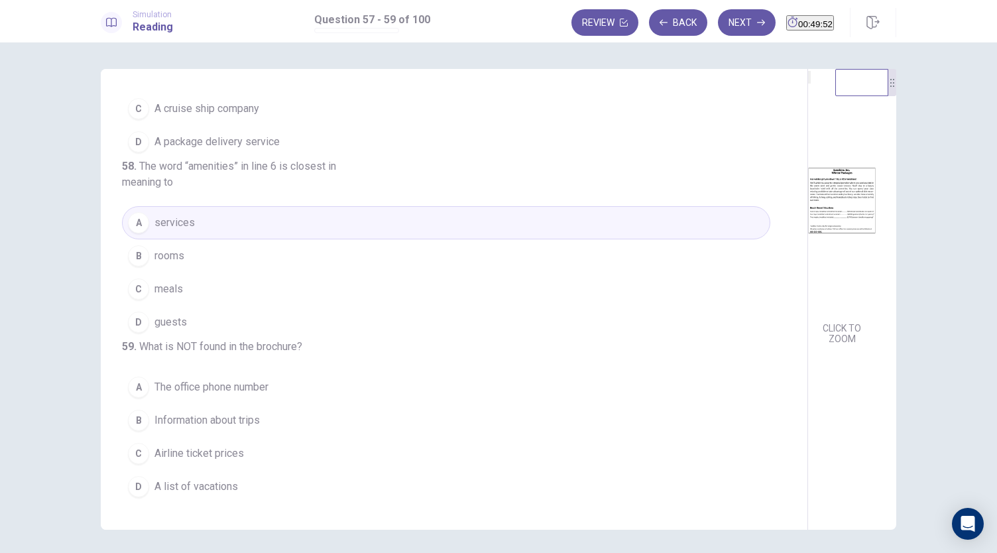
scroll to position [148, 0]
click at [235, 455] on span "Airline ticket prices" at bounding box center [198, 453] width 89 height 16
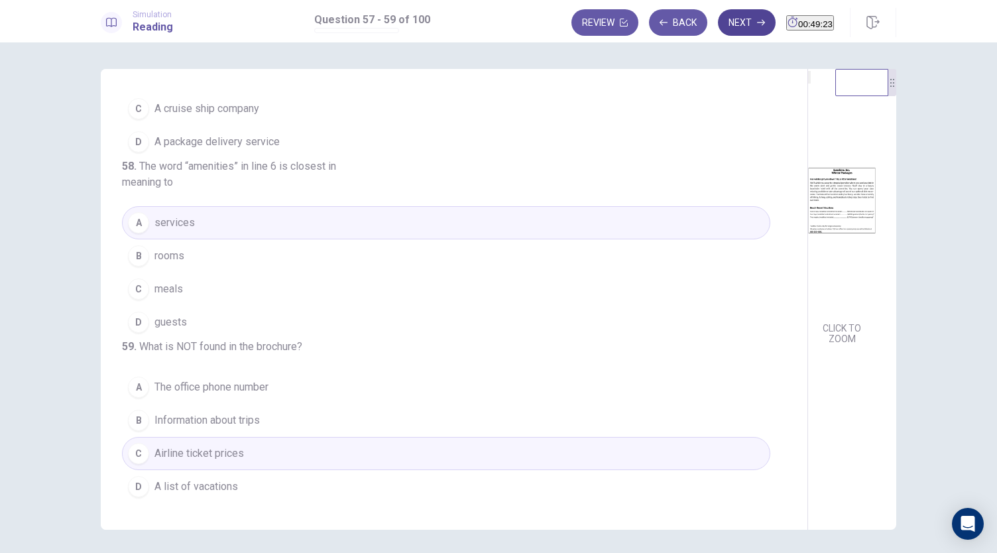
click at [728, 27] on button "Next" at bounding box center [747, 22] width 58 height 27
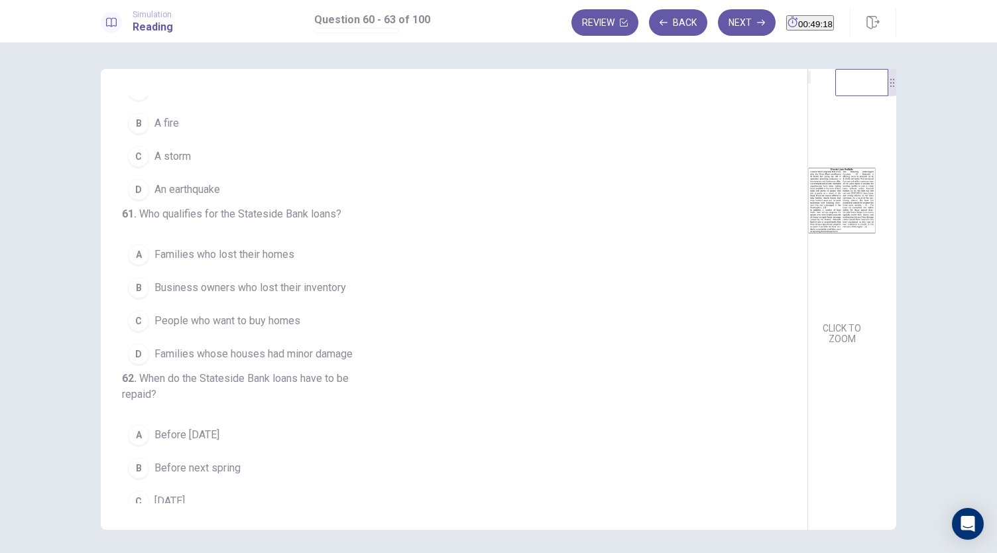
scroll to position [0, 0]
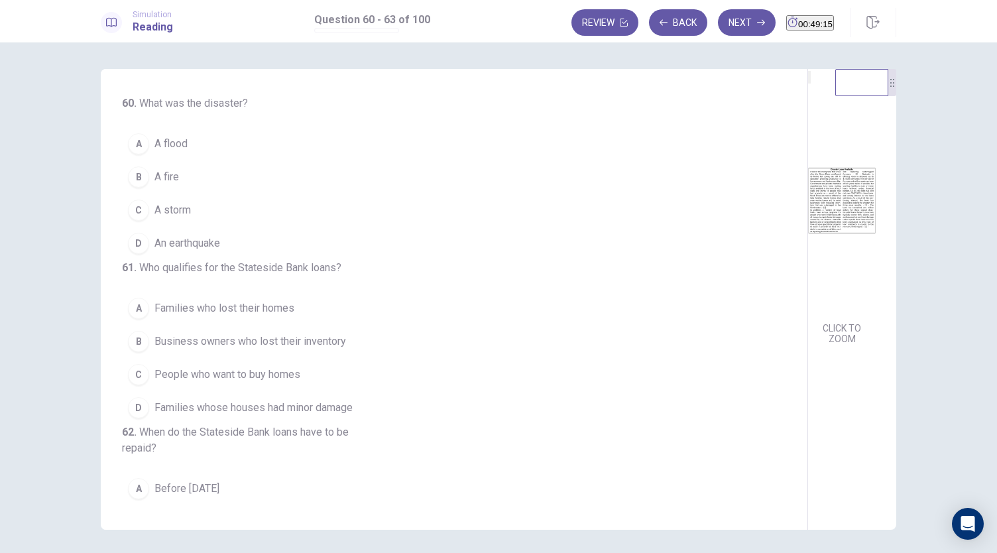
click at [808, 205] on img at bounding box center [842, 200] width 68 height 231
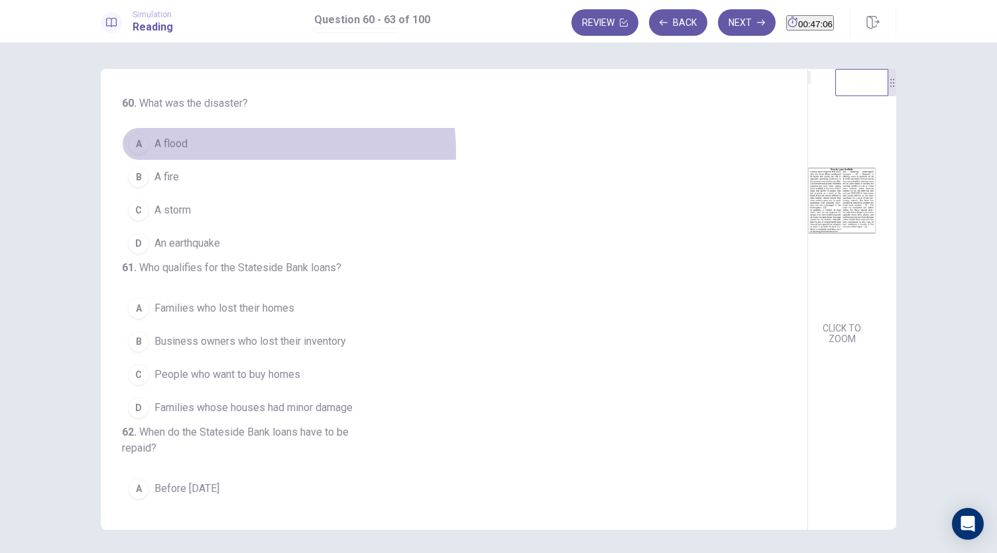
click at [243, 152] on button "A A flood" at bounding box center [446, 143] width 648 height 33
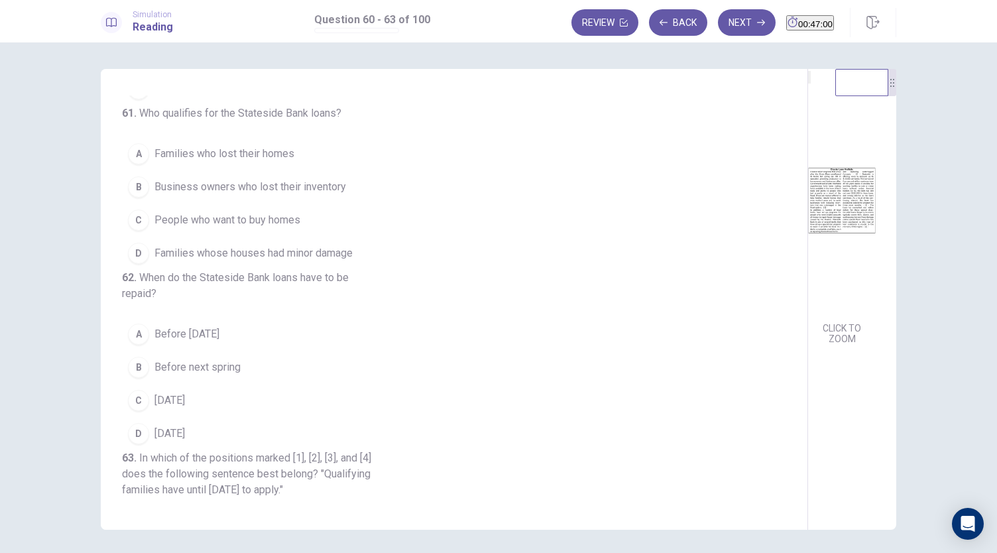
scroll to position [162, 0]
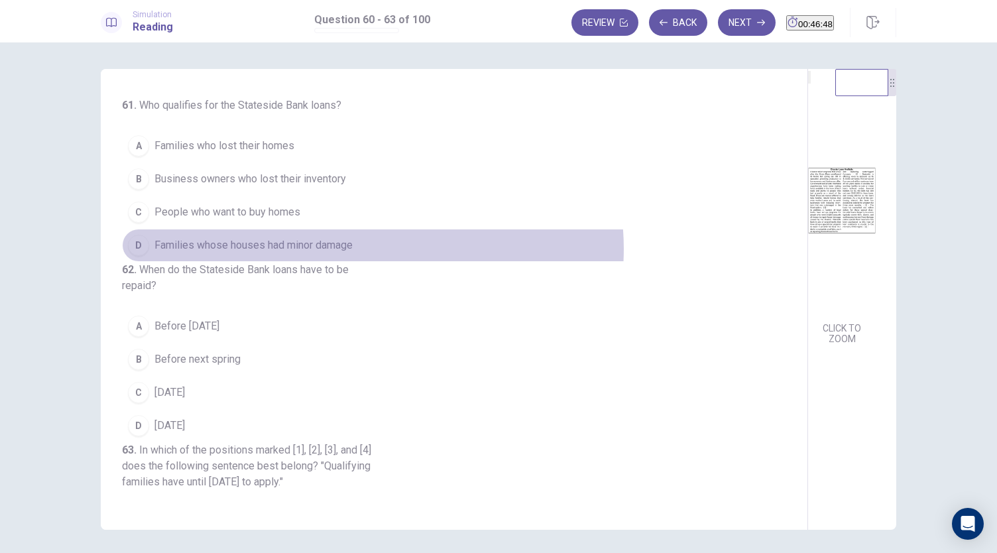
click at [369, 262] on button "D Families whose houses had minor damage" at bounding box center [446, 245] width 648 height 33
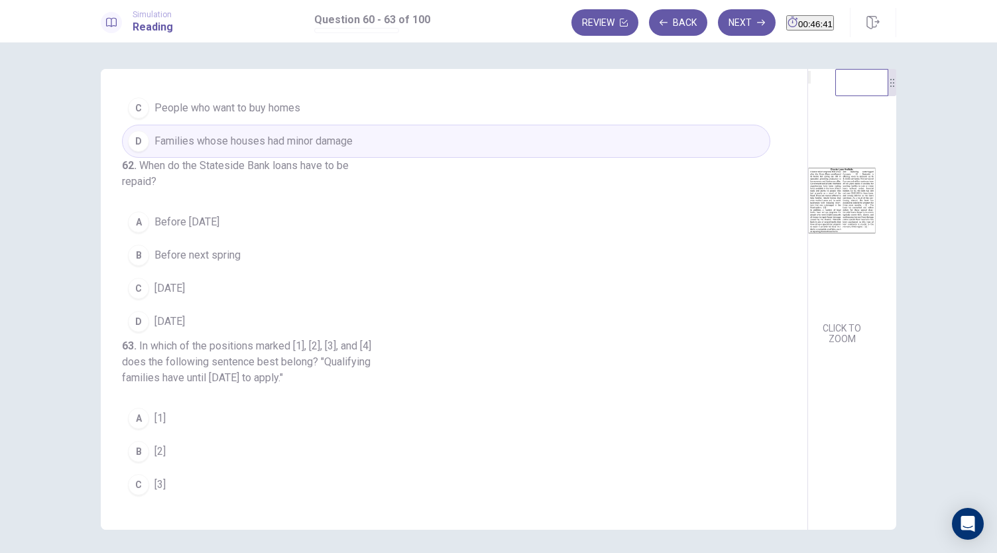
scroll to position [270, 0]
click at [185, 326] on span "Within ten years" at bounding box center [169, 318] width 30 height 16
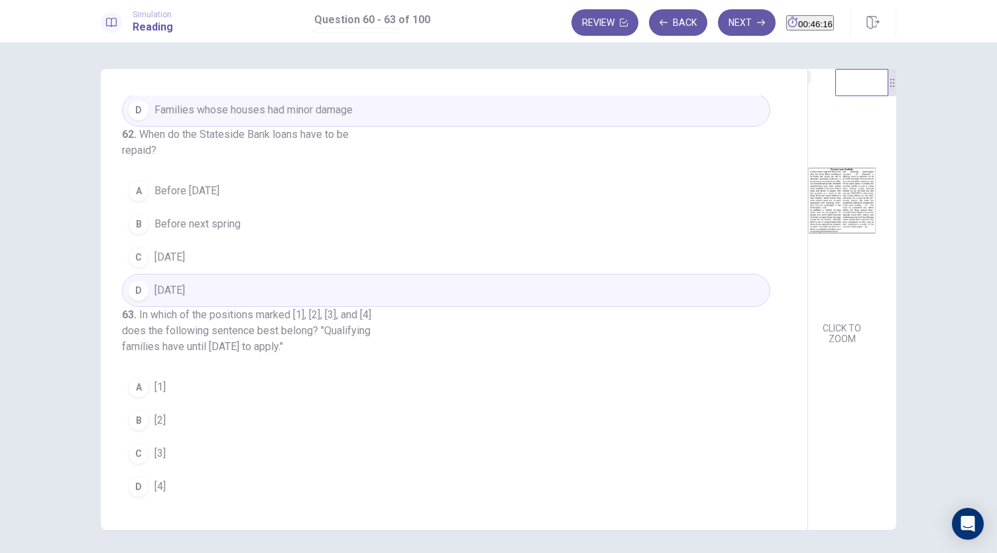
scroll to position [370, 0]
click at [262, 453] on button "C [3]" at bounding box center [446, 453] width 648 height 33
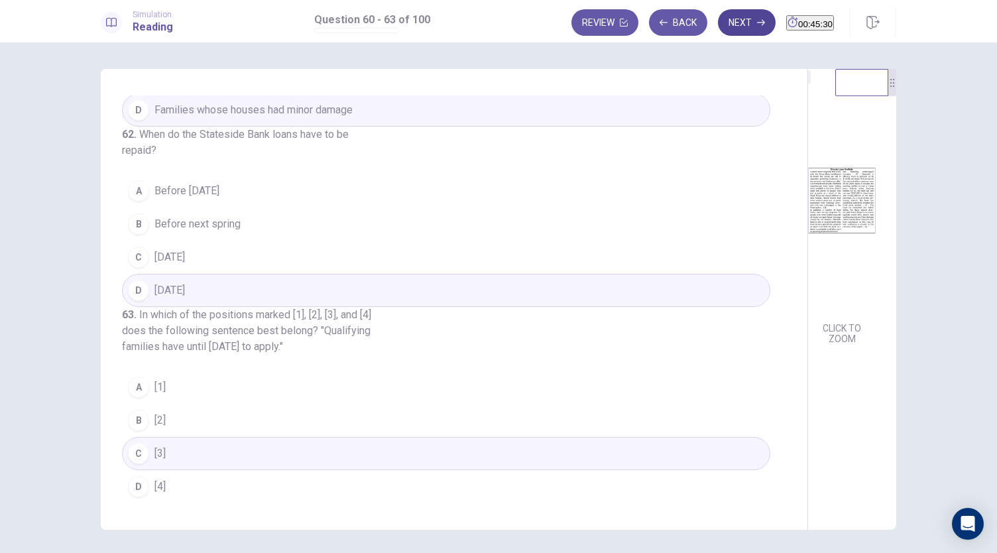
click at [728, 25] on button "Next" at bounding box center [747, 22] width 58 height 27
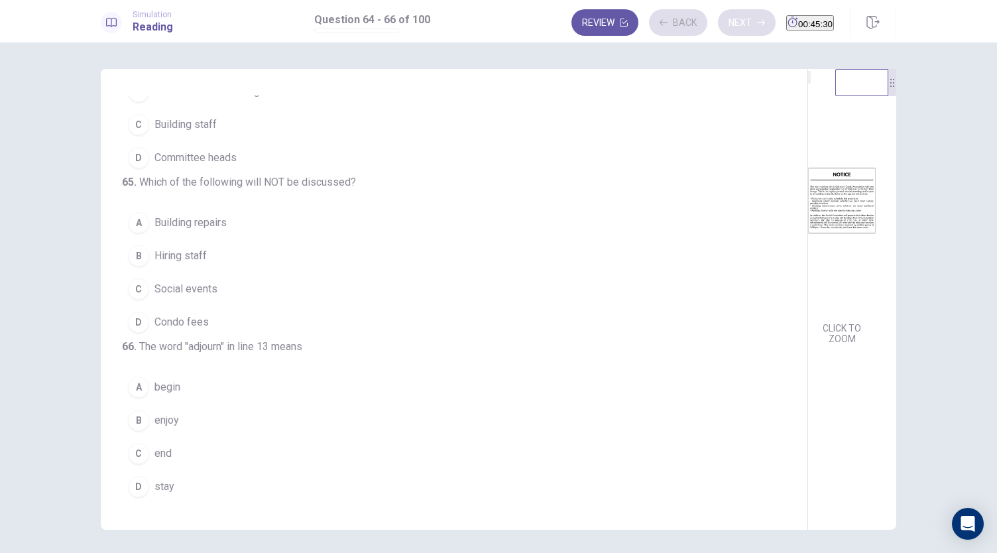
scroll to position [133, 0]
drag, startPoint x: 473, startPoint y: 298, endPoint x: 477, endPoint y: 268, distance: 30.7
click at [477, 268] on div "64 . Who is the meeting for? A Occupants of the building B Visitors of the buil…" at bounding box center [459, 299] width 675 height 408
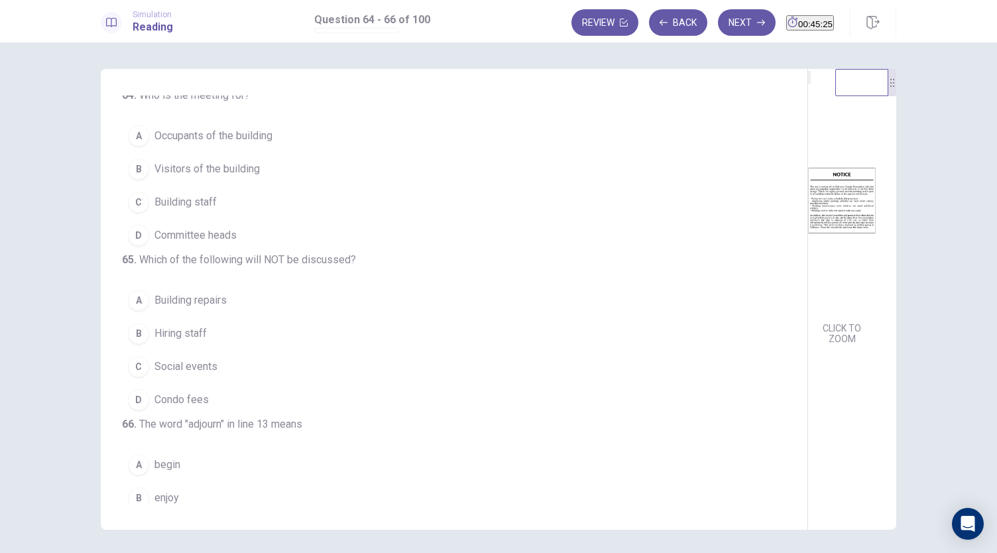
scroll to position [0, 0]
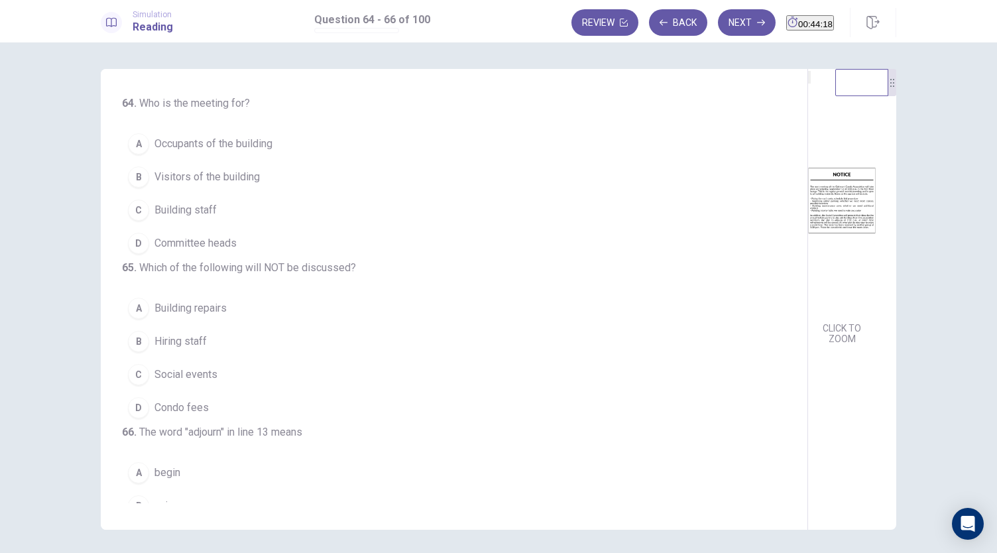
click at [225, 151] on span "Occupants of the building" at bounding box center [213, 144] width 118 height 16
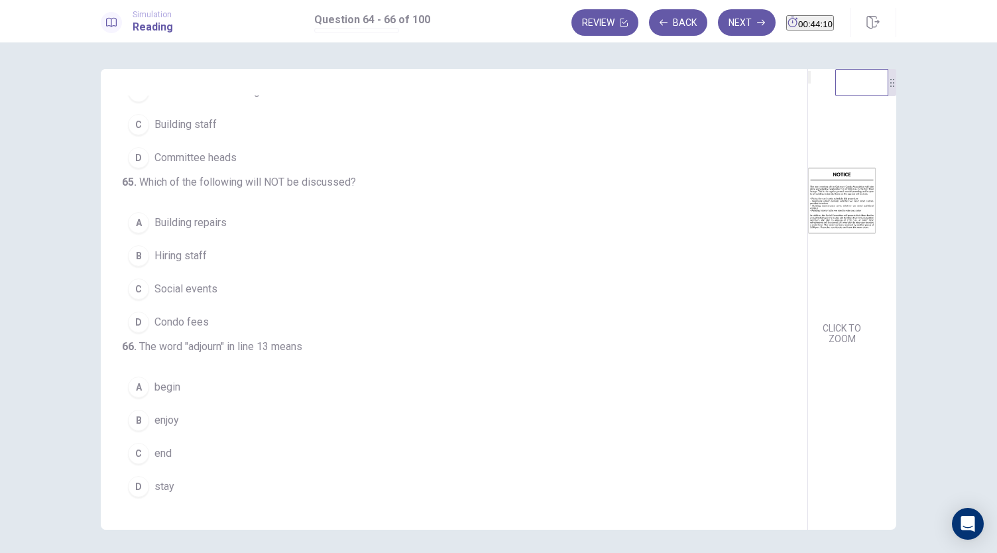
scroll to position [123, 0]
click at [202, 316] on span "Condo fees" at bounding box center [181, 322] width 54 height 16
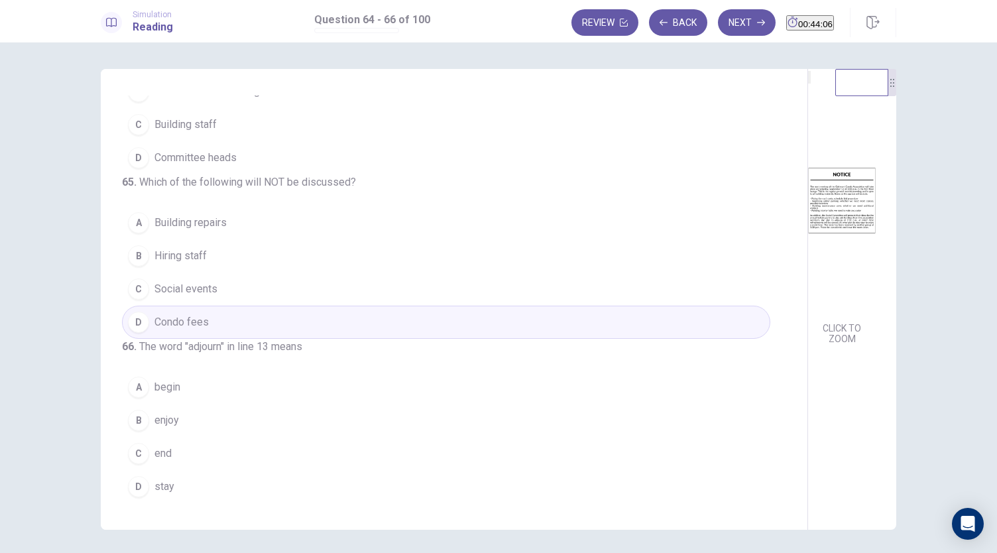
scroll to position [133, 0]
click at [207, 386] on button "A begin" at bounding box center [446, 387] width 648 height 33
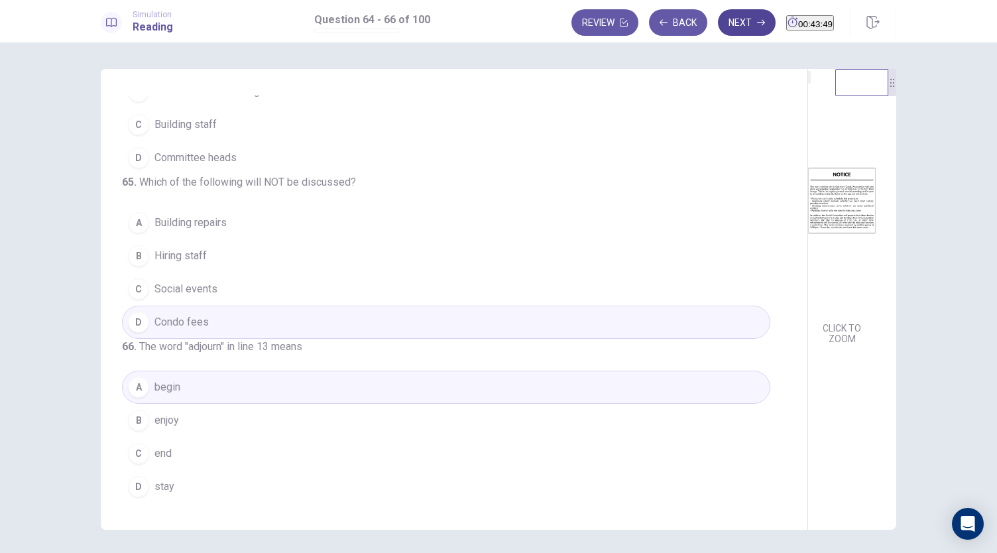
click at [726, 26] on button "Next" at bounding box center [747, 22] width 58 height 27
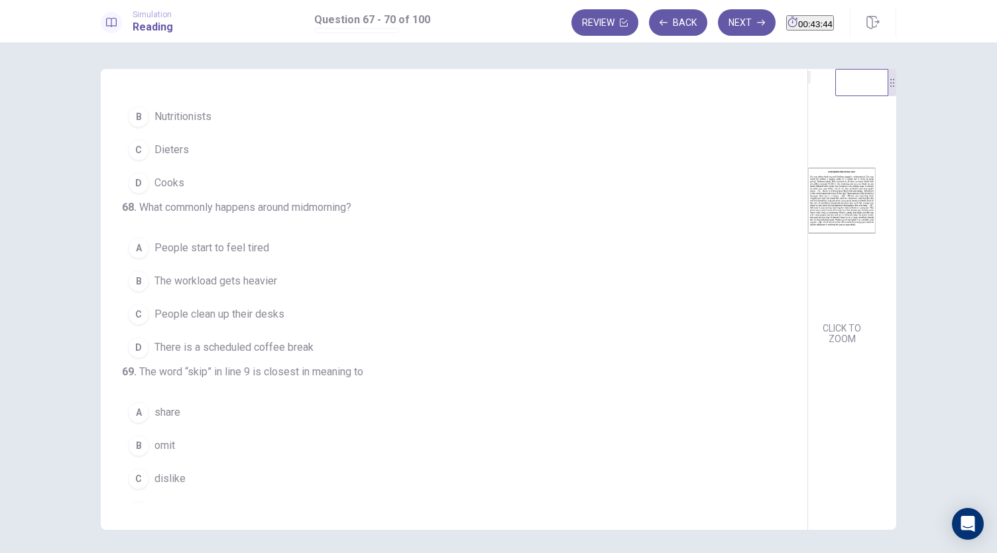
scroll to position [0, 0]
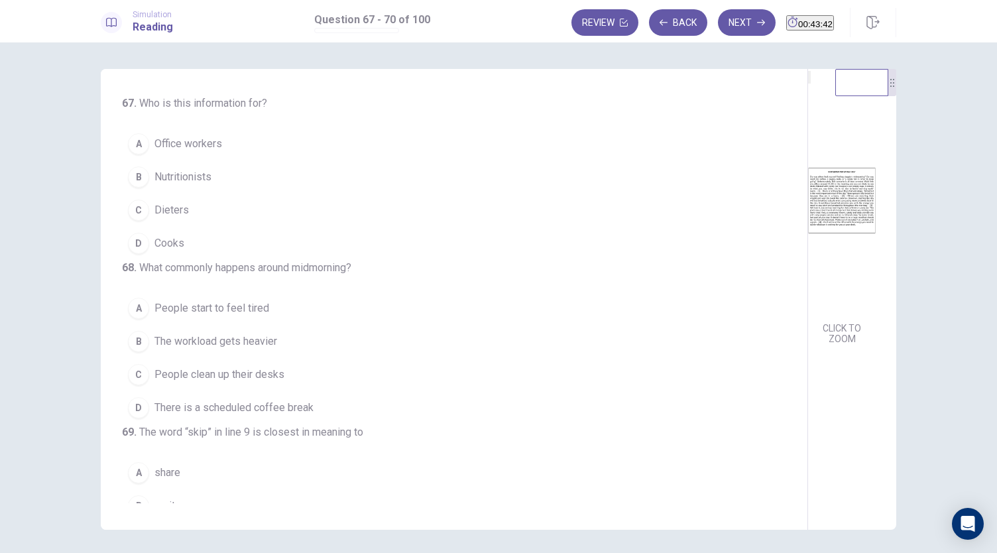
click at [808, 196] on img at bounding box center [842, 200] width 68 height 231
click at [242, 145] on button "A Office workers" at bounding box center [446, 143] width 648 height 33
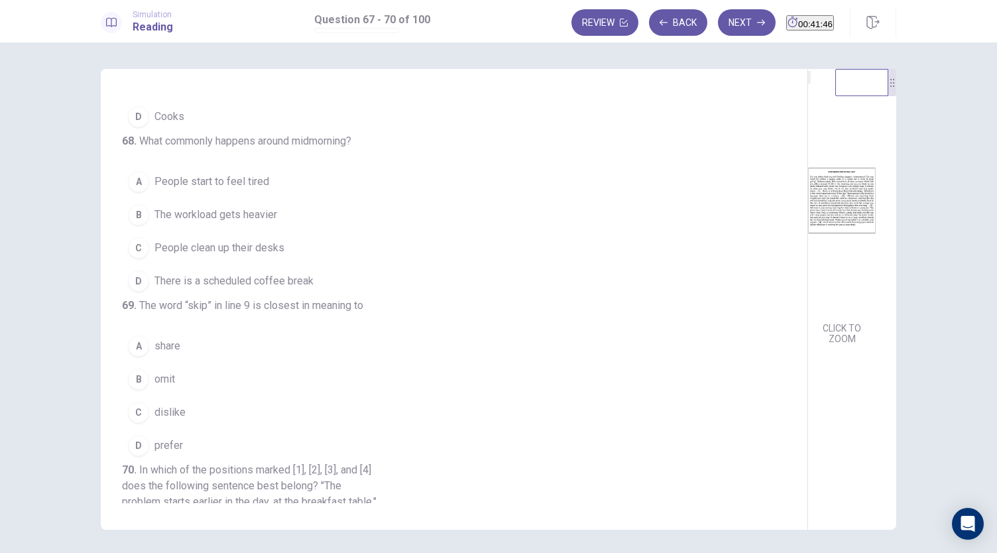
scroll to position [129, 0]
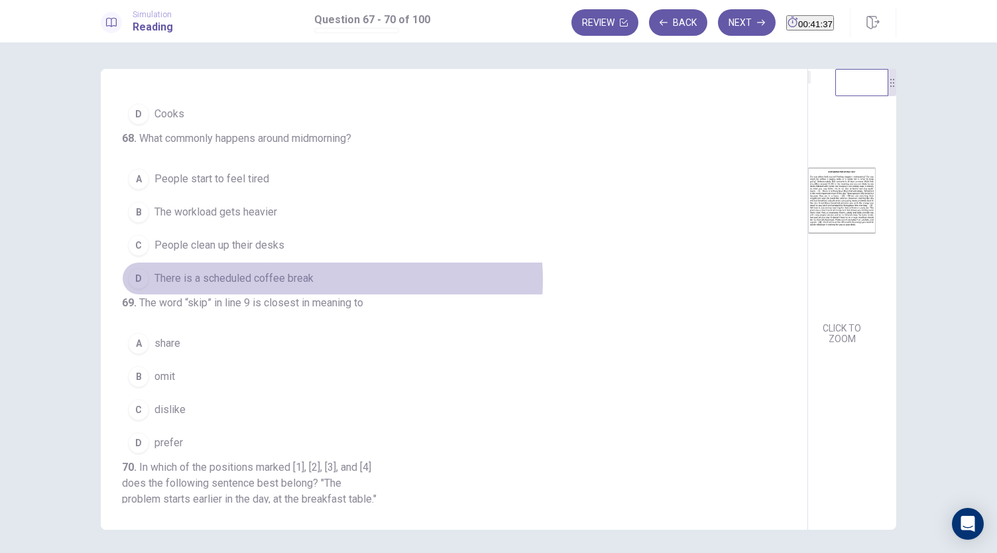
click at [329, 295] on button "D There is a scheduled coffee break" at bounding box center [446, 278] width 648 height 33
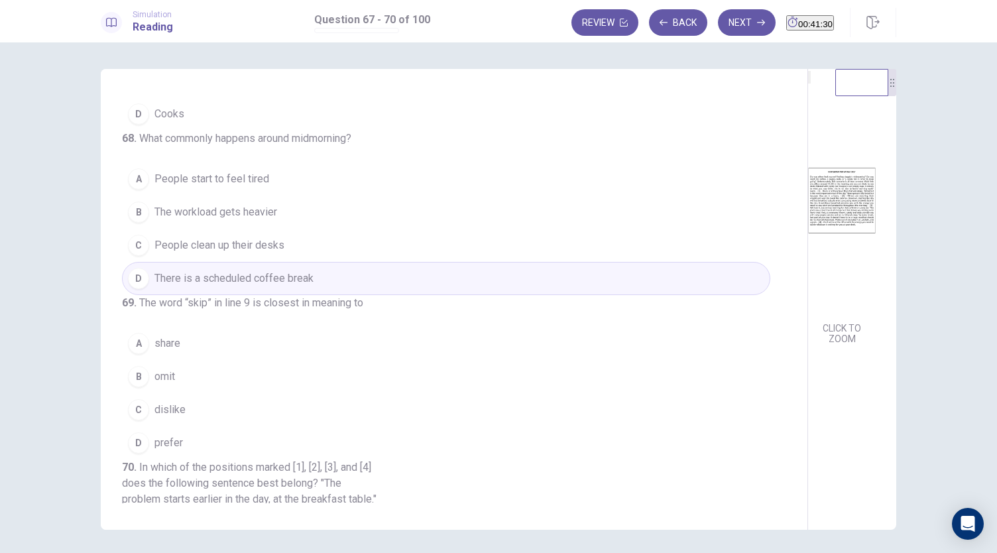
click at [278, 196] on button "A People start to feel tired" at bounding box center [446, 178] width 648 height 33
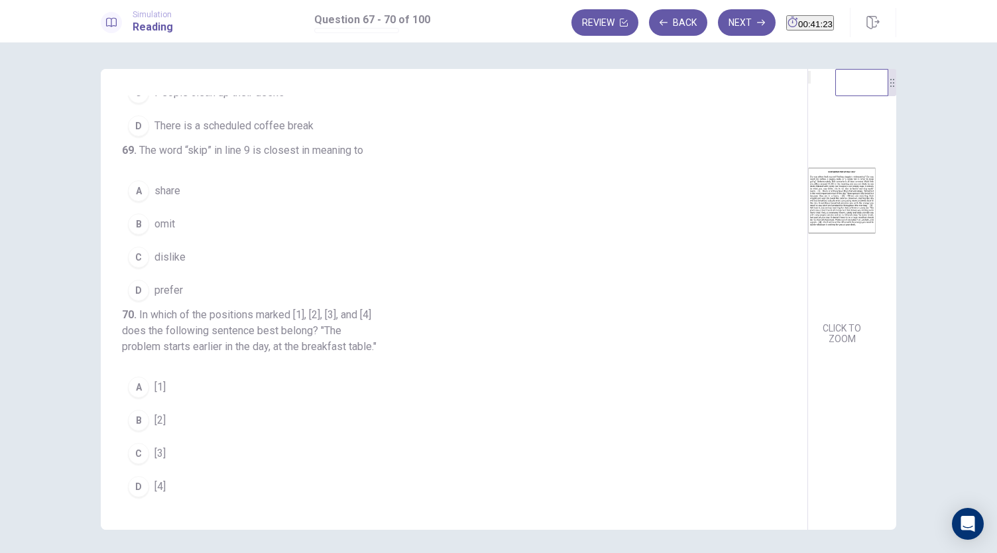
scroll to position [301, 0]
click at [204, 241] on button "B omit" at bounding box center [446, 223] width 648 height 33
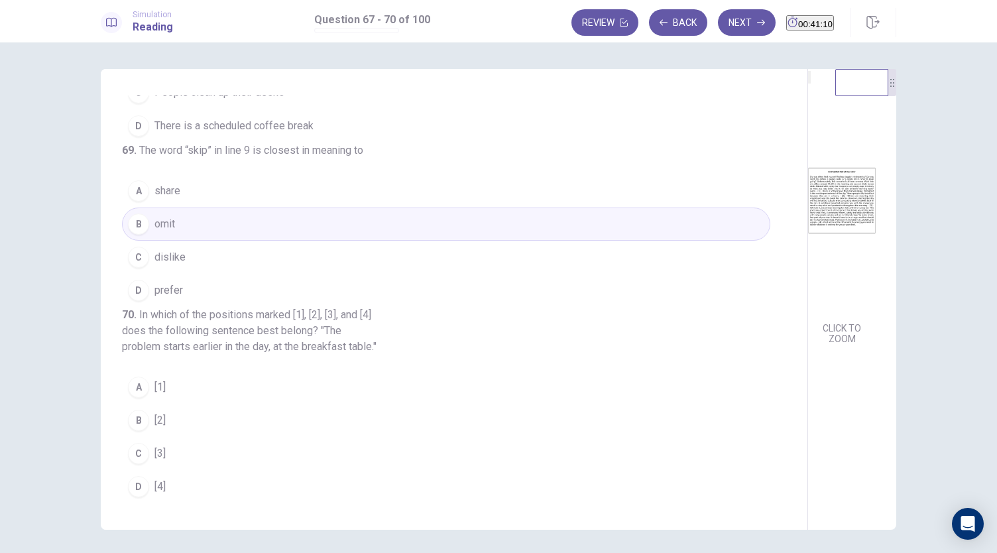
scroll to position [370, 0]
click at [261, 386] on button "A [1]" at bounding box center [446, 387] width 648 height 33
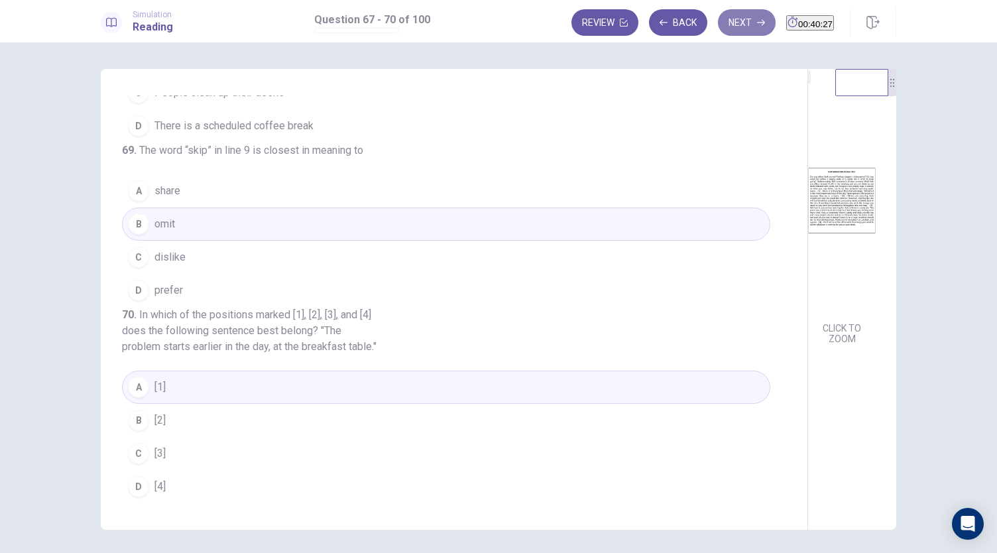
click at [721, 19] on button "Next" at bounding box center [747, 22] width 58 height 27
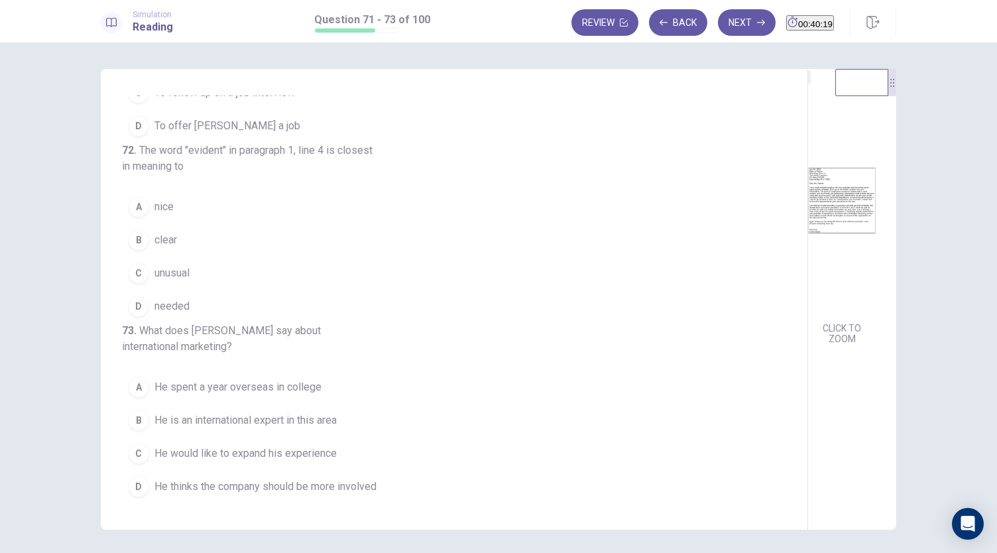
click at [808, 180] on img at bounding box center [842, 200] width 68 height 231
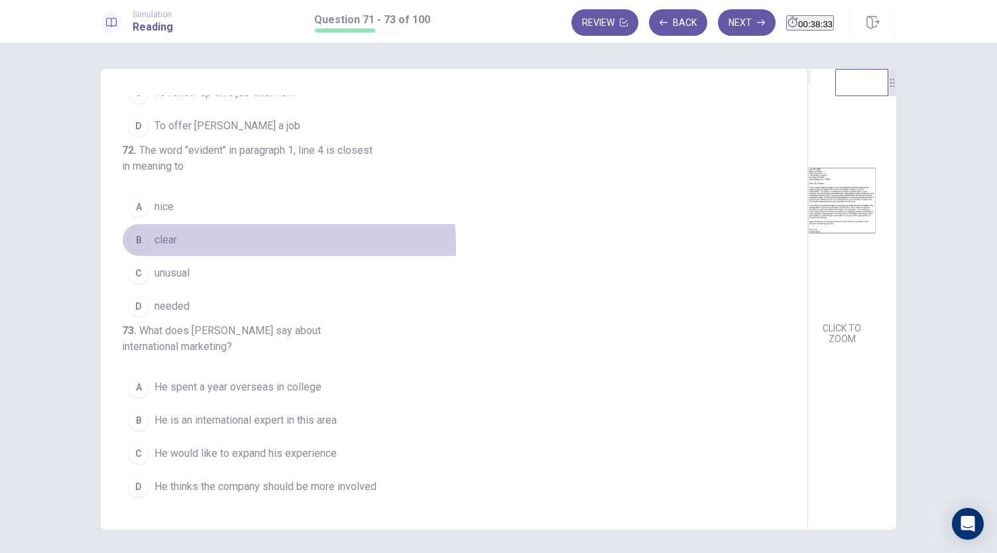
click at [197, 223] on button "B clear" at bounding box center [446, 239] width 648 height 33
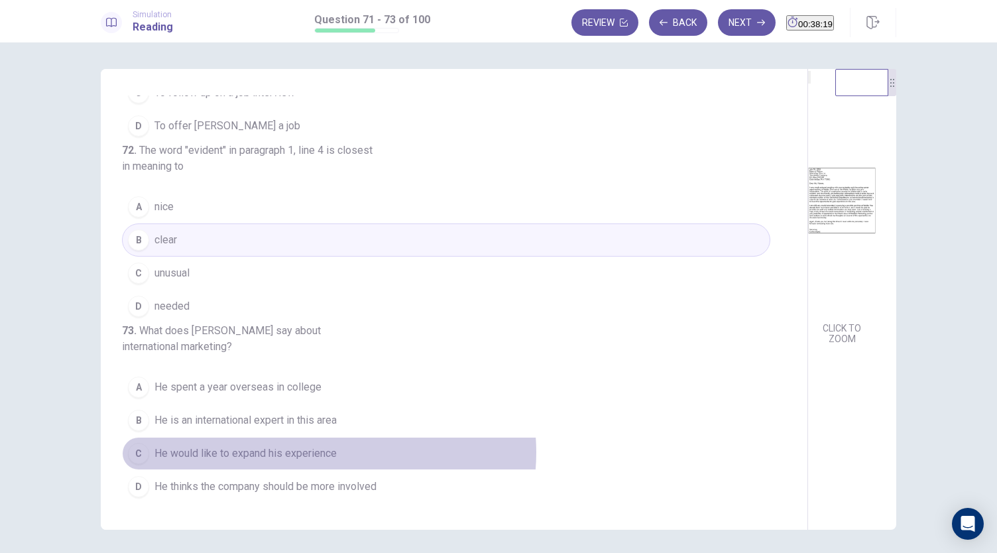
click at [325, 453] on span "He would like to expand his experience" at bounding box center [245, 453] width 182 height 16
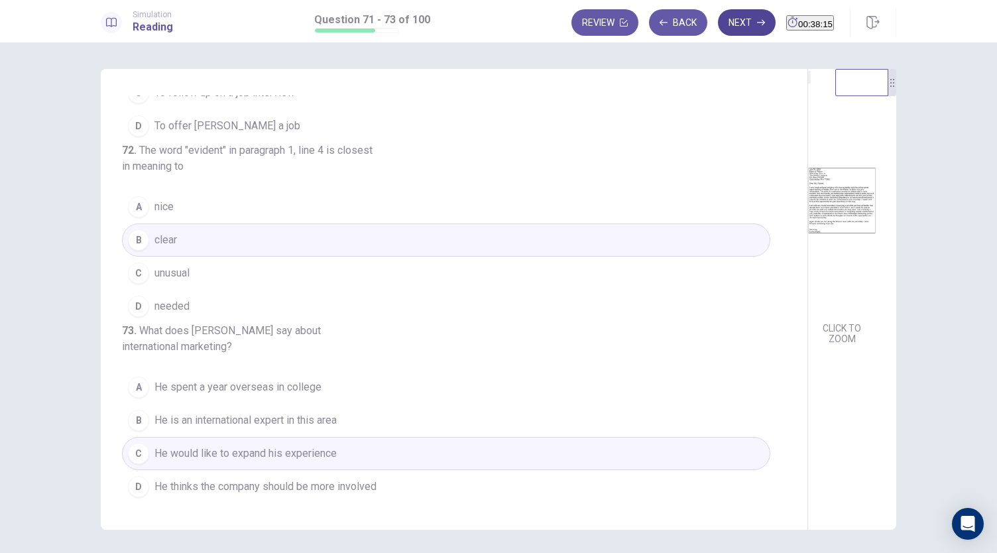
click at [728, 32] on button "Next" at bounding box center [747, 22] width 58 height 27
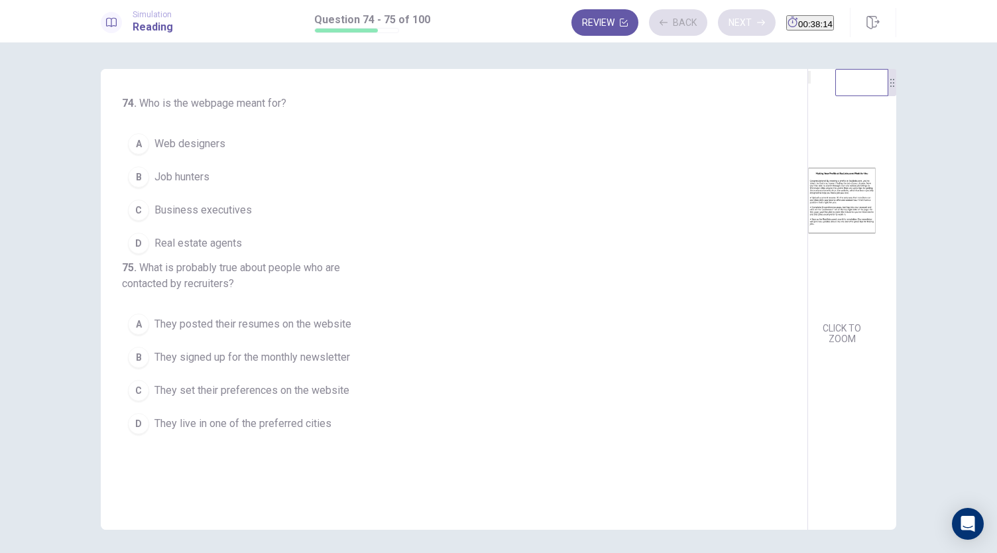
scroll to position [0, 0]
click at [808, 205] on img at bounding box center [842, 200] width 68 height 231
click at [229, 176] on button "B Job hunters" at bounding box center [446, 176] width 648 height 33
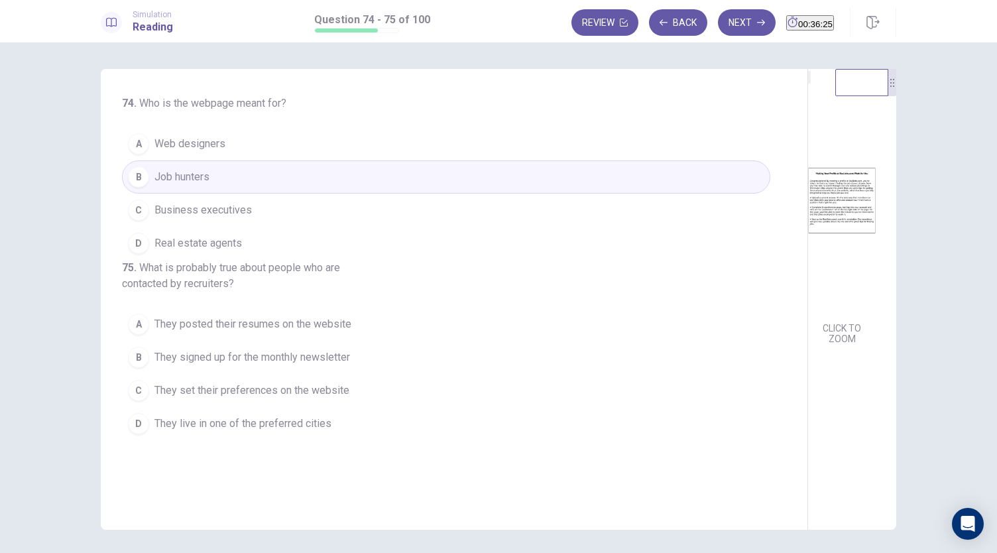
click at [320, 398] on span "They set their preferences on the website" at bounding box center [251, 390] width 195 height 16
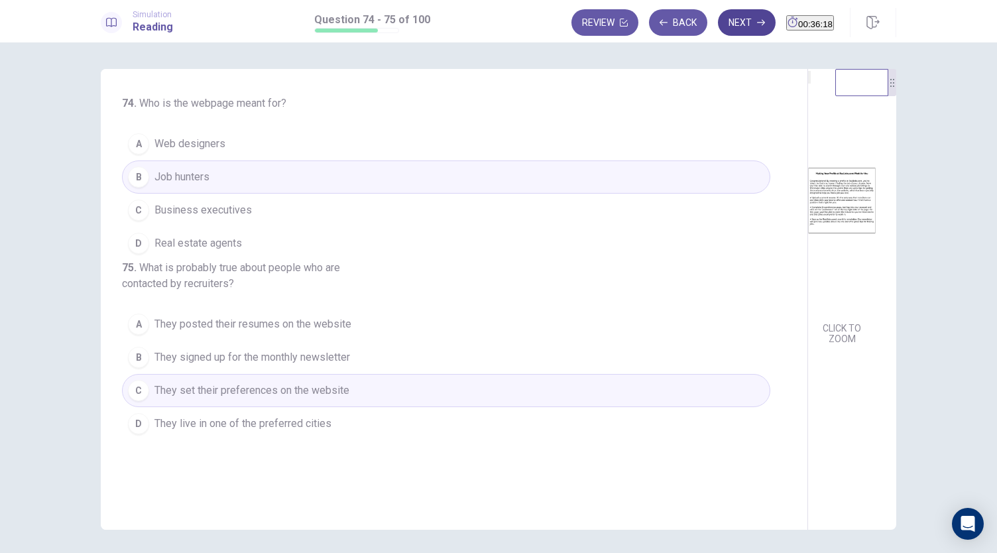
click at [719, 30] on button "Next" at bounding box center [747, 22] width 58 height 27
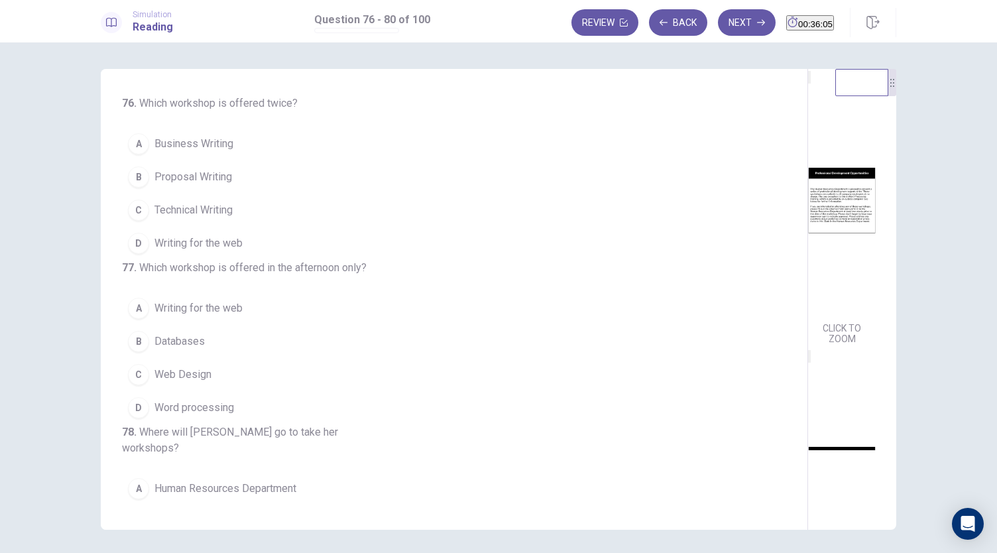
click at [808, 194] on img at bounding box center [842, 200] width 68 height 231
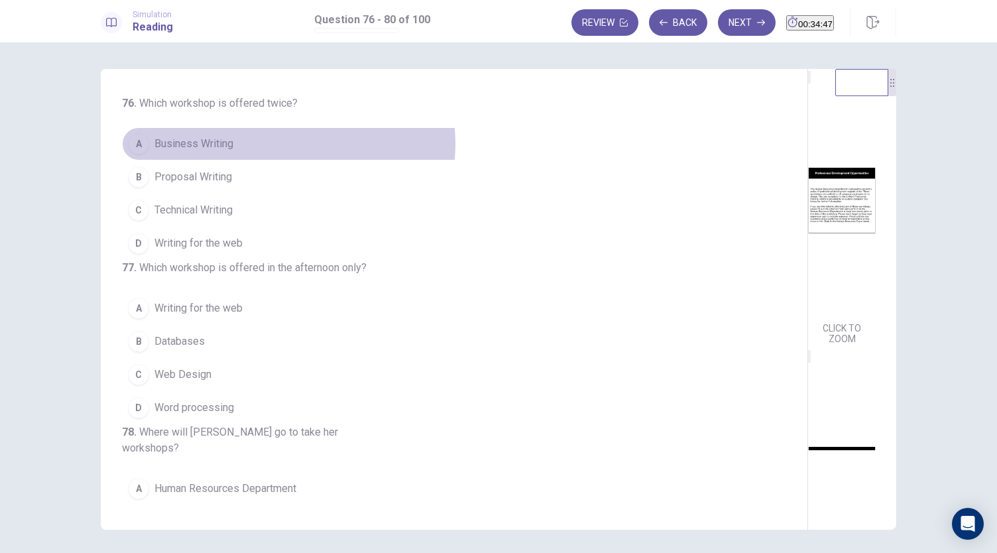
click at [274, 144] on button "A Business Writing" at bounding box center [446, 143] width 648 height 33
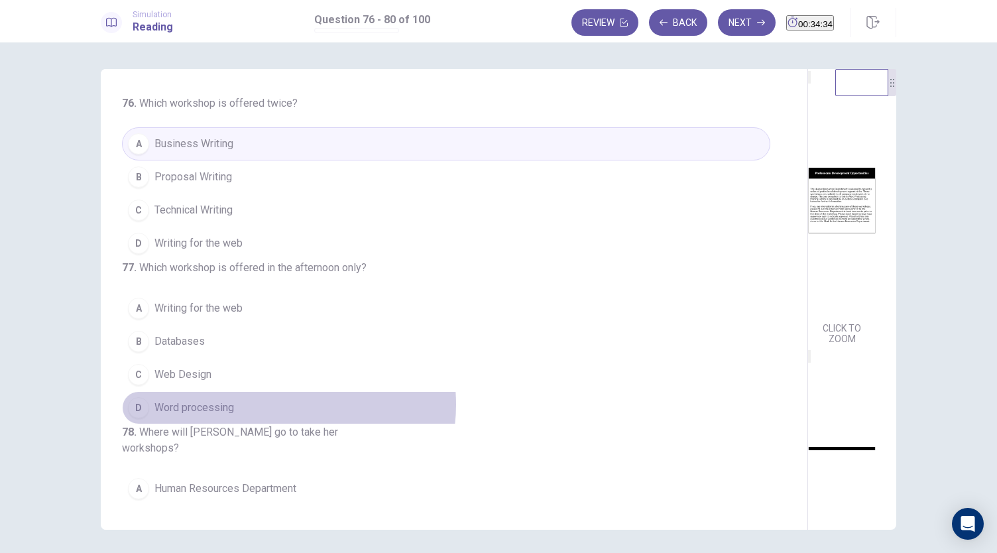
click at [281, 424] on button "D Word processing" at bounding box center [446, 407] width 648 height 33
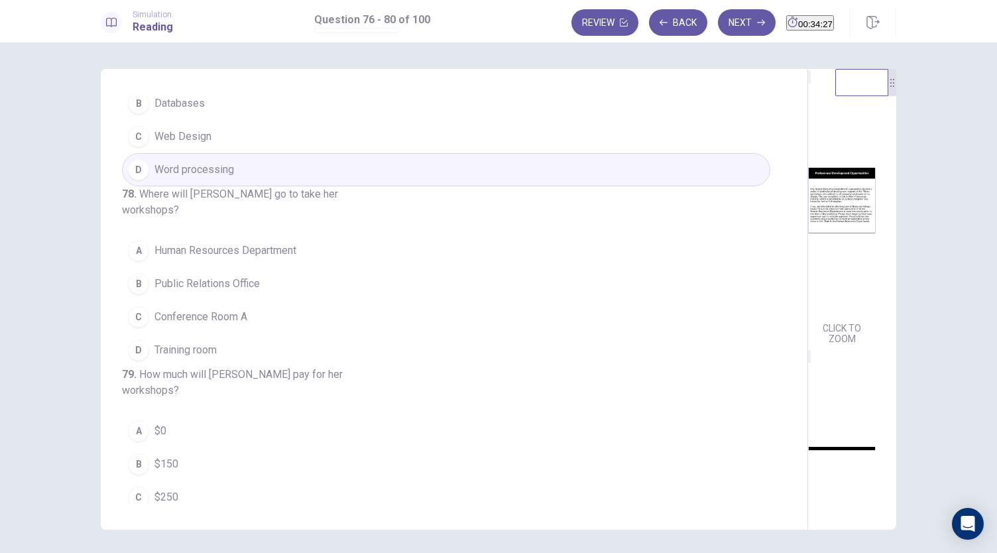
scroll to position [240, 0]
click at [808, 348] on button "CLICK TO ZOOM" at bounding box center [842, 333] width 68 height 29
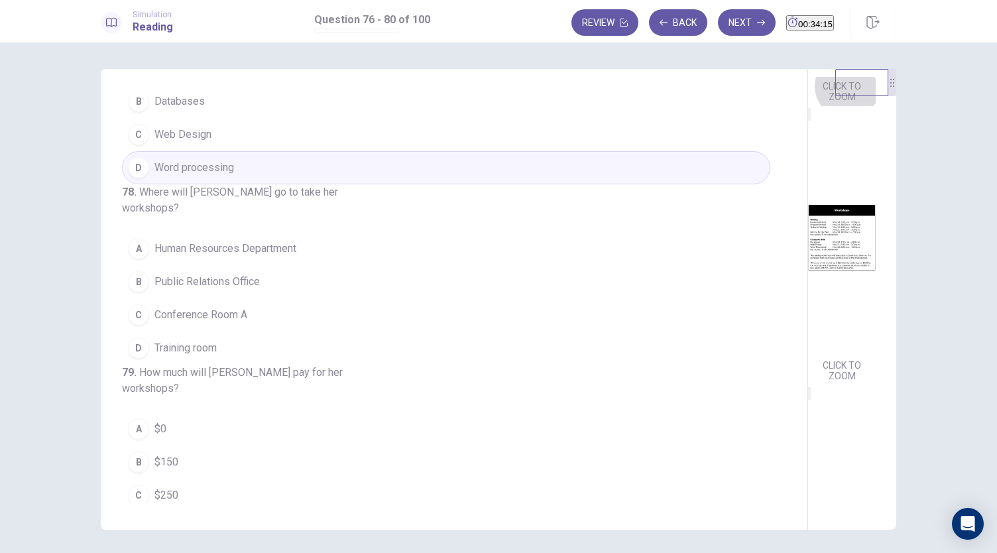
scroll to position [241, 0]
click at [808, 314] on img at bounding box center [842, 238] width 68 height 231
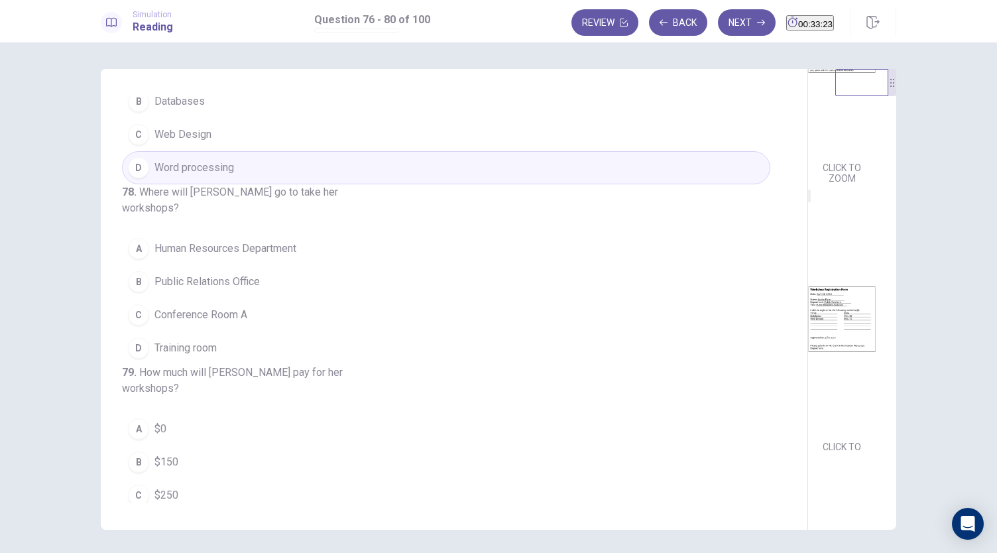
scroll to position [488, 0]
click at [808, 339] on img at bounding box center [842, 302] width 68 height 231
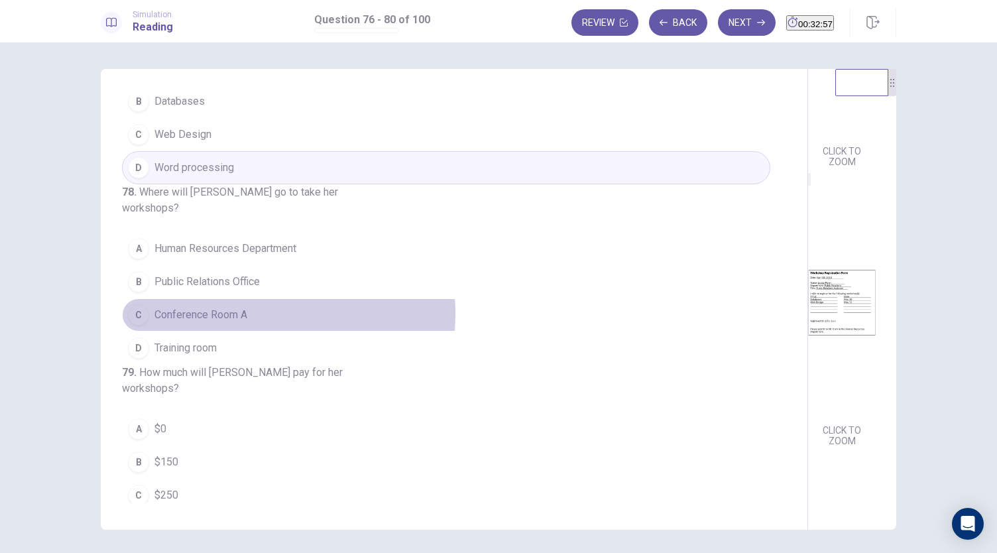
click at [238, 323] on span "Conference Room A" at bounding box center [200, 315] width 93 height 16
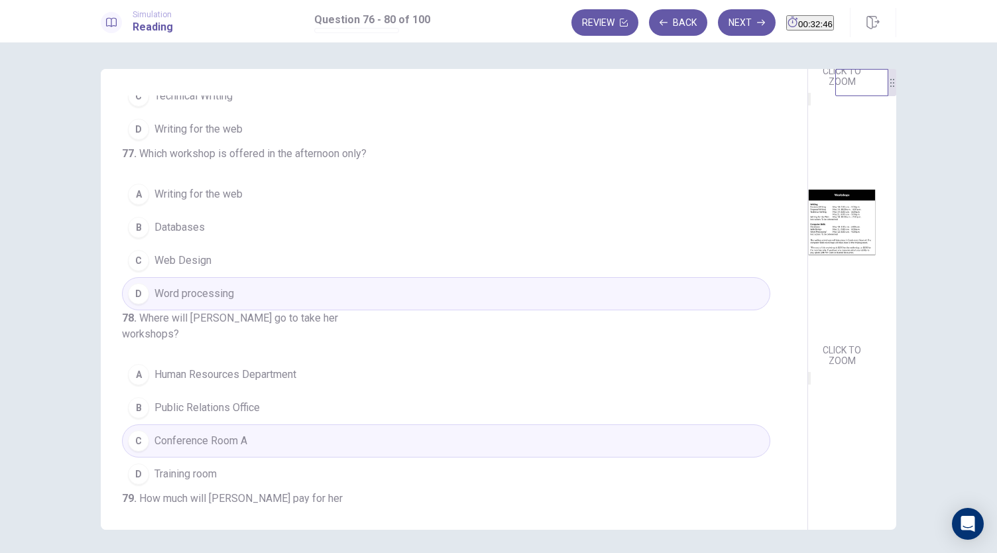
scroll to position [256, 0]
click at [201, 235] on span "Databases" at bounding box center [179, 227] width 50 height 16
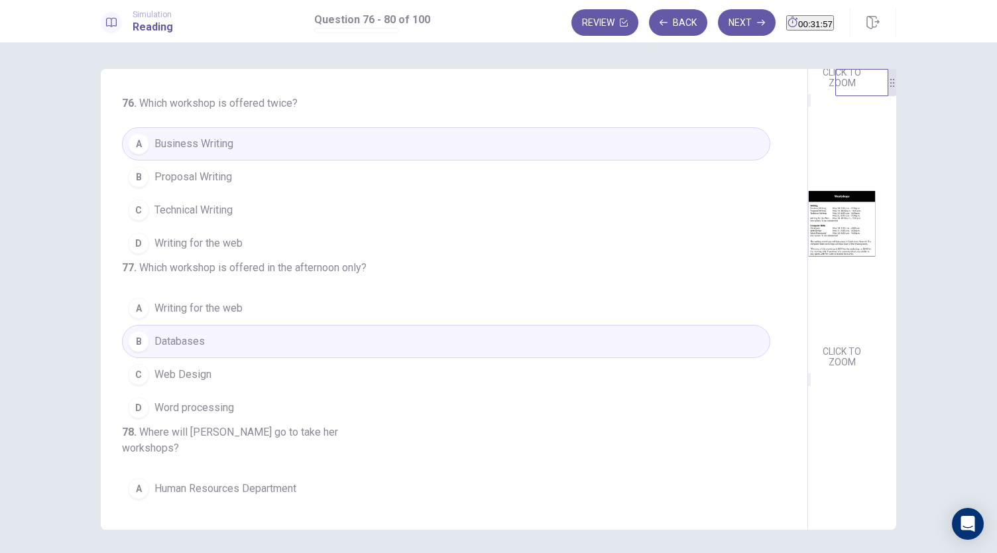
scroll to position [0, 0]
drag, startPoint x: 890, startPoint y: 267, endPoint x: 882, endPoint y: 178, distance: 89.2
click at [882, 178] on div "CLICK TO ZOOM CLICK TO ZOOM CLICK TO ZOOM" at bounding box center [852, 259] width 88 height 381
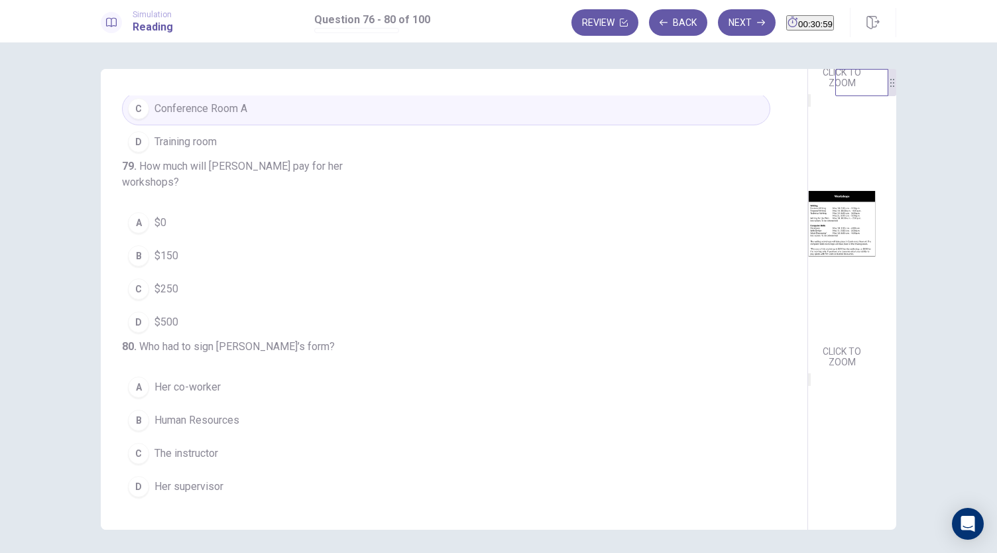
scroll to position [488, 0]
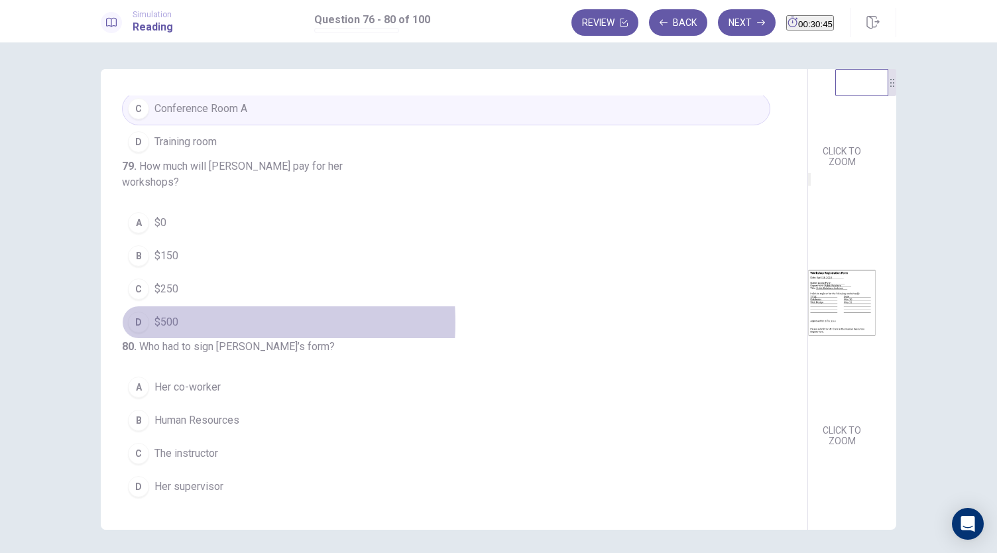
click at [184, 306] on button "D $500" at bounding box center [446, 322] width 648 height 33
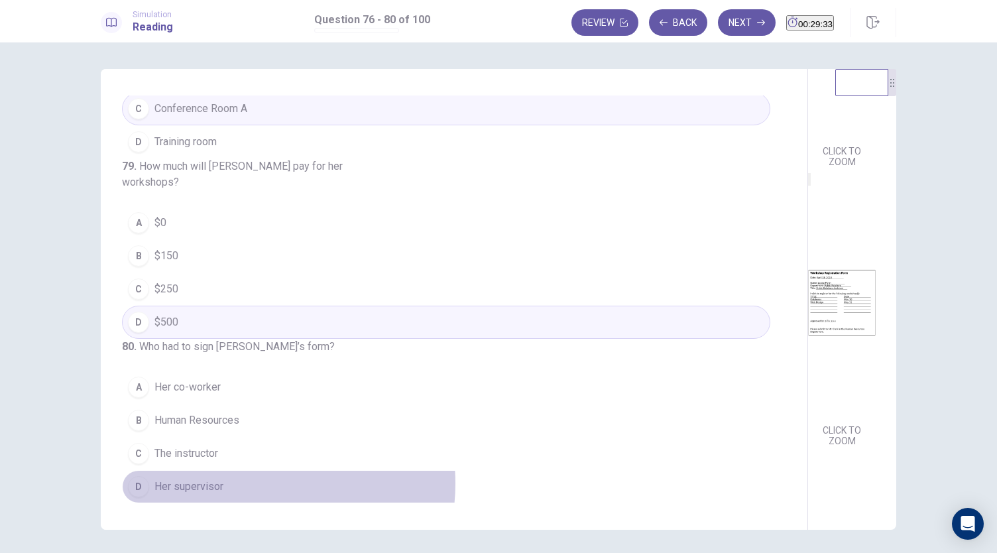
click at [248, 484] on button "D Her supervisor" at bounding box center [446, 486] width 648 height 33
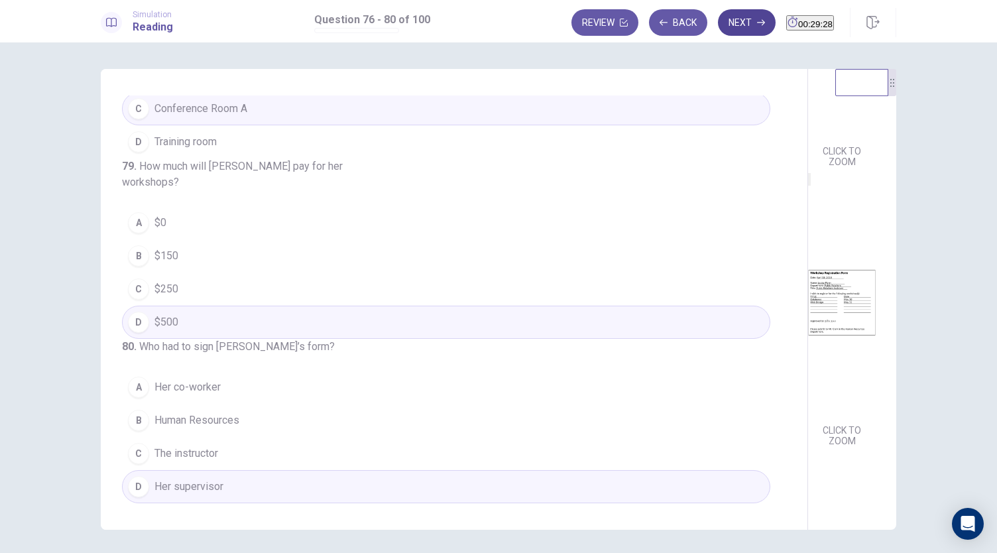
click at [719, 29] on button "Next" at bounding box center [747, 22] width 58 height 27
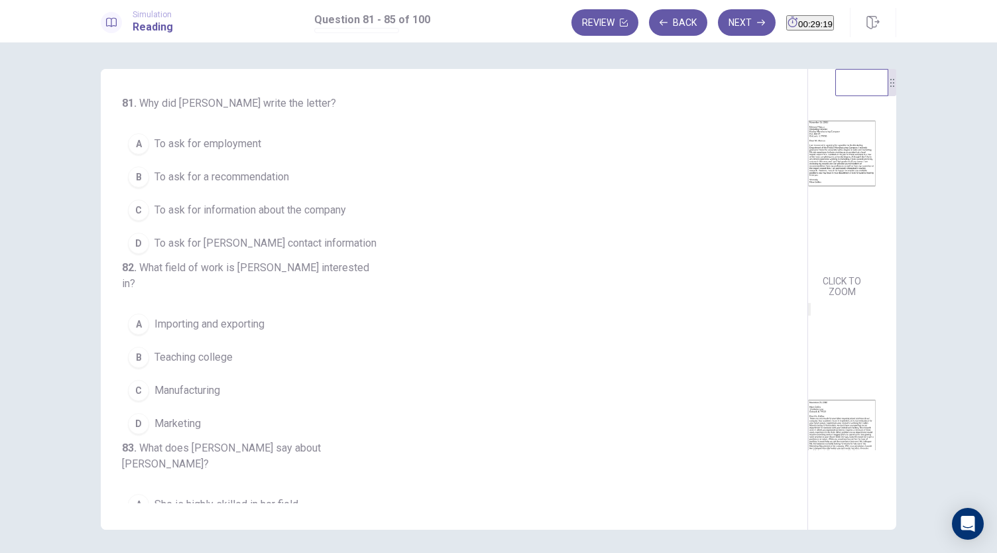
scroll to position [0, 0]
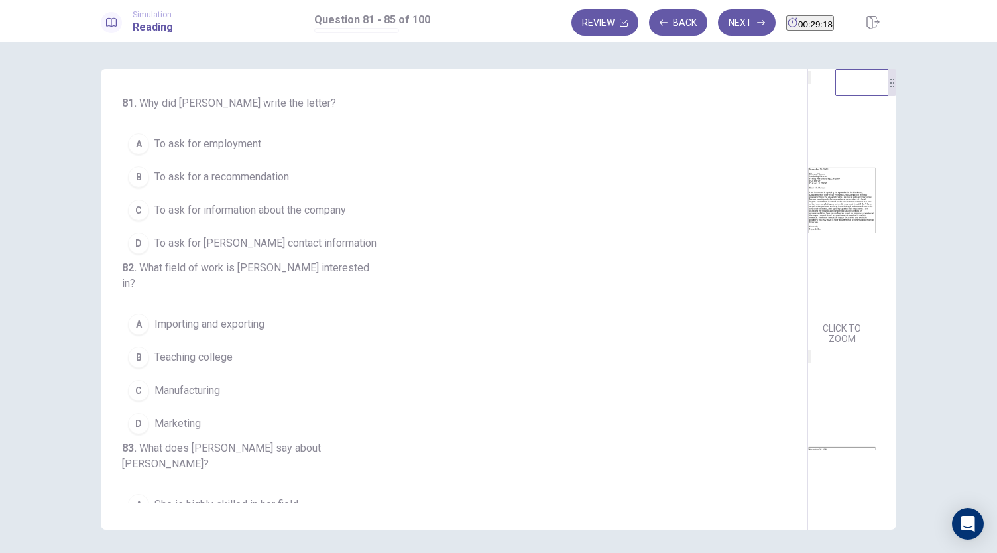
click at [808, 211] on img at bounding box center [842, 200] width 68 height 231
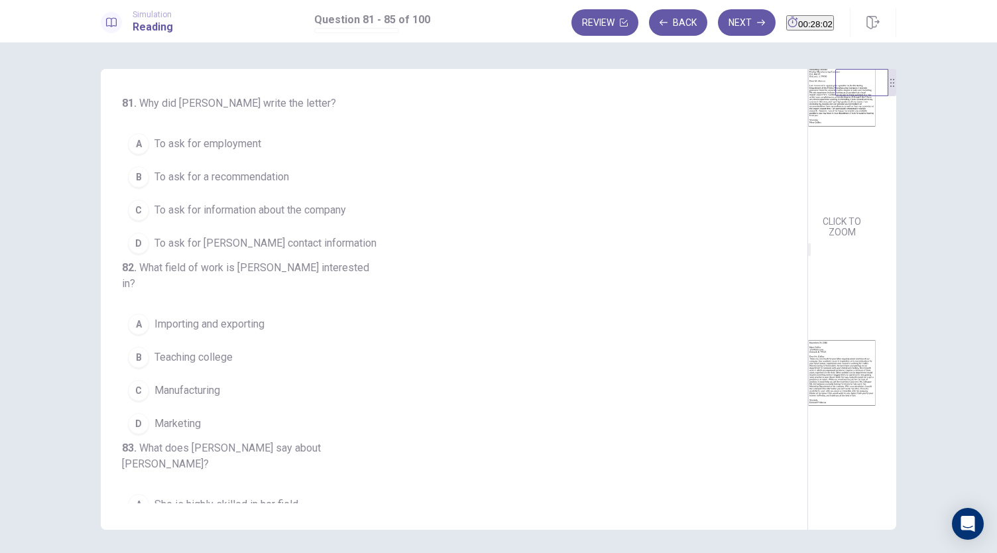
scroll to position [132, 0]
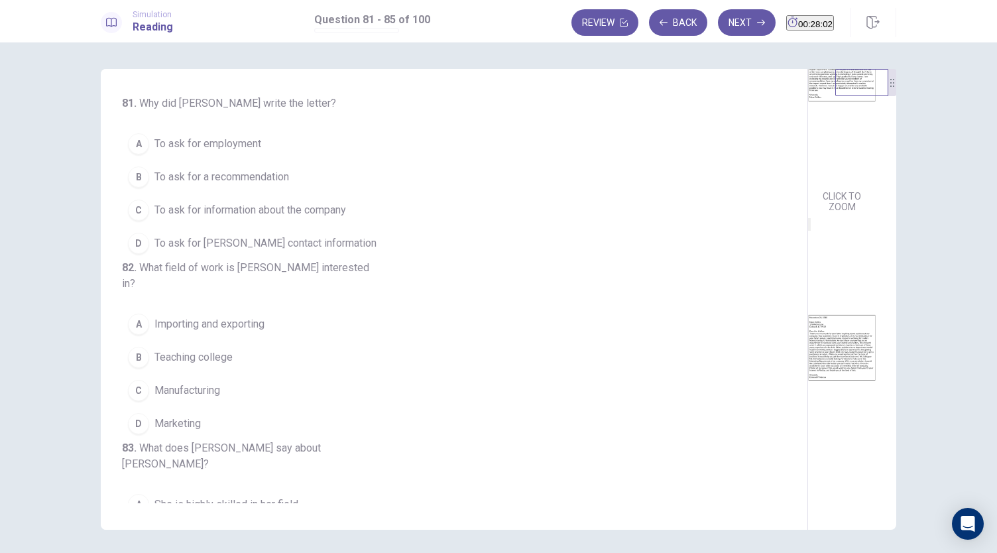
click at [808, 373] on img at bounding box center [842, 347] width 68 height 231
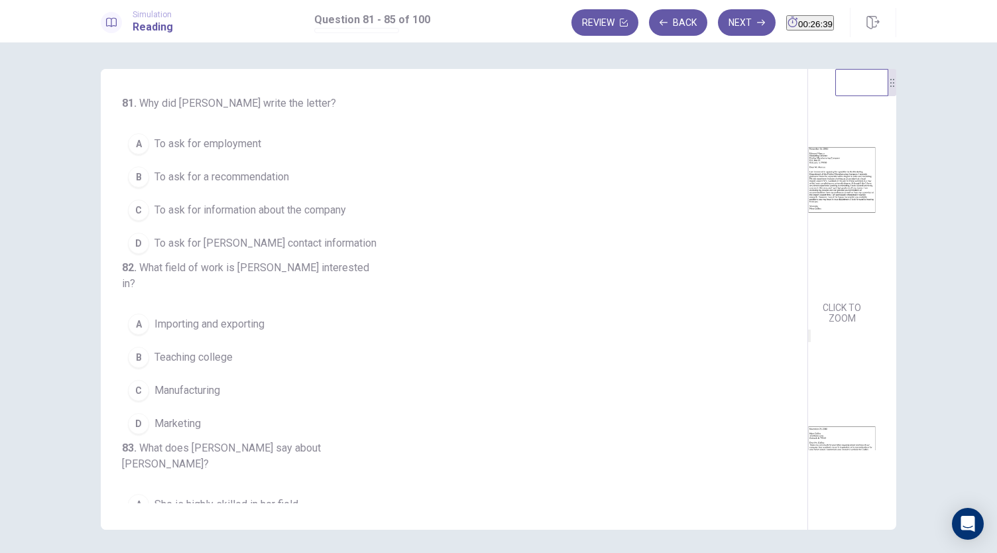
scroll to position [8, 0]
click at [477, 192] on div "81 . Why did Ms. Collins write the letter? A To ask for employment B To ask for…" at bounding box center [459, 299] width 675 height 408
click at [286, 178] on span "To ask for a recommendation" at bounding box center [221, 177] width 135 height 16
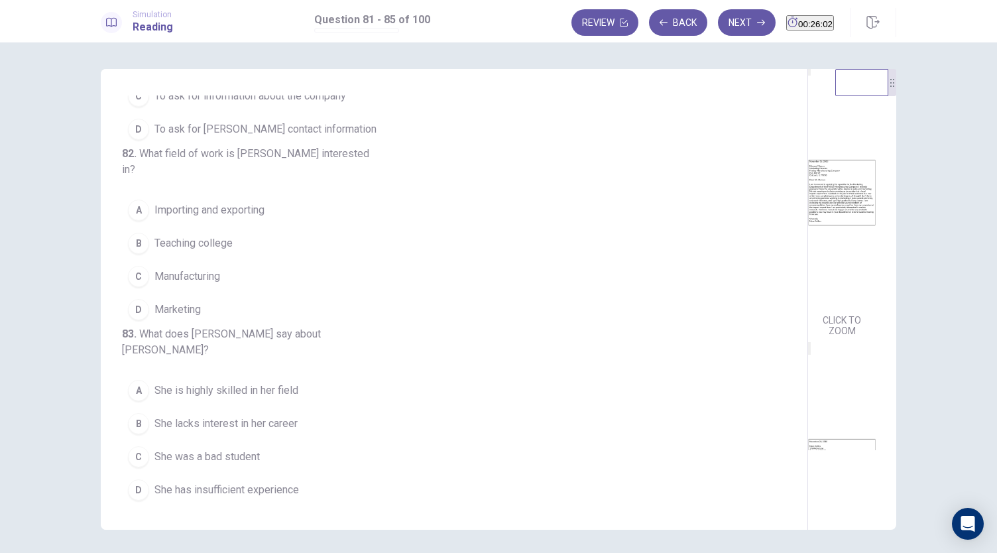
scroll to position [141, 0]
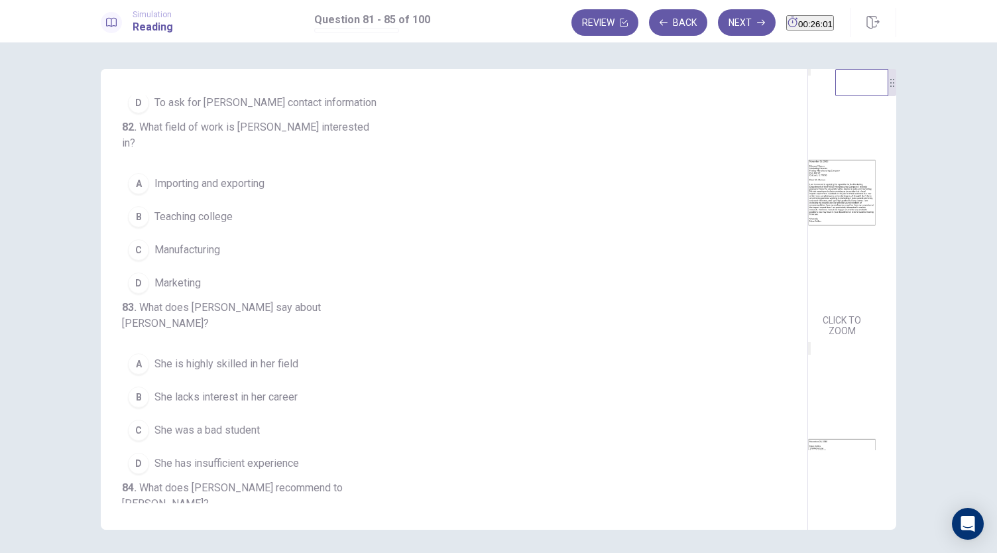
click at [245, 292] on button "D Marketing" at bounding box center [446, 282] width 648 height 33
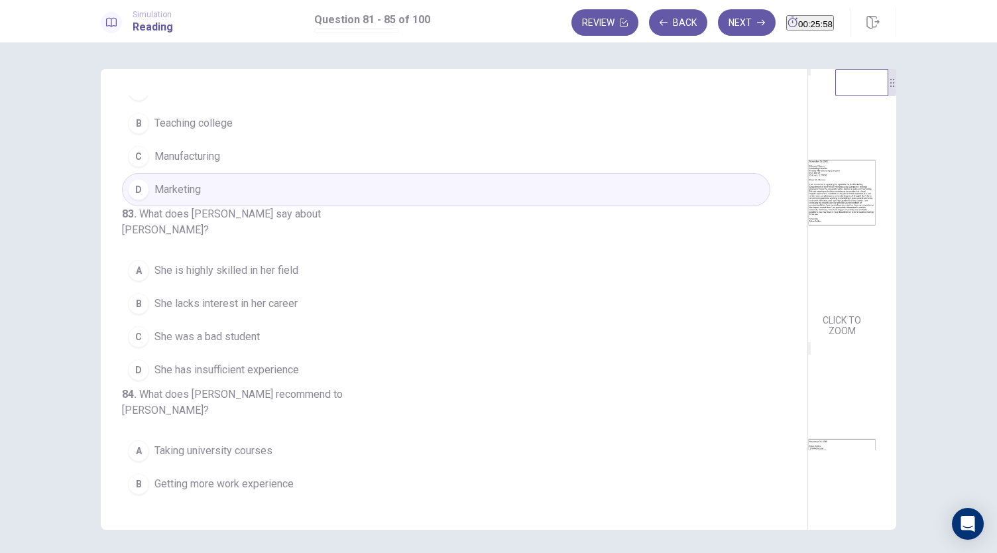
scroll to position [269, 0]
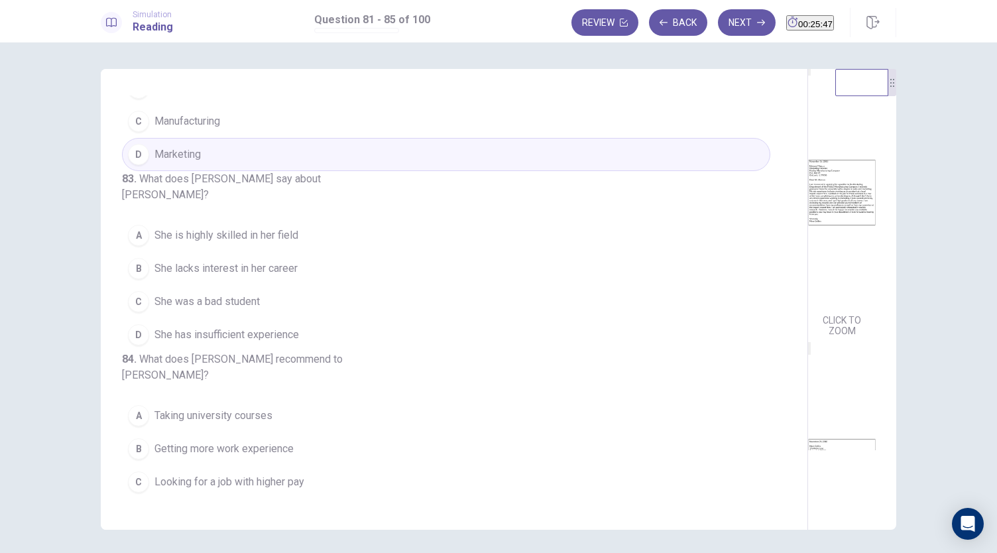
click at [312, 351] on button "D She has insufficient experience" at bounding box center [446, 334] width 648 height 33
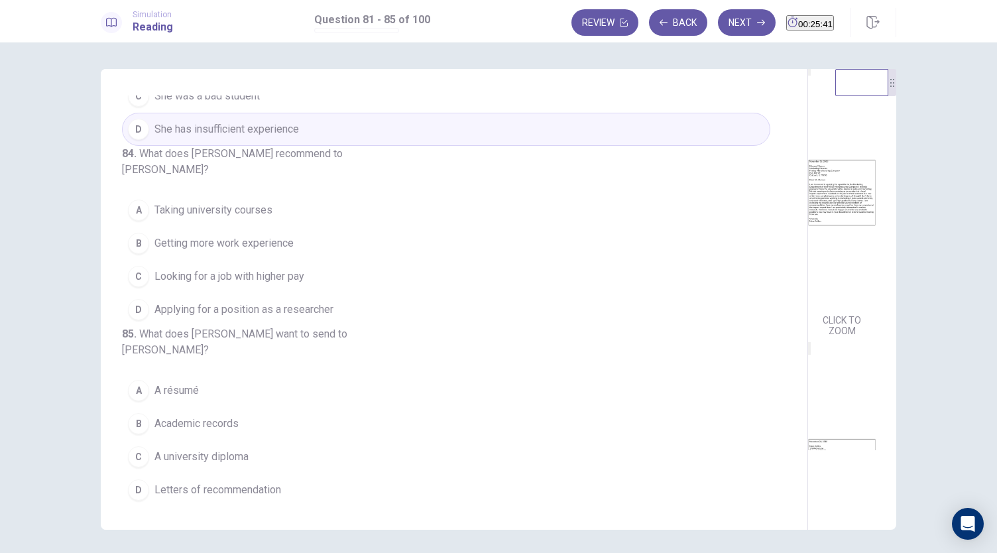
scroll to position [471, 0]
click at [289, 255] on span "Getting more work experience" at bounding box center [223, 247] width 139 height 16
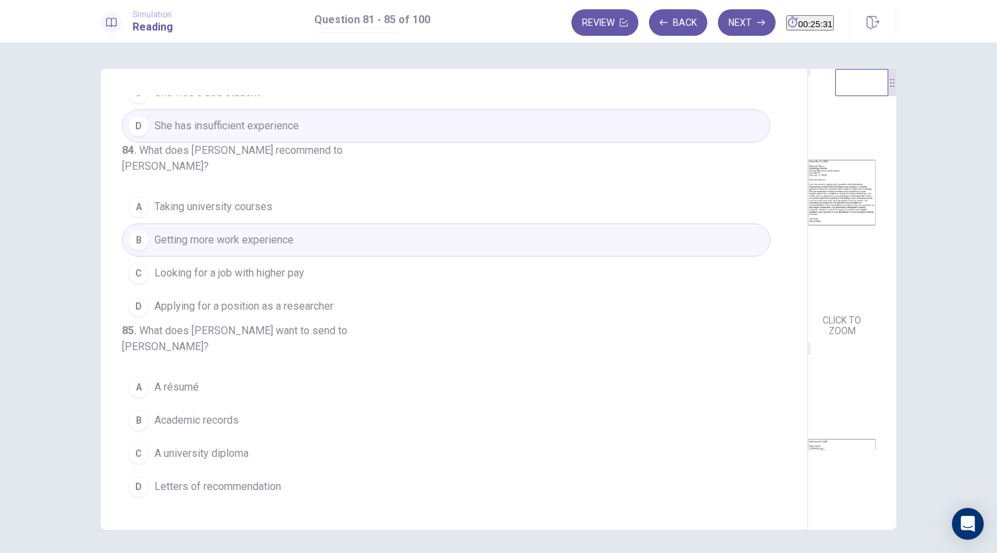
scroll to position [543, 0]
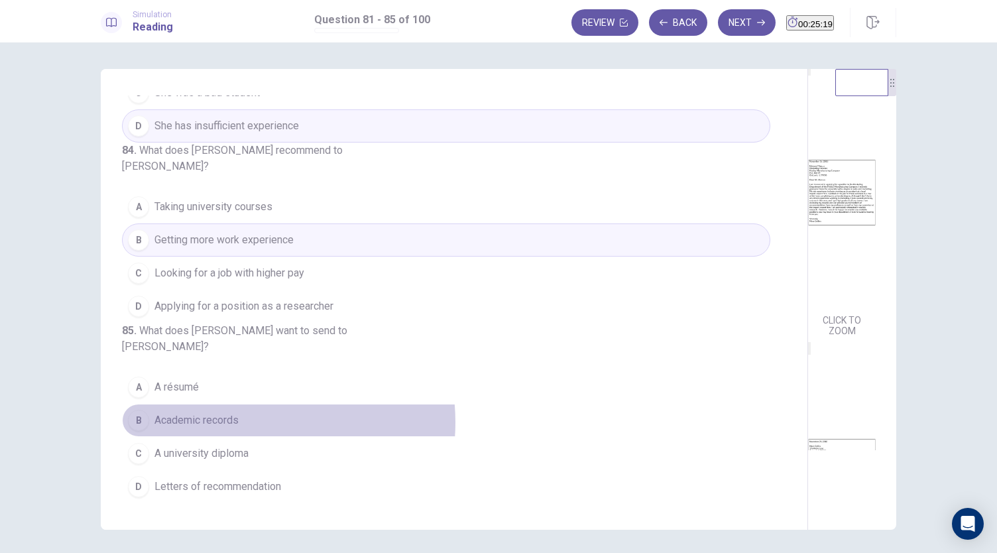
click at [241, 424] on button "B Academic records" at bounding box center [446, 420] width 648 height 33
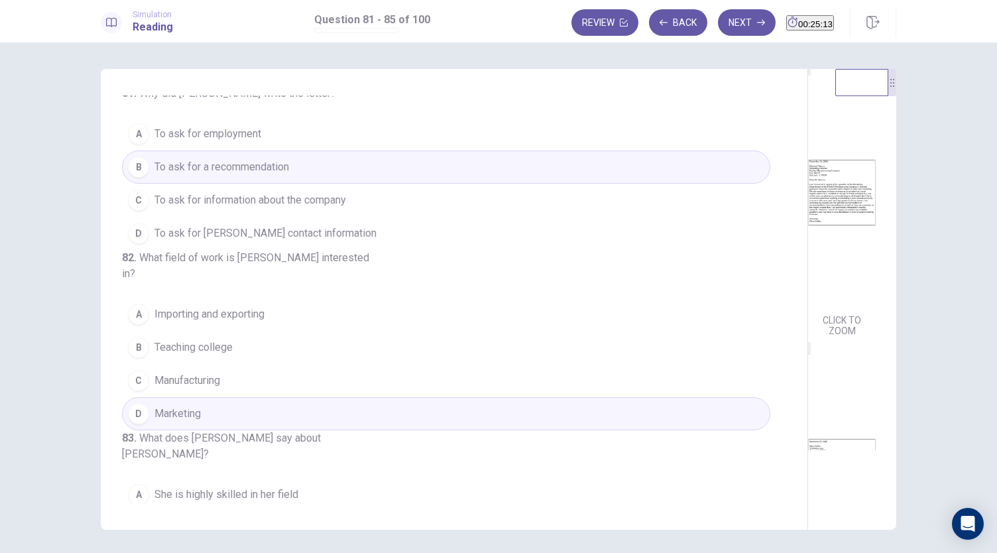
scroll to position [0, 0]
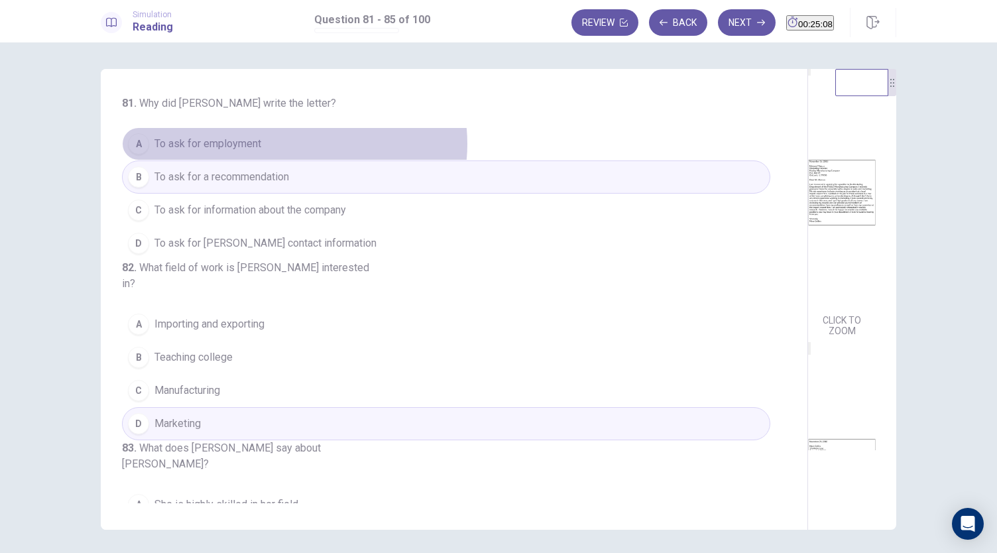
click at [291, 144] on button "A To ask for employment" at bounding box center [446, 143] width 648 height 33
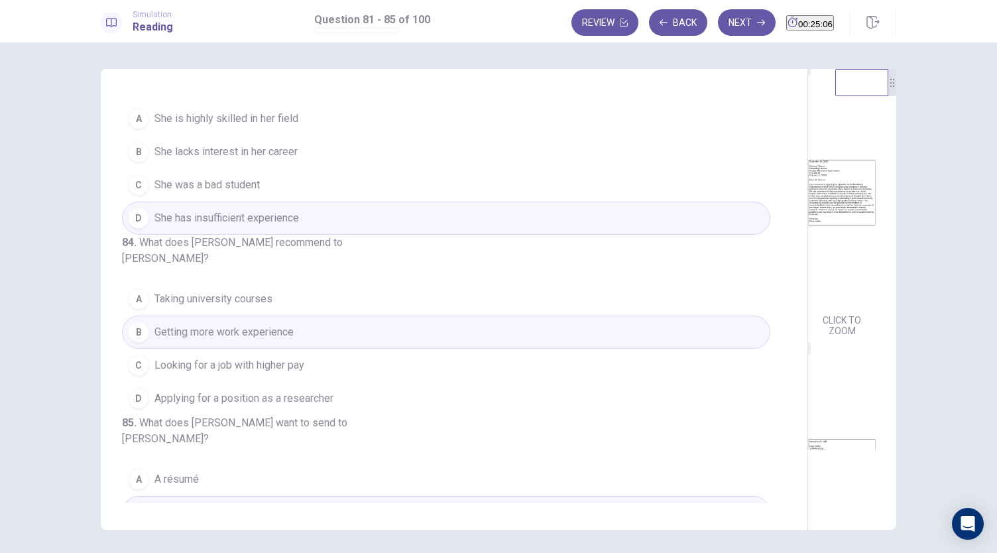
scroll to position [543, 0]
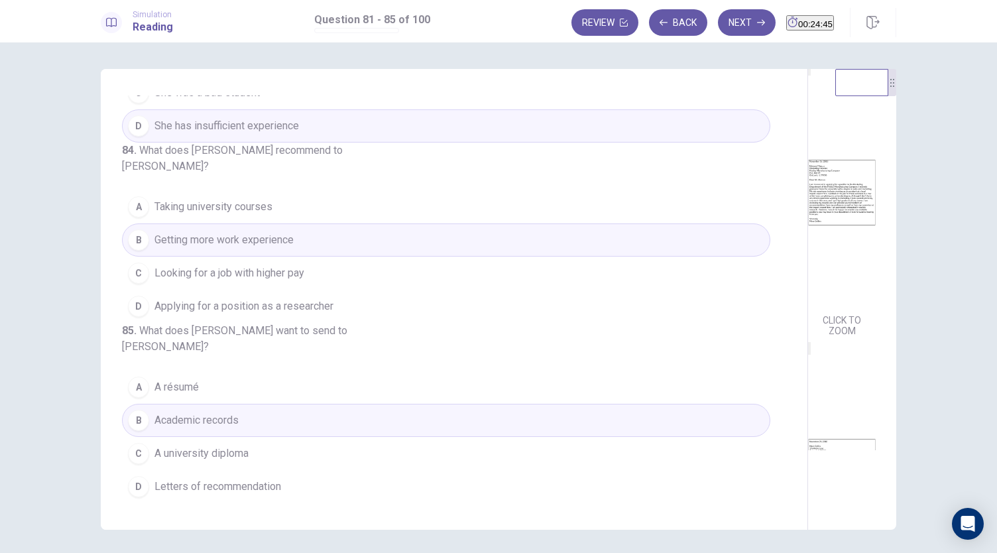
click at [281, 487] on button "D Letters of recommendation" at bounding box center [446, 486] width 648 height 33
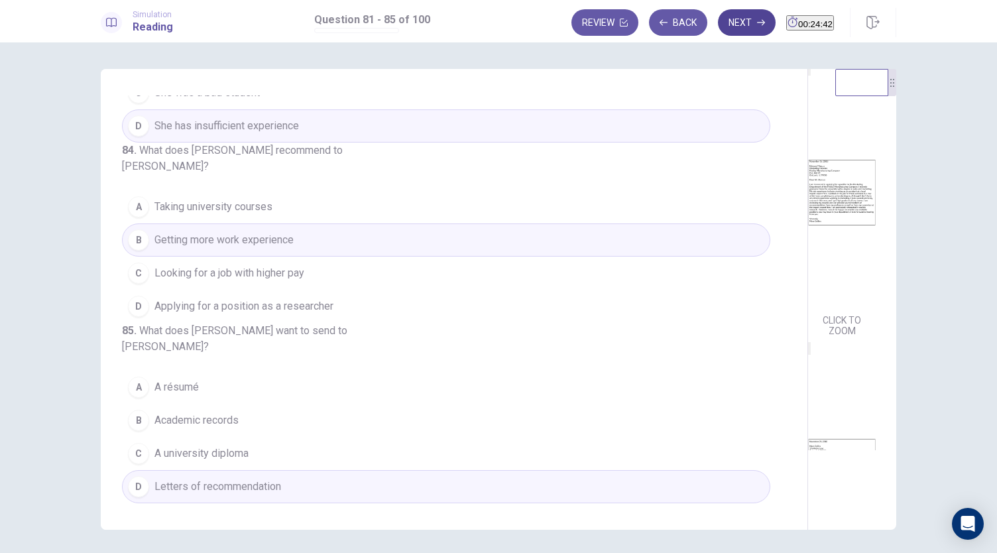
click at [719, 25] on button "Next" at bounding box center [747, 22] width 58 height 27
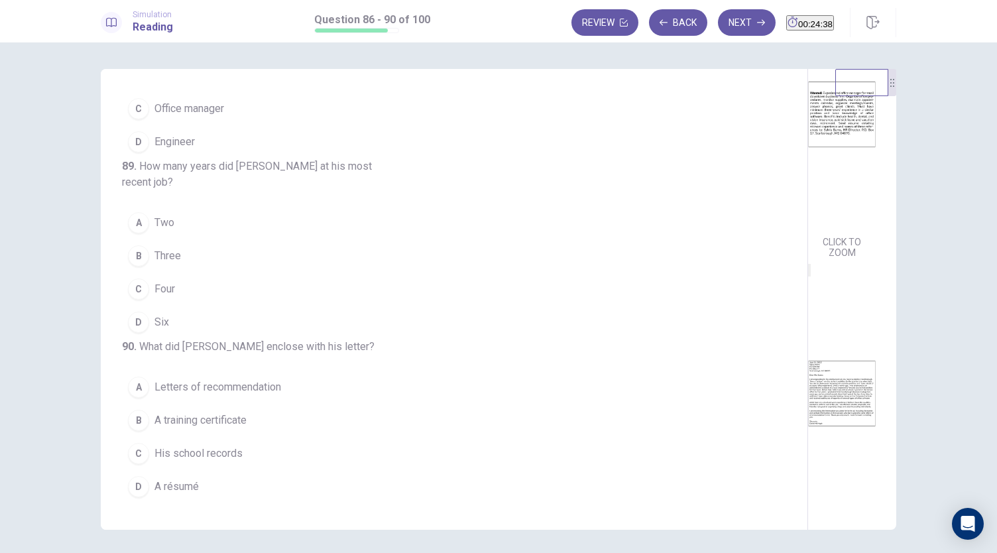
scroll to position [0, 0]
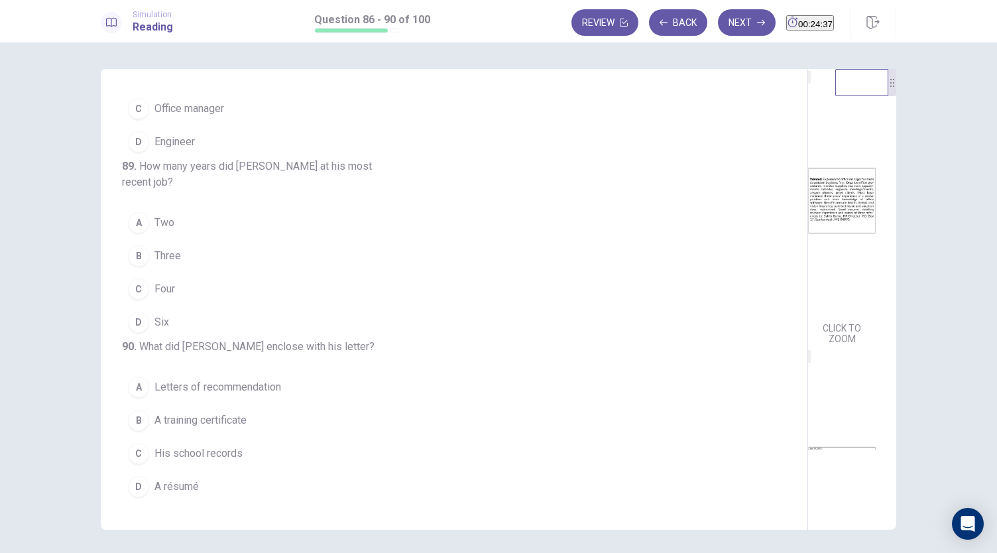
click at [808, 202] on img at bounding box center [842, 200] width 68 height 231
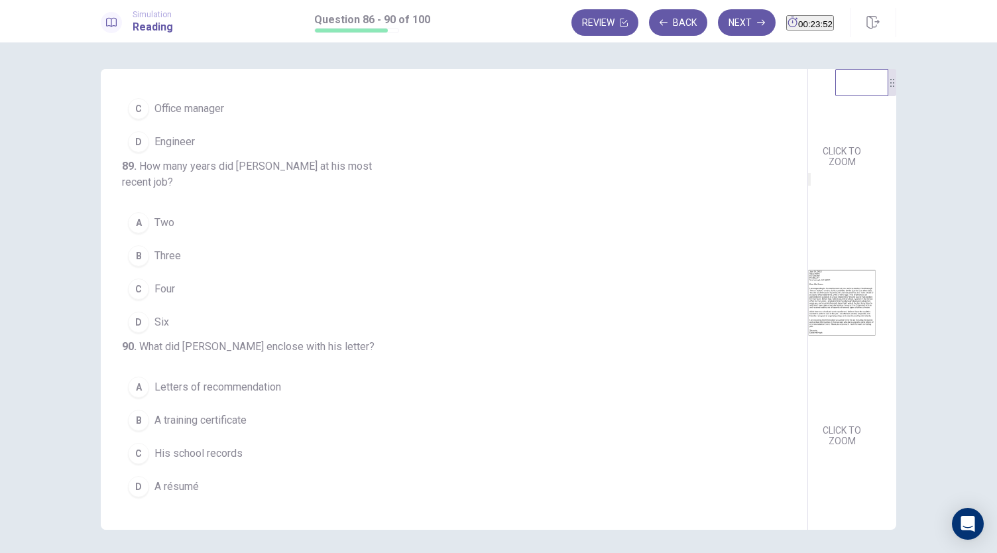
click at [808, 339] on img at bounding box center [842, 302] width 68 height 231
drag, startPoint x: 476, startPoint y: 401, endPoint x: 472, endPoint y: 242, distance: 159.1
click at [472, 242] on div "86 . When did the ad appear in the newspaper? A June 13 B June 14 C June 15 D J…" at bounding box center [459, 299] width 675 height 408
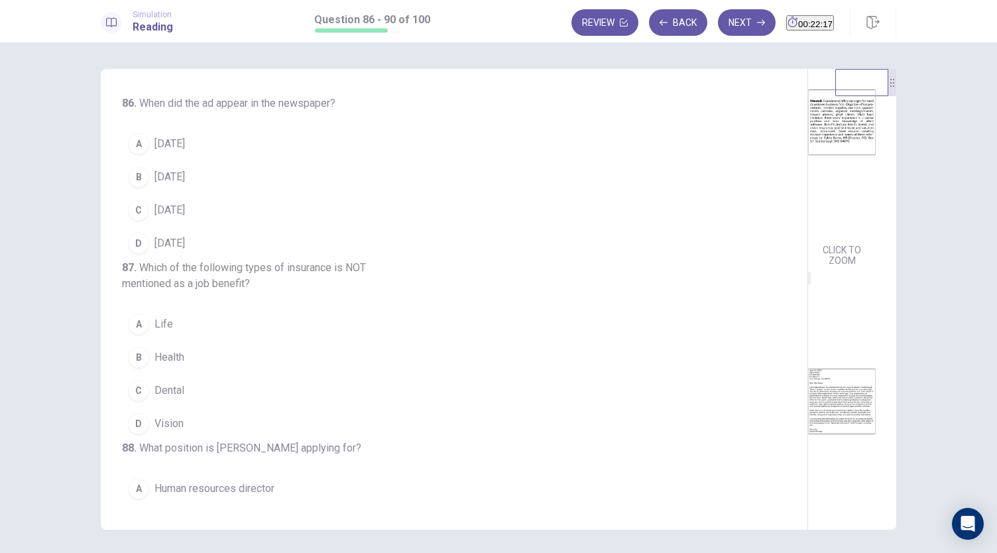
scroll to position [0, 0]
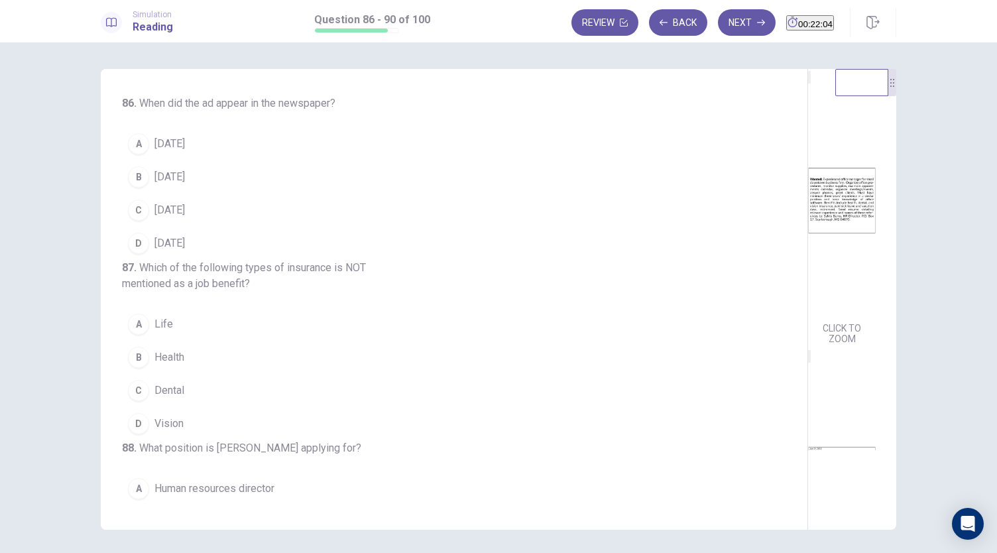
click at [871, 227] on div "CLICK TO ZOOM CLICK TO ZOOM" at bounding box center [850, 259] width 85 height 381
click at [808, 209] on img at bounding box center [842, 200] width 68 height 231
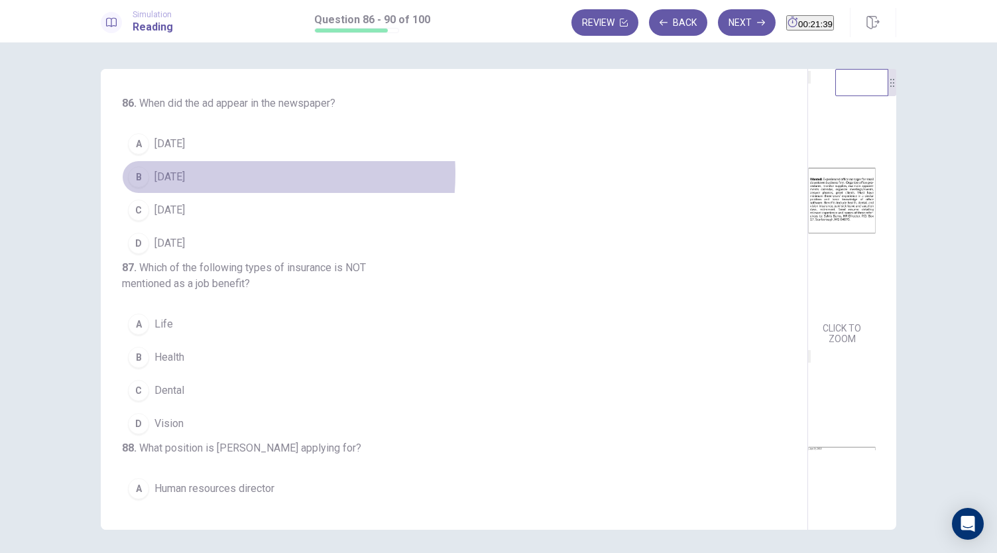
click at [209, 173] on button "B June 14" at bounding box center [446, 176] width 648 height 33
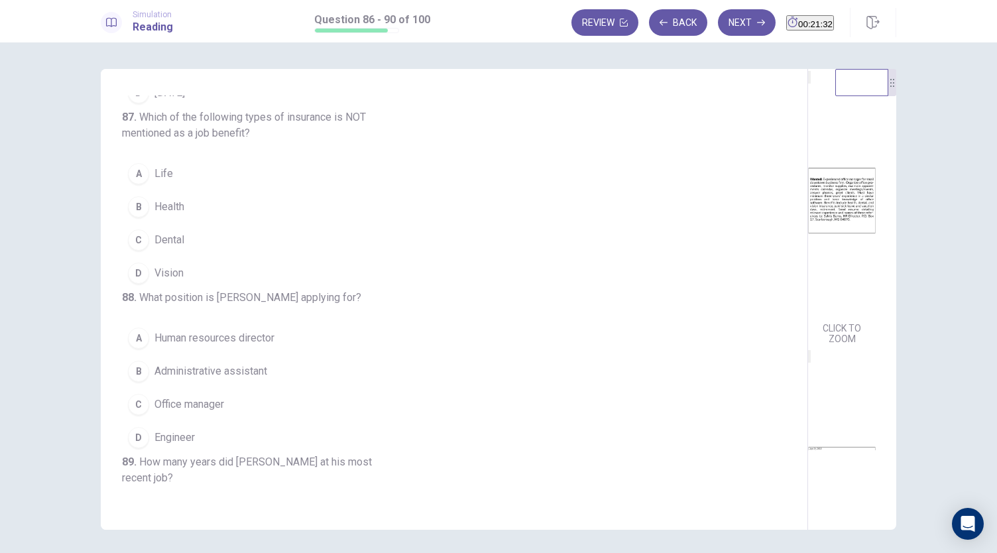
scroll to position [156, 0]
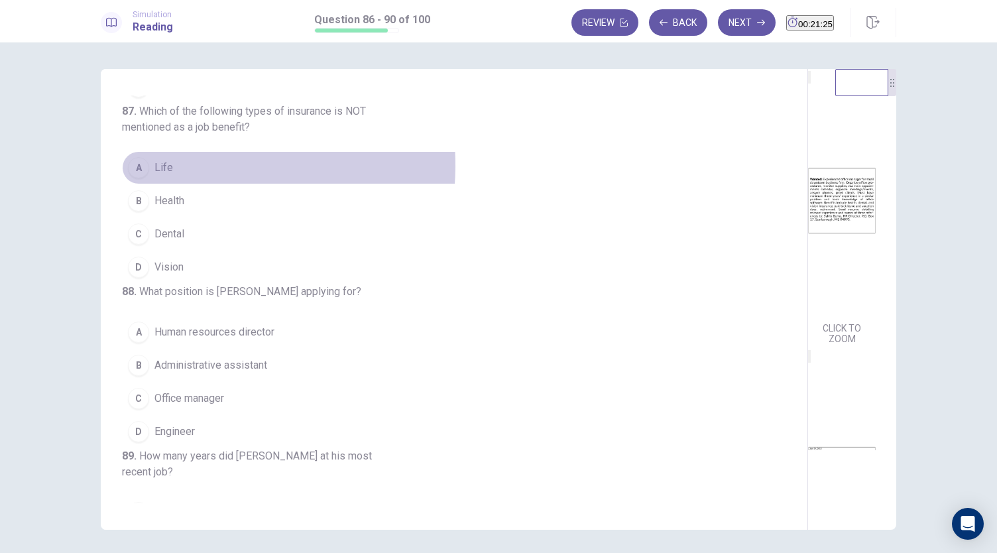
click at [179, 184] on button "A Life" at bounding box center [446, 167] width 648 height 33
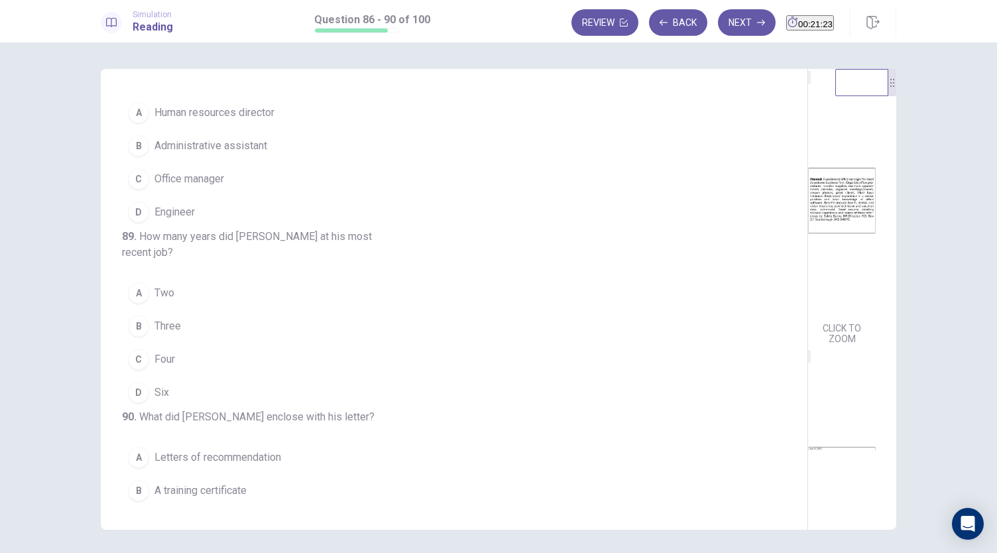
scroll to position [384, 0]
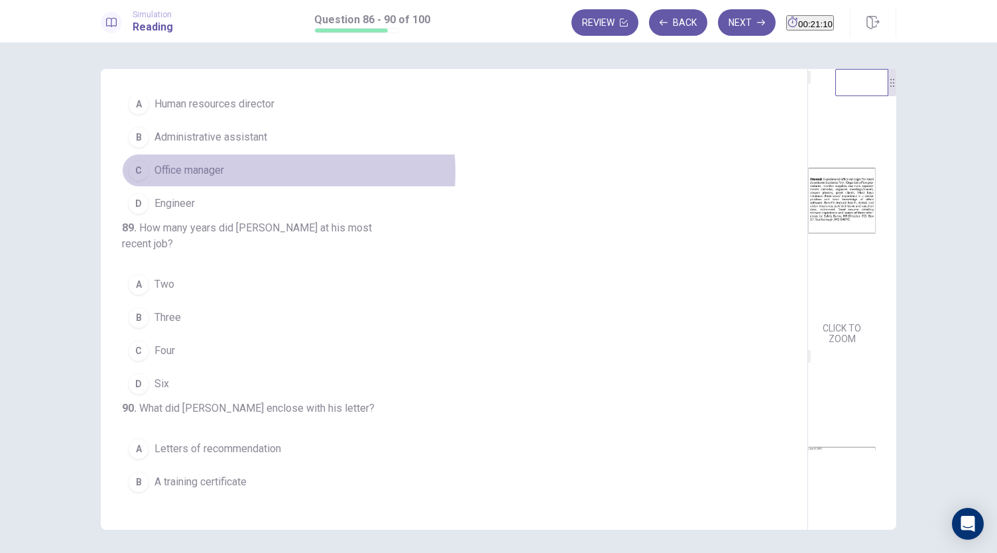
click at [228, 187] on button "C Office manager" at bounding box center [446, 170] width 648 height 33
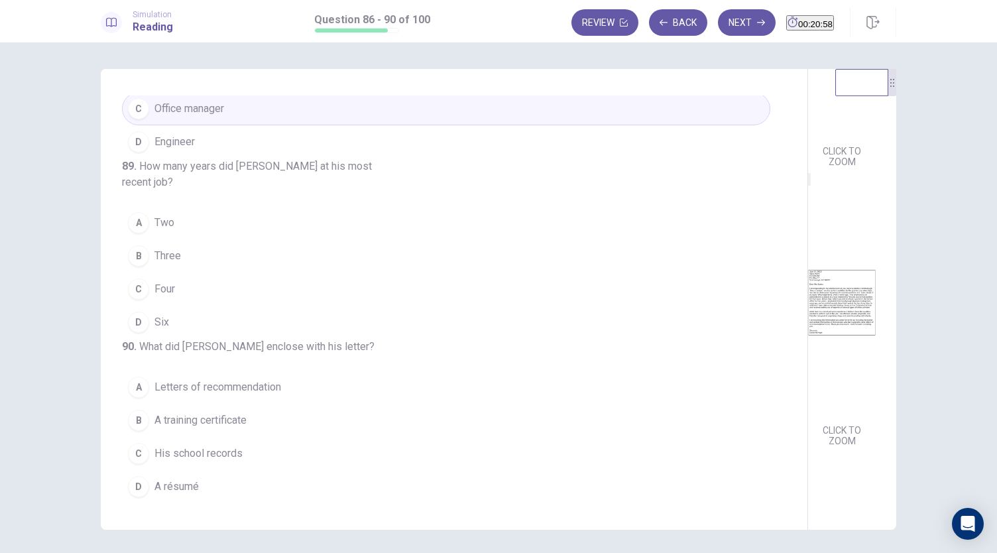
scroll to position [198, 0]
click at [175, 306] on button "C Four" at bounding box center [446, 288] width 648 height 33
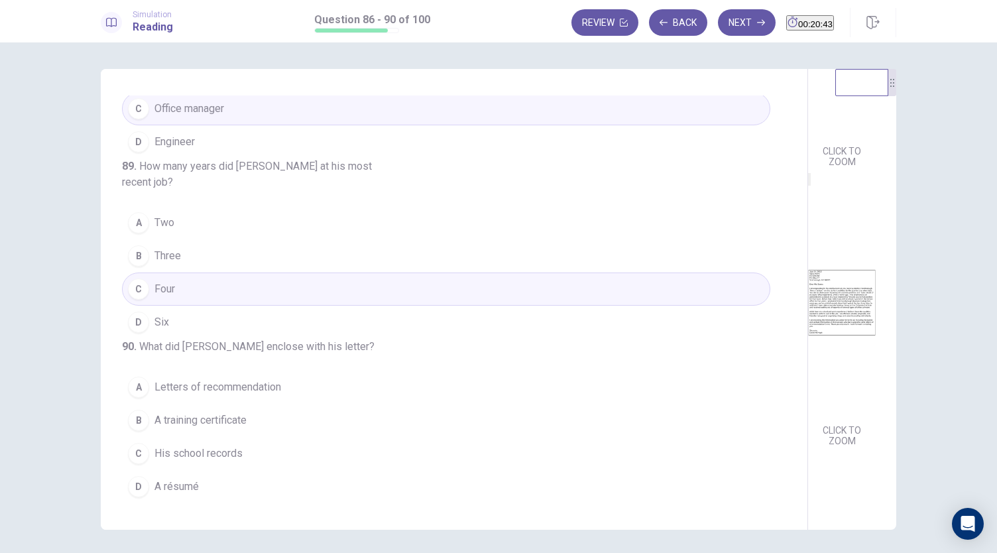
scroll to position [543, 0]
click at [188, 490] on span "A résumé" at bounding box center [176, 487] width 44 height 16
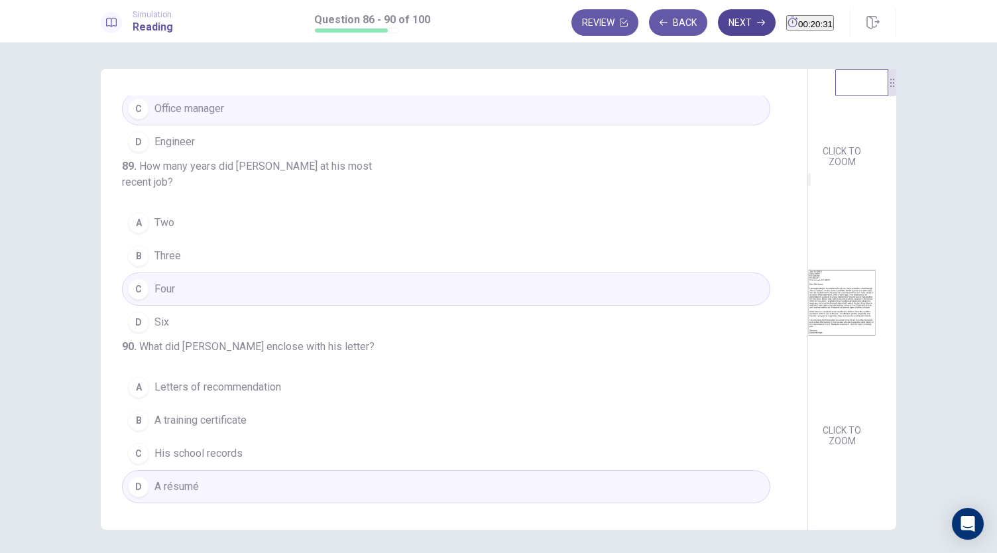
click at [757, 23] on icon "button" at bounding box center [761, 23] width 8 height 6
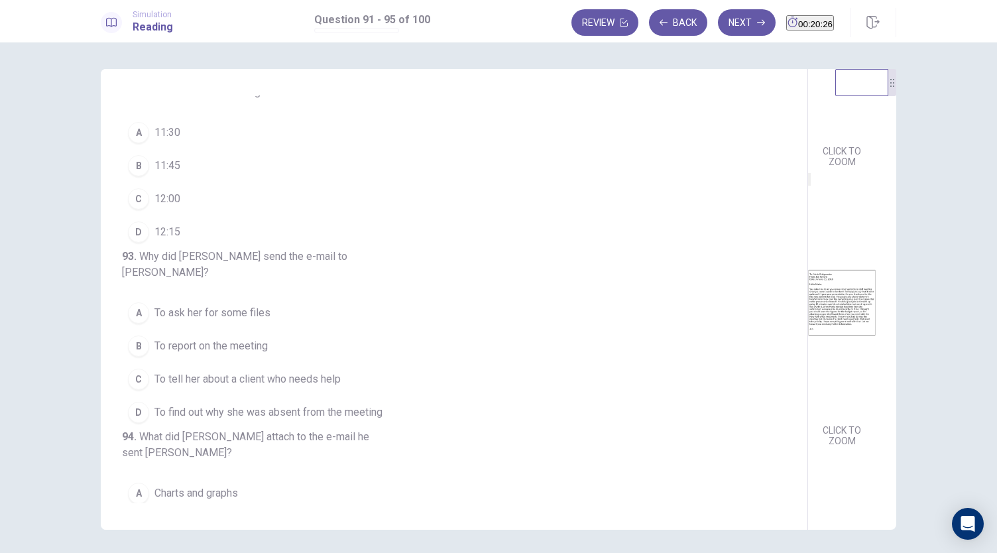
scroll to position [0, 0]
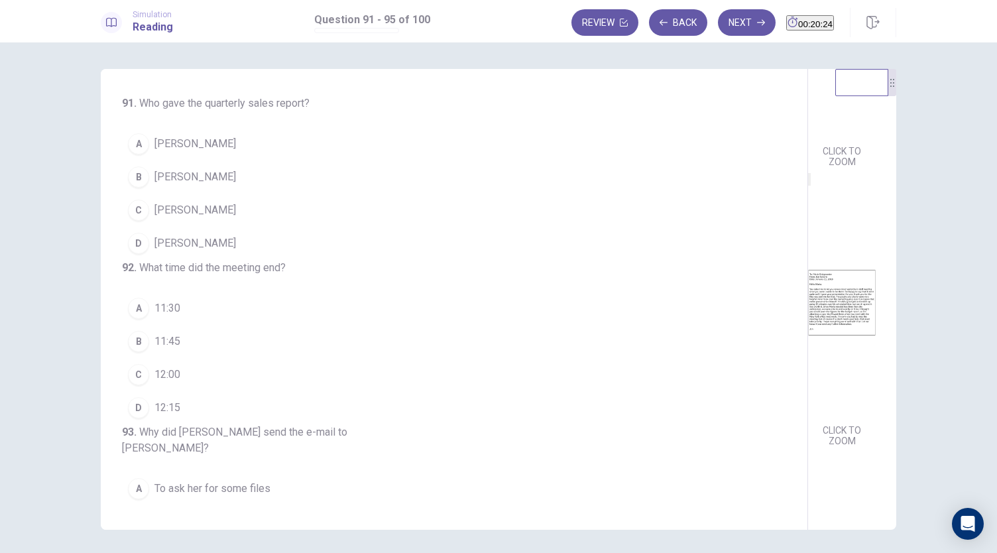
click at [808, 121] on img at bounding box center [842, 23] width 68 height 231
click at [808, 286] on img at bounding box center [842, 302] width 68 height 231
click at [248, 174] on button "B Maria Bridgewater" at bounding box center [446, 176] width 648 height 33
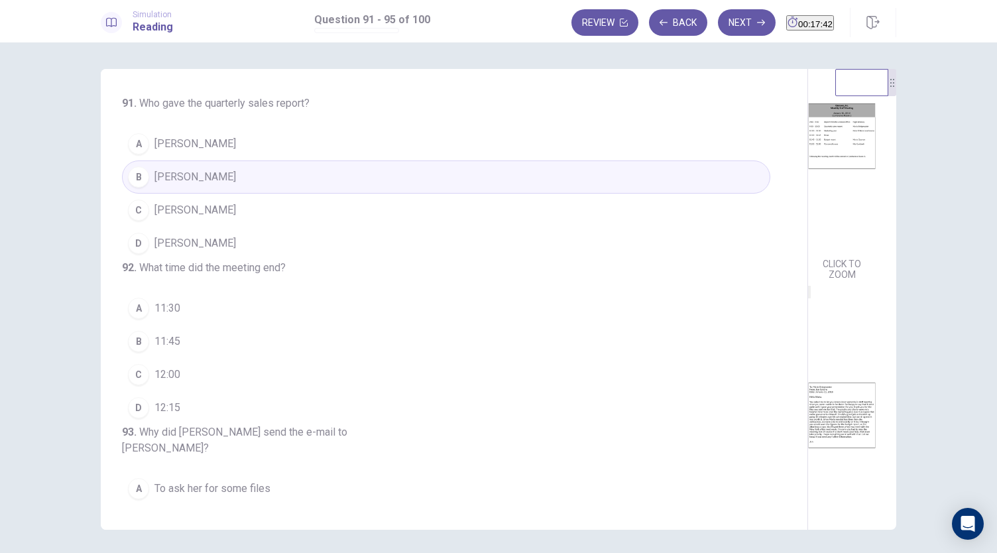
scroll to position [56, 0]
click at [176, 382] on span "12:00" at bounding box center [167, 375] width 26 height 16
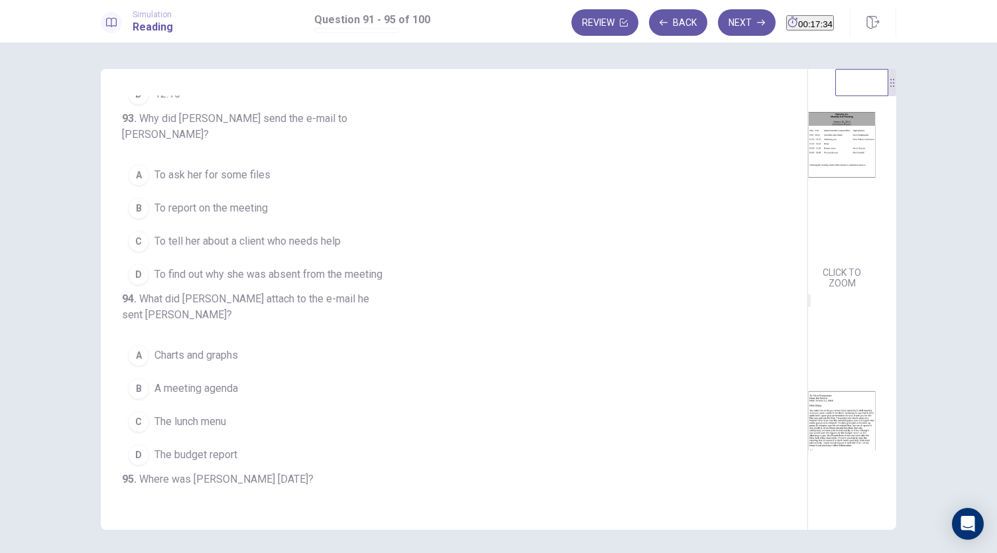
scroll to position [322, 0]
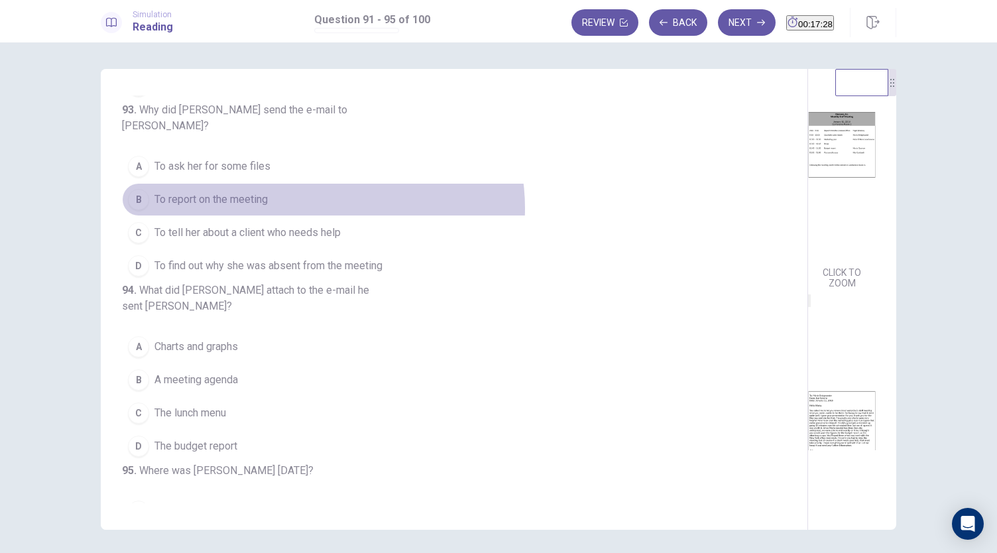
click at [319, 216] on button "B To report on the meeting" at bounding box center [446, 199] width 648 height 33
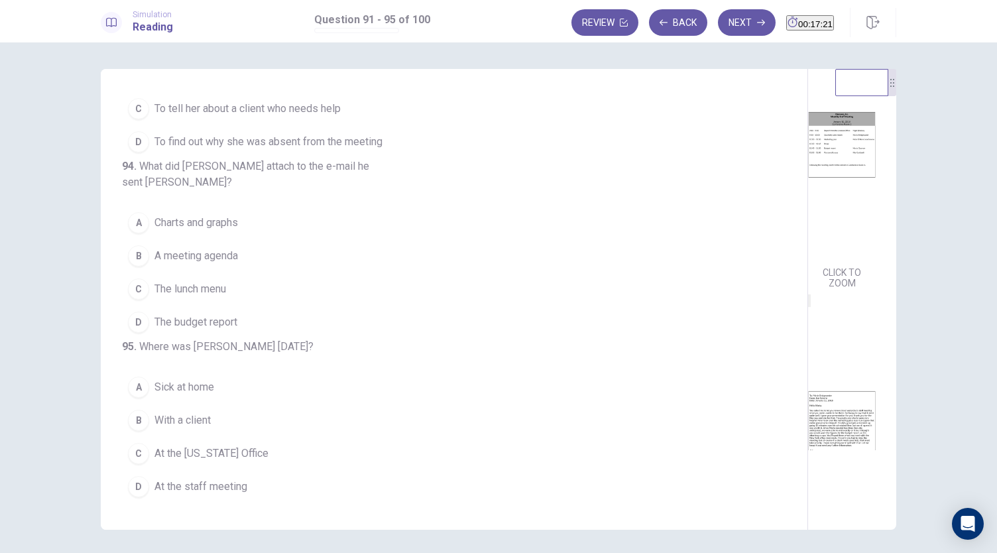
scroll to position [493, 0]
click at [290, 323] on button "D The budget report" at bounding box center [446, 322] width 648 height 33
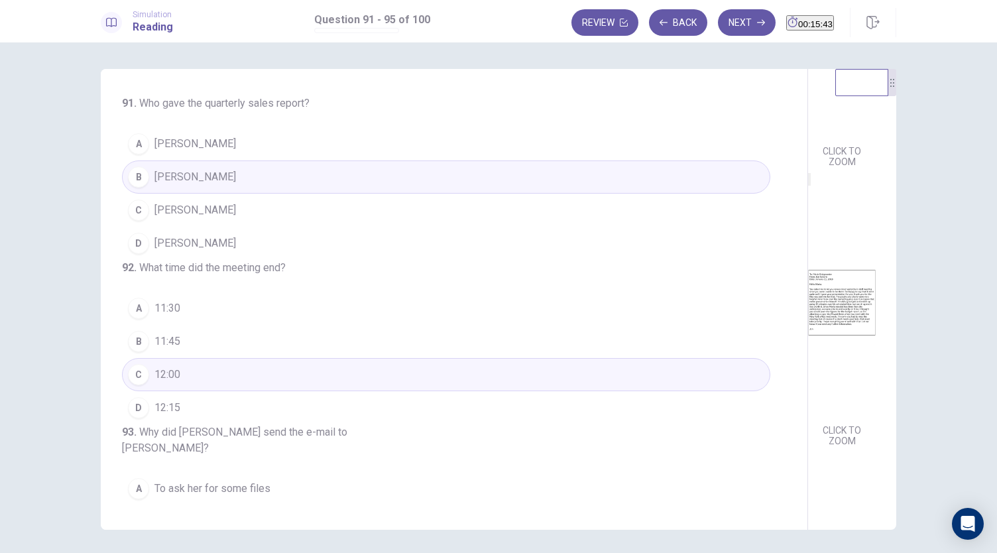
scroll to position [198, 0]
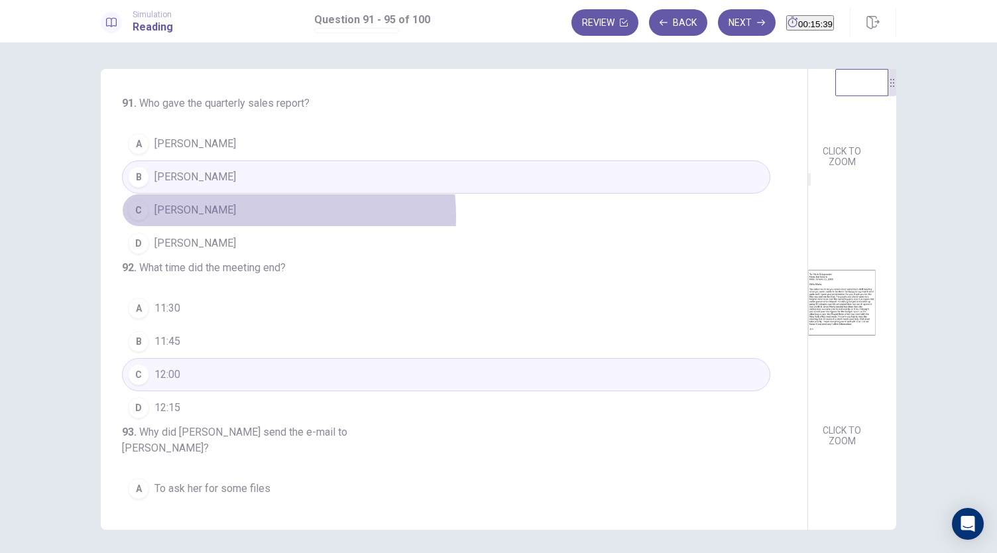
click at [235, 215] on button "C Peter O'Hare" at bounding box center [446, 210] width 648 height 33
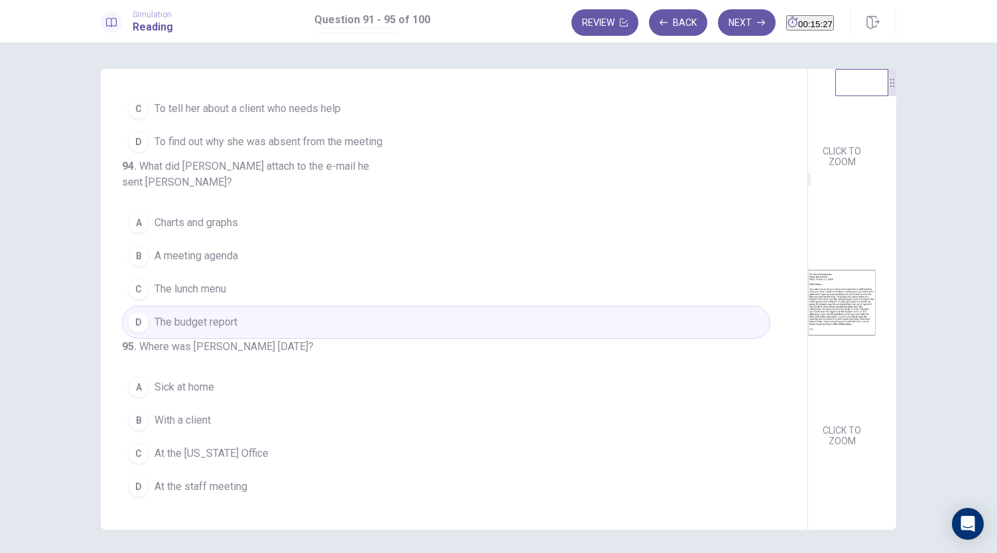
scroll to position [511, 0]
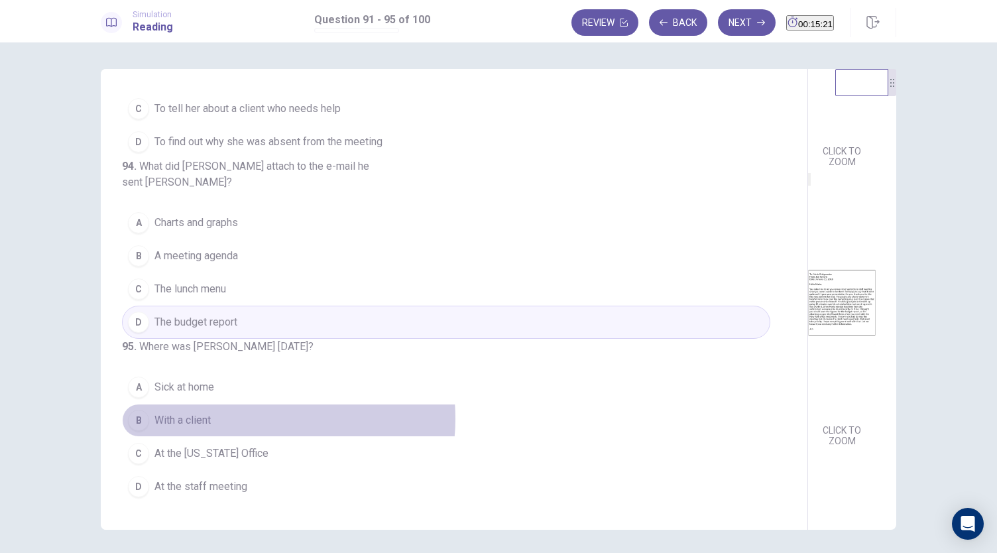
click at [245, 420] on button "B With a client" at bounding box center [446, 420] width 648 height 33
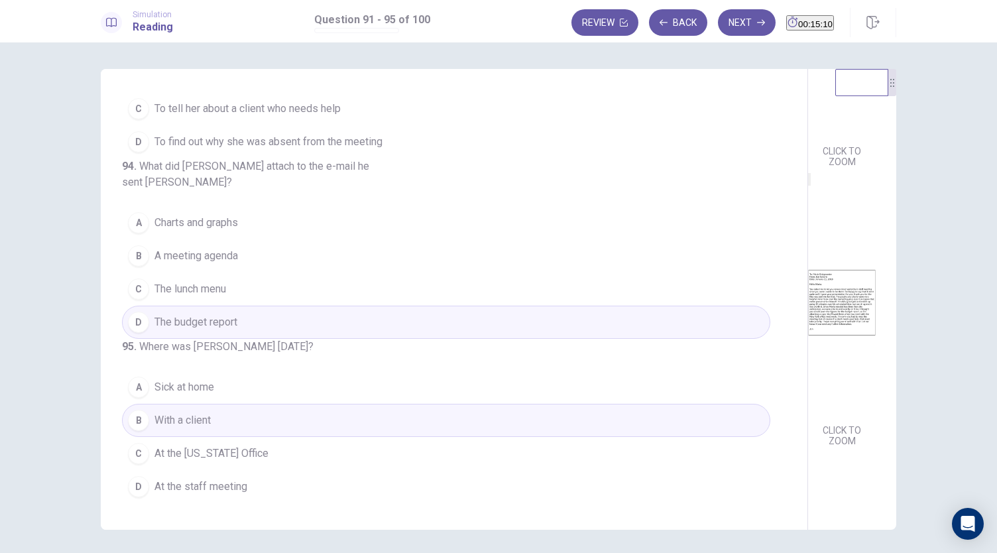
drag, startPoint x: 882, startPoint y: 373, endPoint x: 875, endPoint y: 231, distance: 142.0
click at [875, 231] on div "CLICK TO ZOOM CLICK TO ZOOM" at bounding box center [850, 259] width 85 height 381
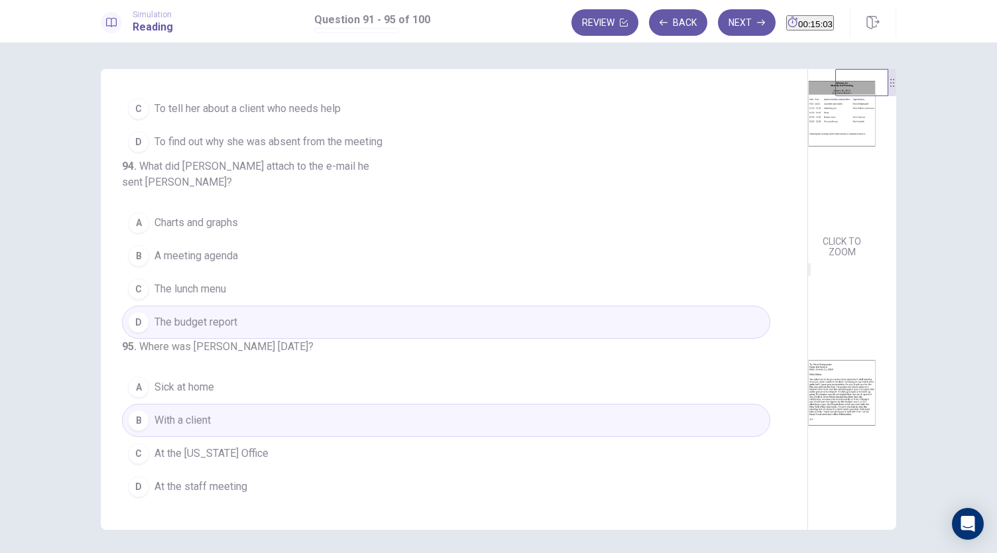
scroll to position [198, 0]
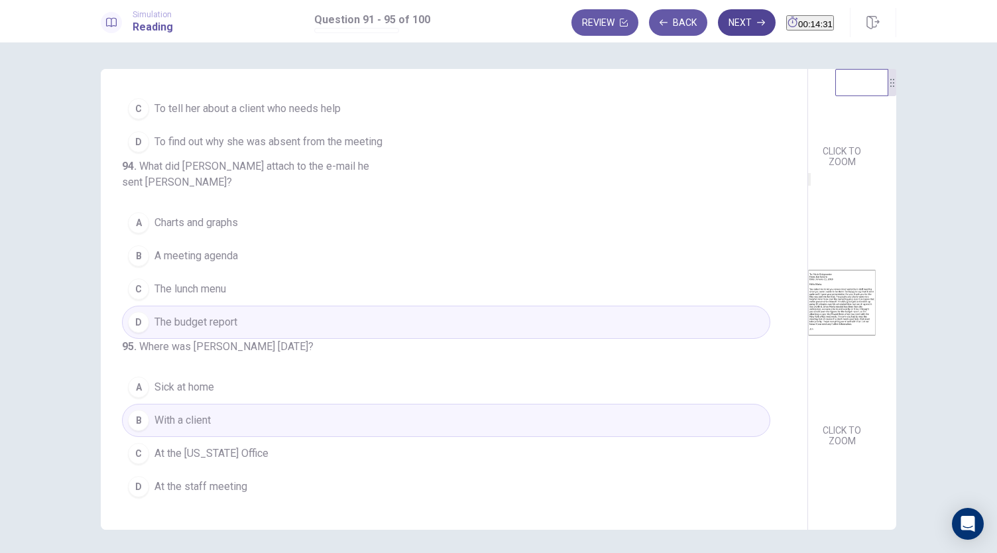
click at [723, 24] on button "Next" at bounding box center [747, 22] width 58 height 27
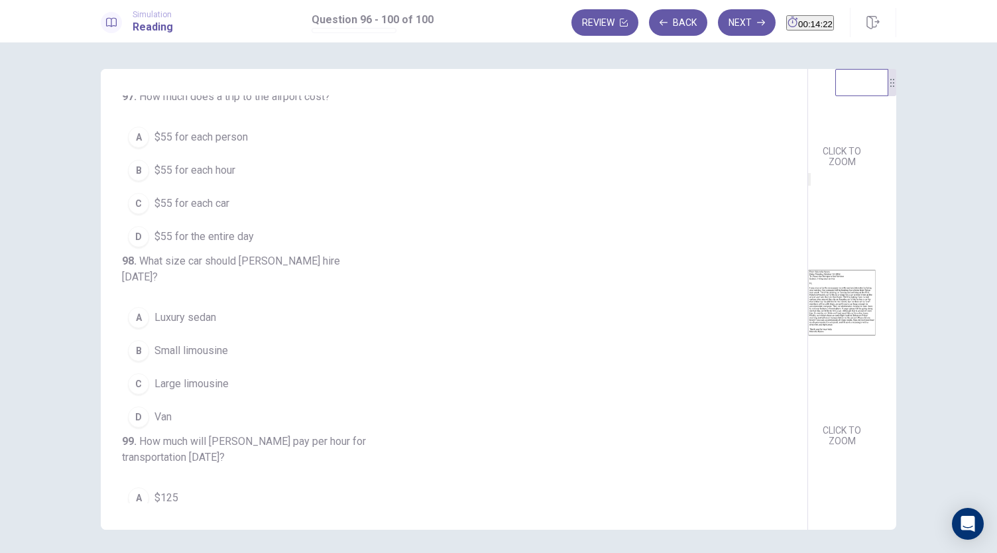
scroll to position [0, 0]
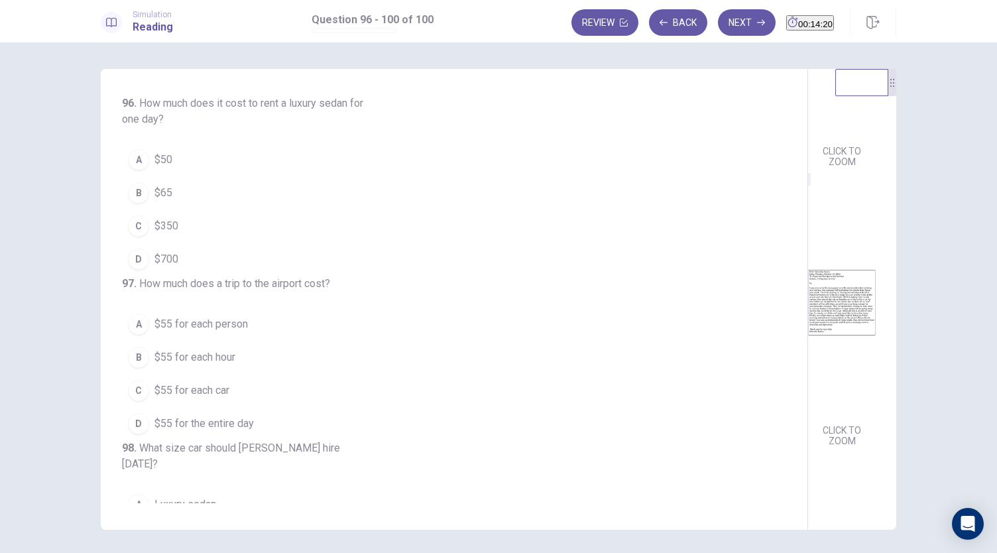
click at [808, 123] on img at bounding box center [842, 23] width 68 height 231
click at [808, 302] on img at bounding box center [842, 302] width 68 height 231
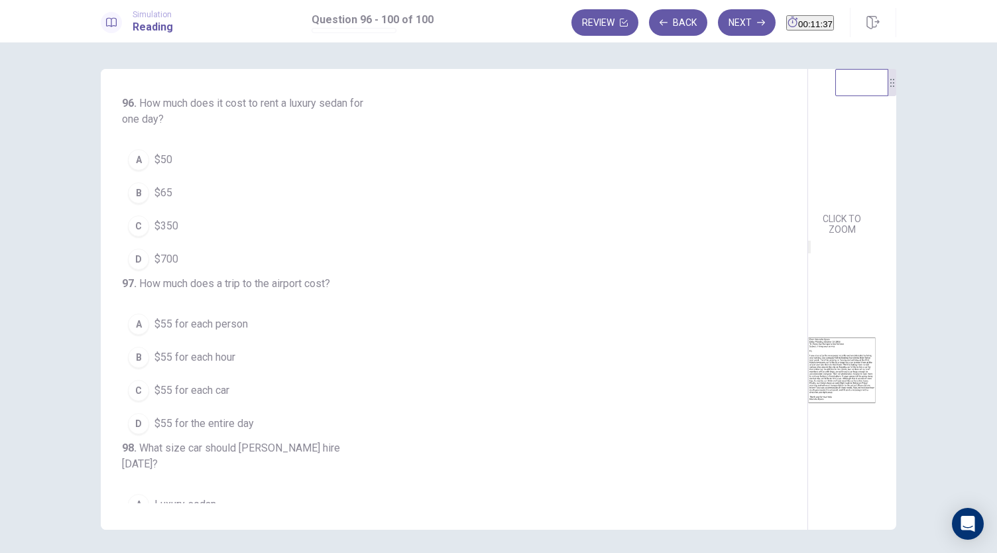
scroll to position [70, 0]
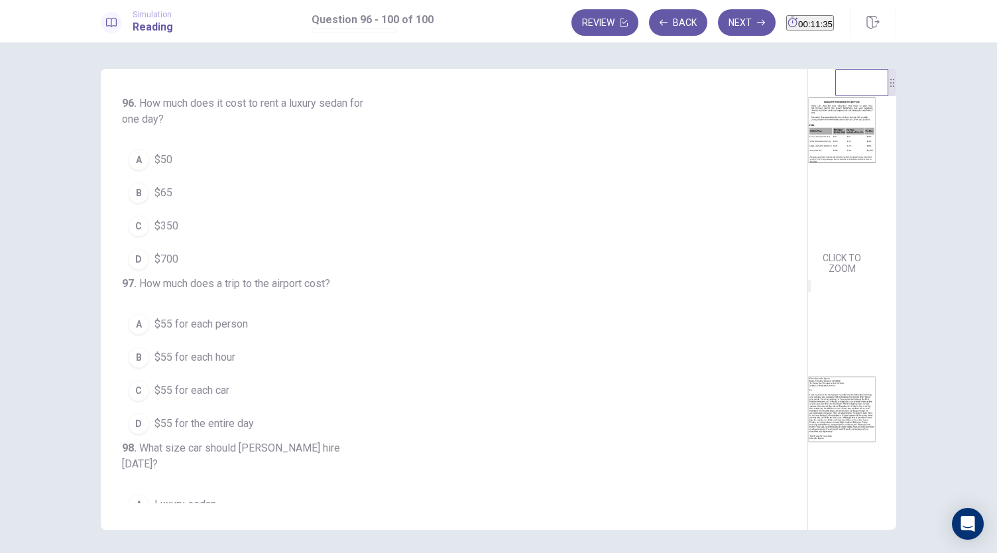
click at [182, 229] on button "C $350" at bounding box center [446, 225] width 648 height 33
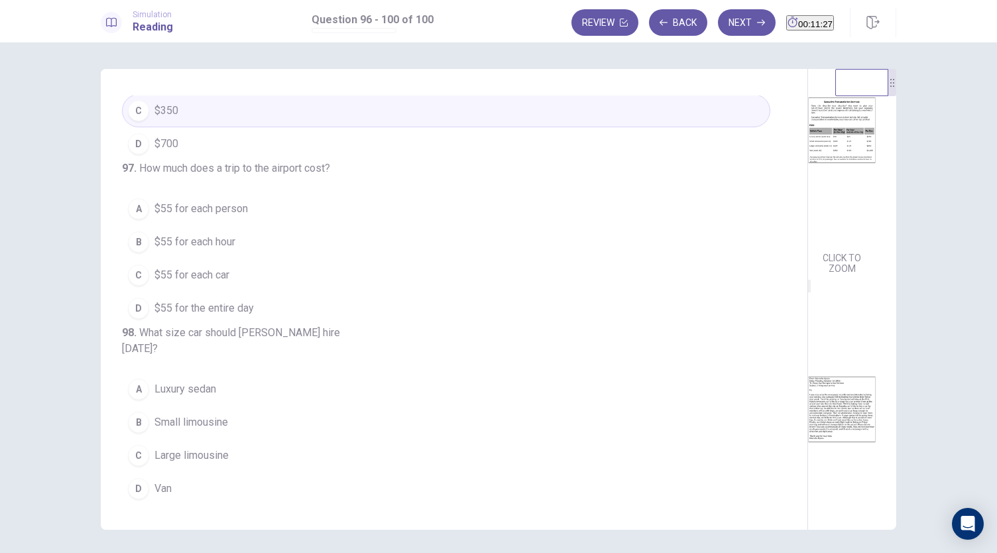
scroll to position [116, 0]
click at [271, 225] on button "A $55 for each person" at bounding box center [446, 208] width 648 height 33
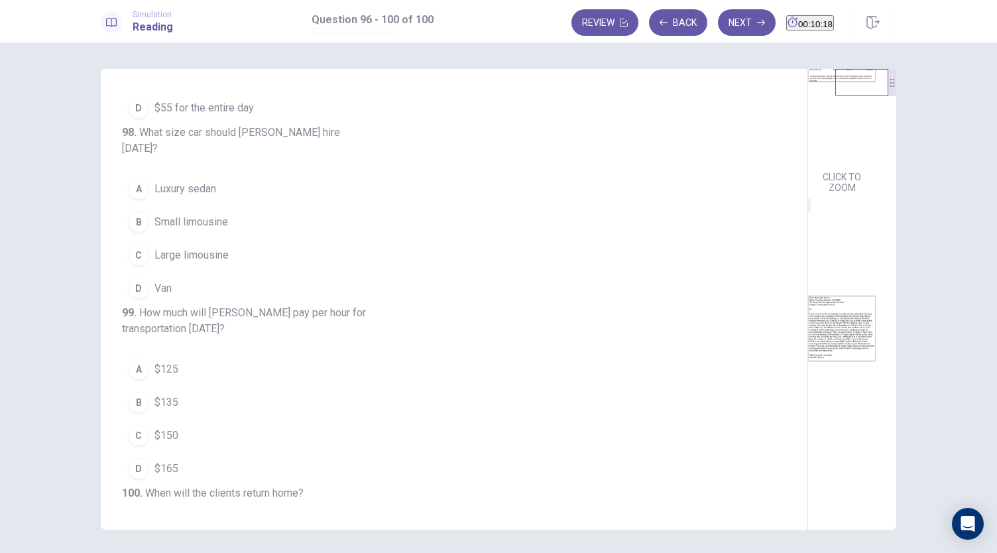
scroll to position [148, 0]
click at [256, 239] on button "B Small limousine" at bounding box center [446, 221] width 648 height 33
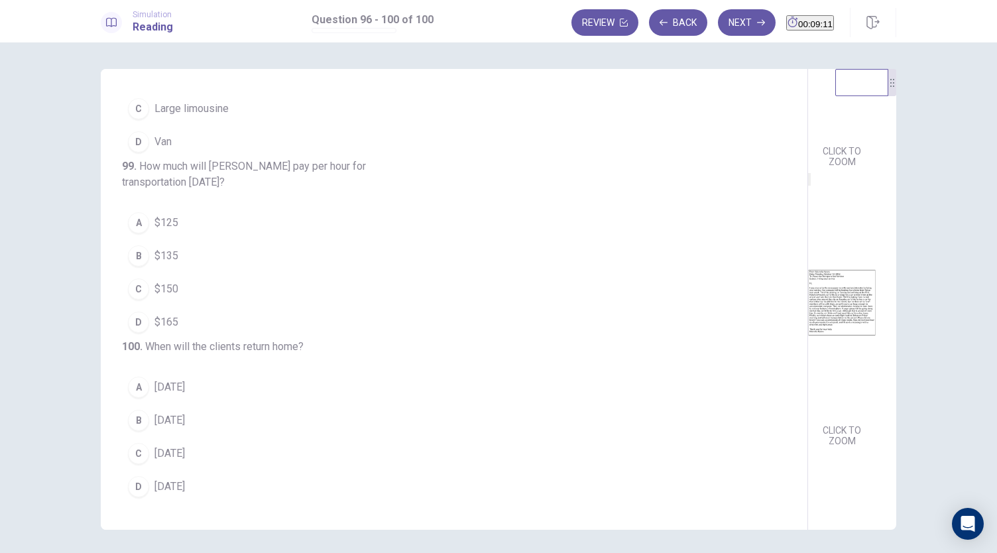
scroll to position [543, 0]
click at [195, 482] on button "D Friday" at bounding box center [446, 486] width 648 height 33
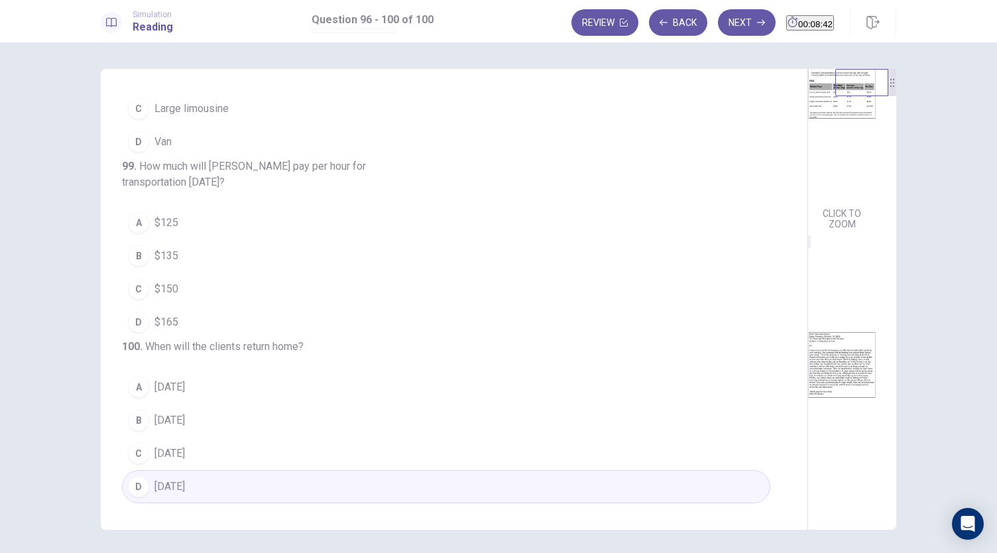
scroll to position [531, 0]
click at [479, 343] on div "96 . How much does it cost to rent a luxury sedan for one day? A $50 B $65 C $3…" at bounding box center [459, 299] width 675 height 408
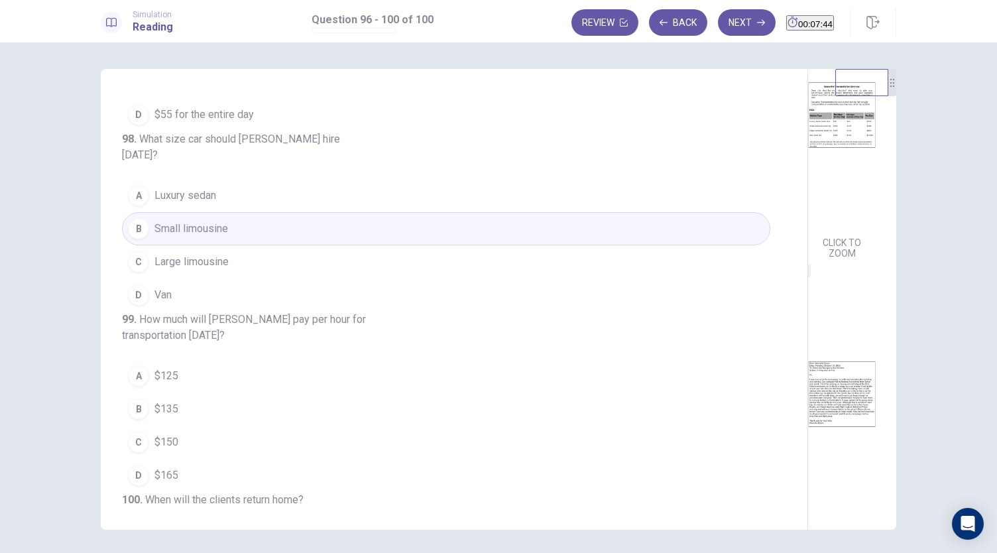
scroll to position [85, 0]
click at [276, 212] on button "A Luxury sedan" at bounding box center [446, 195] width 648 height 33
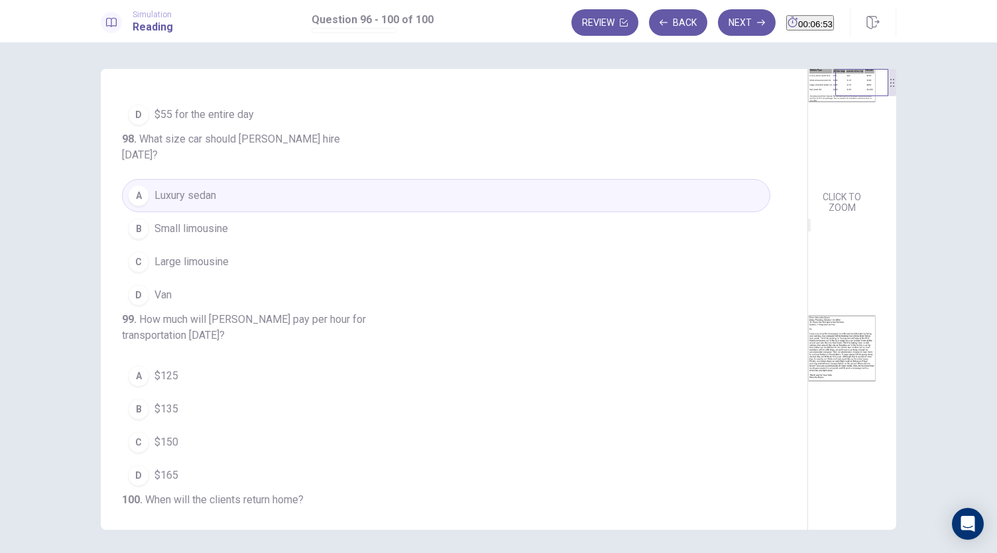
scroll to position [91, 0]
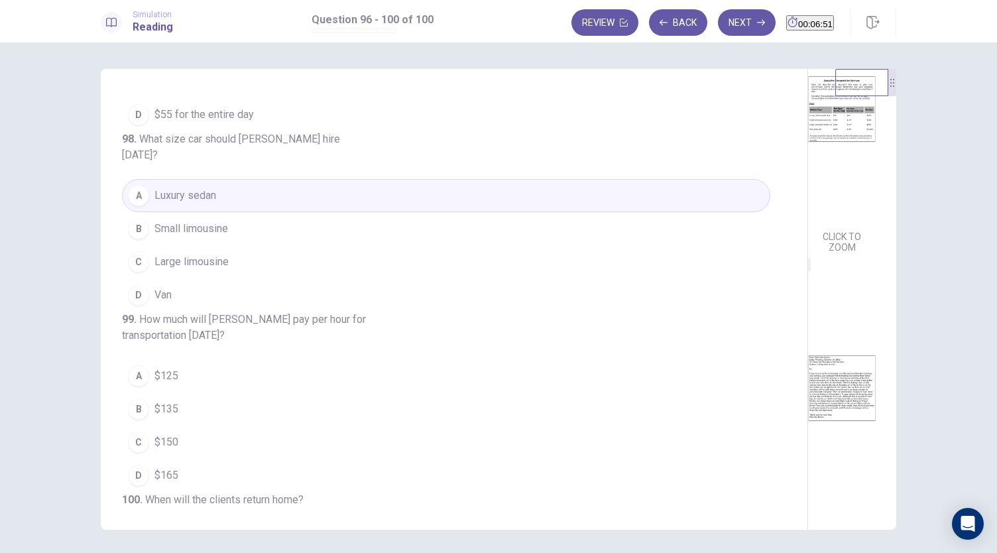
click at [286, 245] on button "B Small limousine" at bounding box center [446, 228] width 648 height 33
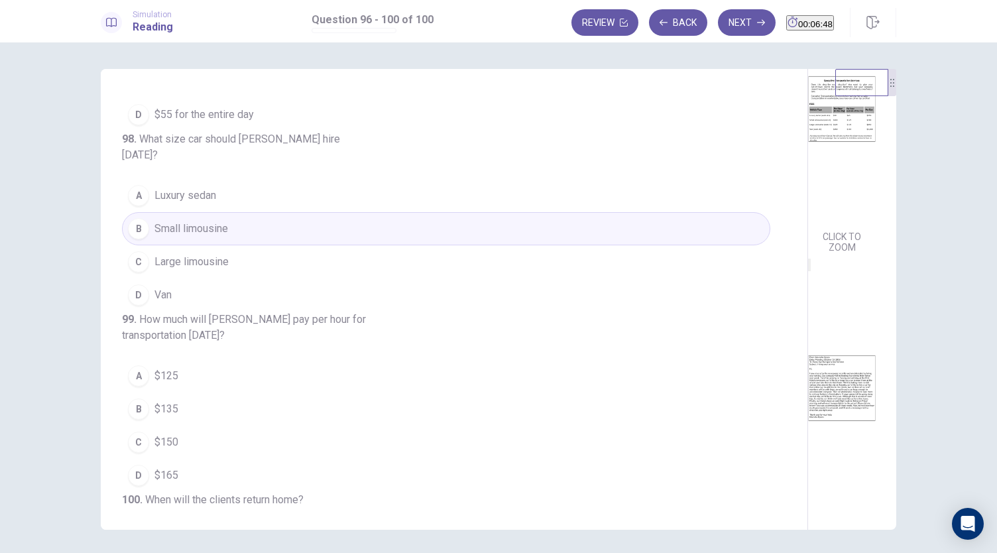
drag, startPoint x: 880, startPoint y: 256, endPoint x: 887, endPoint y: 304, distance: 48.8
click at [887, 304] on div "CLICK TO ZOOM CLICK TO ZOOM" at bounding box center [850, 259] width 85 height 381
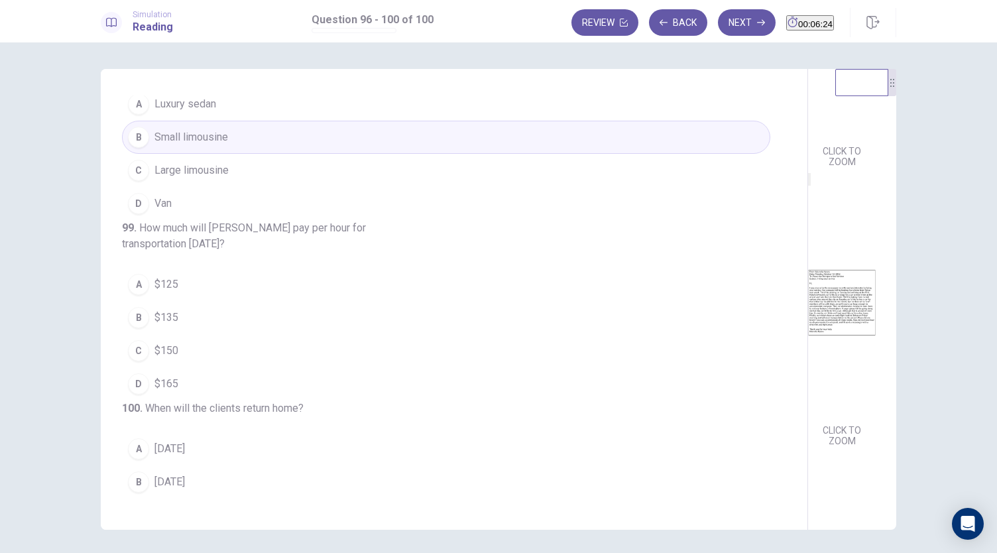
scroll to position [446, 0]
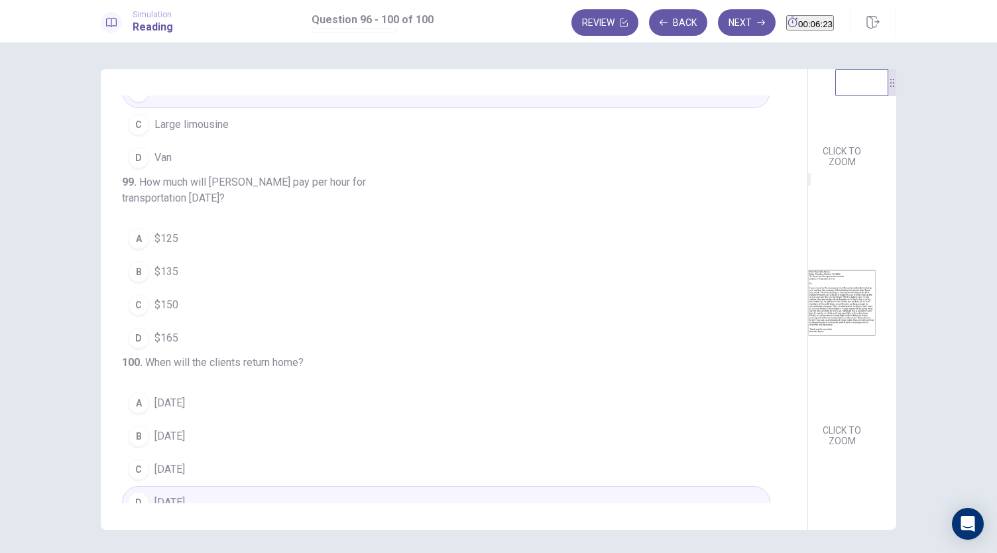
click at [262, 321] on button "C $150" at bounding box center [446, 304] width 648 height 33
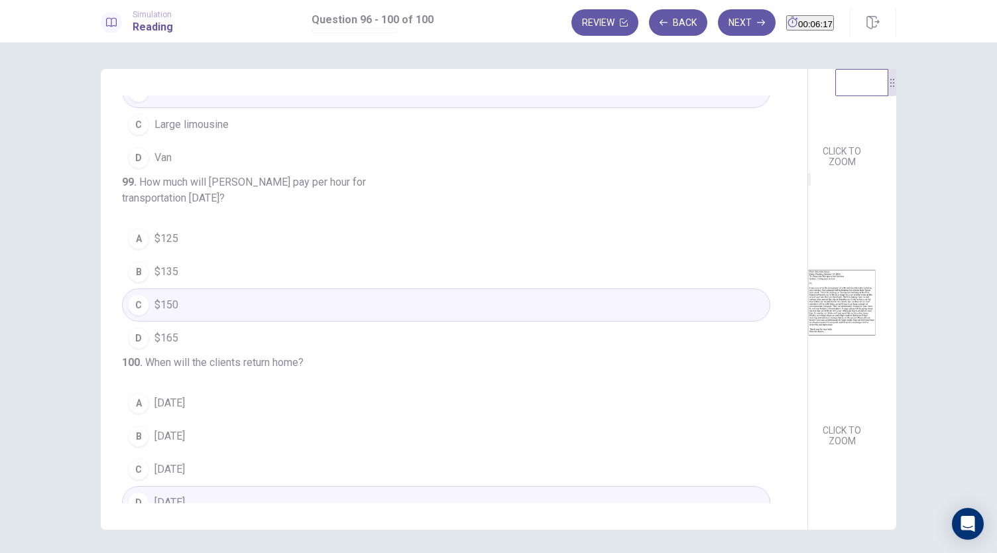
scroll to position [543, 0]
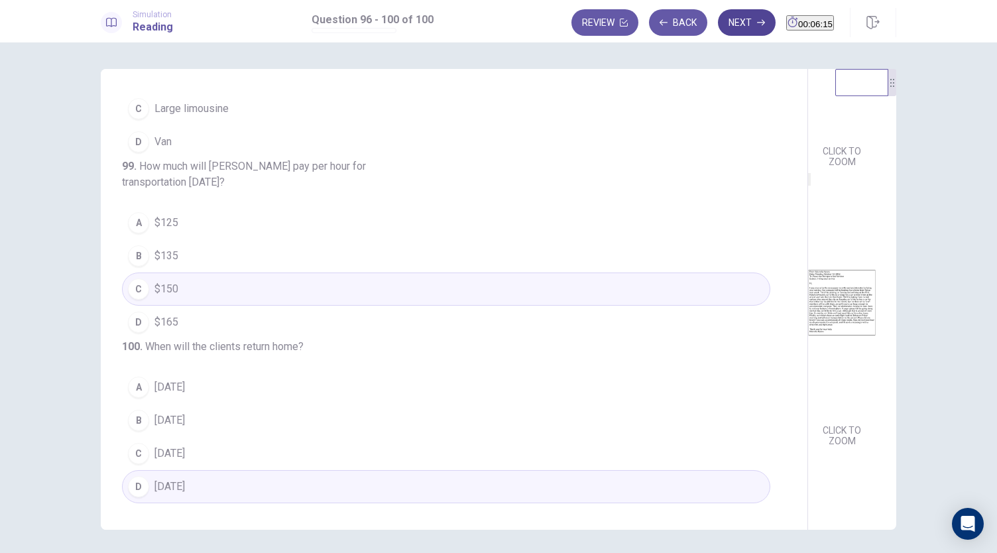
click at [726, 22] on button "Next" at bounding box center [747, 22] width 58 height 27
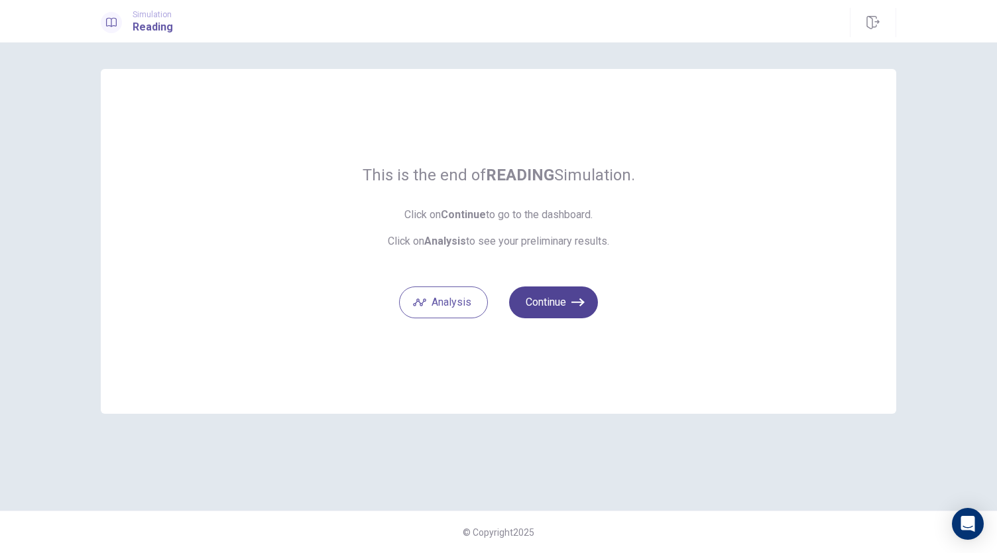
click at [563, 308] on button "Continue" at bounding box center [553, 302] width 89 height 32
